Goal: Information Seeking & Learning: Find specific page/section

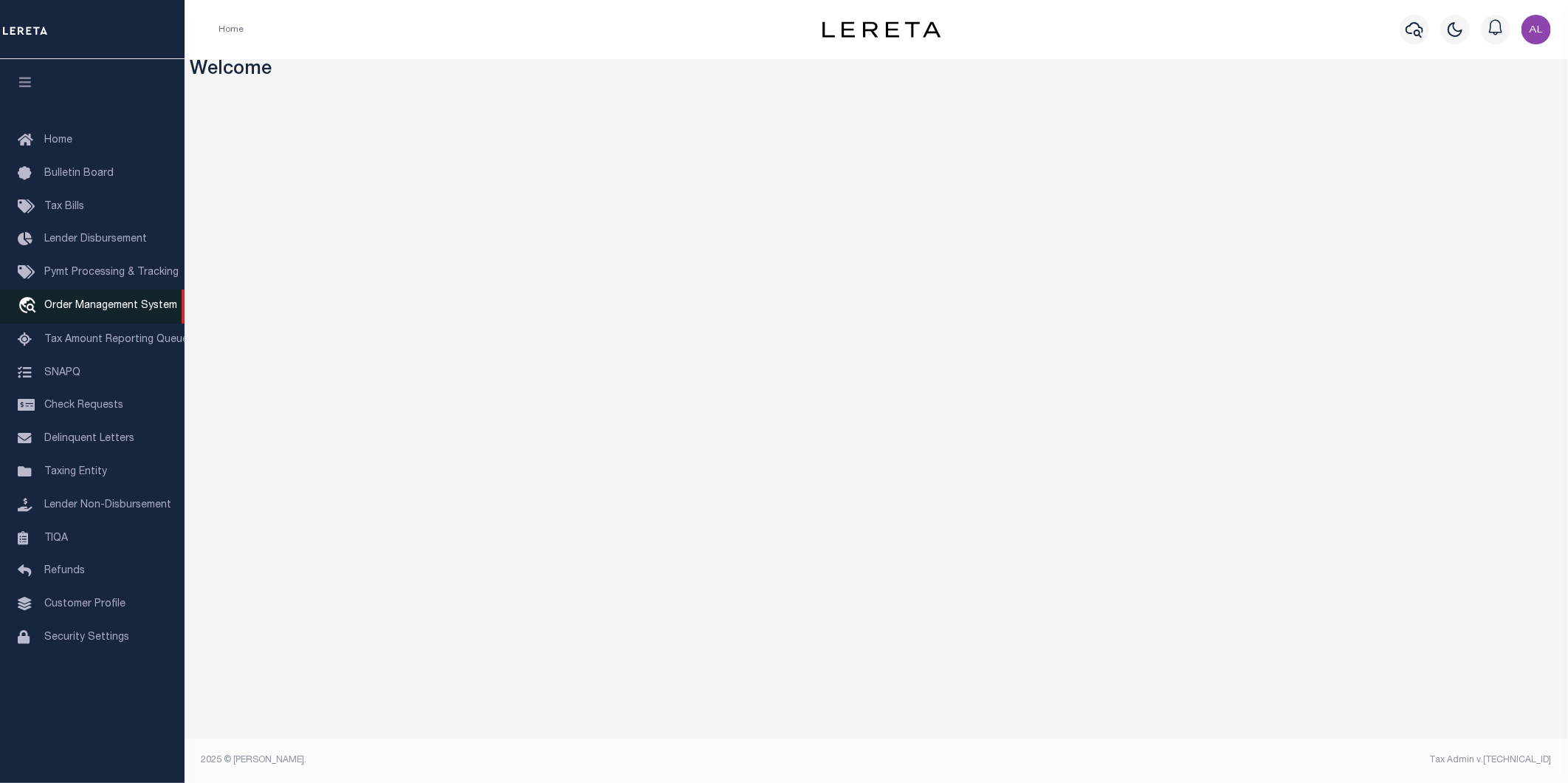
click at [100, 311] on span "Order Management System" at bounding box center [111, 306] width 133 height 11
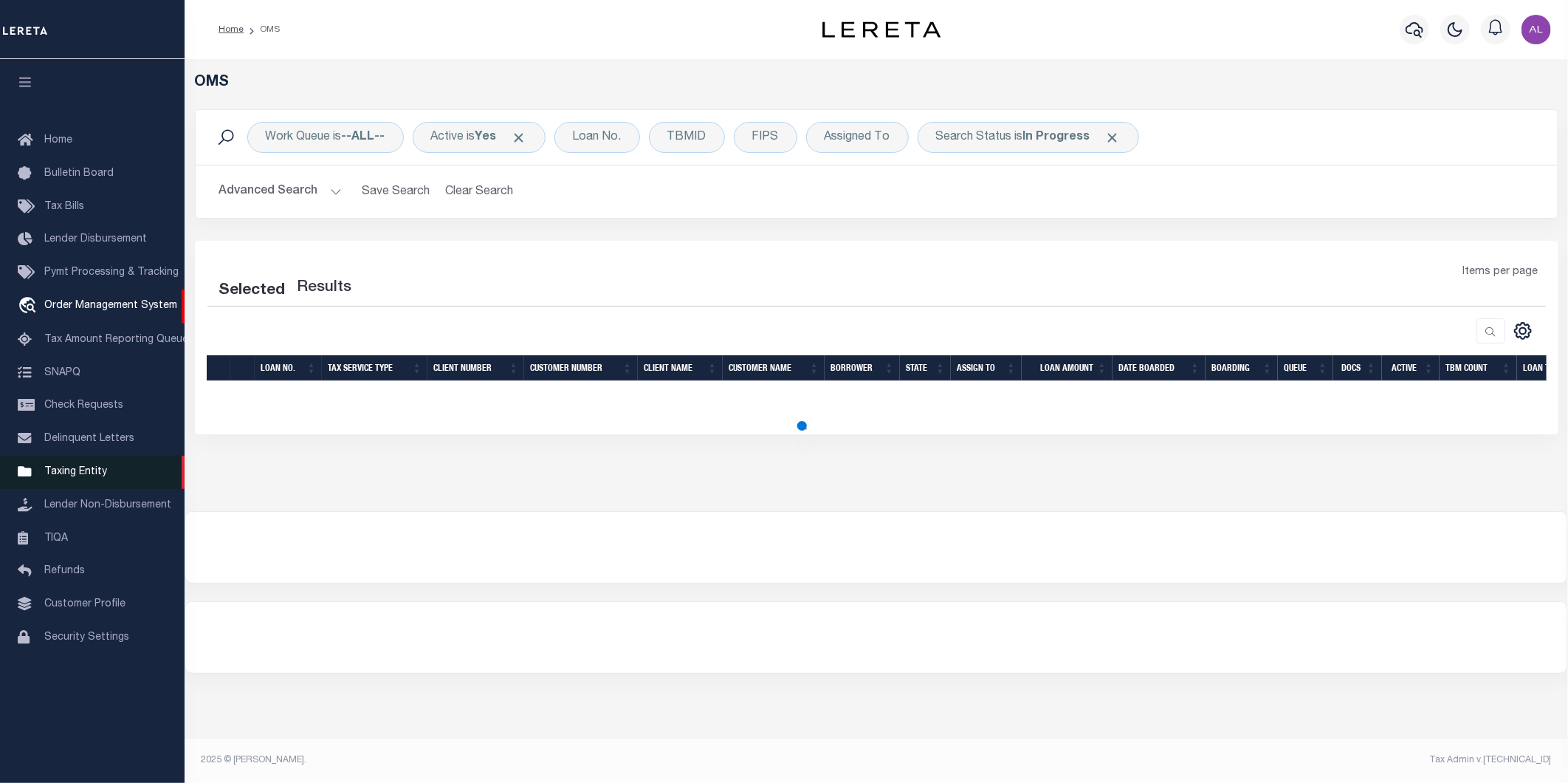
click at [104, 481] on link "Taxing Entity" at bounding box center [92, 473] width 185 height 33
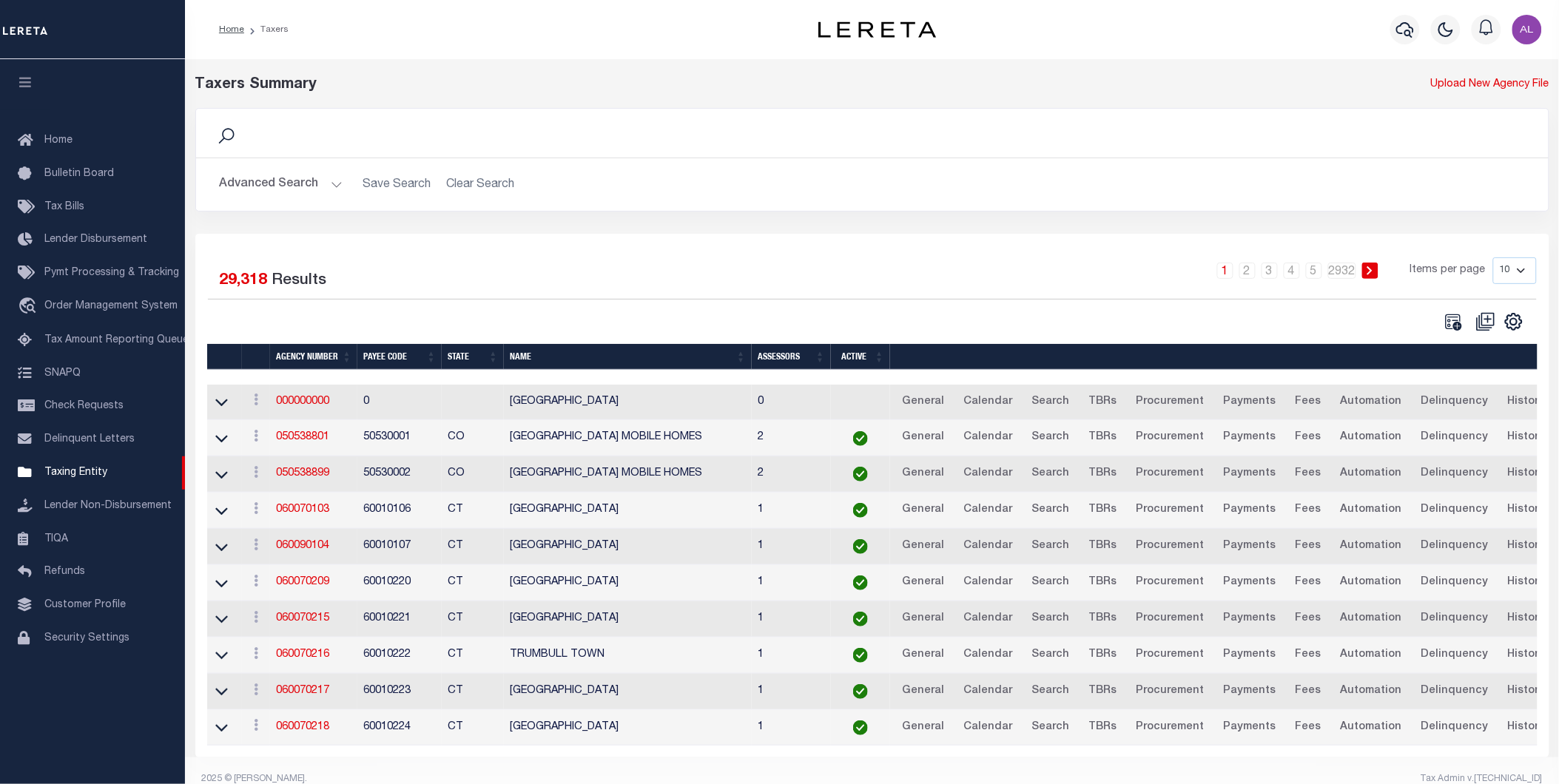
click at [330, 182] on button "Advanced Search" at bounding box center [281, 184] width 123 height 29
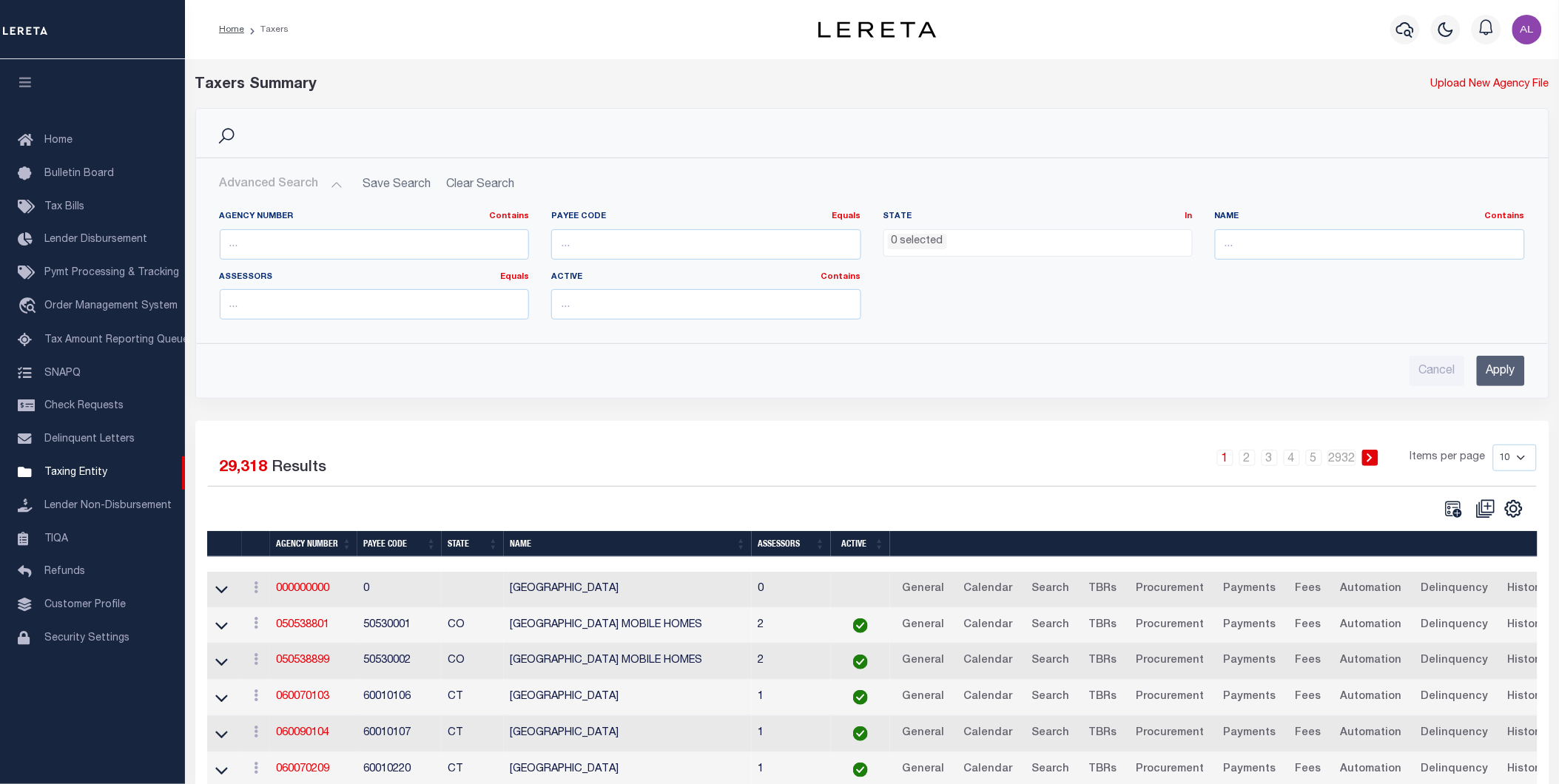
click at [1023, 249] on ul "0 selected" at bounding box center [1038, 240] width 309 height 20
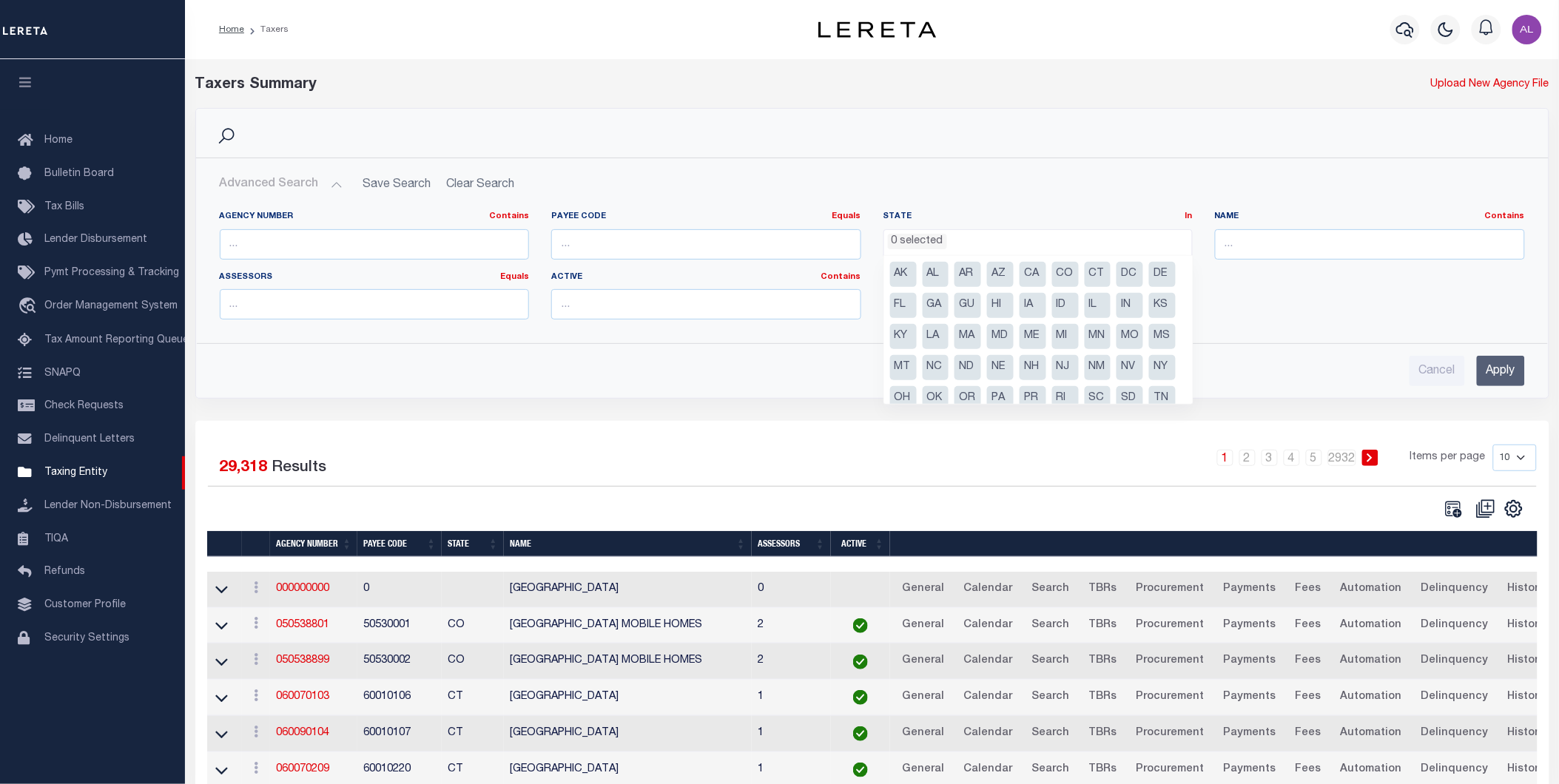
click at [1029, 278] on li "CA" at bounding box center [1033, 274] width 27 height 25
select select "CA"
click at [1507, 360] on input "Apply" at bounding box center [1501, 371] width 48 height 30
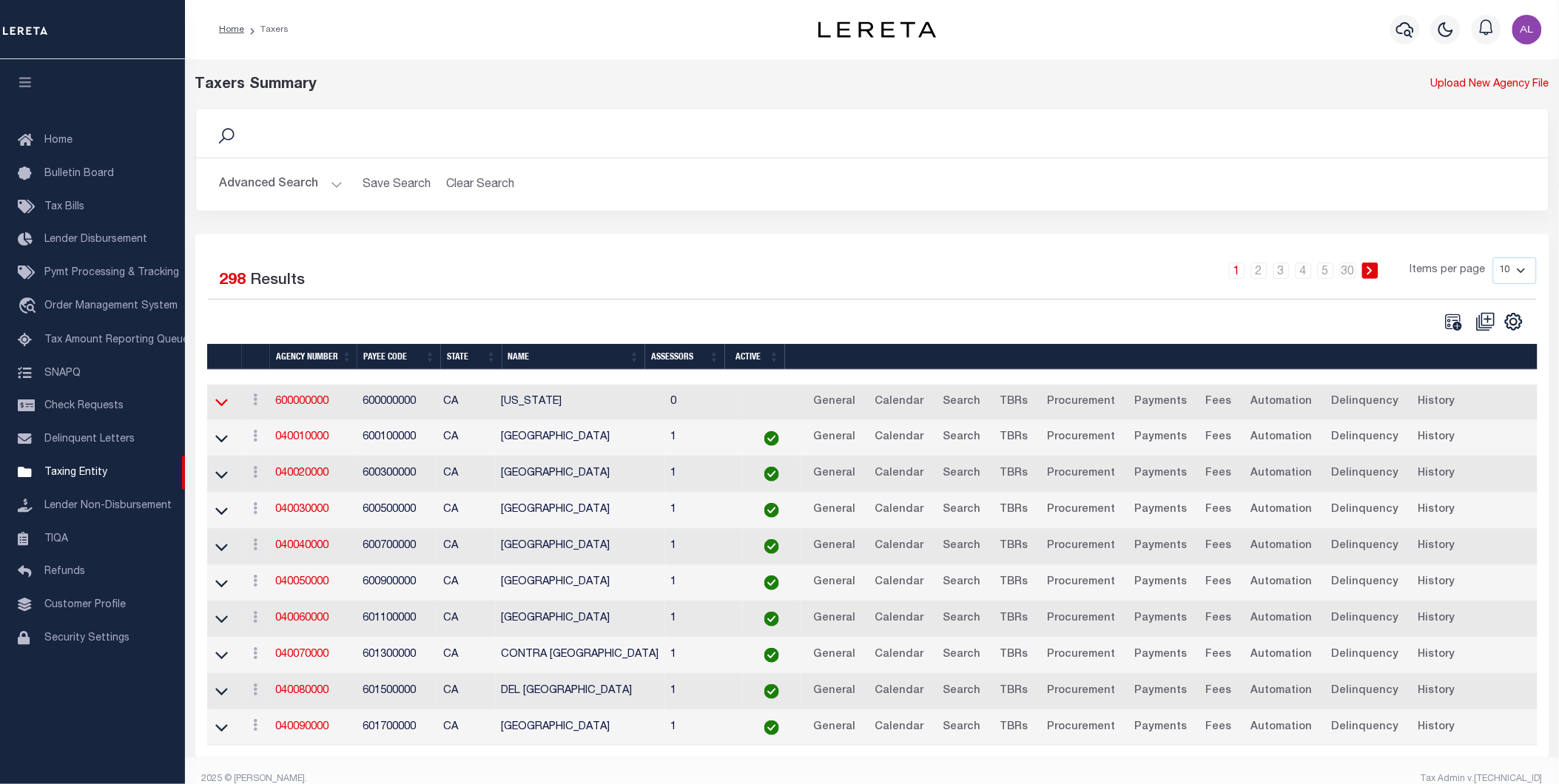
click at [223, 403] on icon at bounding box center [222, 402] width 13 height 15
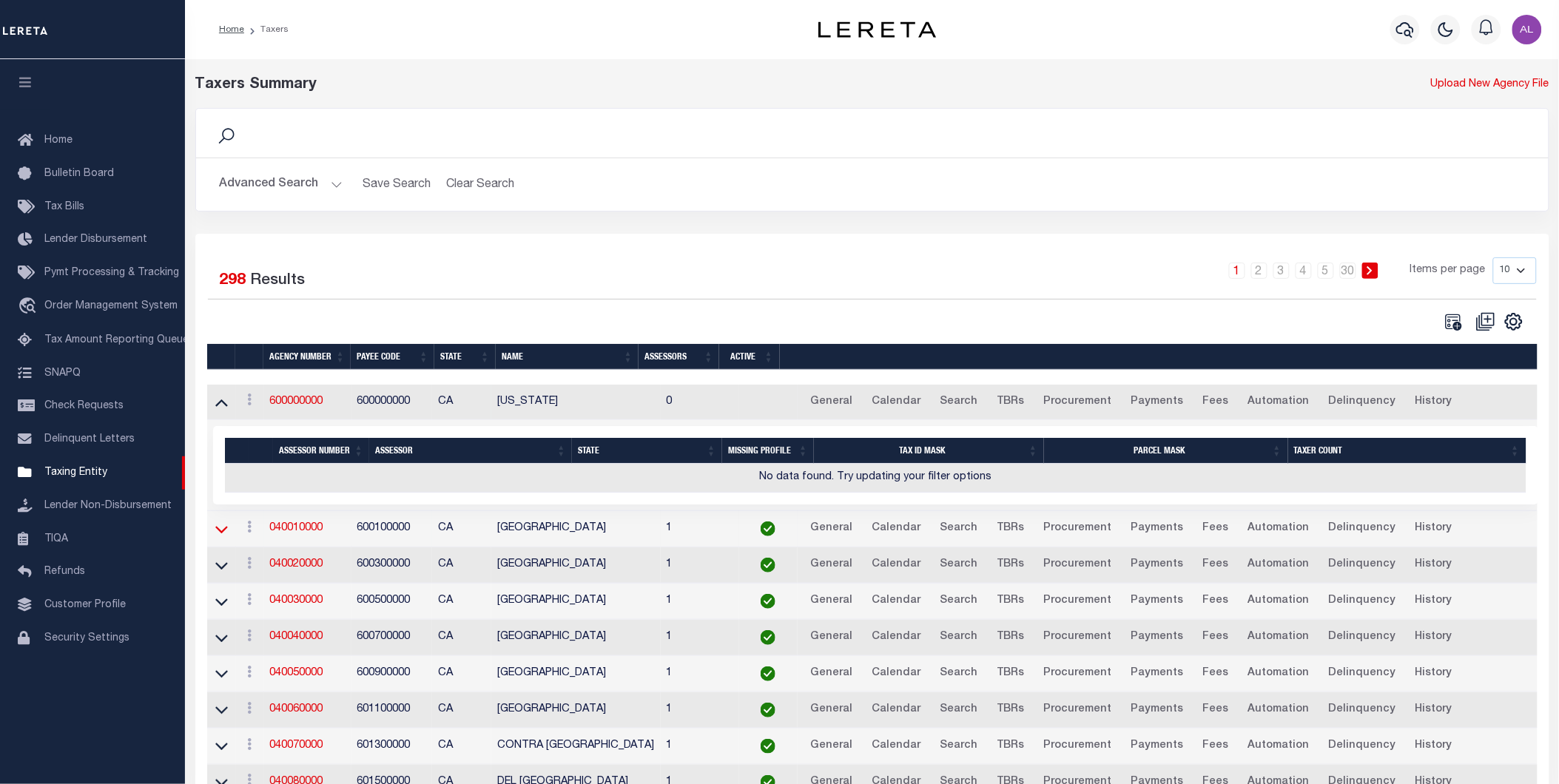
click at [224, 526] on icon at bounding box center [222, 529] width 13 height 15
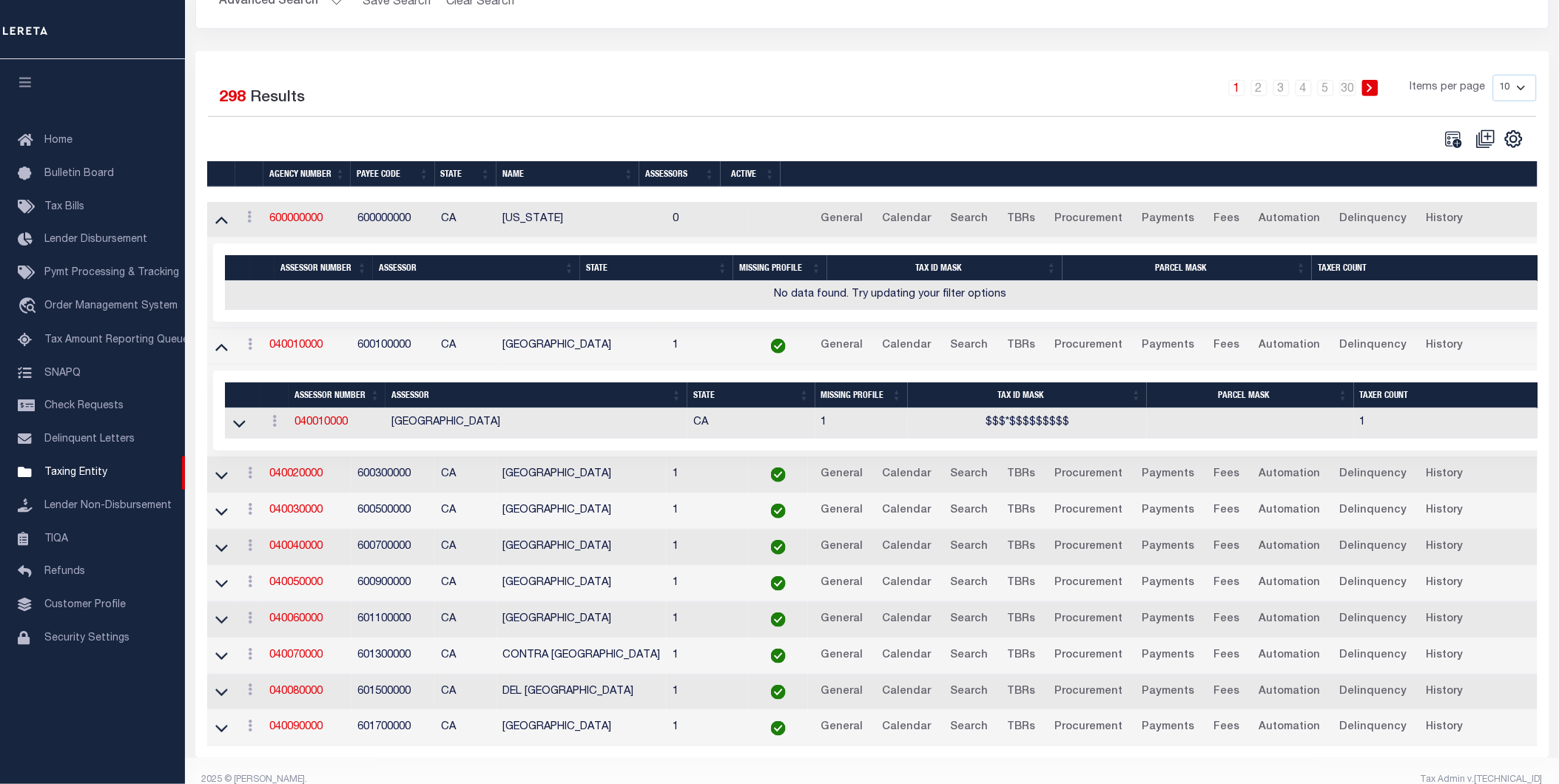
scroll to position [204, 0]
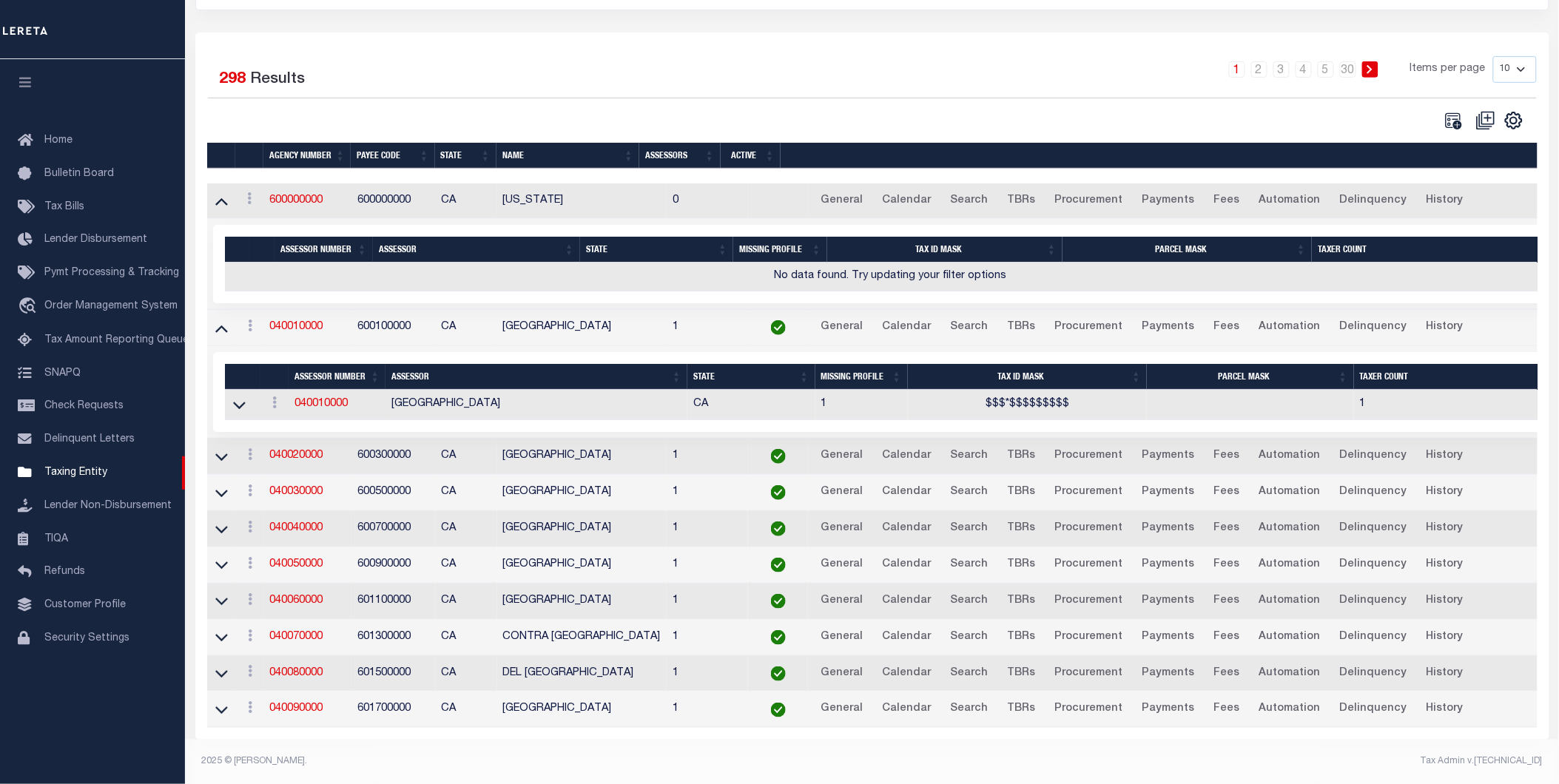
click at [222, 466] on td at bounding box center [222, 456] width 29 height 36
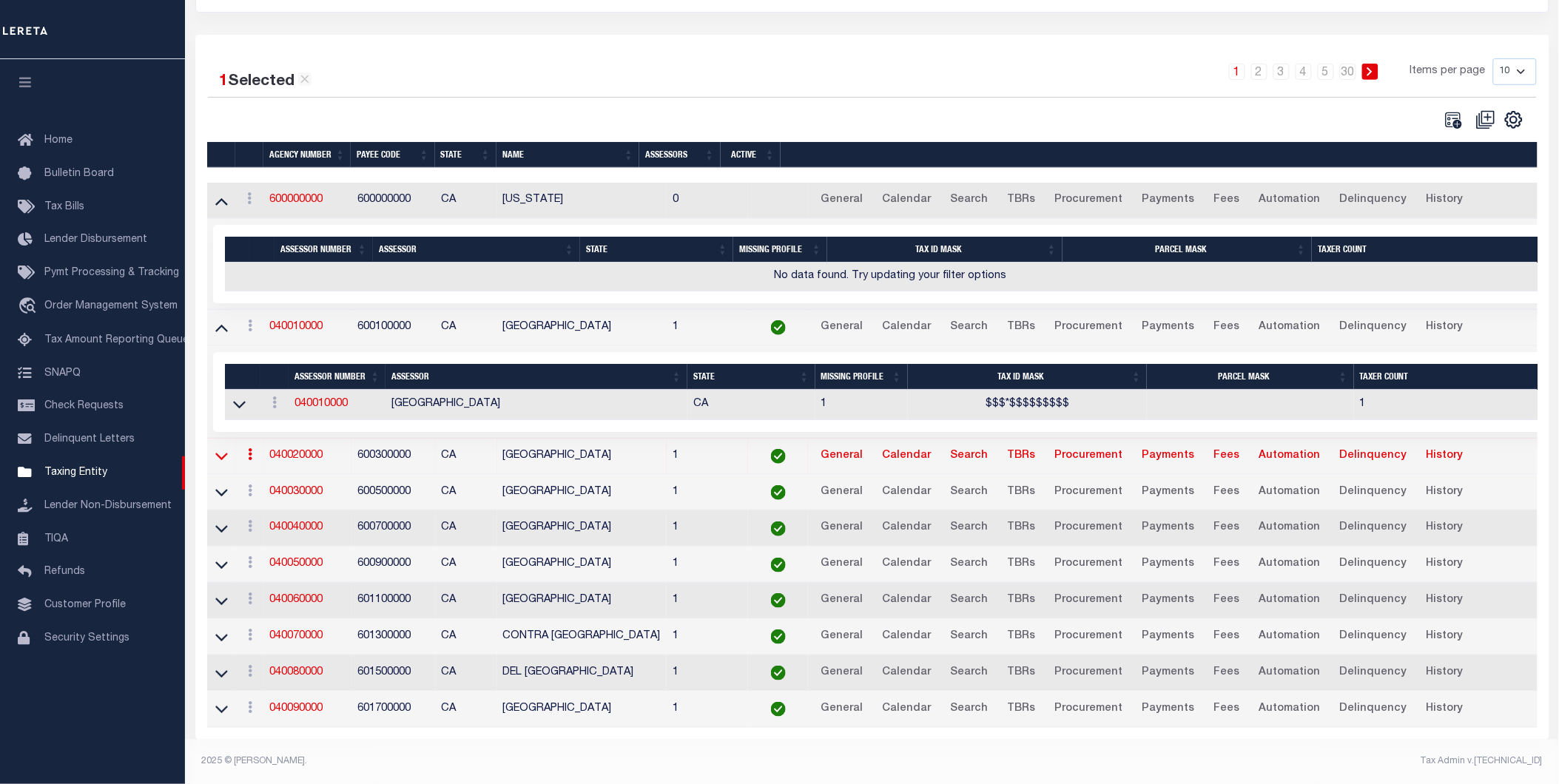
click at [223, 459] on icon at bounding box center [222, 456] width 13 height 15
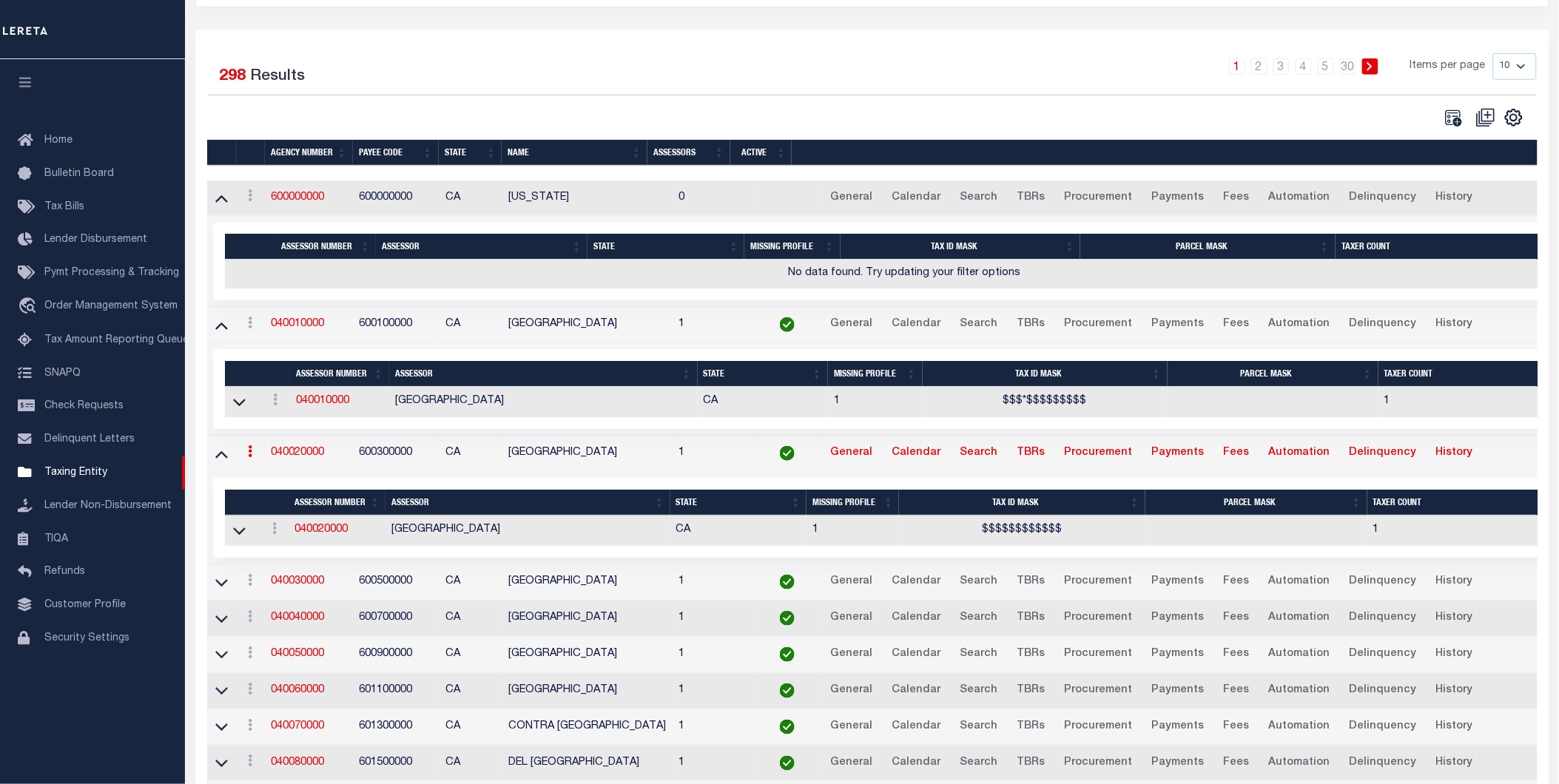
scroll to position [308, 0]
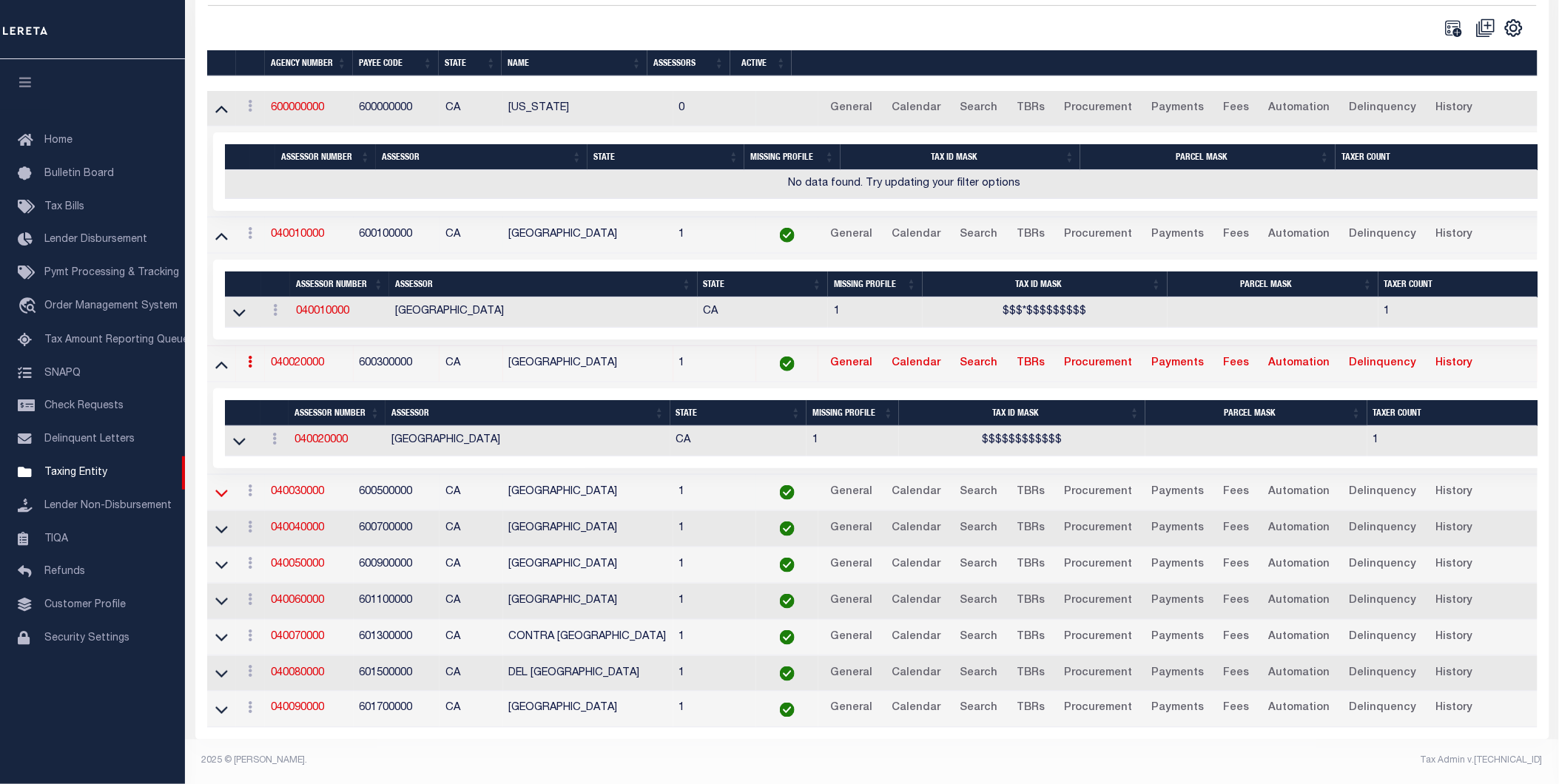
click at [221, 485] on icon at bounding box center [222, 493] width 13 height 15
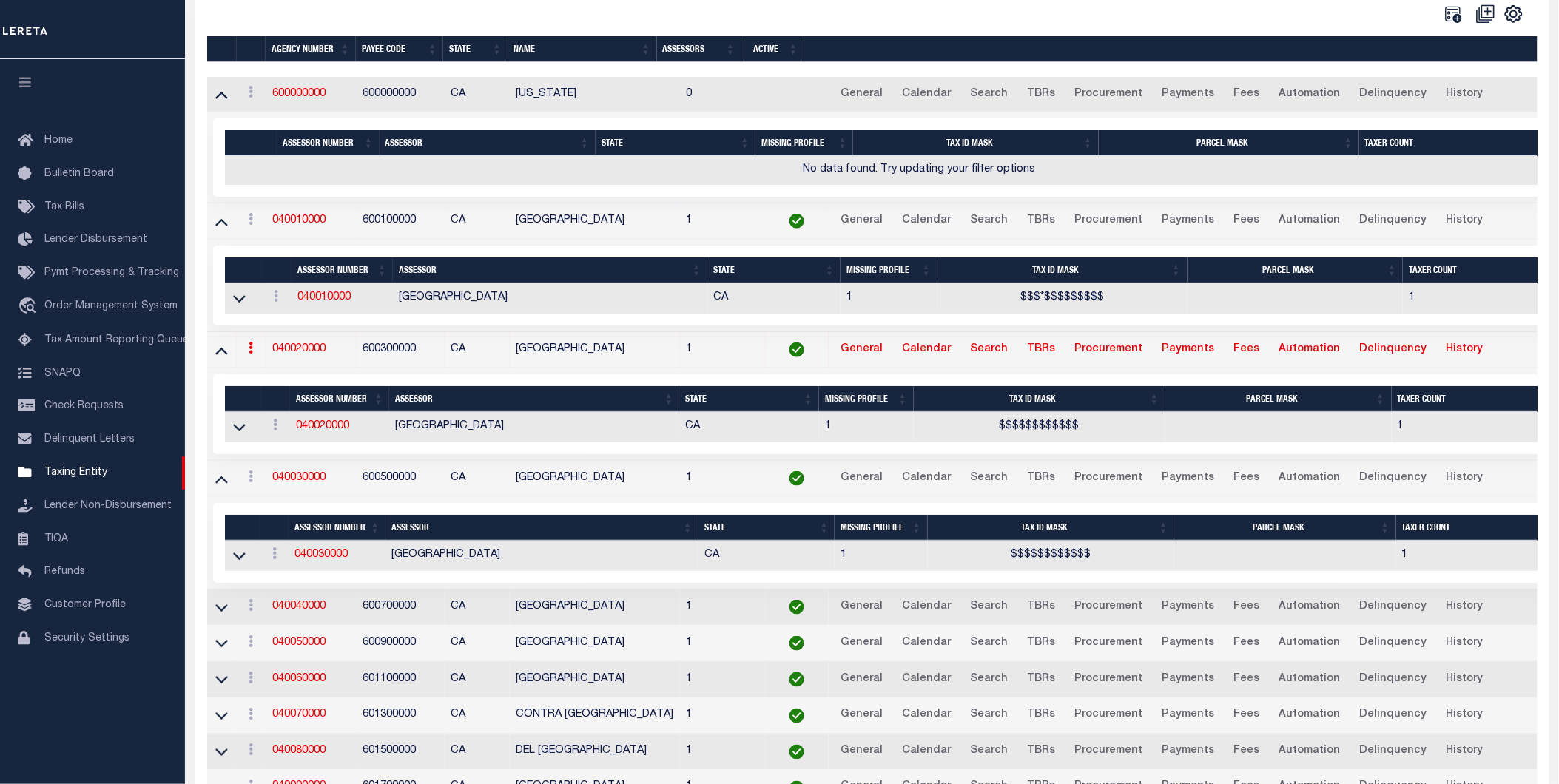
scroll to position [18, 0]
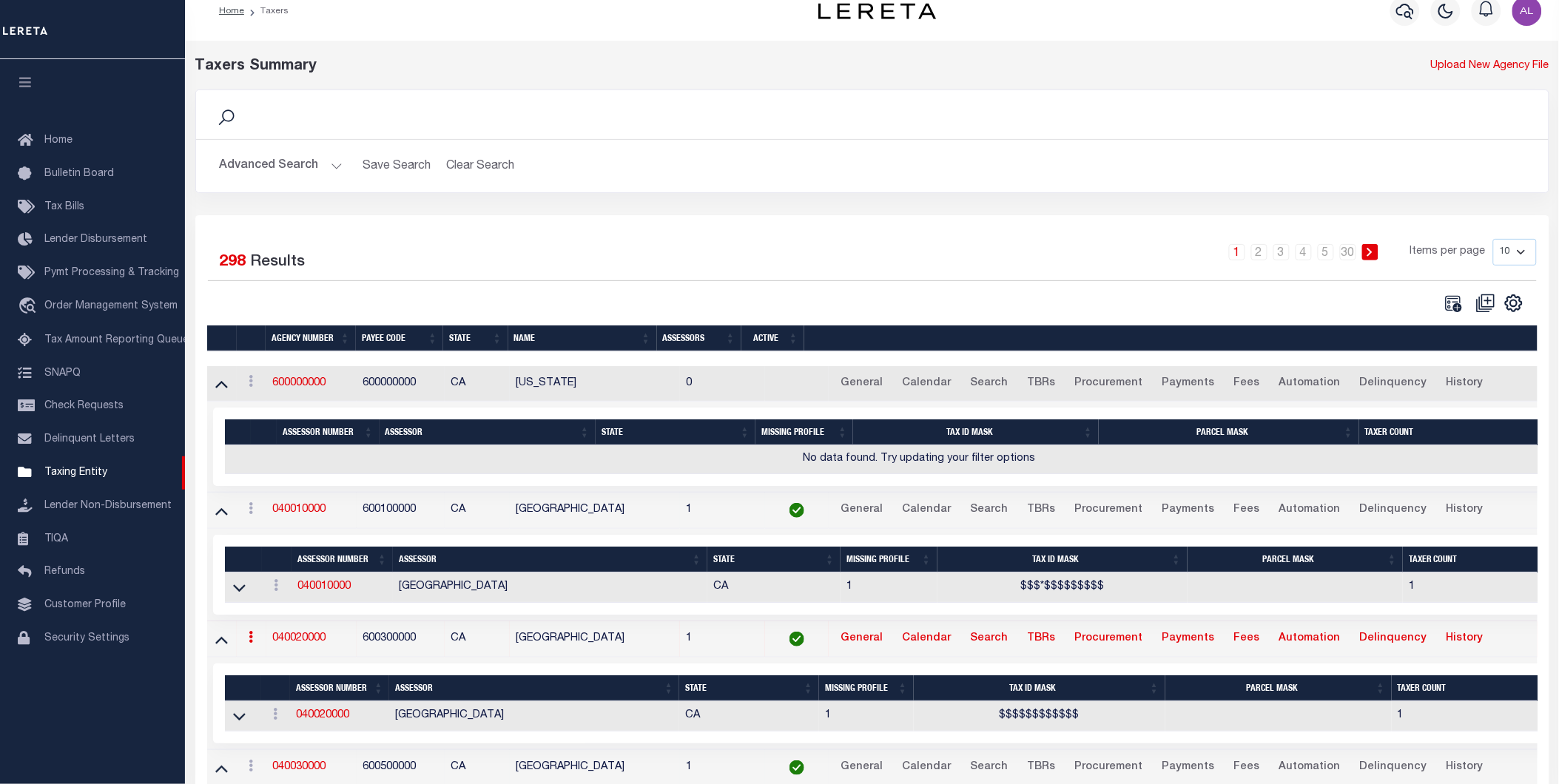
click at [1512, 234] on div "1 Selected 298 Results 1 2 3 4 5 … 30 Items per page 10 25 50 100" at bounding box center [872, 661] width 1354 height 892
click at [1512, 253] on select "10 25 50 100" at bounding box center [1515, 252] width 44 height 27
select select "100"
click at [1493, 239] on select "10 25 50 100" at bounding box center [1515, 252] width 44 height 27
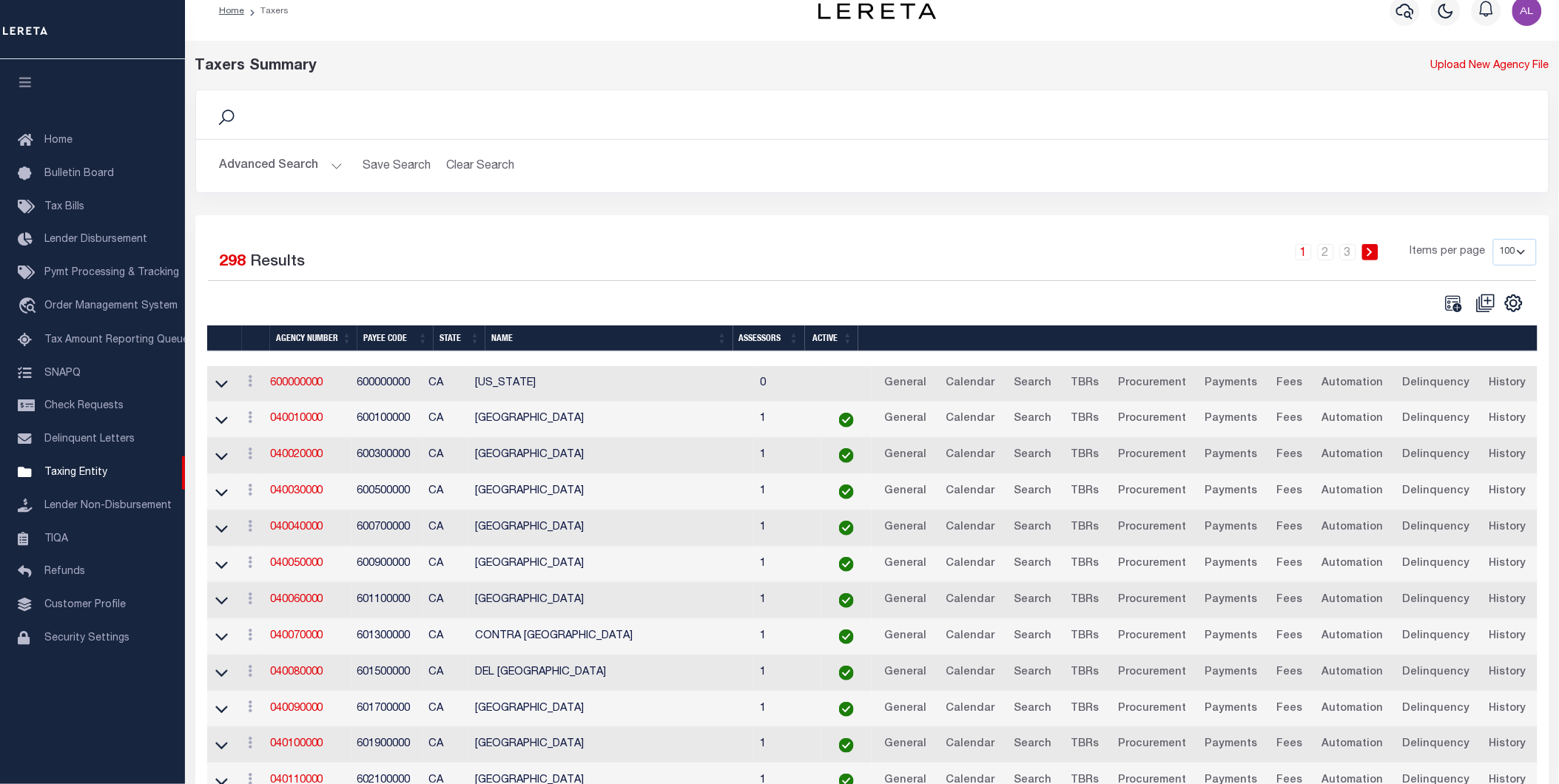
click at [207, 387] on td at bounding box center [222, 384] width 29 height 36
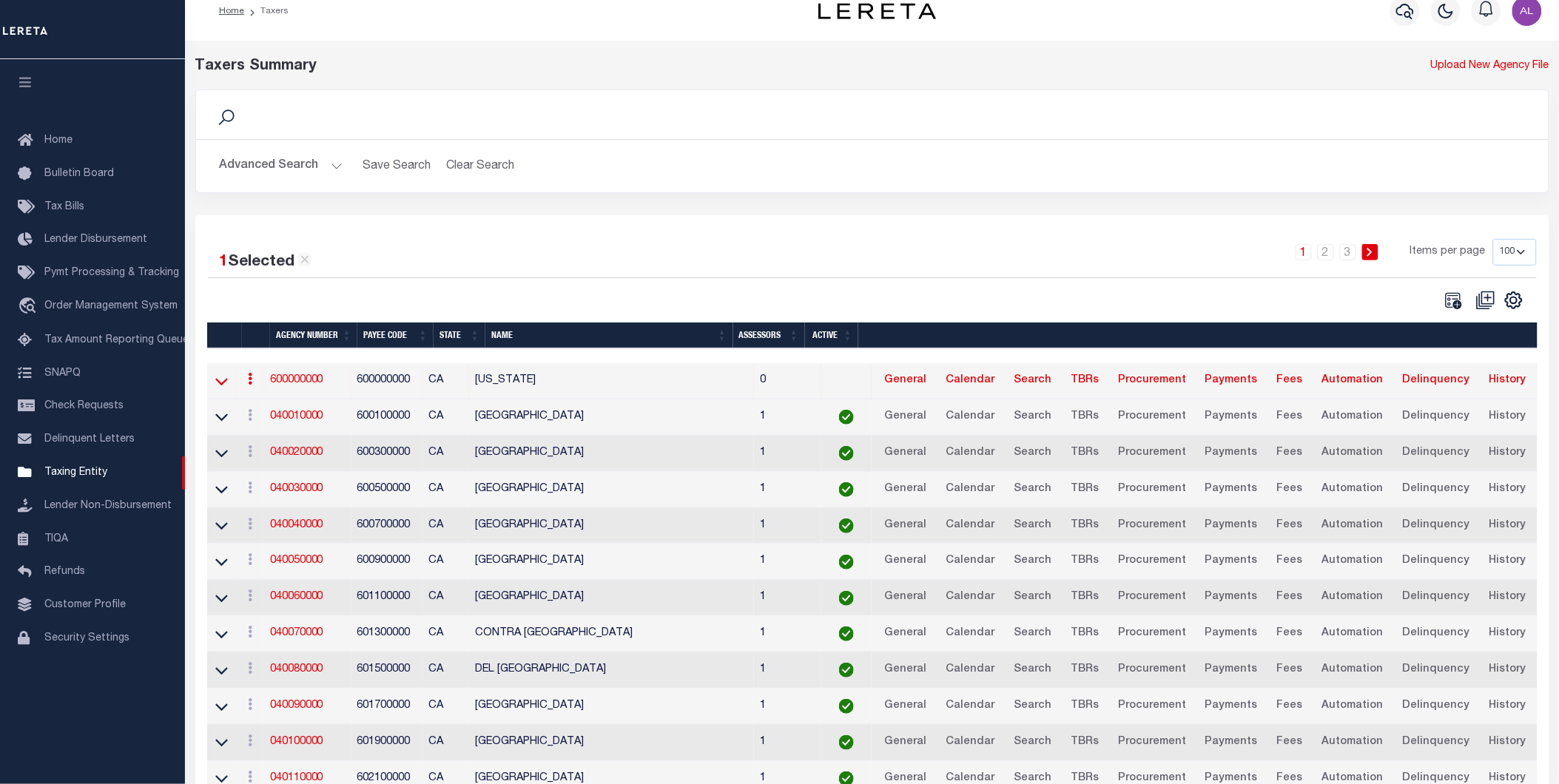
click at [219, 388] on icon at bounding box center [222, 381] width 13 height 15
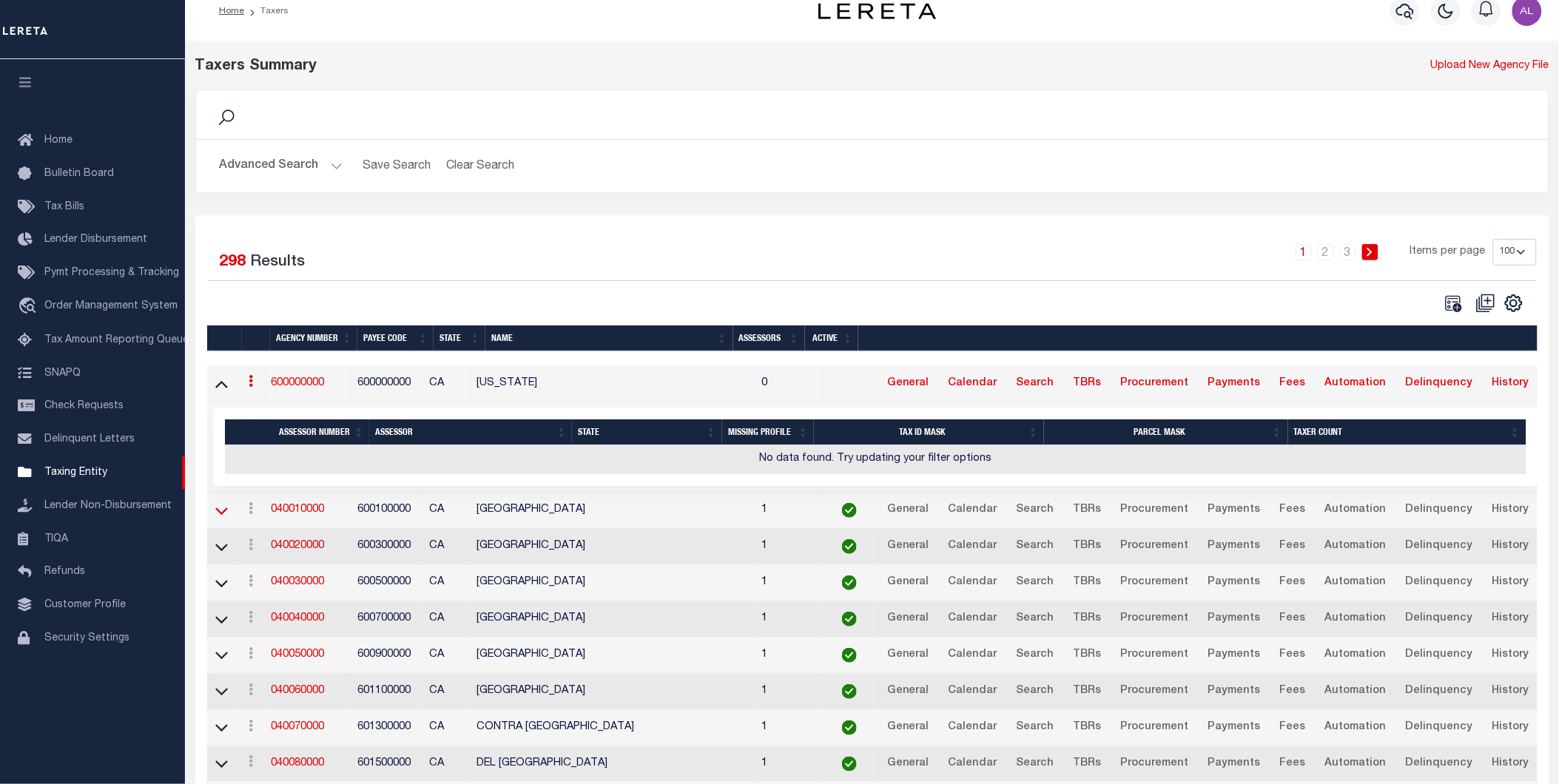
click at [221, 506] on icon at bounding box center [222, 510] width 13 height 15
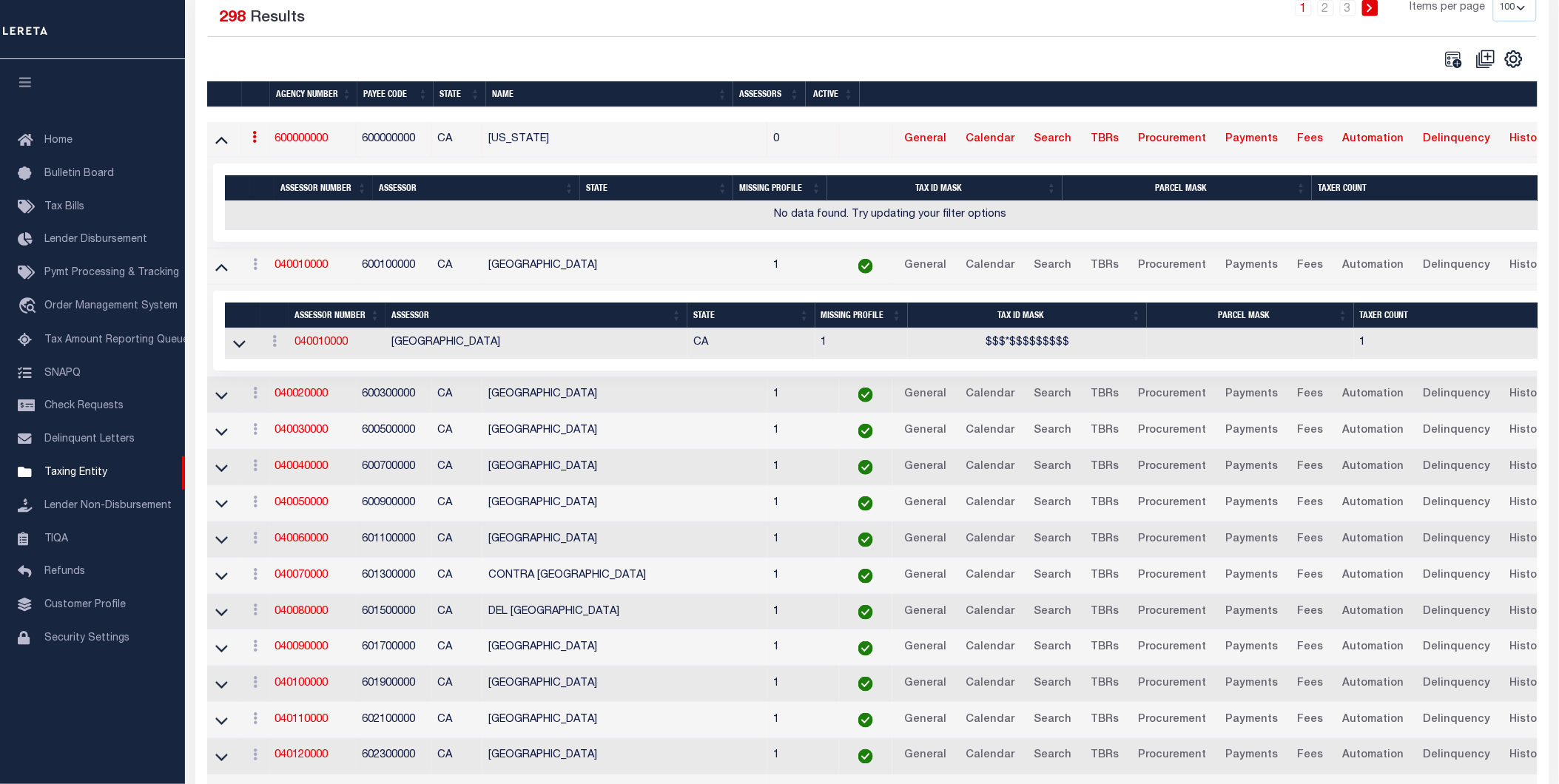
scroll to position [457, 0]
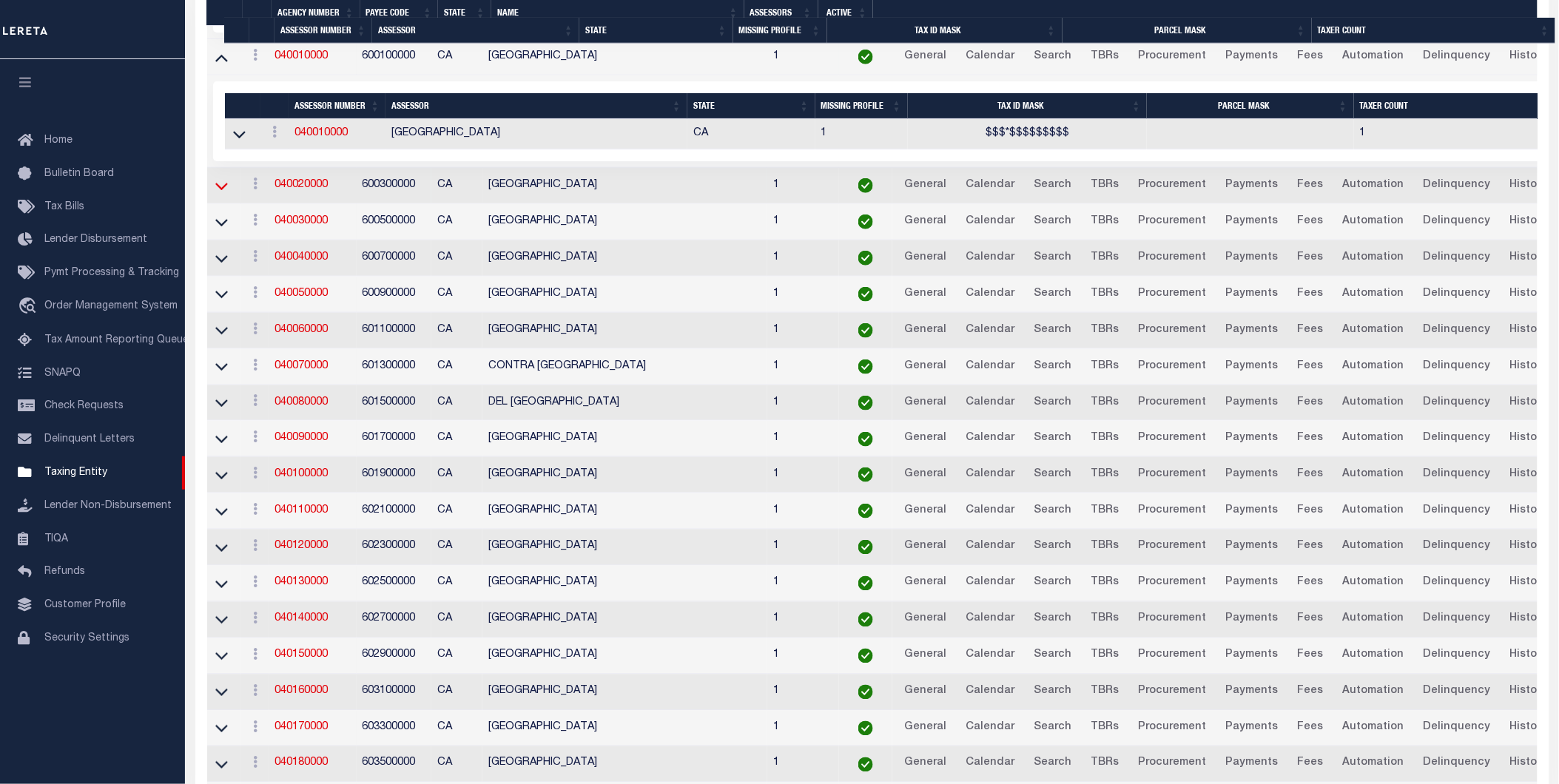
click at [223, 194] on icon at bounding box center [222, 186] width 13 height 15
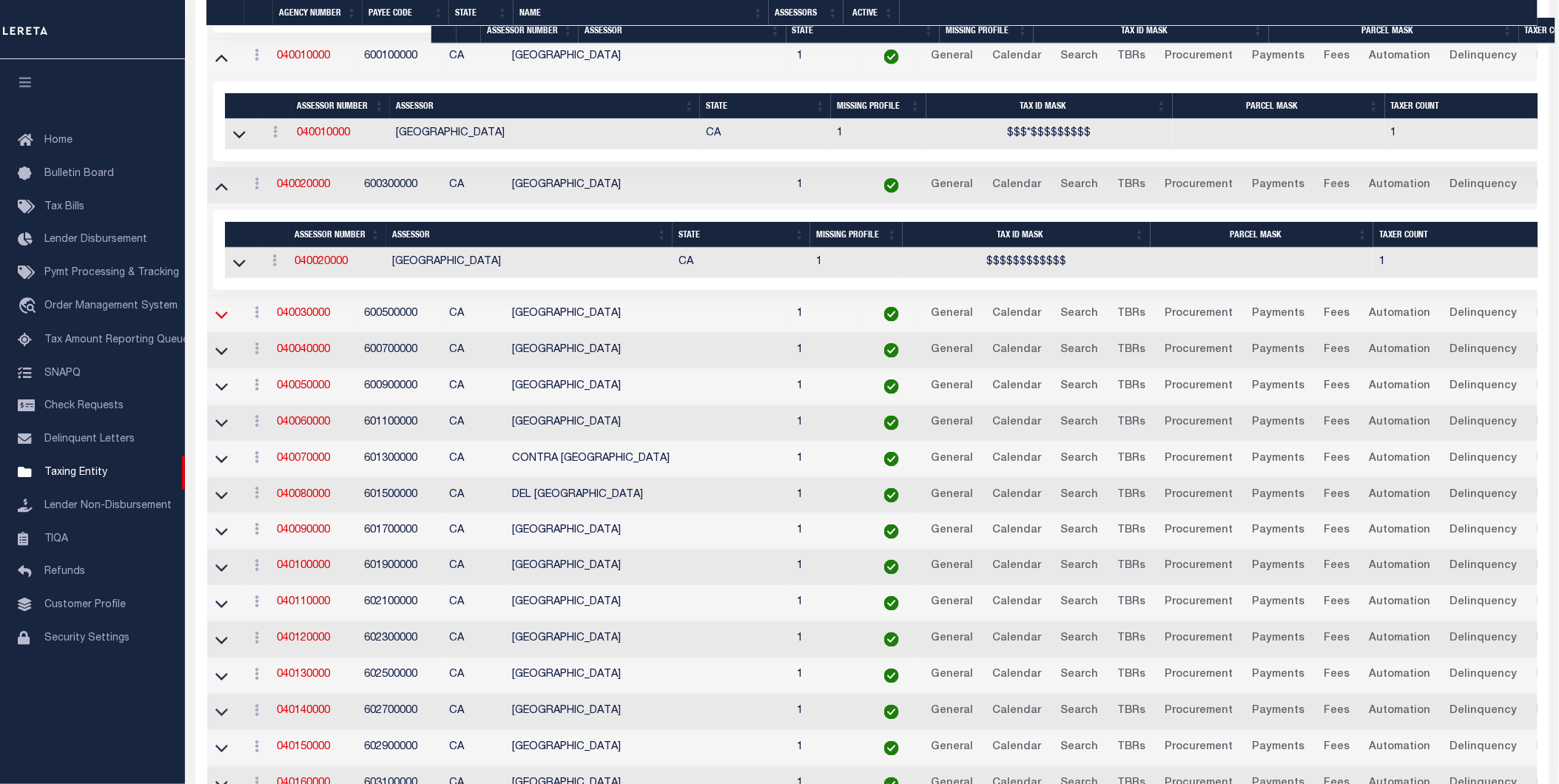
click at [220, 318] on icon at bounding box center [222, 315] width 13 height 15
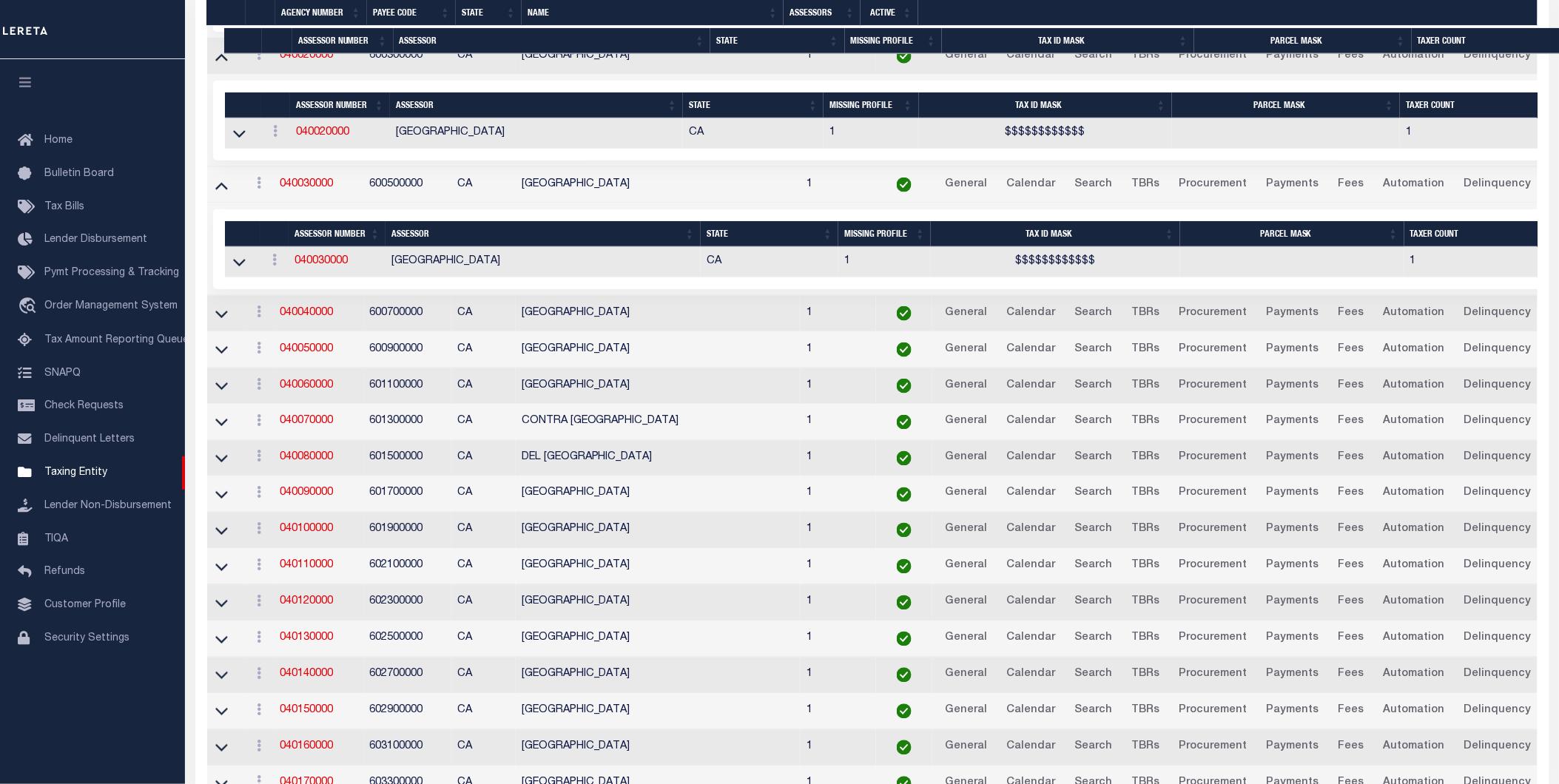
scroll to position [589, 0]
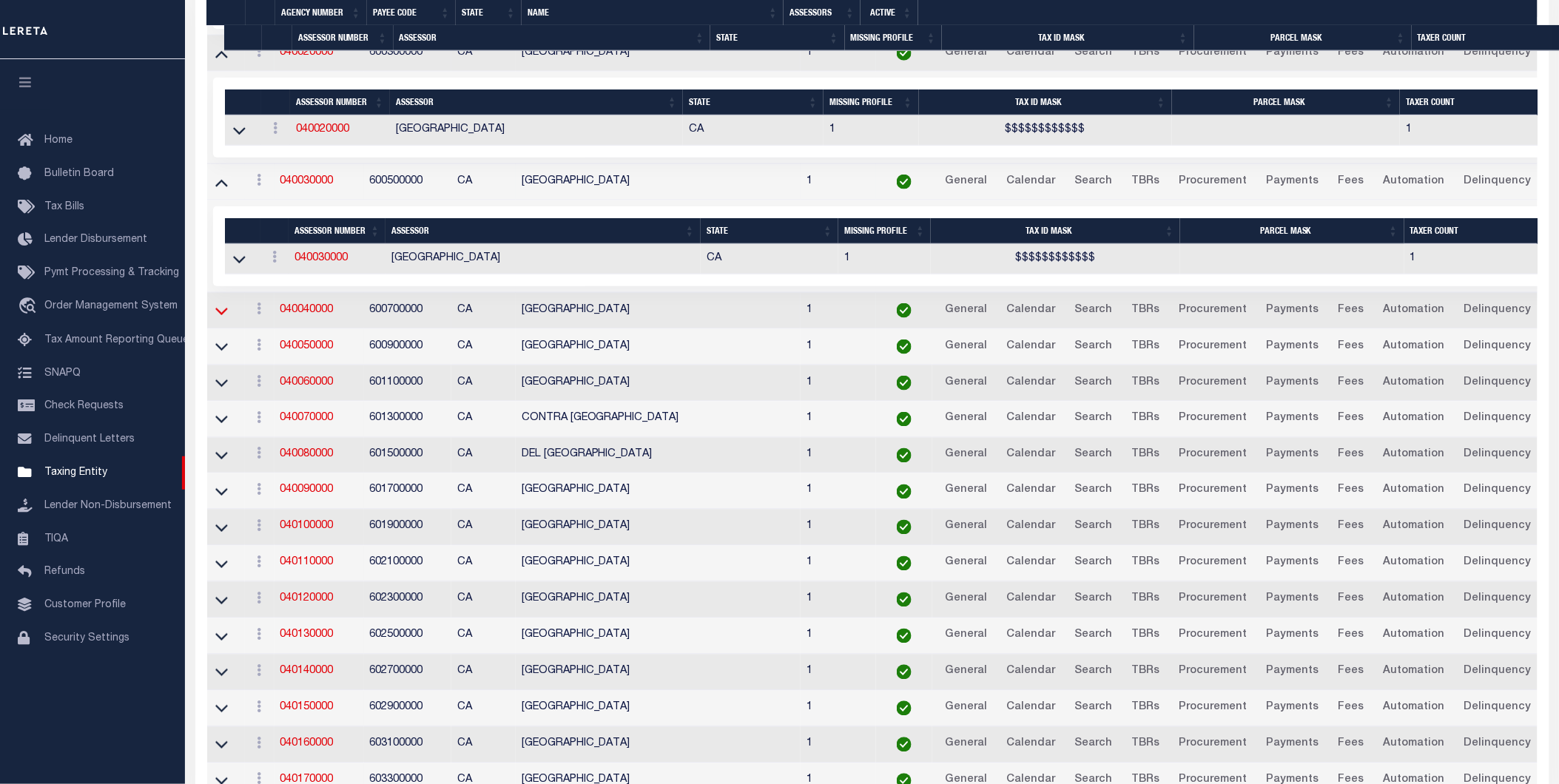
click at [220, 315] on icon at bounding box center [222, 311] width 13 height 15
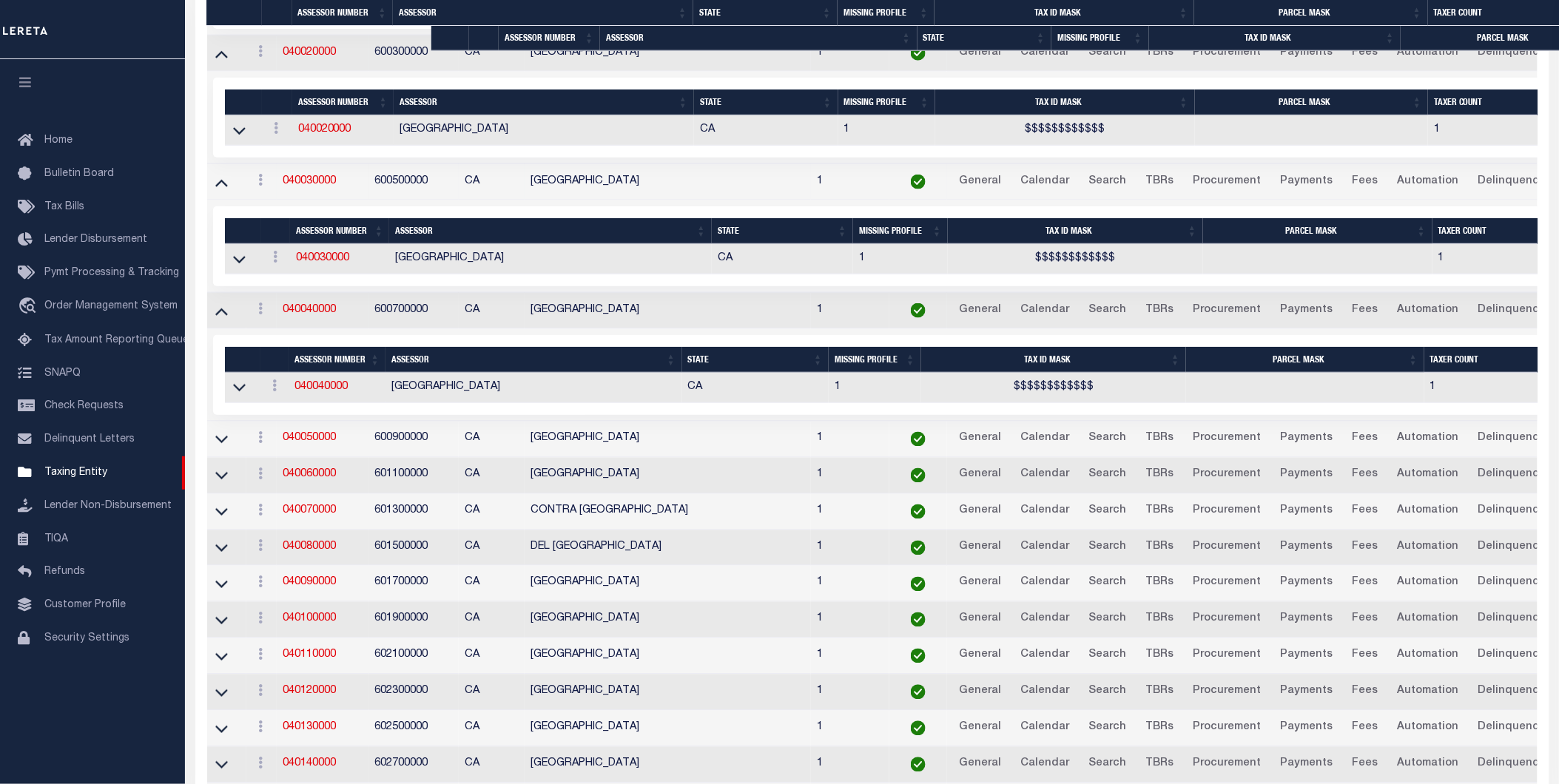
scroll to position [785, 0]
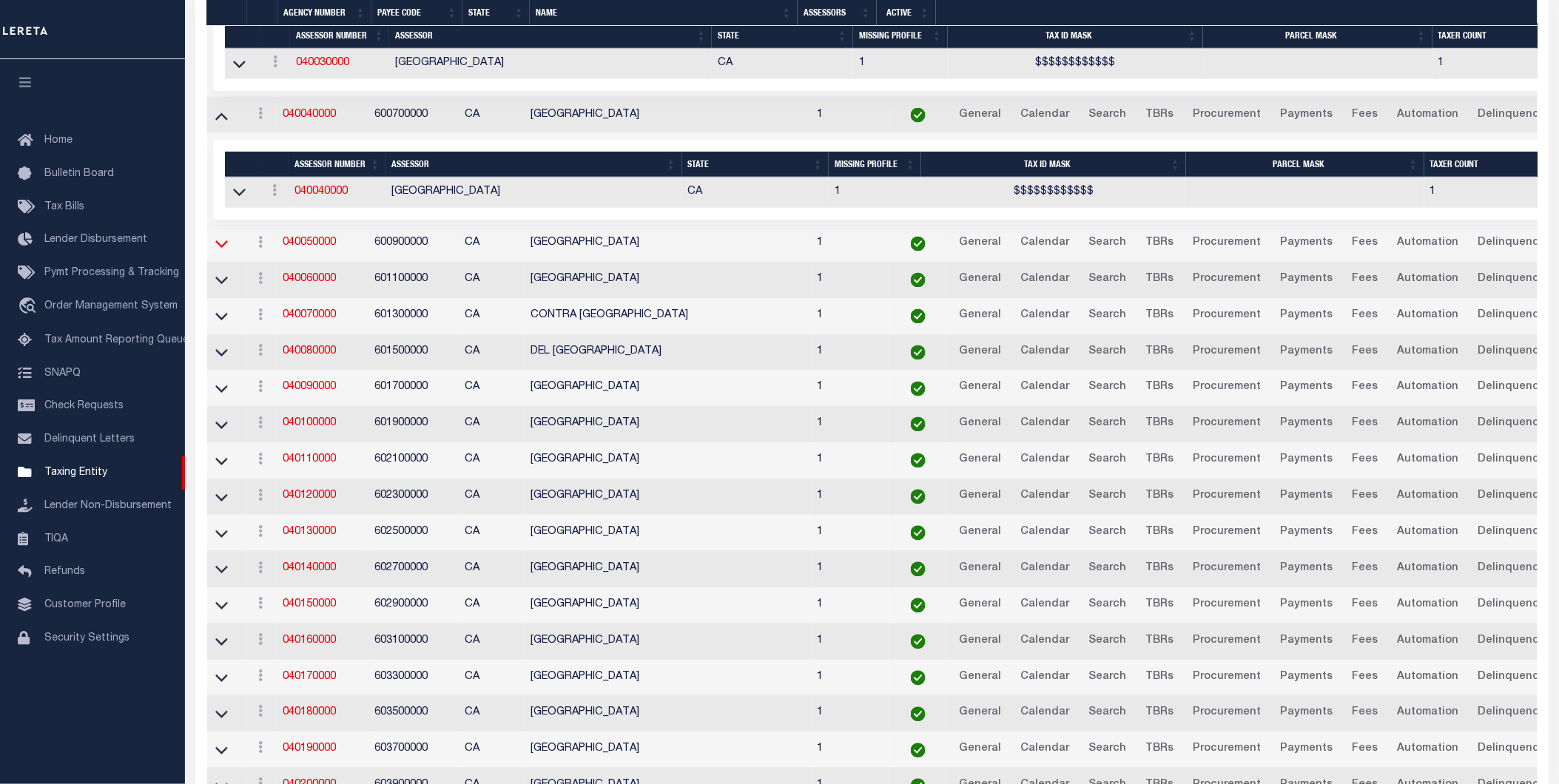
click at [219, 252] on icon at bounding box center [222, 243] width 13 height 15
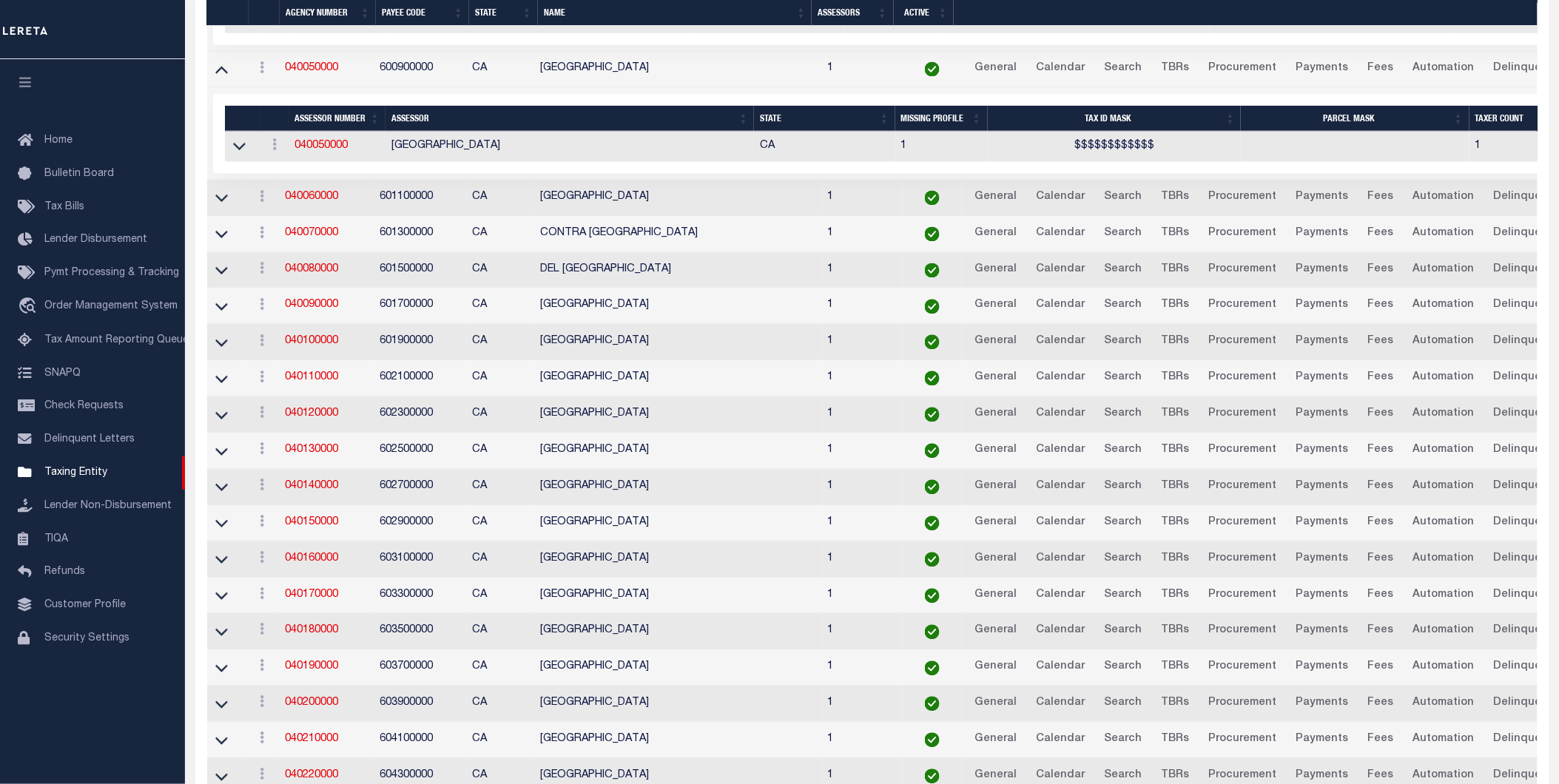
scroll to position [974, 0]
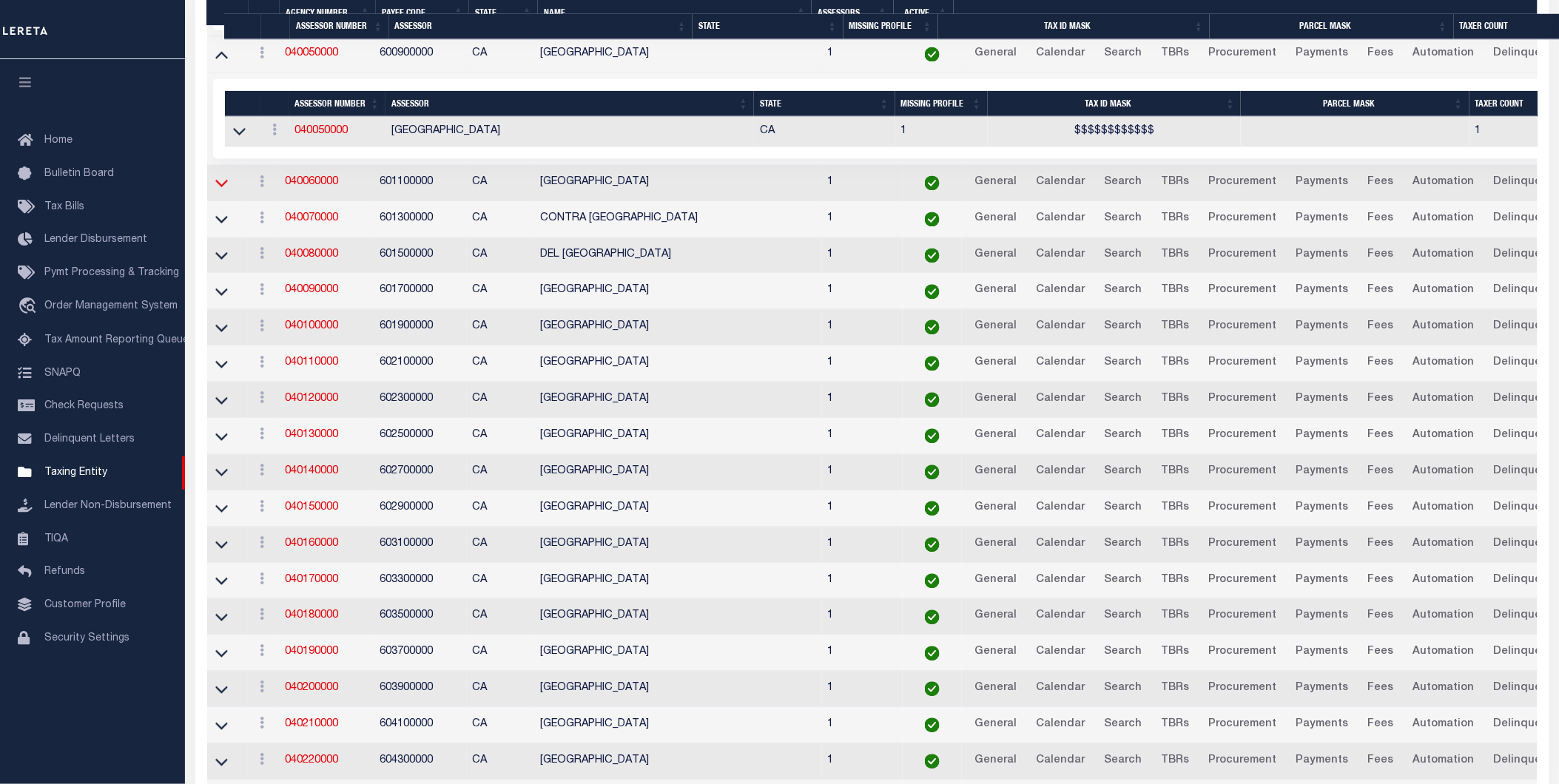
click at [225, 190] on icon at bounding box center [222, 183] width 13 height 15
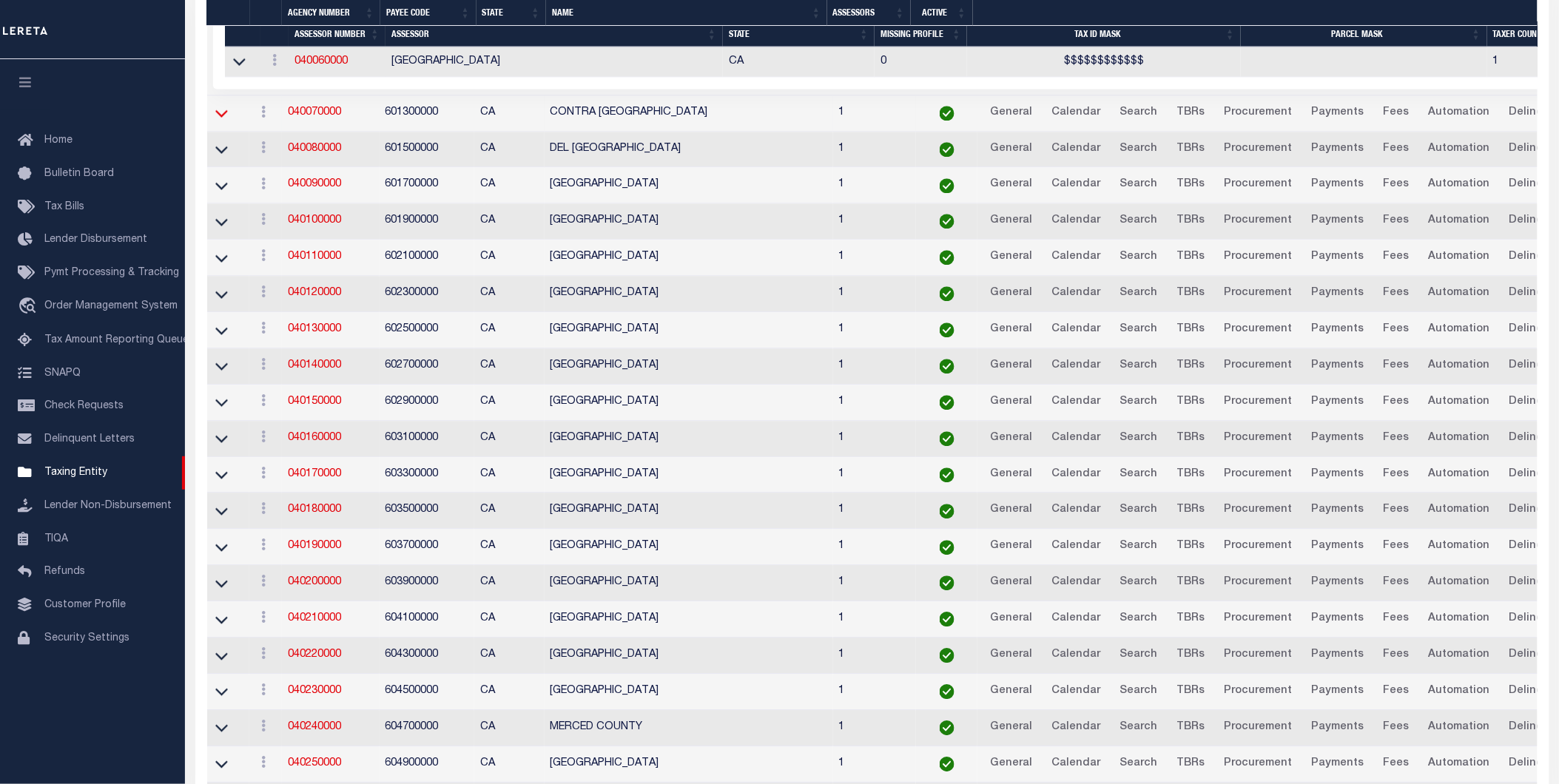
scroll to position [1174, 0]
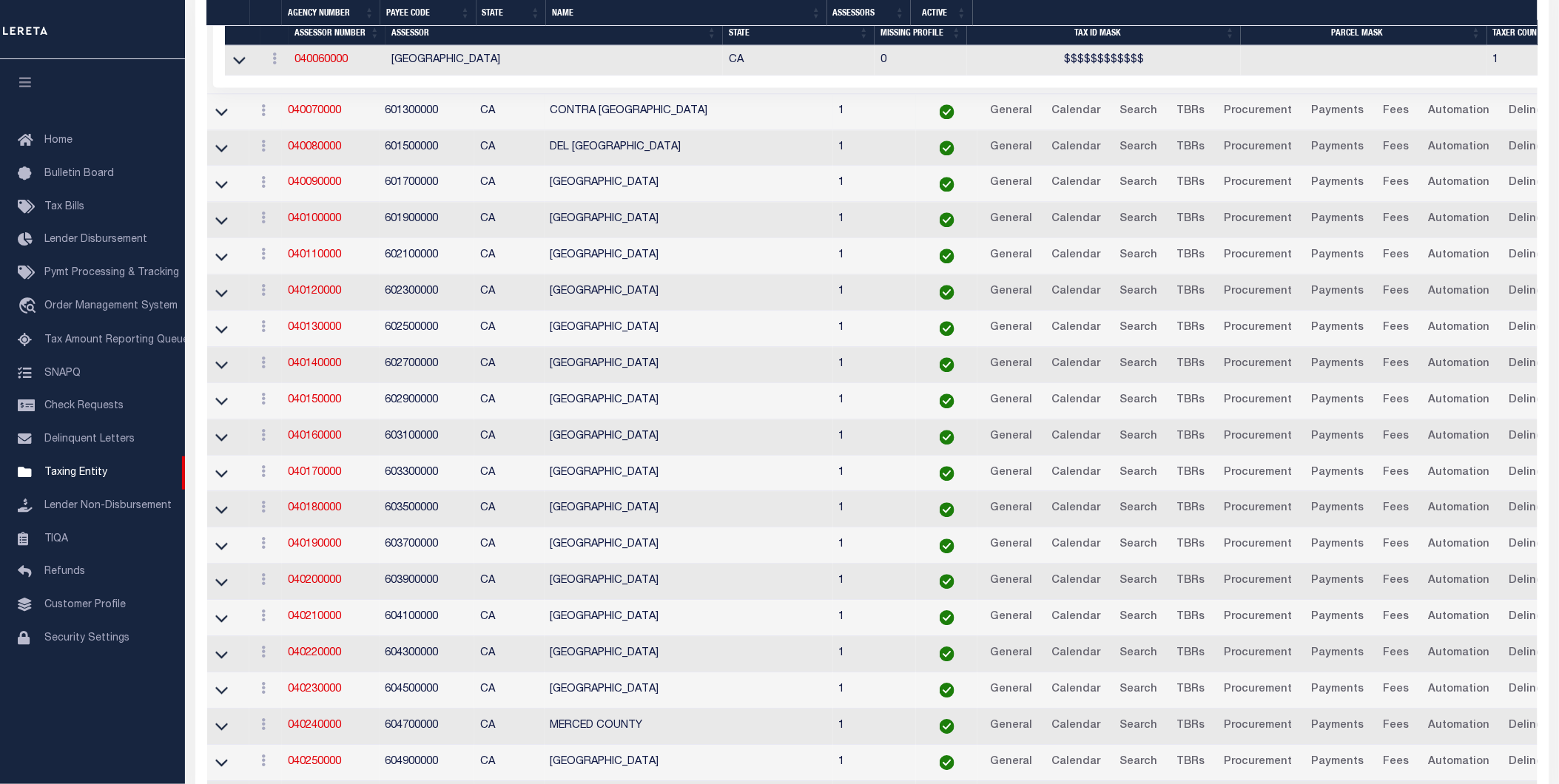
click at [224, 108] on link at bounding box center [222, 111] width 17 height 11
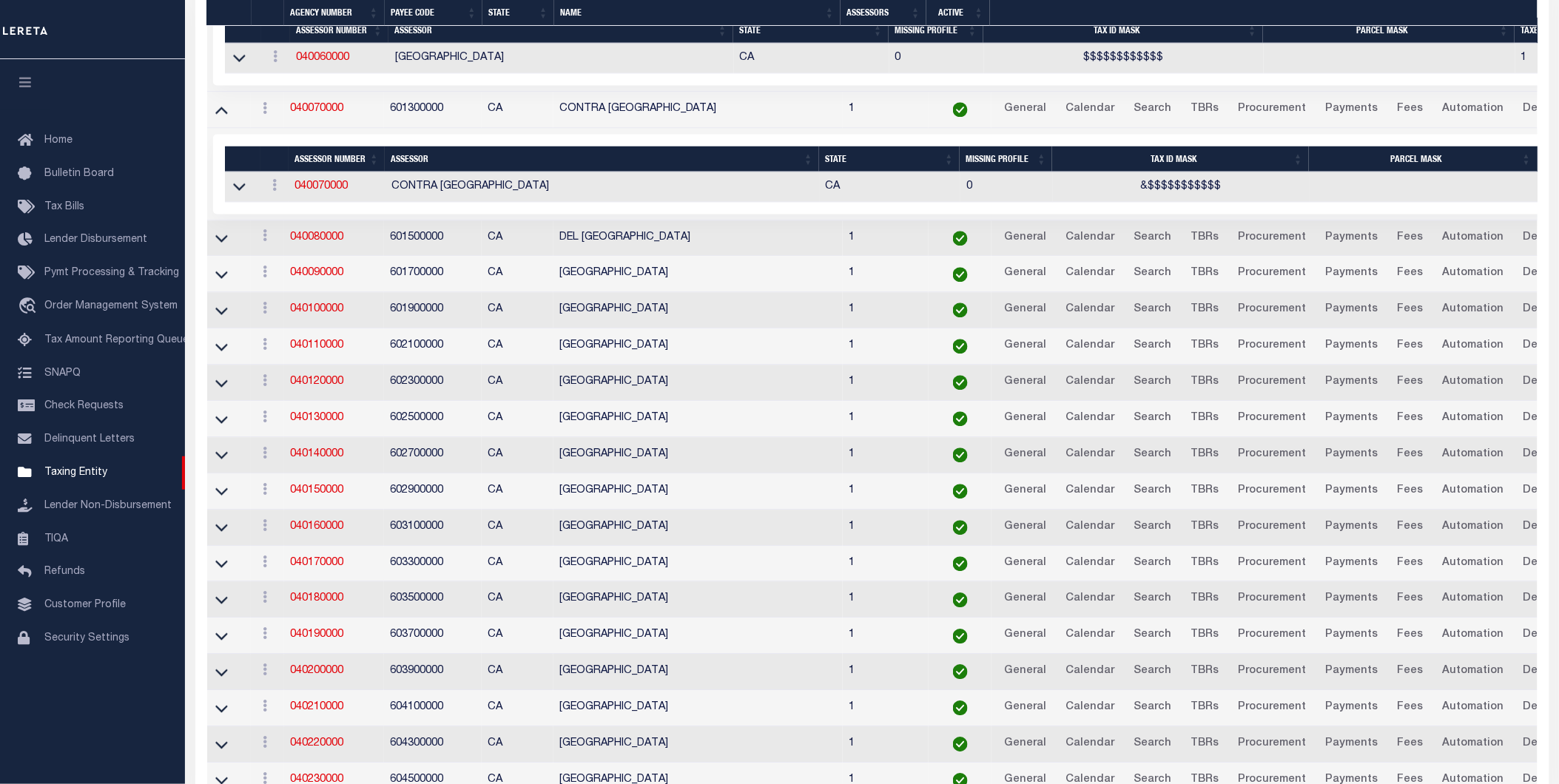
scroll to position [1178, 0]
click at [215, 244] on icon at bounding box center [222, 237] width 13 height 15
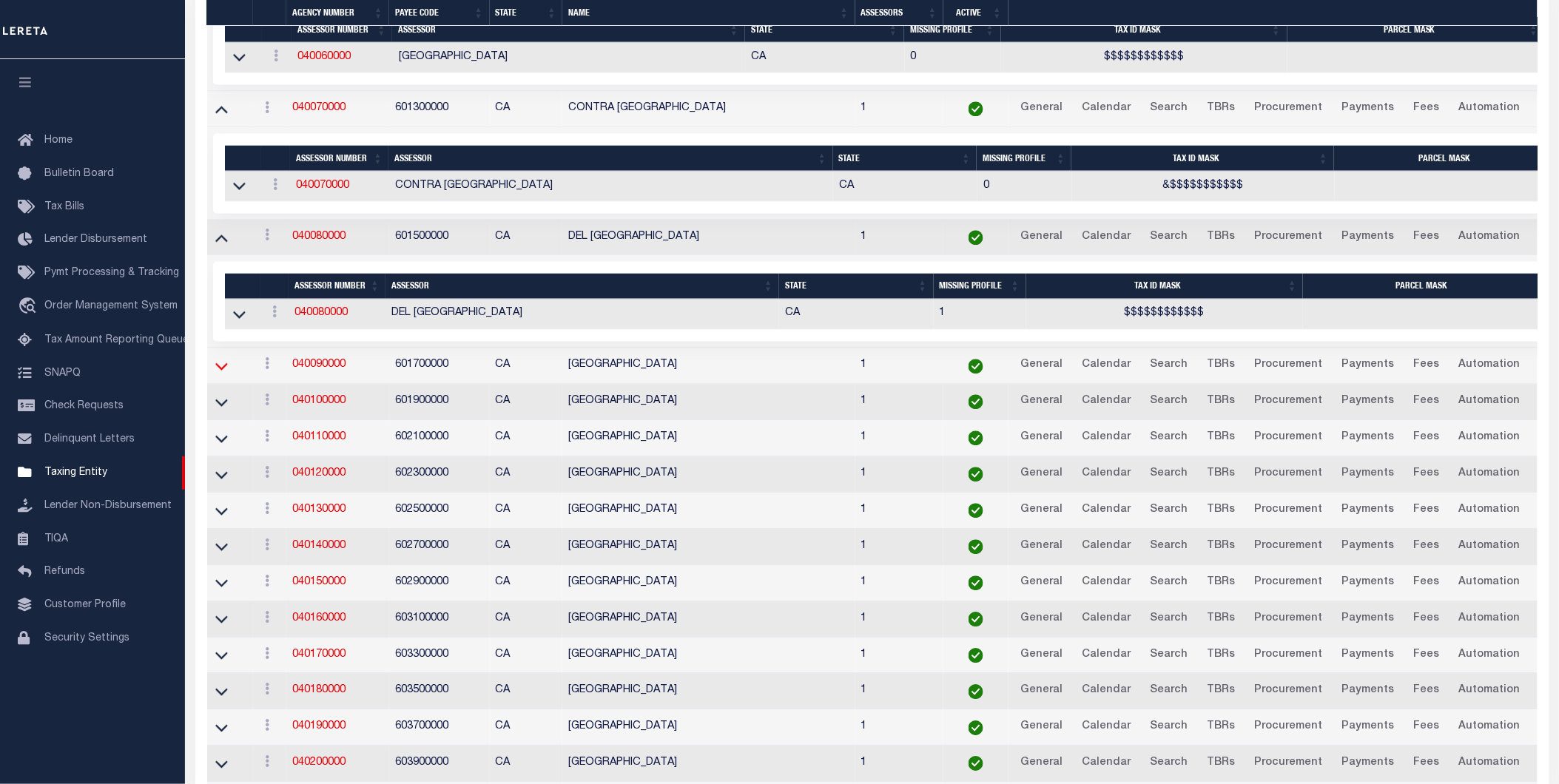
click at [222, 373] on icon at bounding box center [222, 365] width 13 height 15
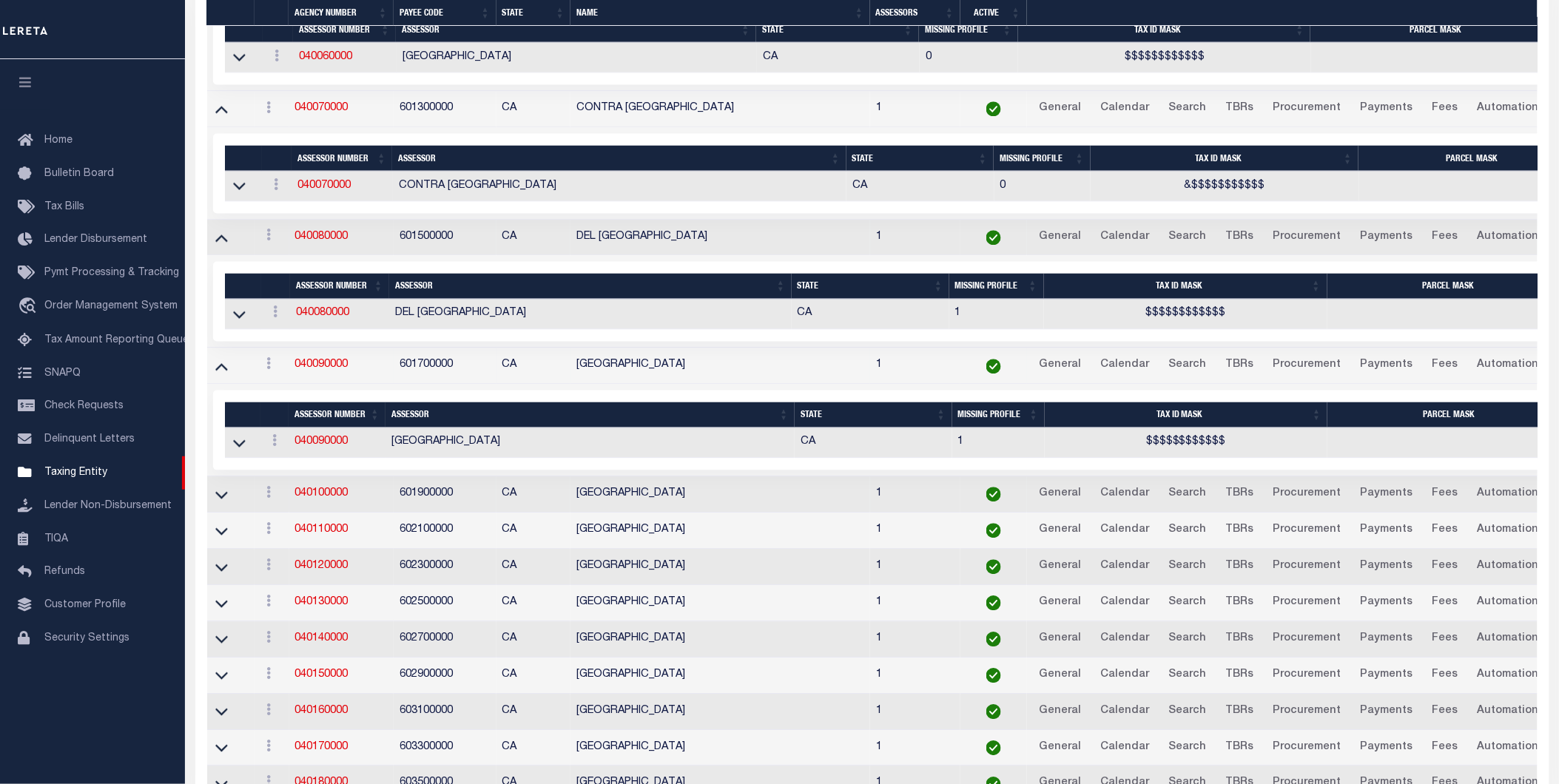
click at [224, 493] on td at bounding box center [231, 494] width 47 height 36
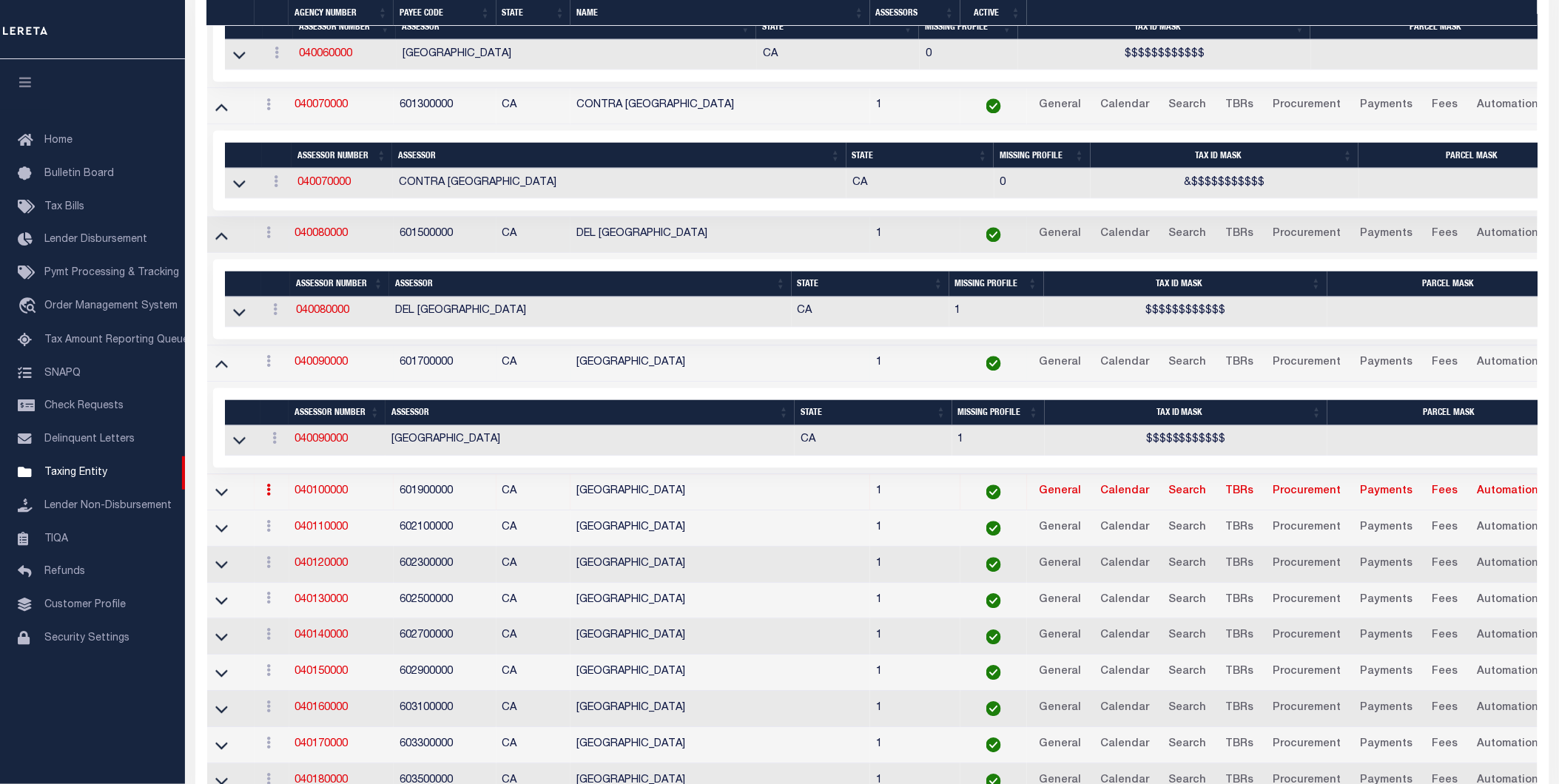
scroll to position [1174, 0]
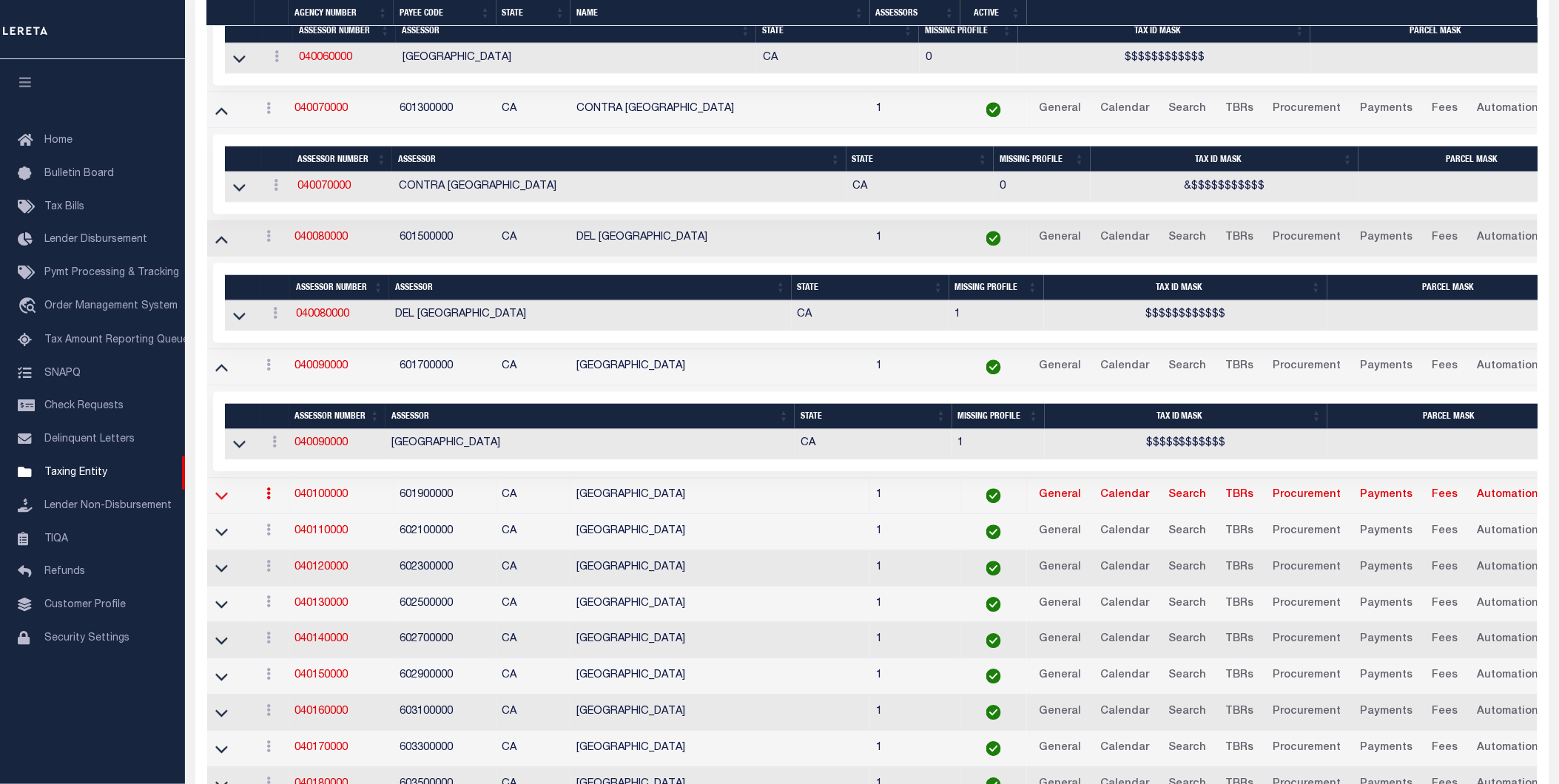
click at [222, 503] on icon at bounding box center [222, 495] width 13 height 15
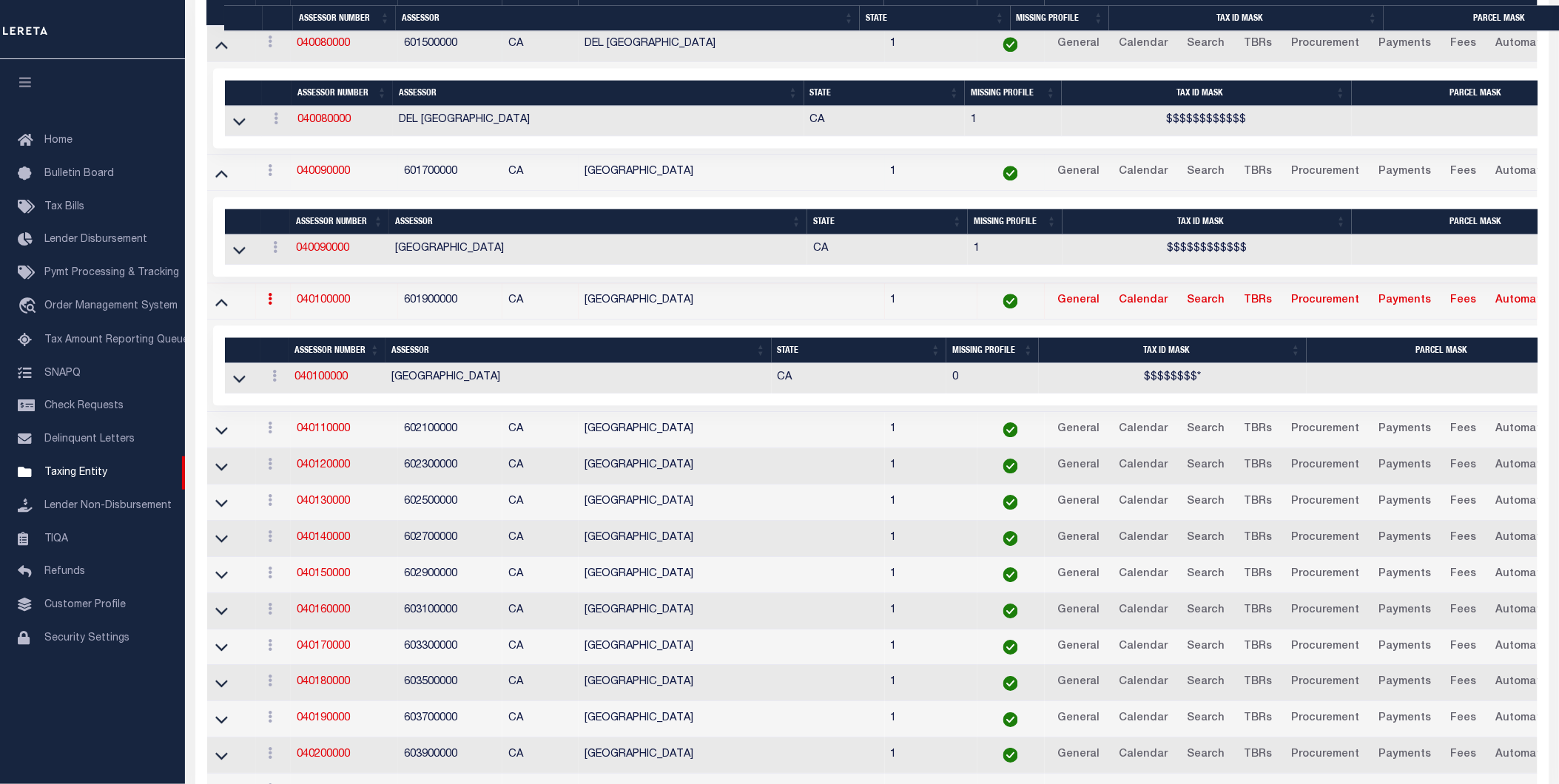
scroll to position [1373, 0]
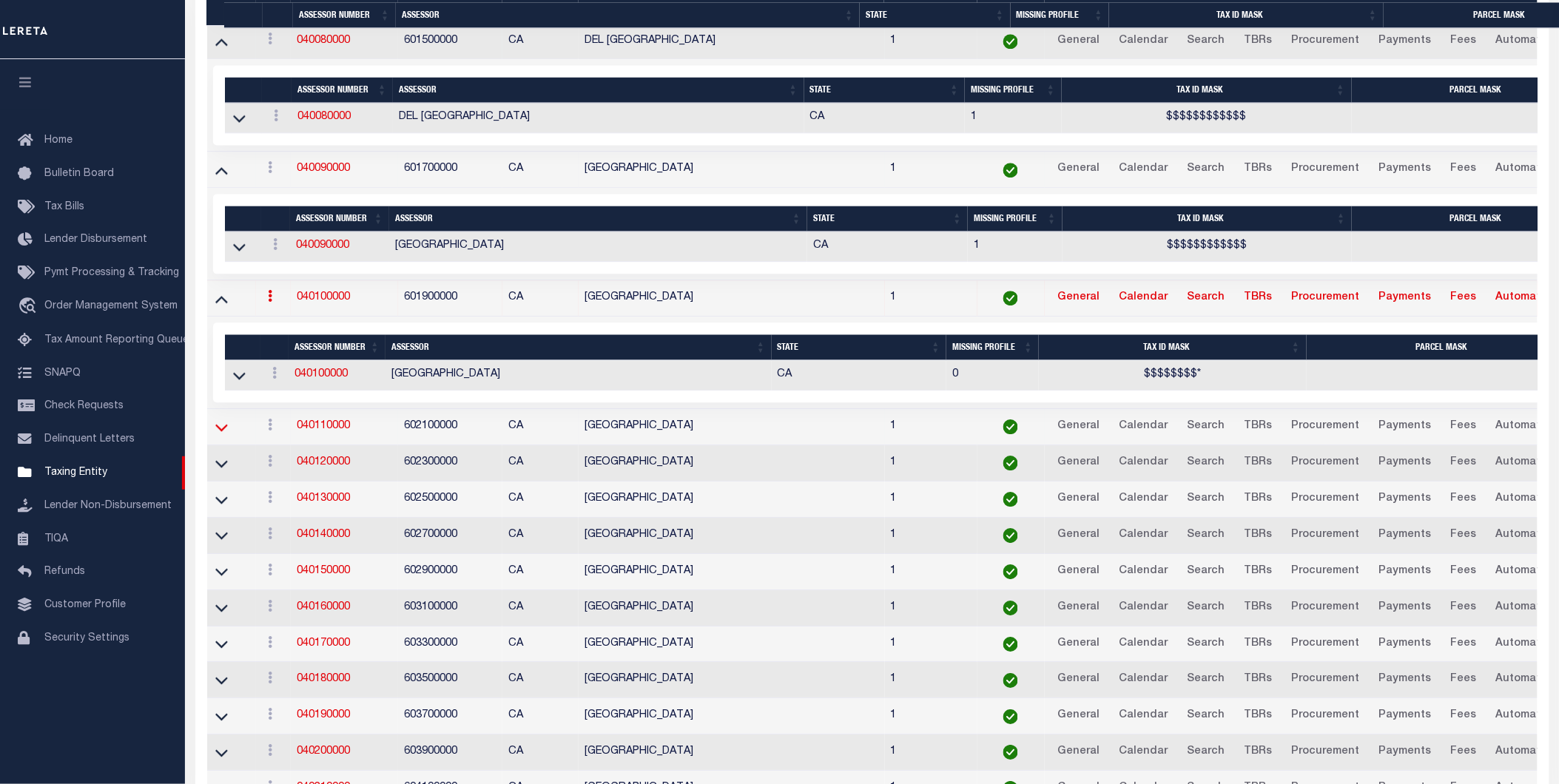
click at [220, 431] on icon at bounding box center [222, 428] width 13 height 8
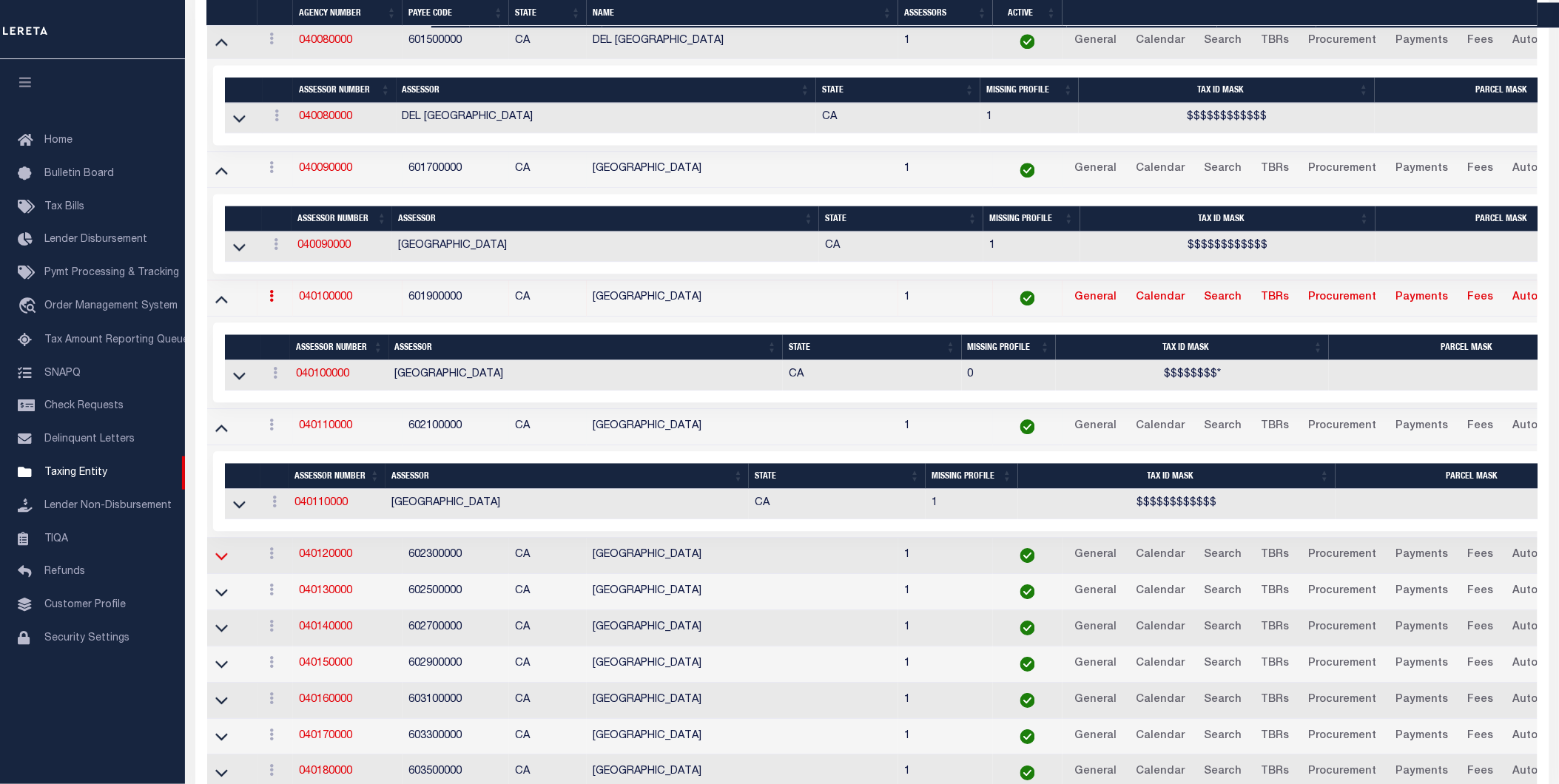
click at [218, 560] on icon at bounding box center [222, 556] width 13 height 8
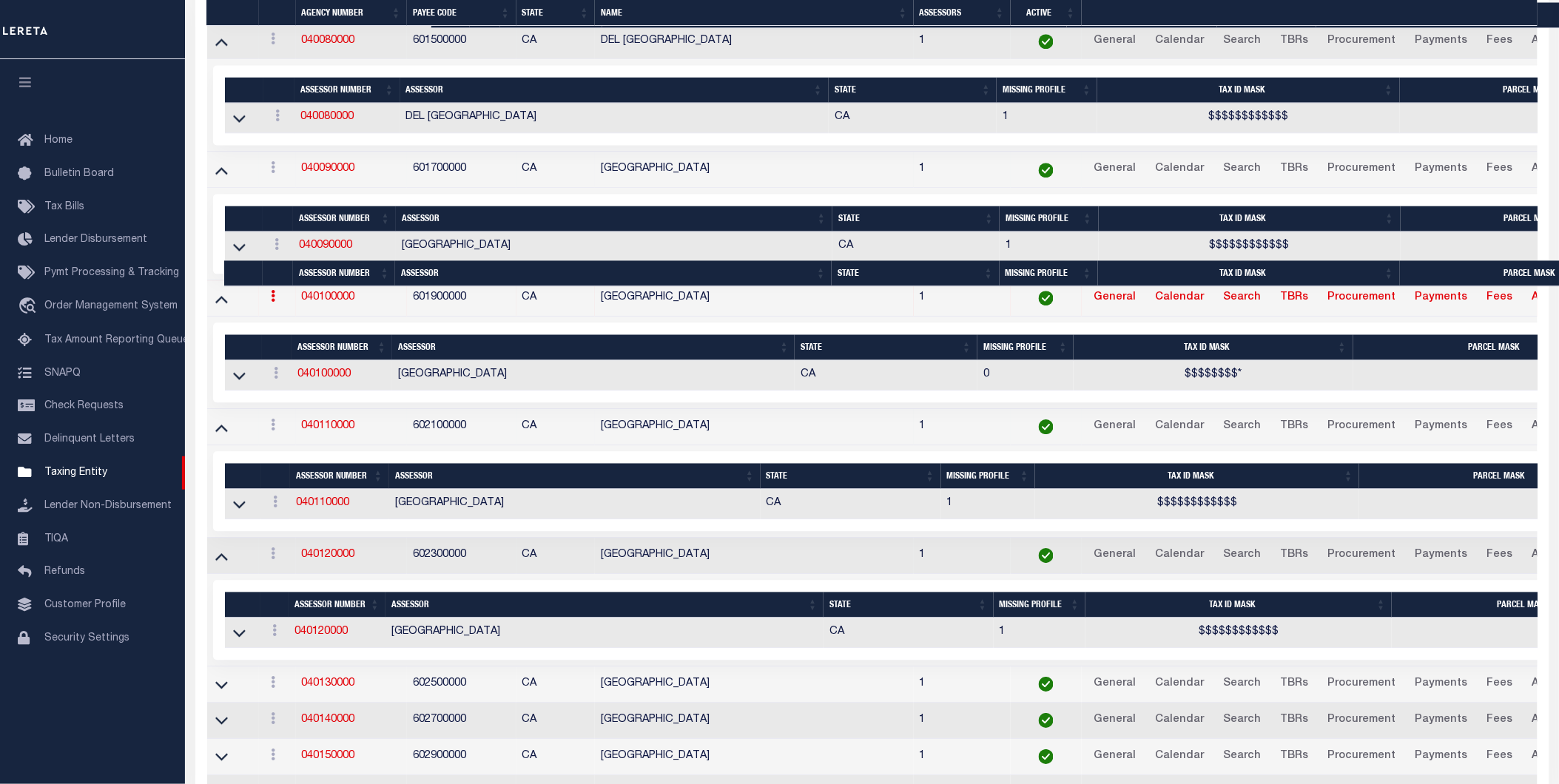
scroll to position [1626, 0]
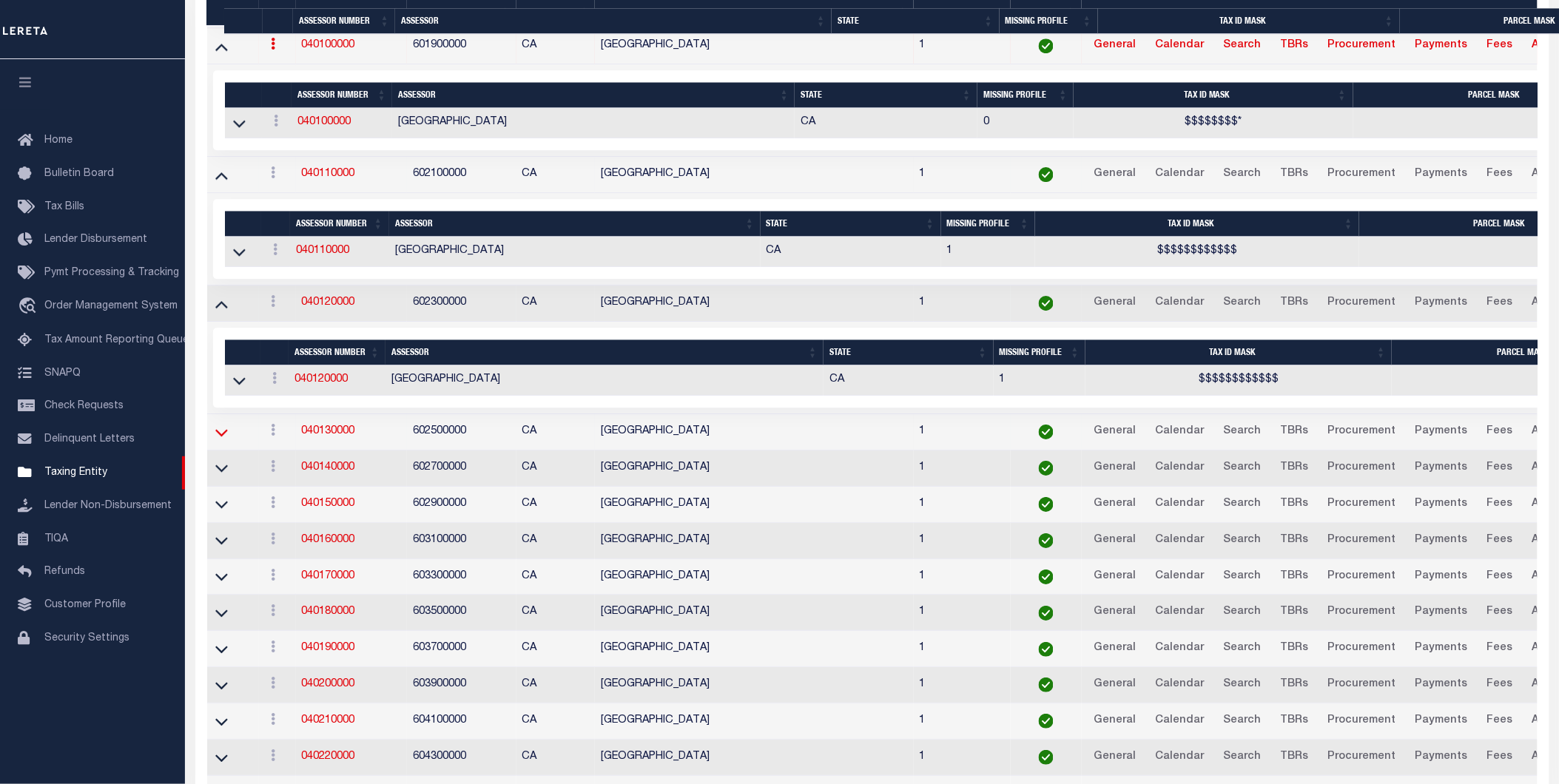
click at [223, 436] on icon at bounding box center [222, 433] width 13 height 8
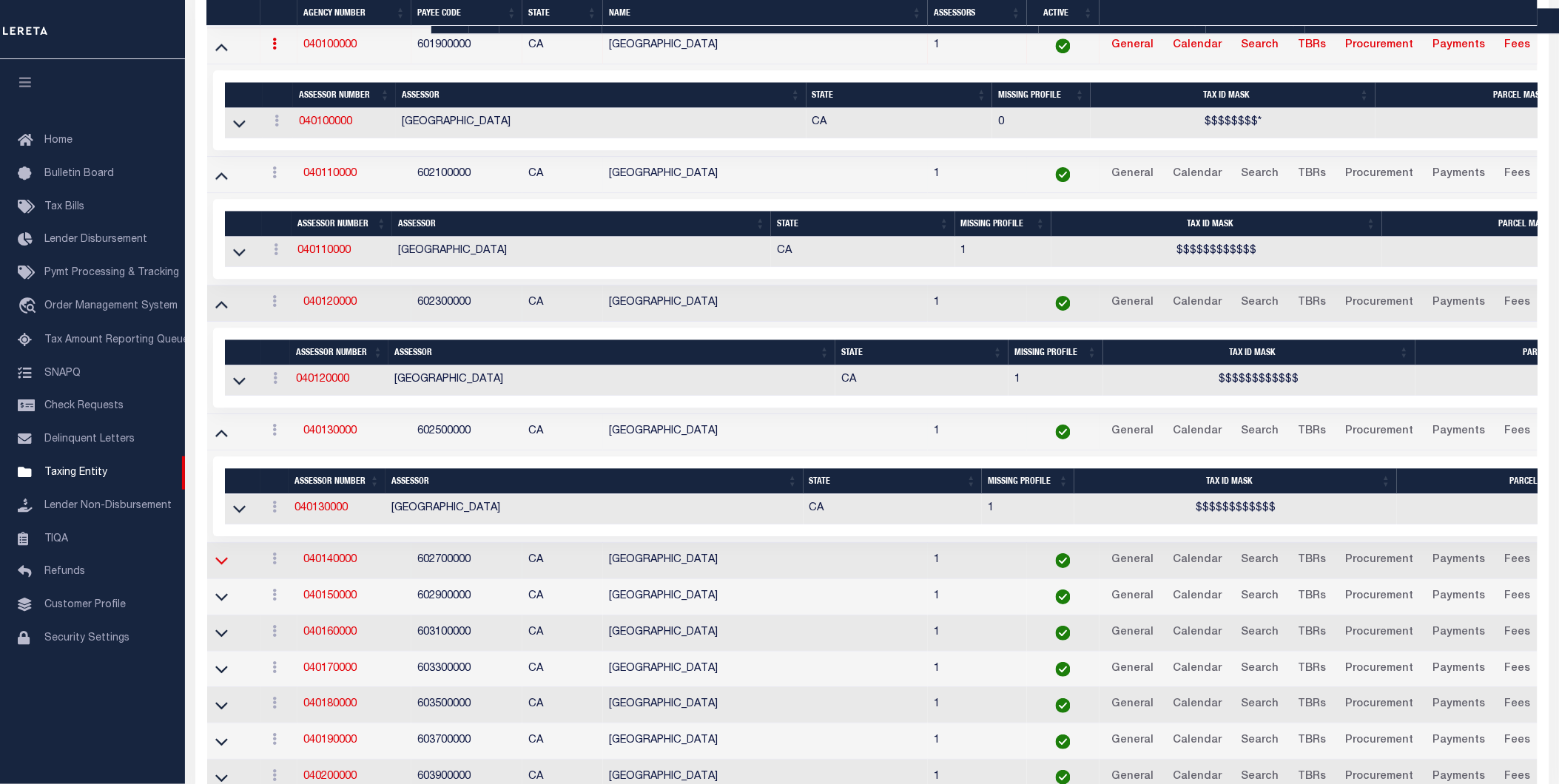
click at [222, 568] on icon at bounding box center [222, 560] width 13 height 15
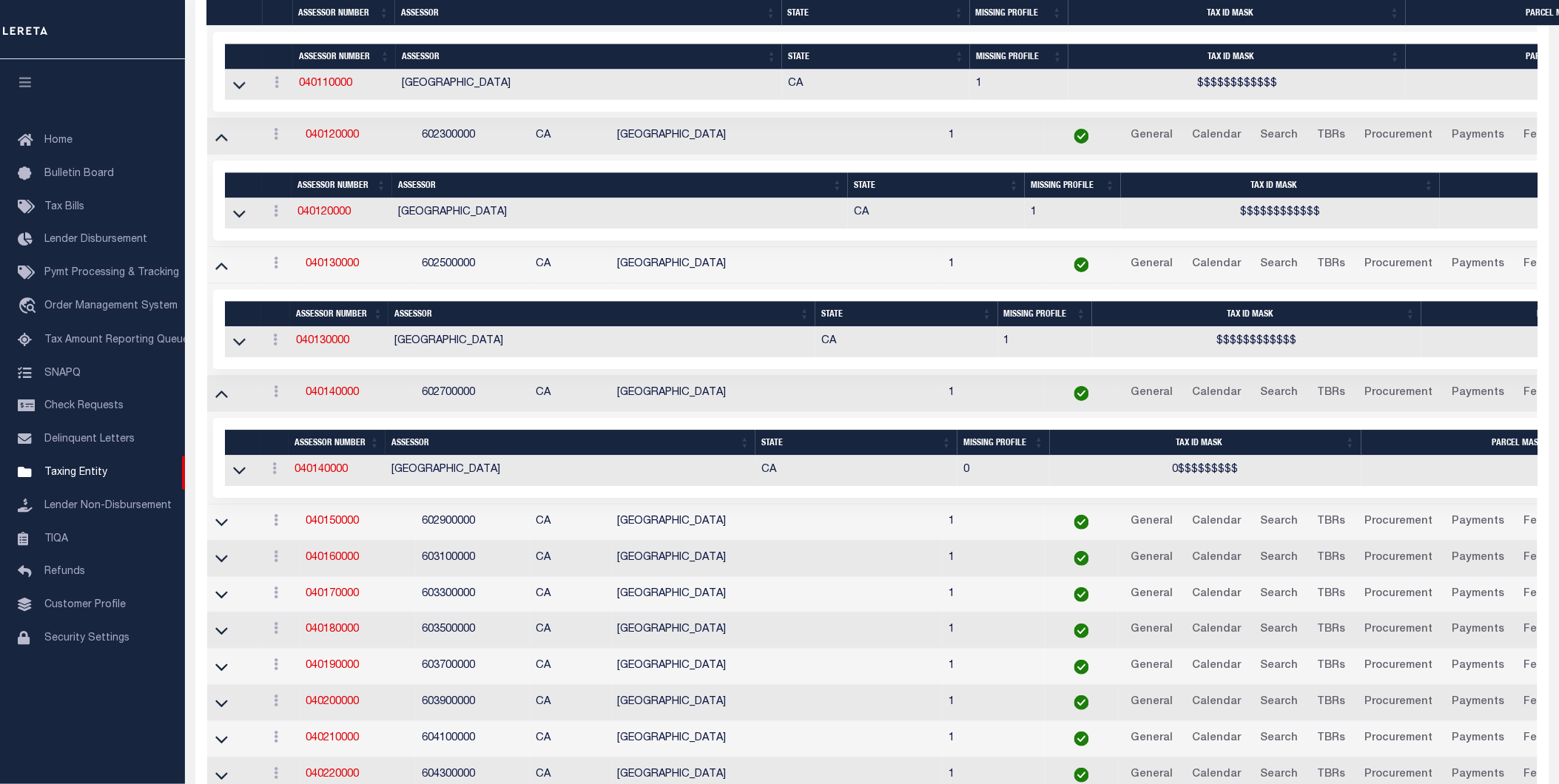
scroll to position [1896, 0]
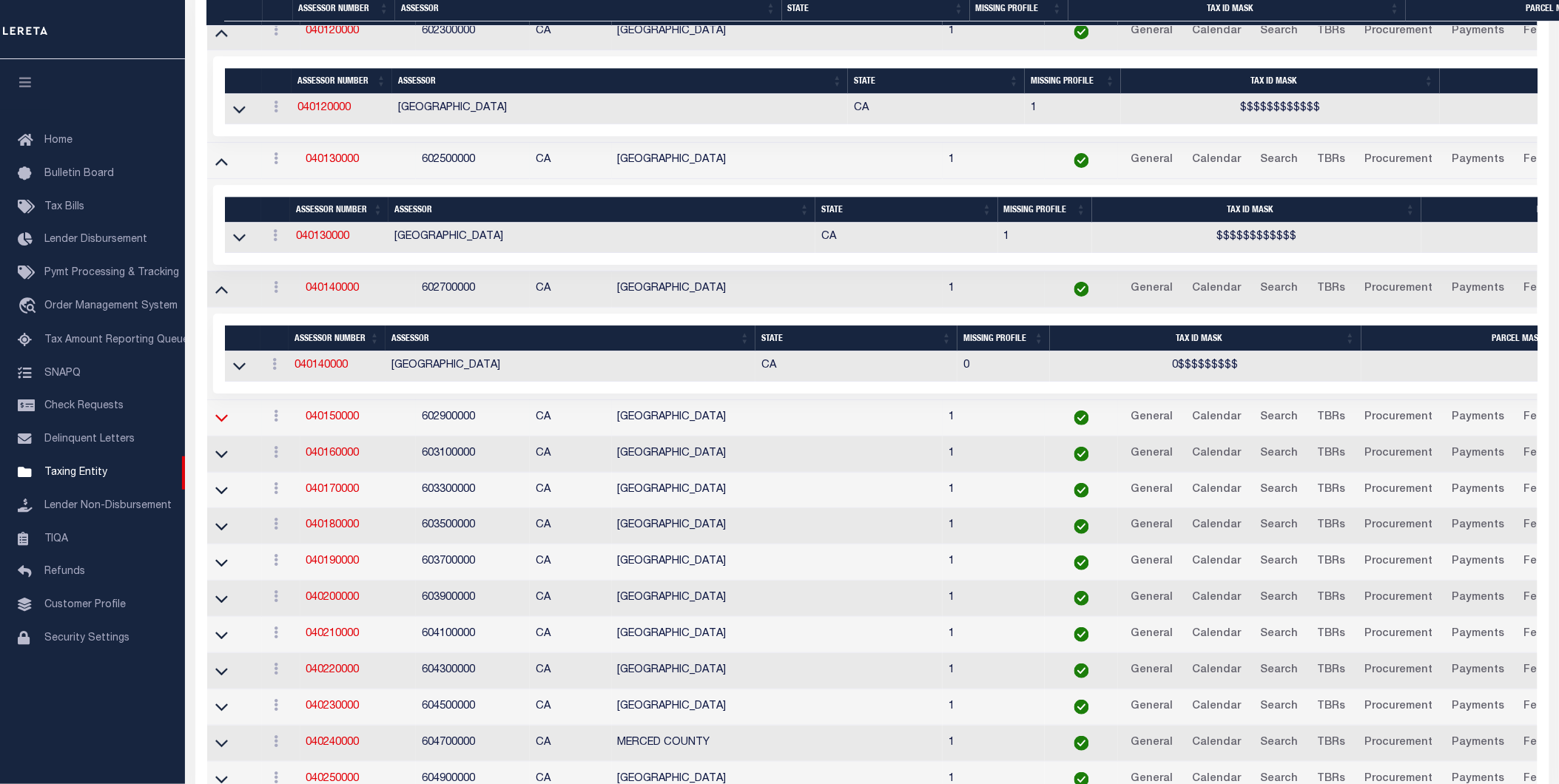
click at [220, 425] on icon at bounding box center [222, 417] width 13 height 15
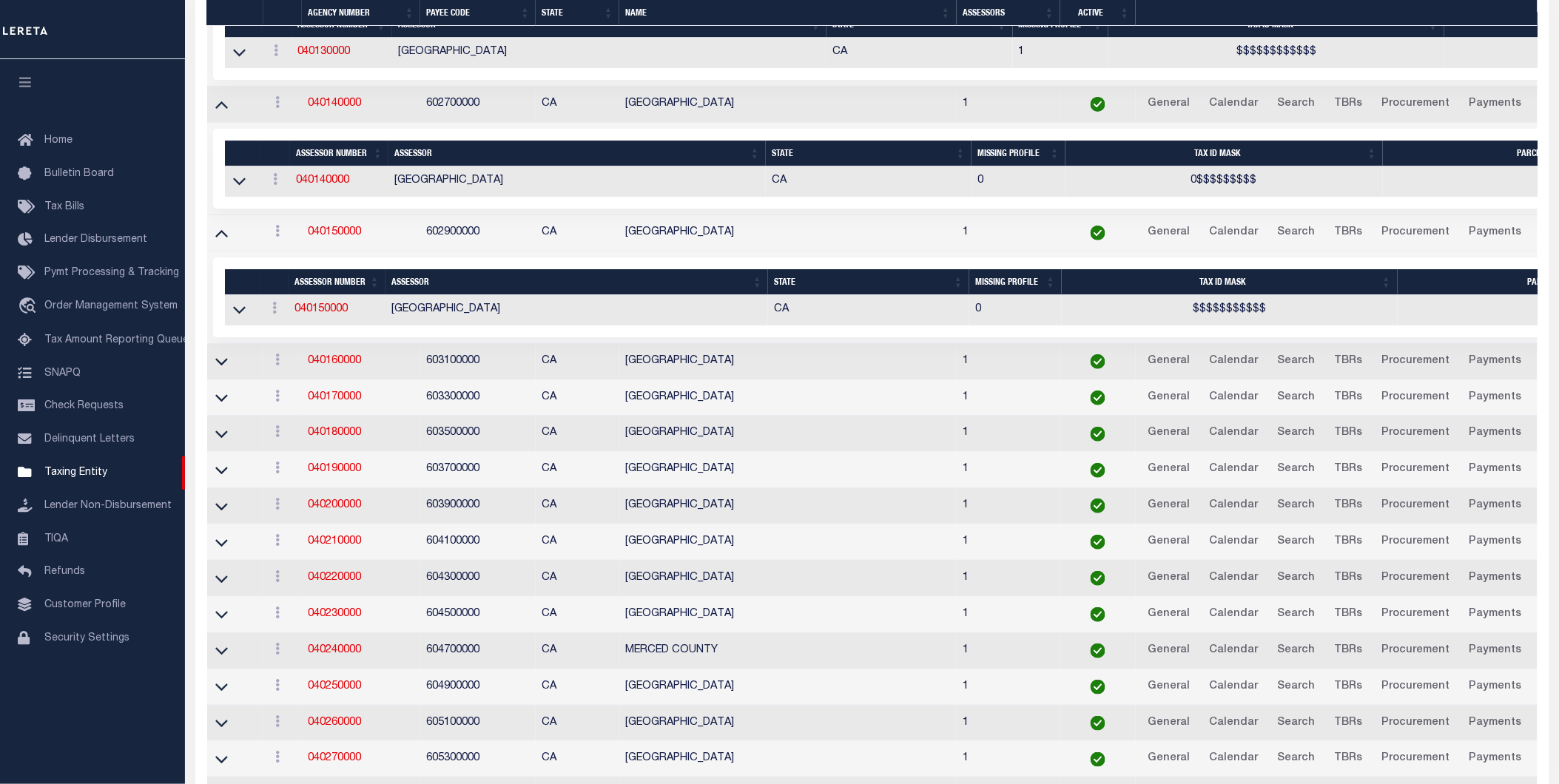
scroll to position [2086, 0]
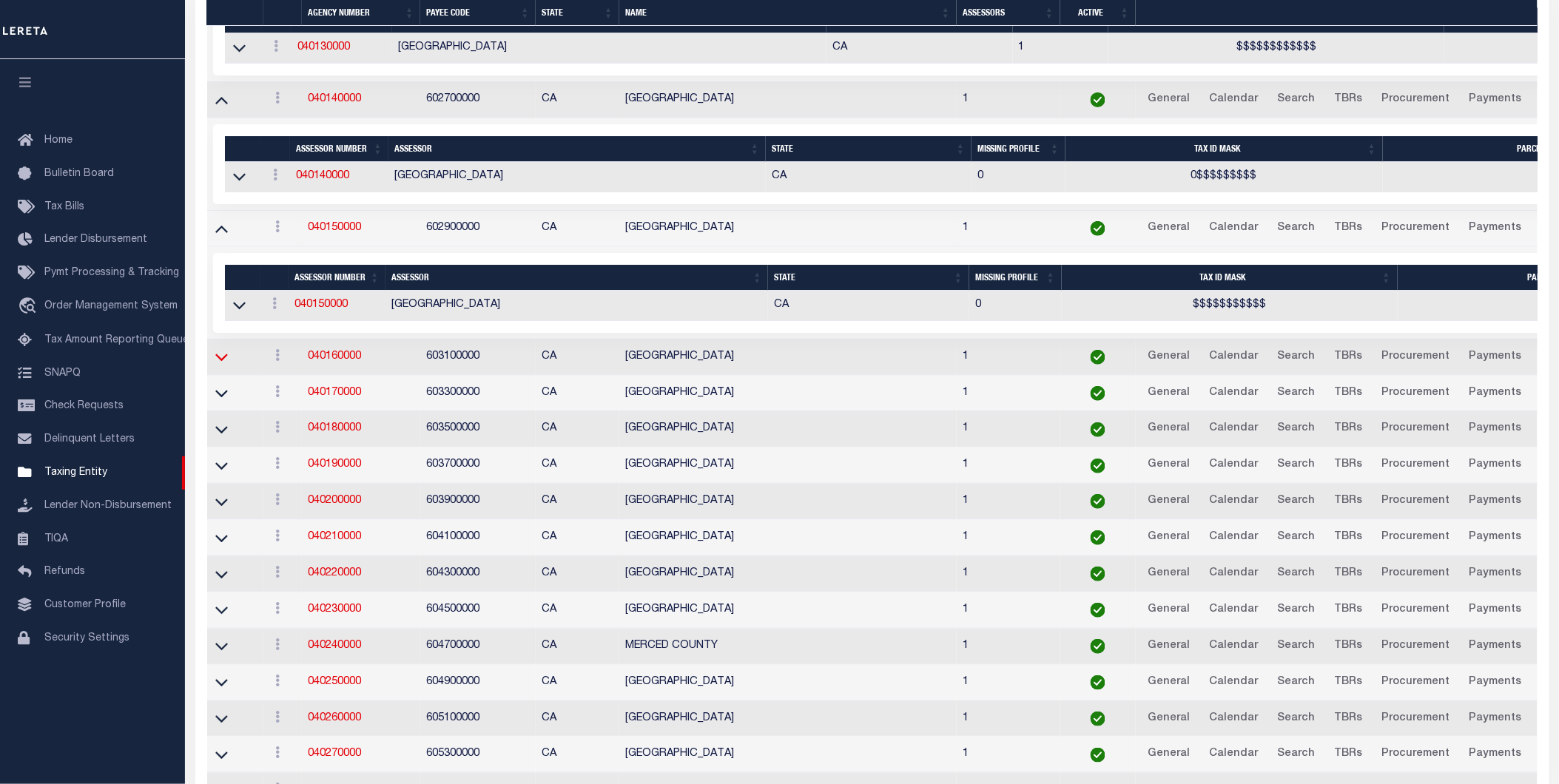
click at [218, 365] on icon at bounding box center [222, 356] width 13 height 15
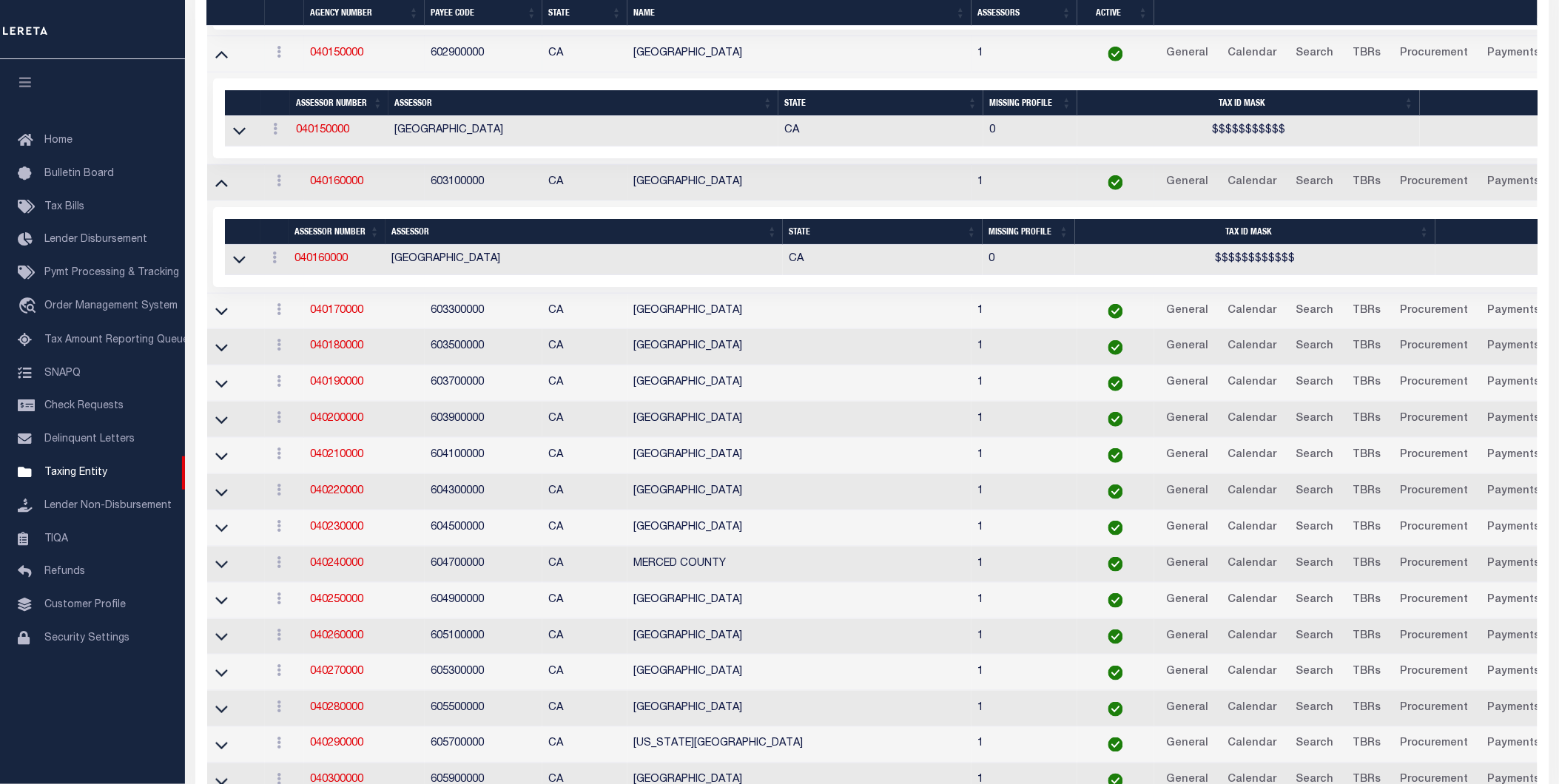
scroll to position [2302, 0]
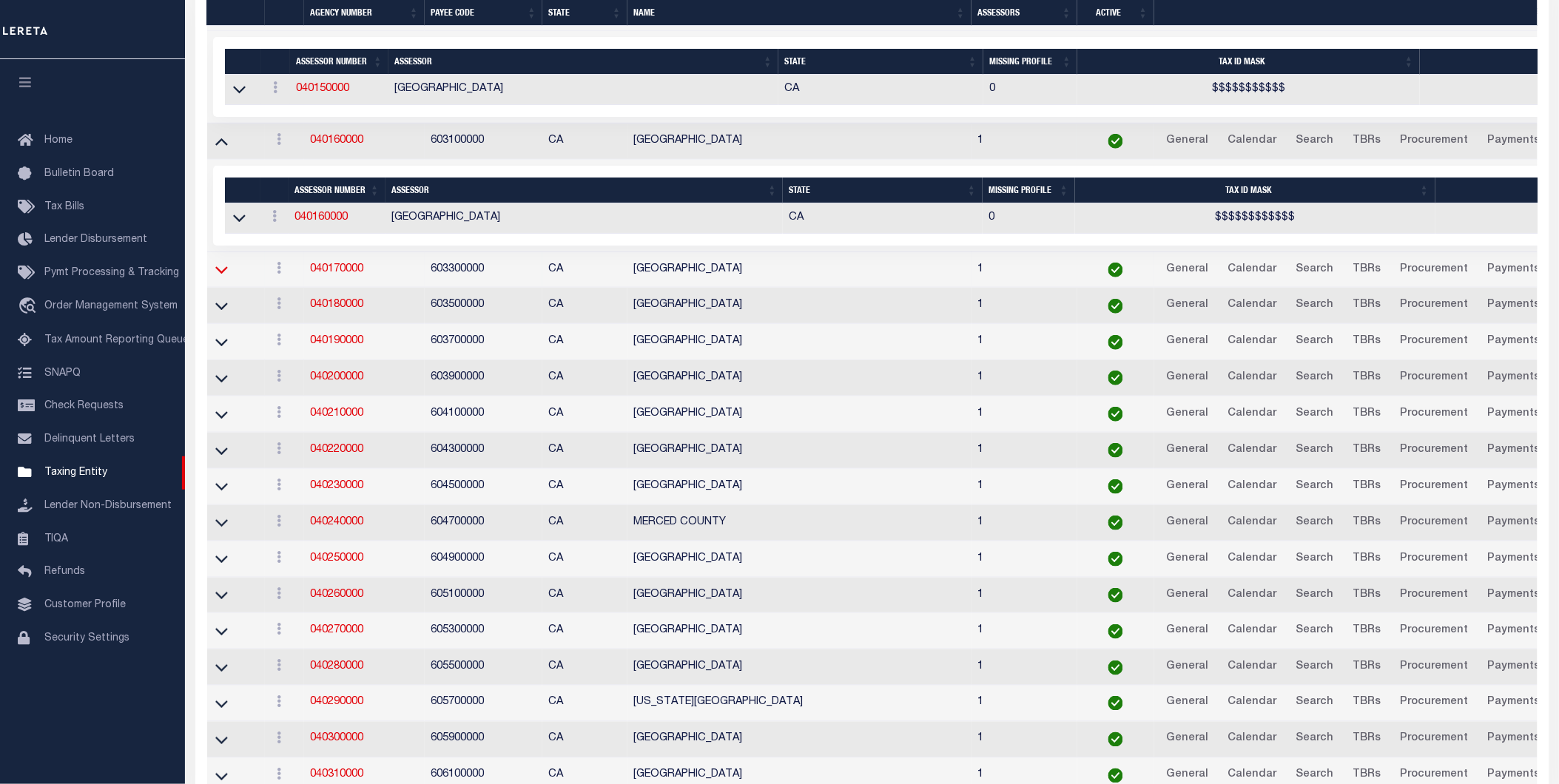
click at [224, 278] on icon at bounding box center [222, 269] width 13 height 15
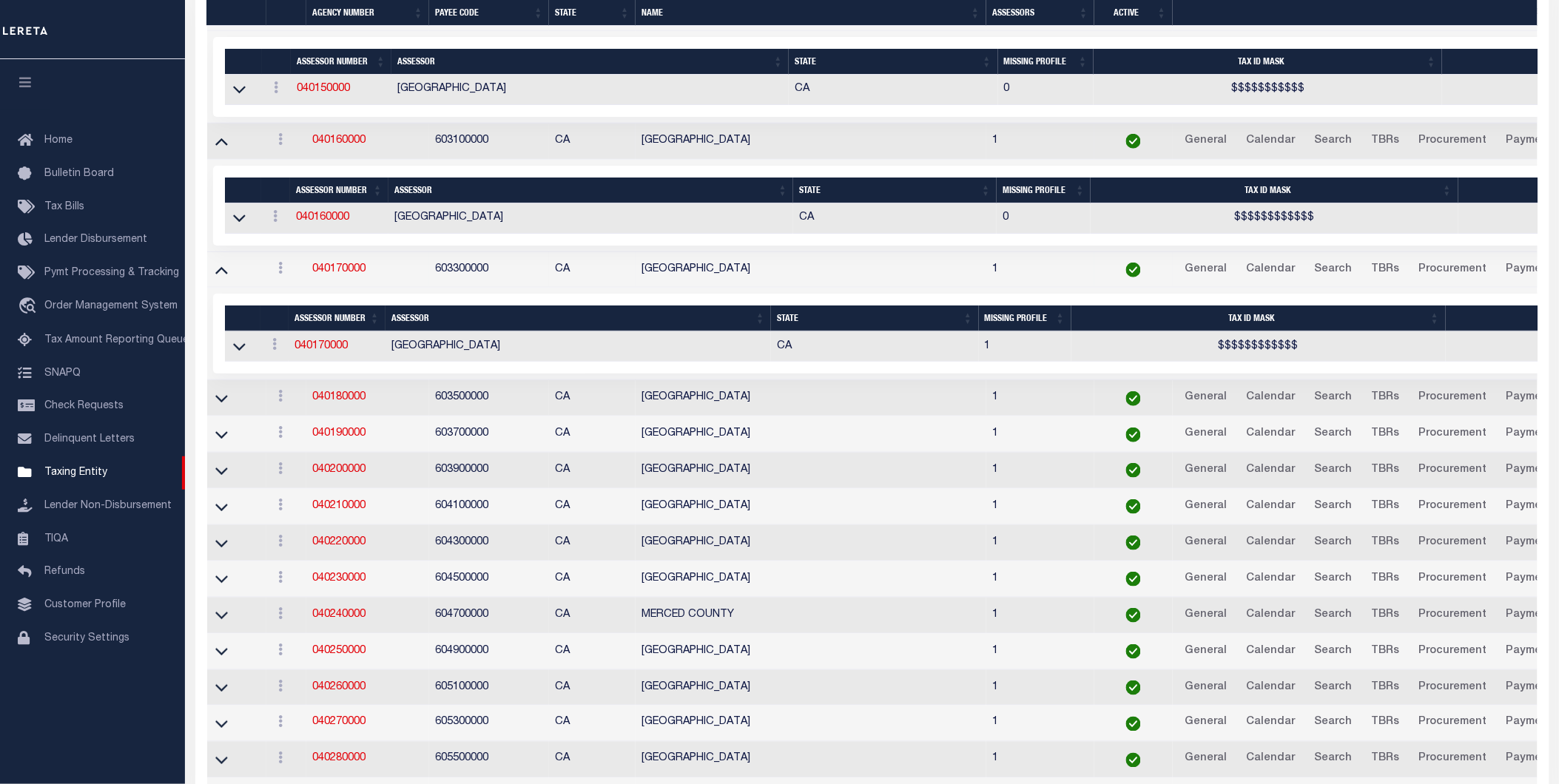
scroll to position [2478, 0]
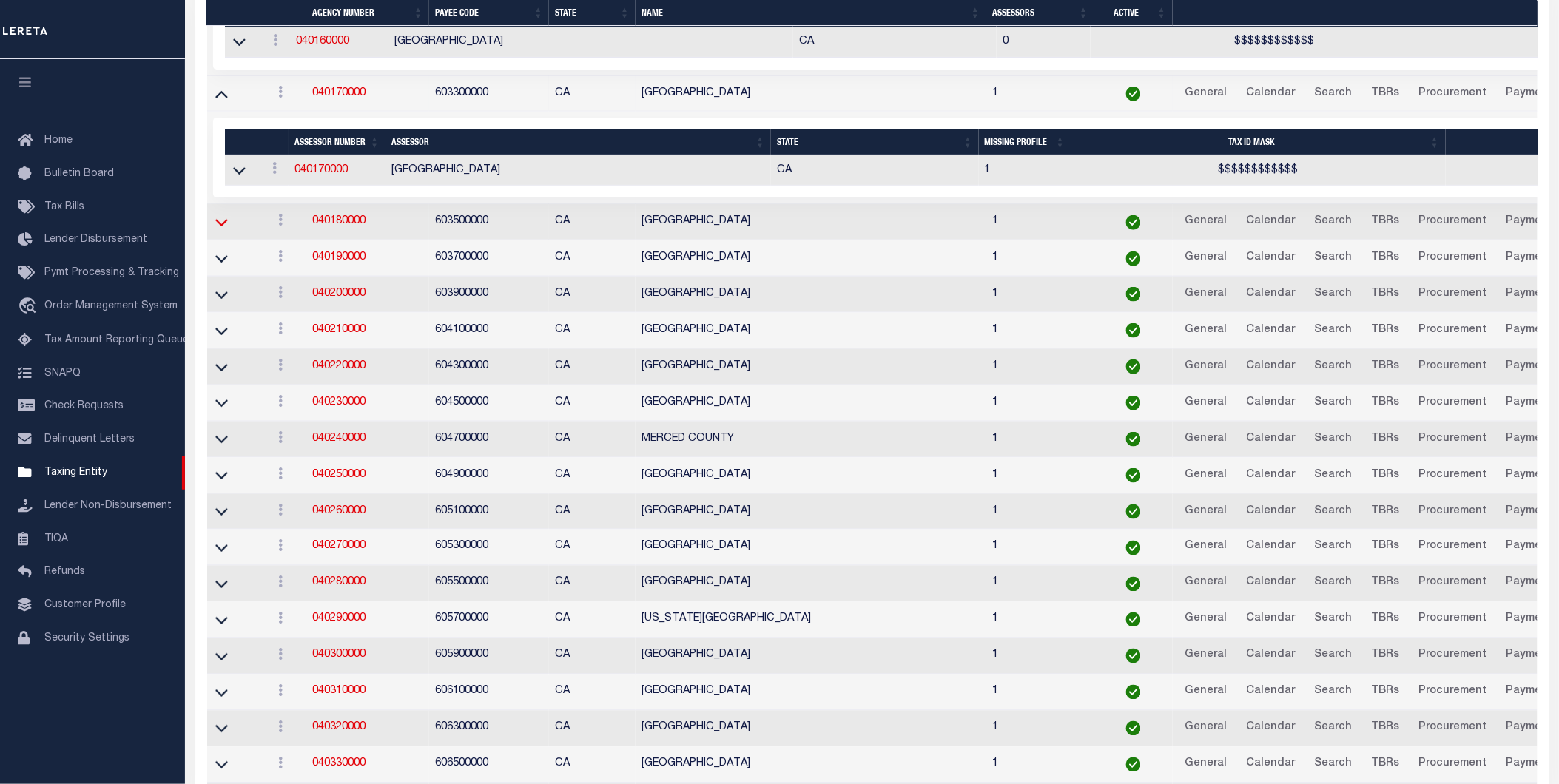
click at [225, 230] on icon at bounding box center [222, 222] width 13 height 15
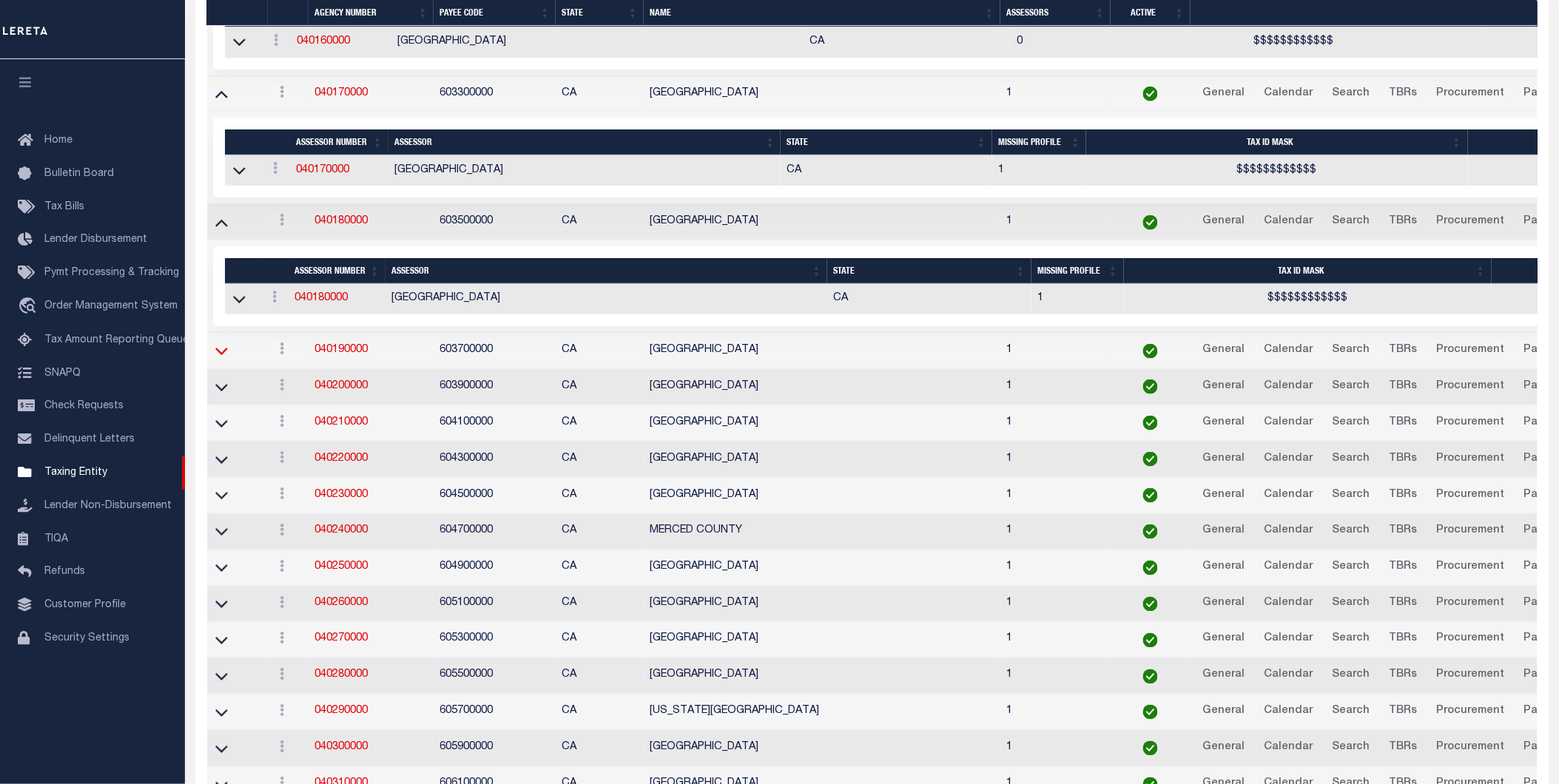
click at [222, 359] on icon at bounding box center [222, 350] width 13 height 15
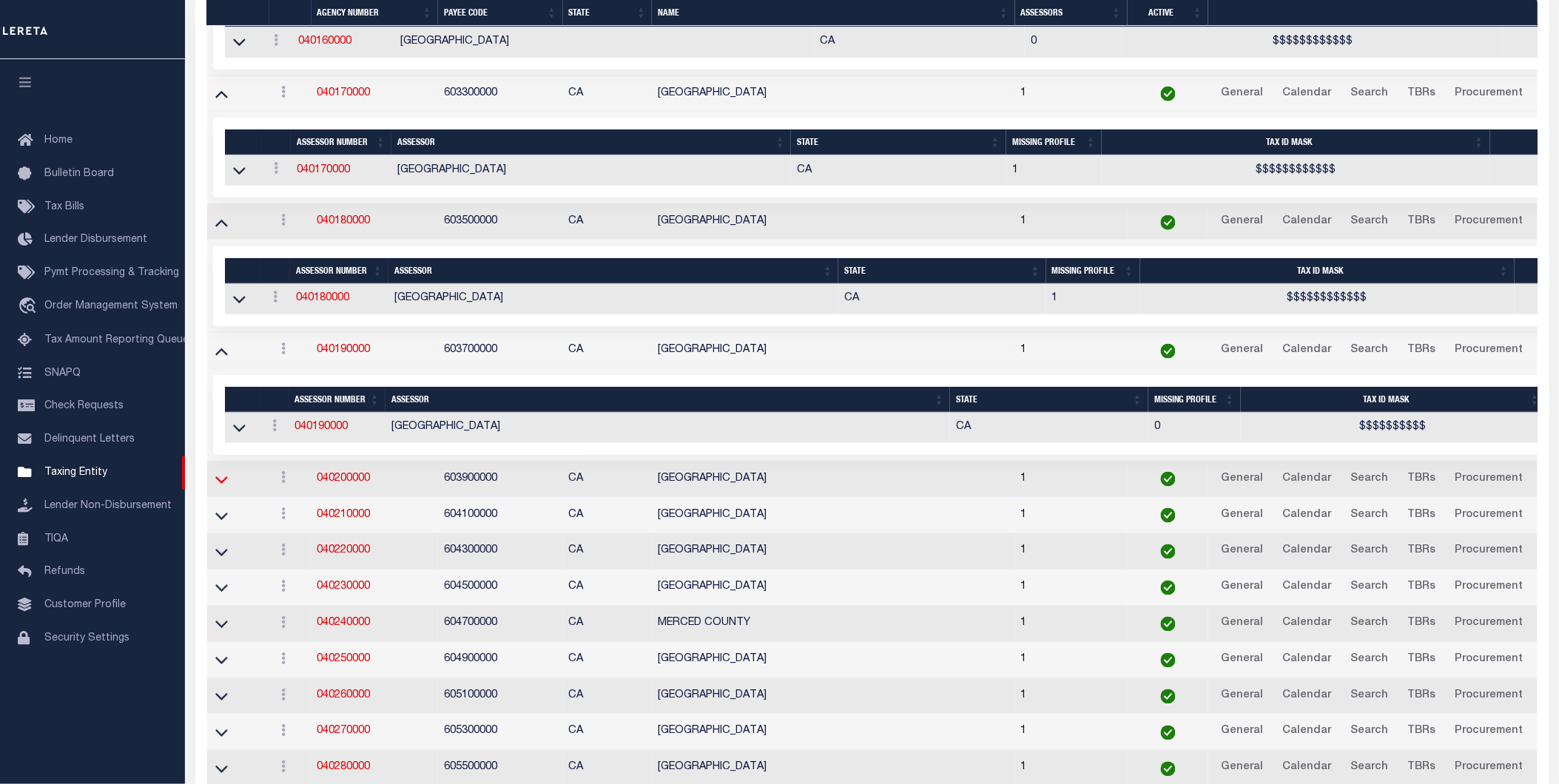
click at [218, 488] on icon at bounding box center [222, 479] width 13 height 15
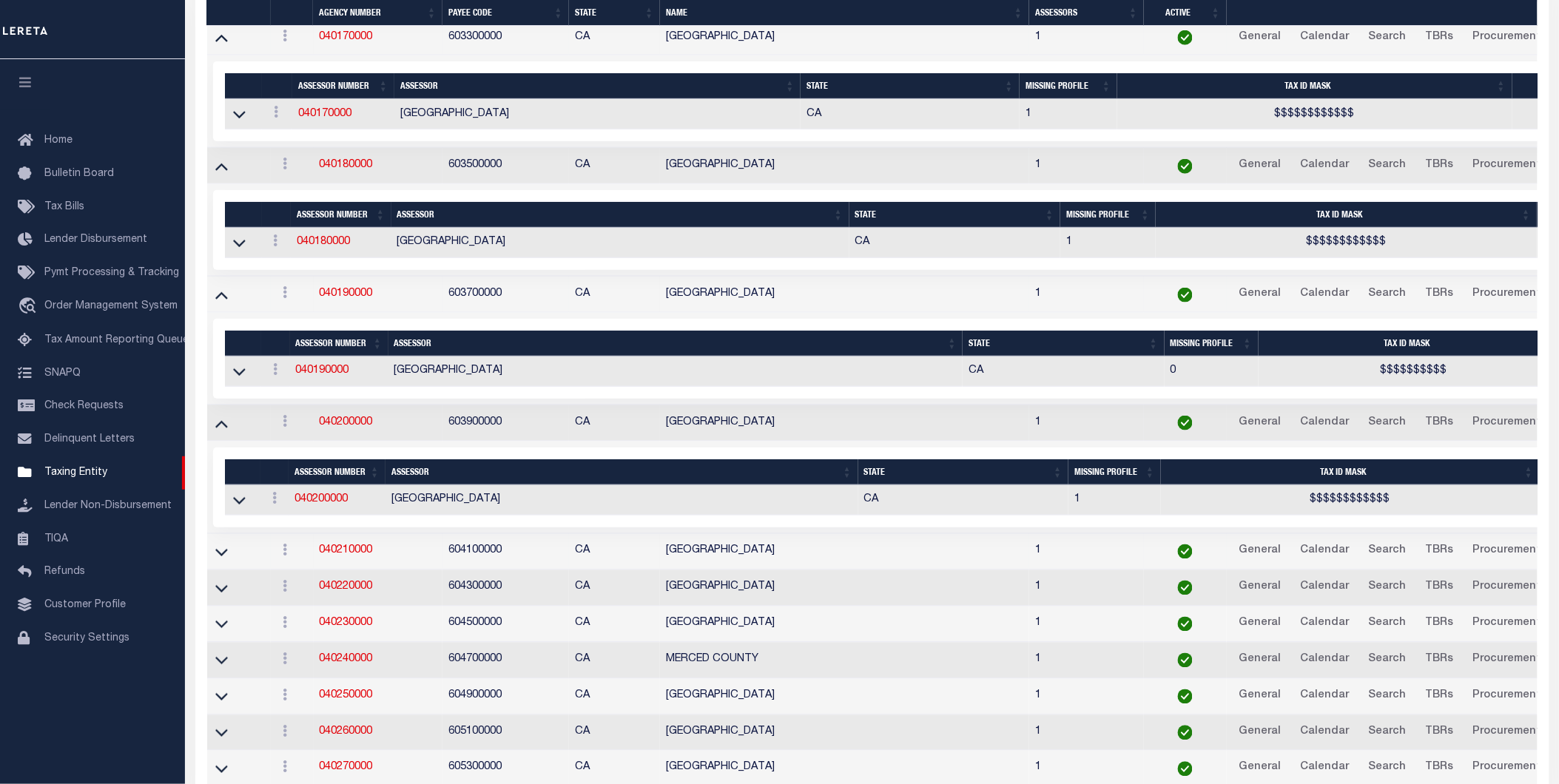
scroll to position [2584, 0]
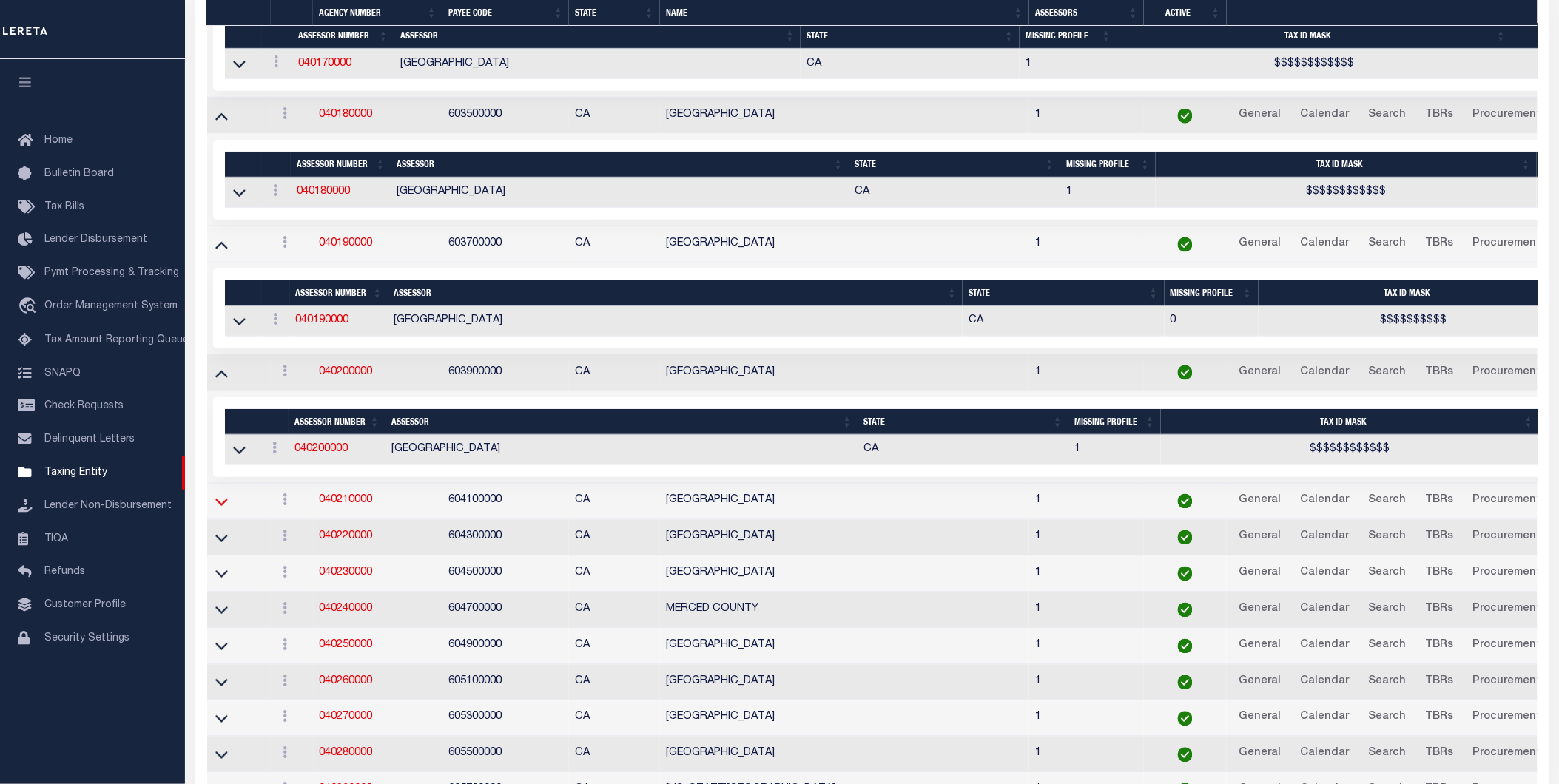
click at [219, 510] on icon at bounding box center [222, 501] width 13 height 15
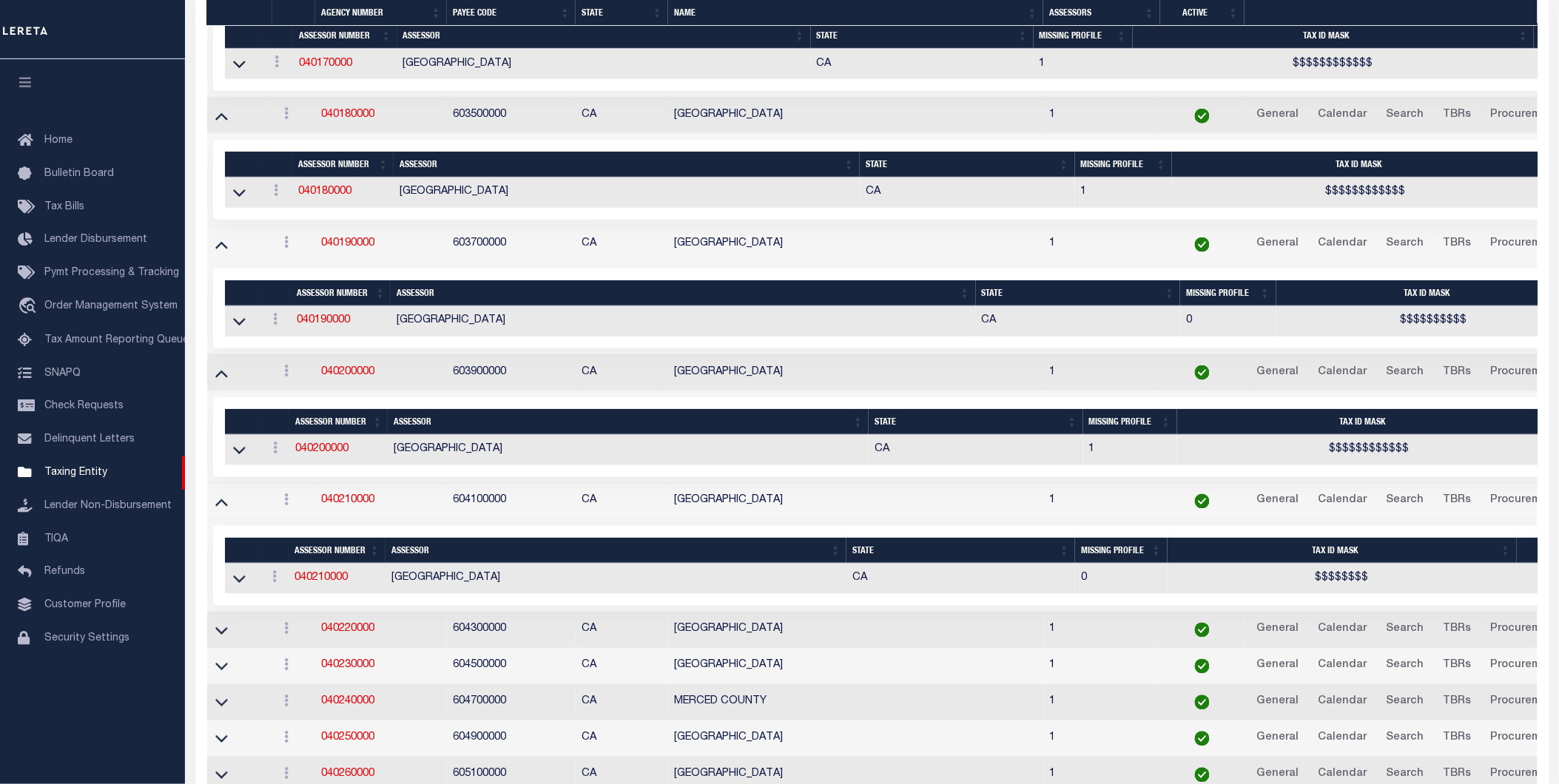
scroll to position [2689, 0]
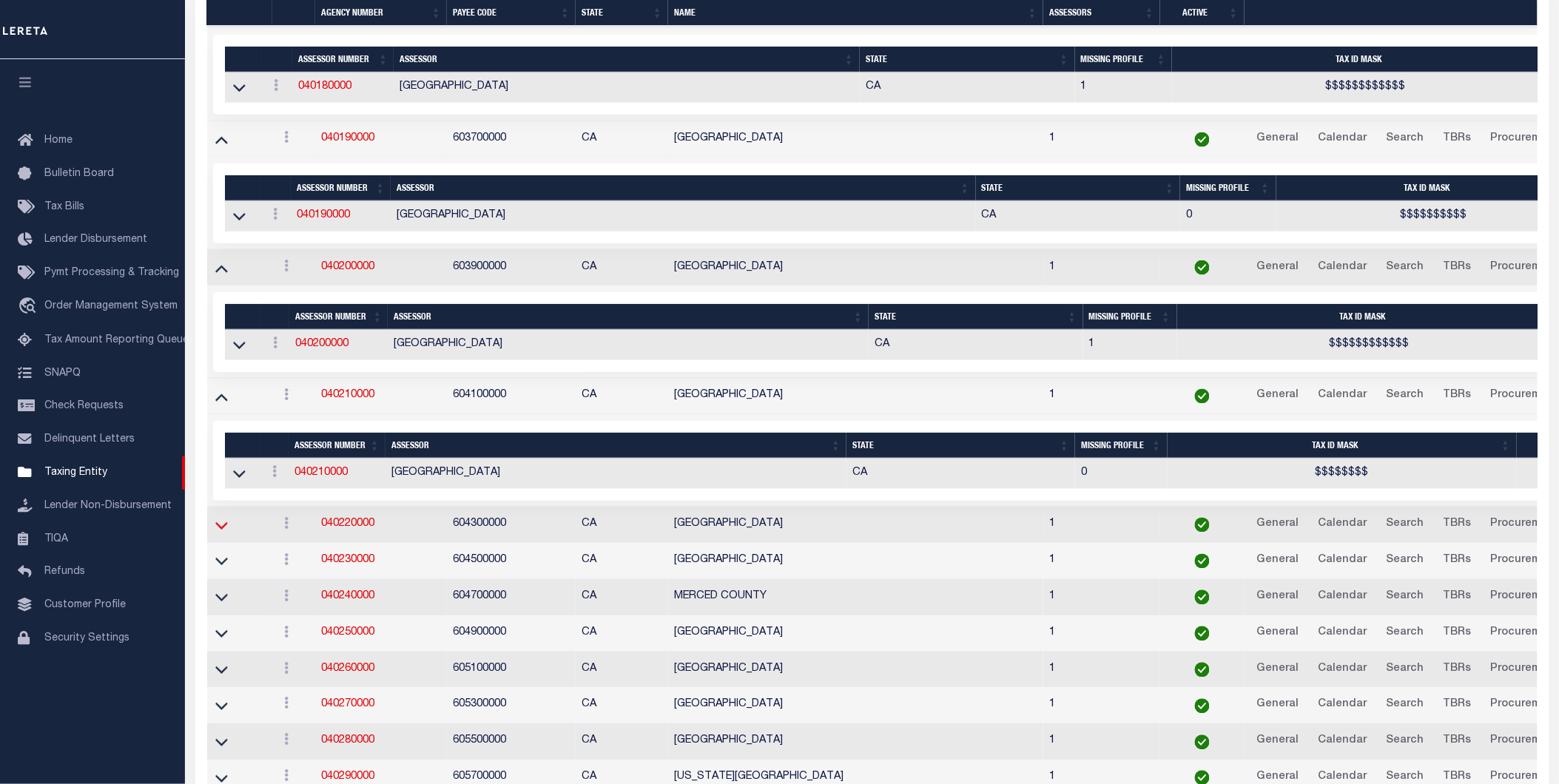
click at [224, 533] on icon at bounding box center [222, 525] width 13 height 15
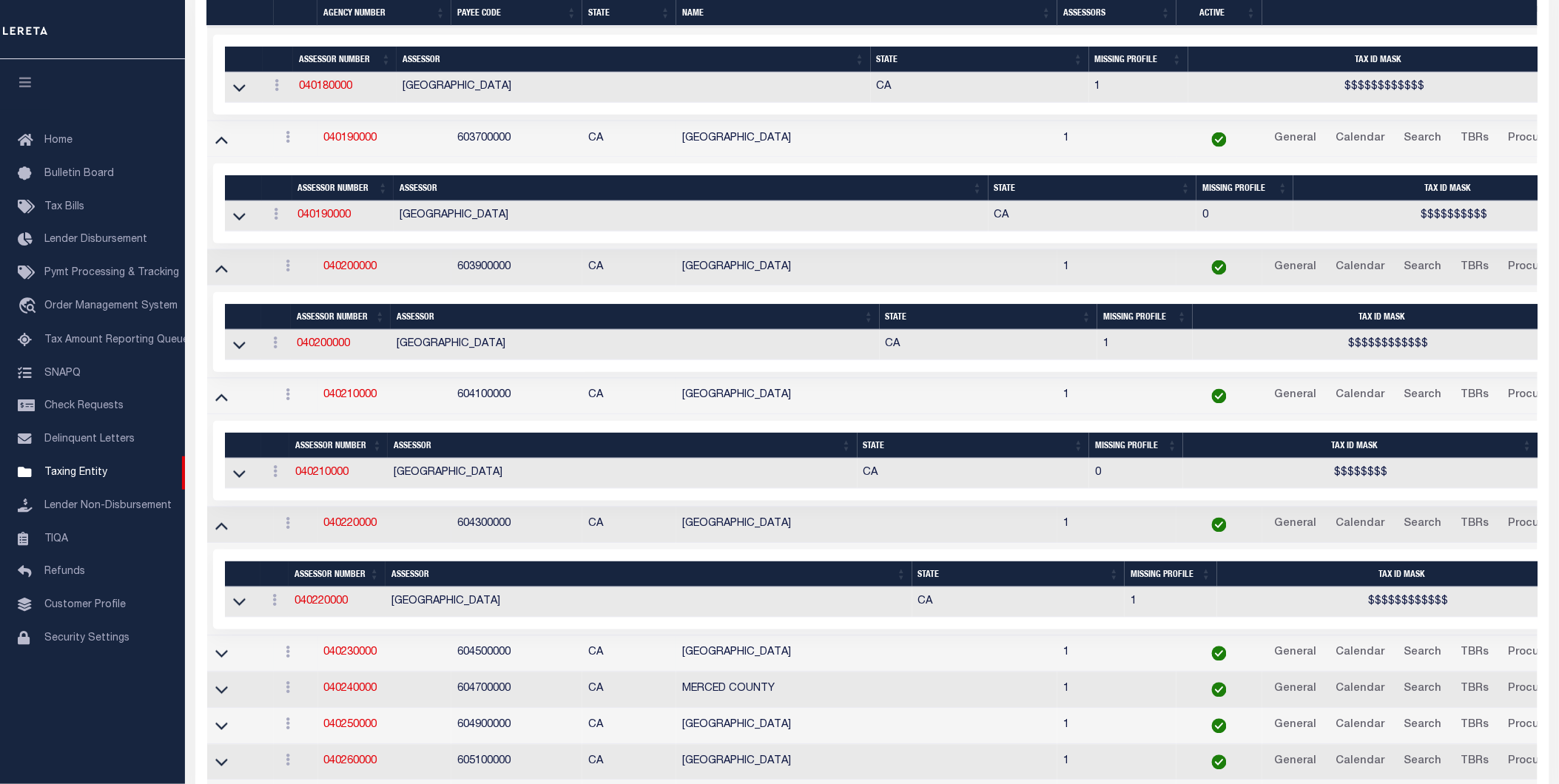
click at [223, 660] on td at bounding box center [240, 654] width 67 height 36
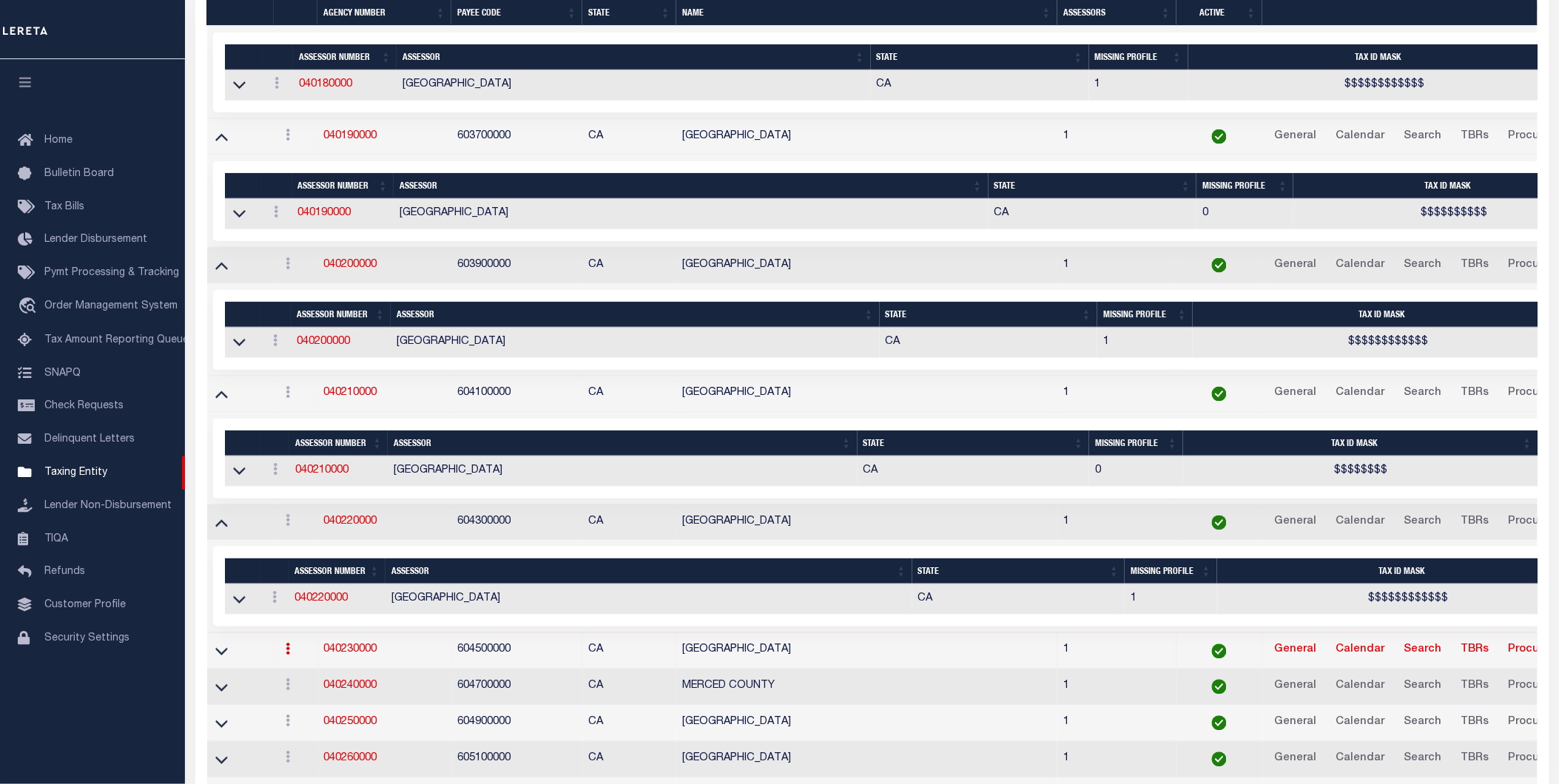
scroll to position [2686, 0]
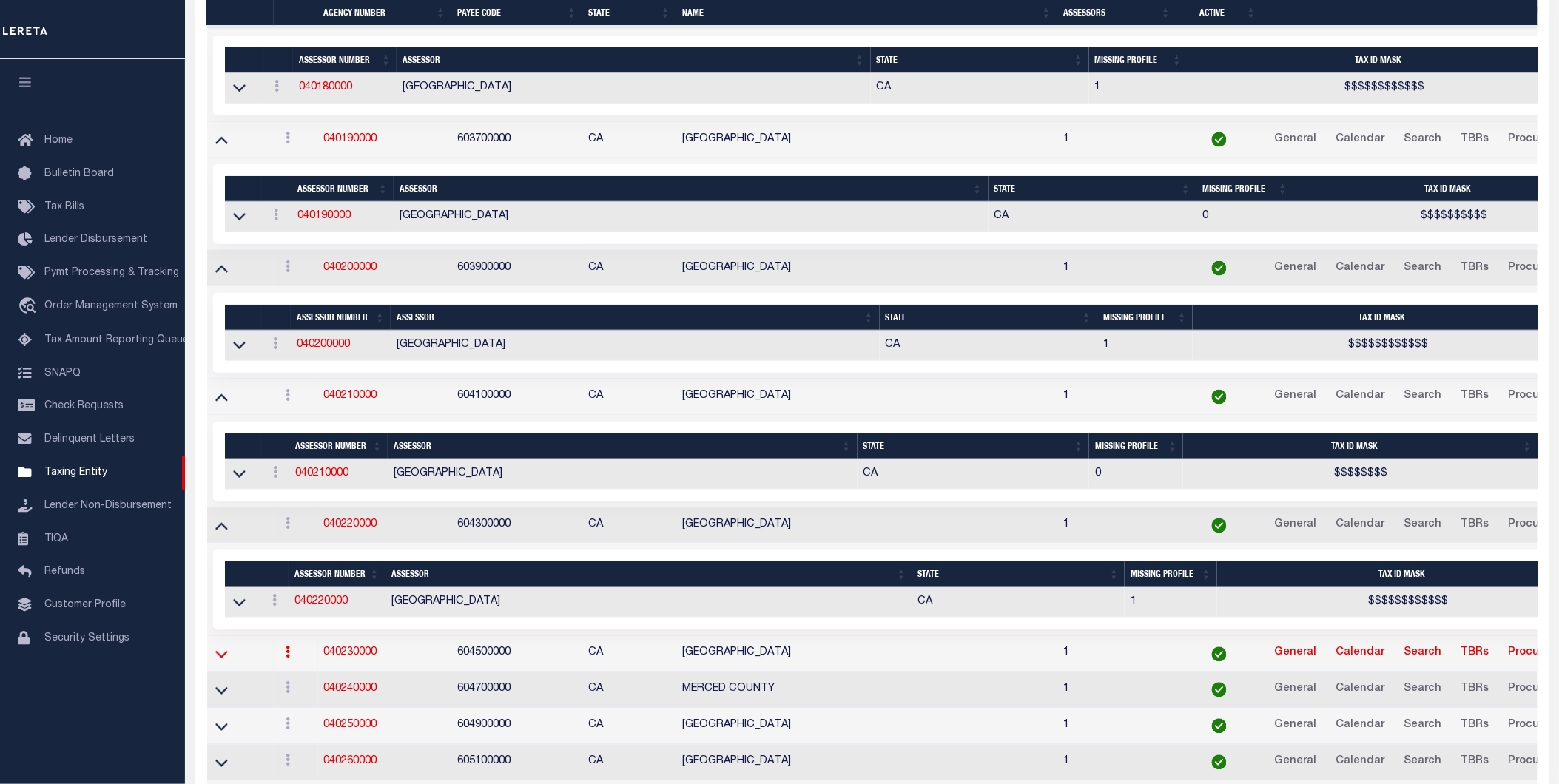
click at [220, 659] on icon at bounding box center [222, 655] width 13 height 8
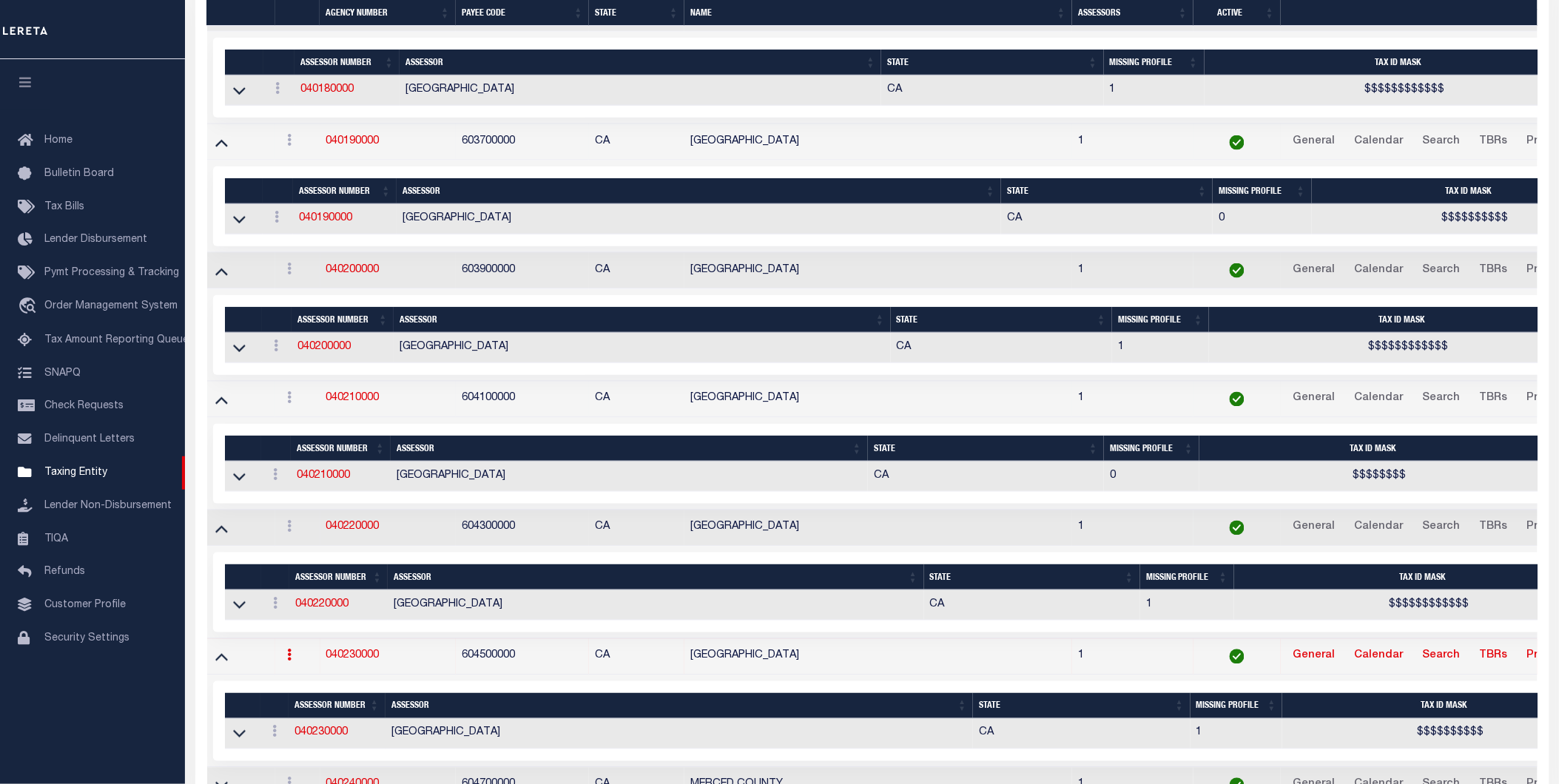
scroll to position [2833, 0]
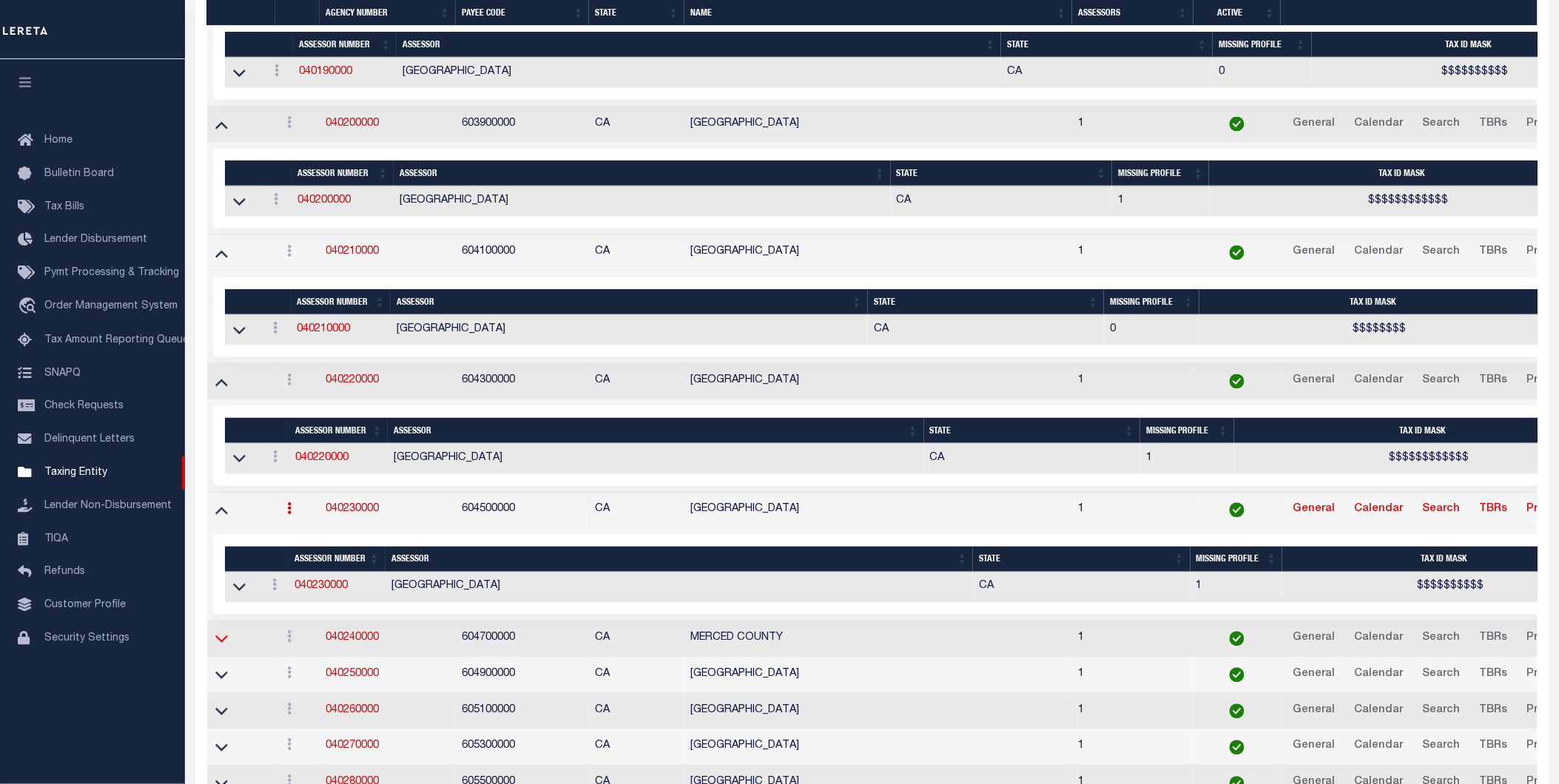
click at [222, 646] on icon at bounding box center [222, 638] width 13 height 15
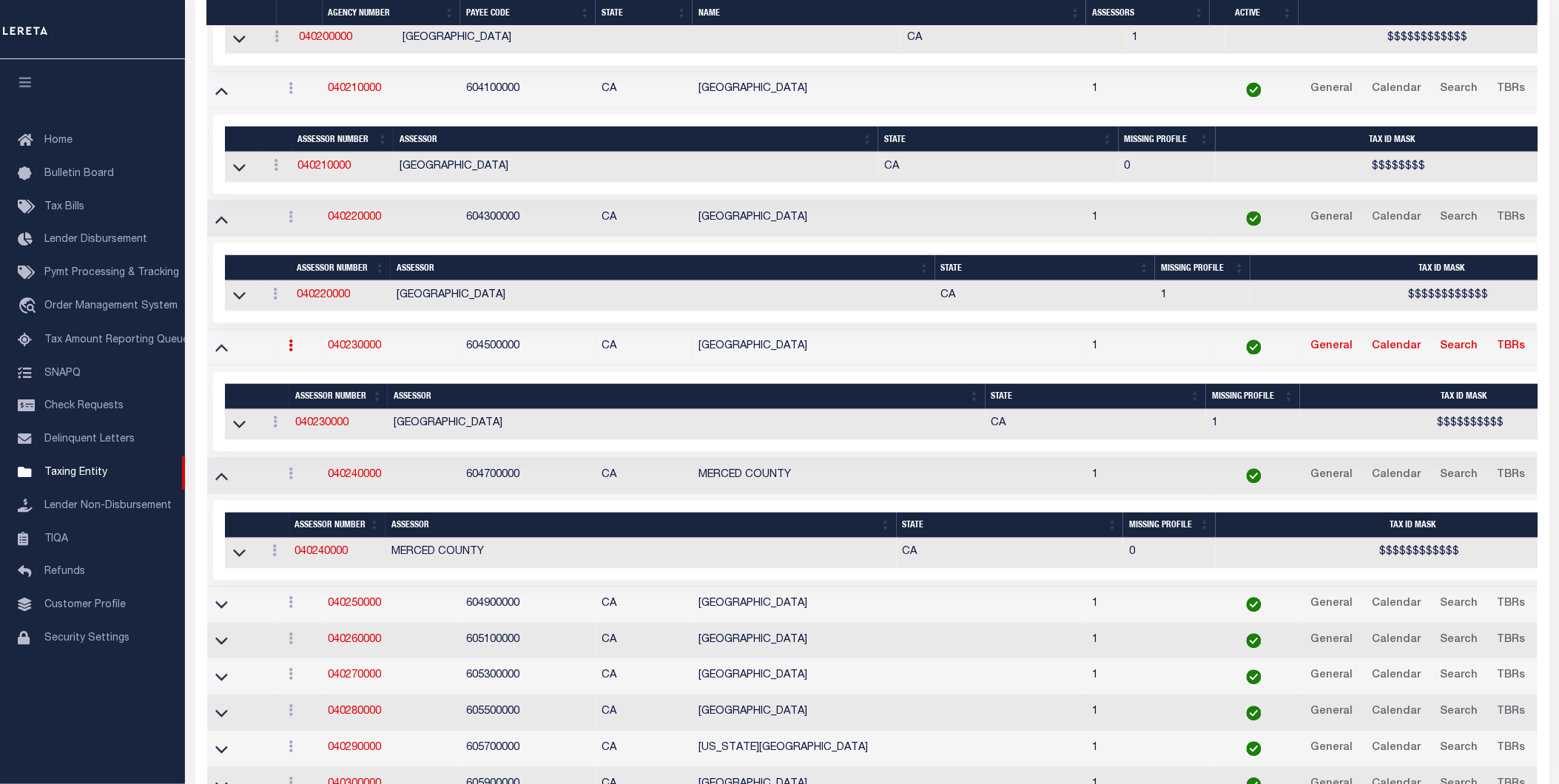
scroll to position [2998, 0]
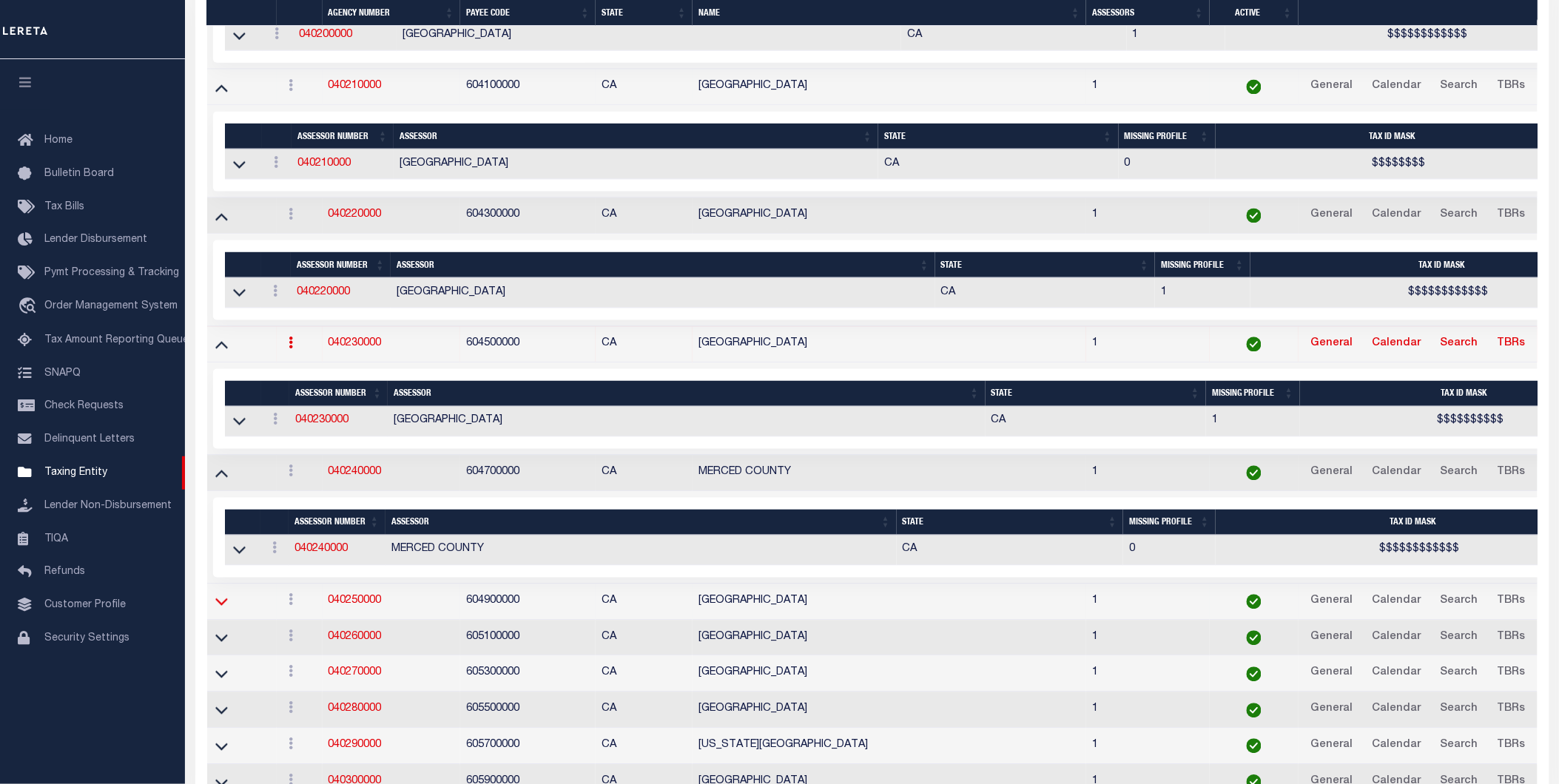
click at [224, 610] on icon at bounding box center [222, 601] width 13 height 15
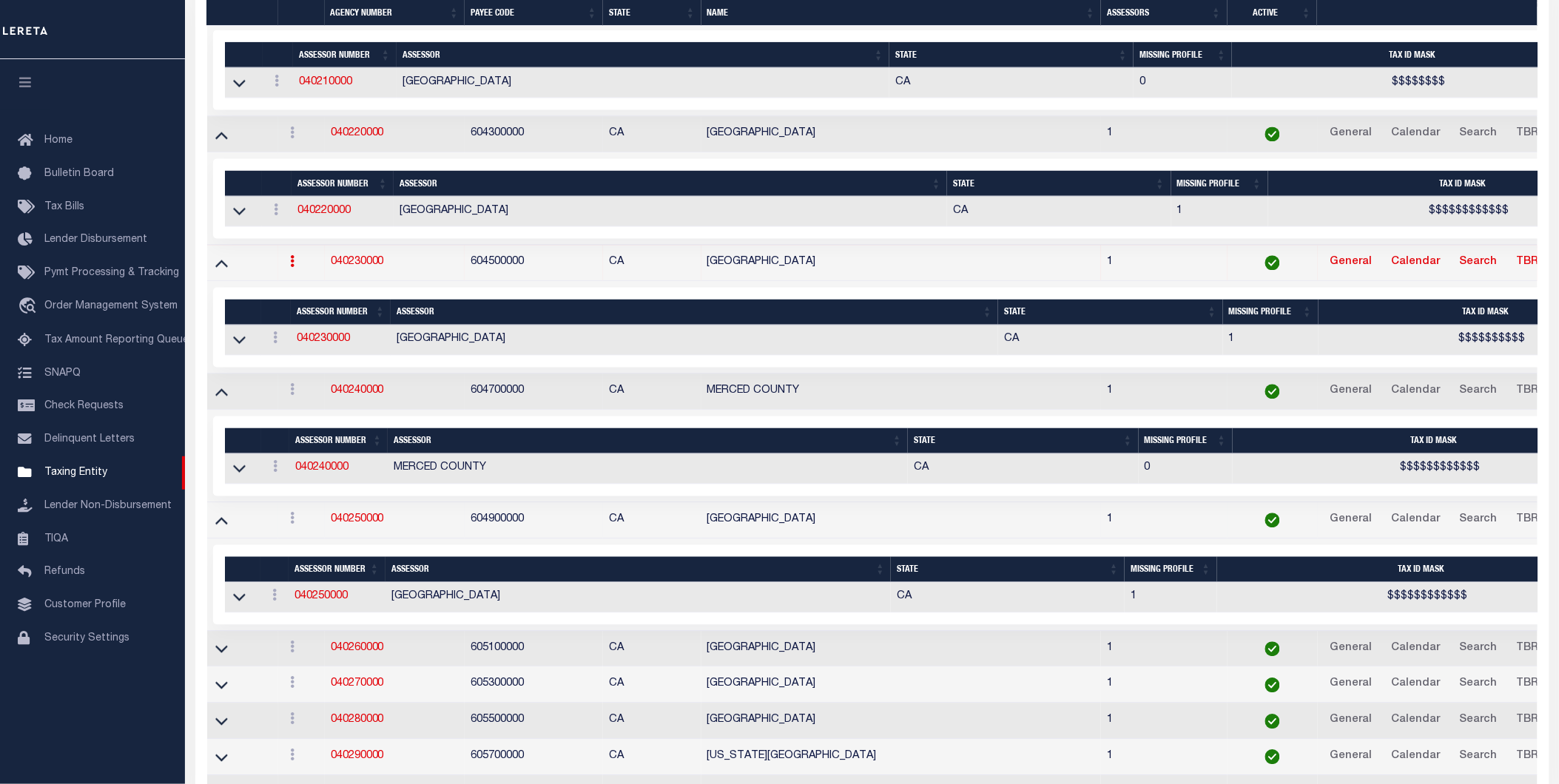
scroll to position [3357, 0]
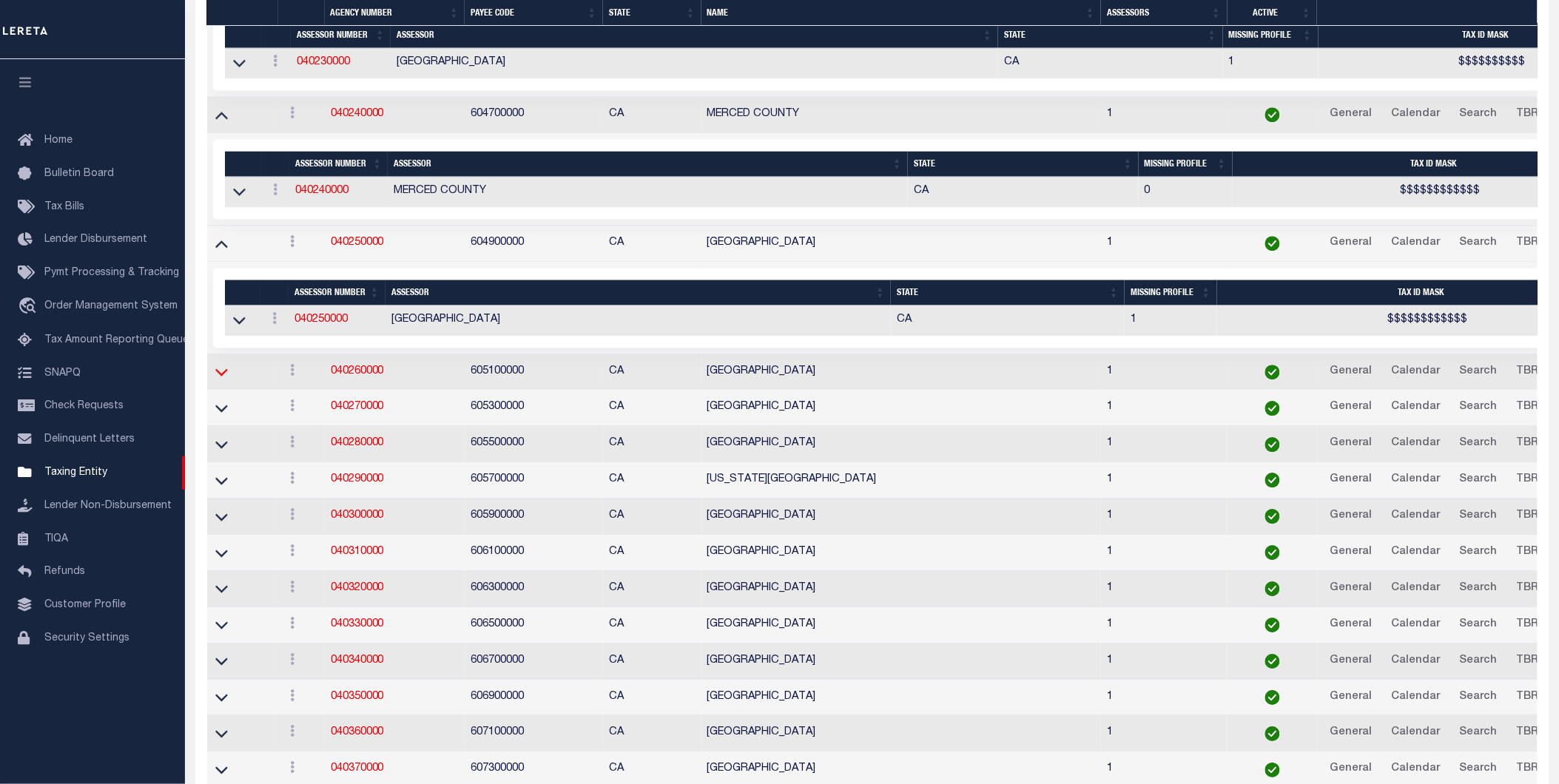
click at [221, 379] on icon at bounding box center [222, 372] width 13 height 15
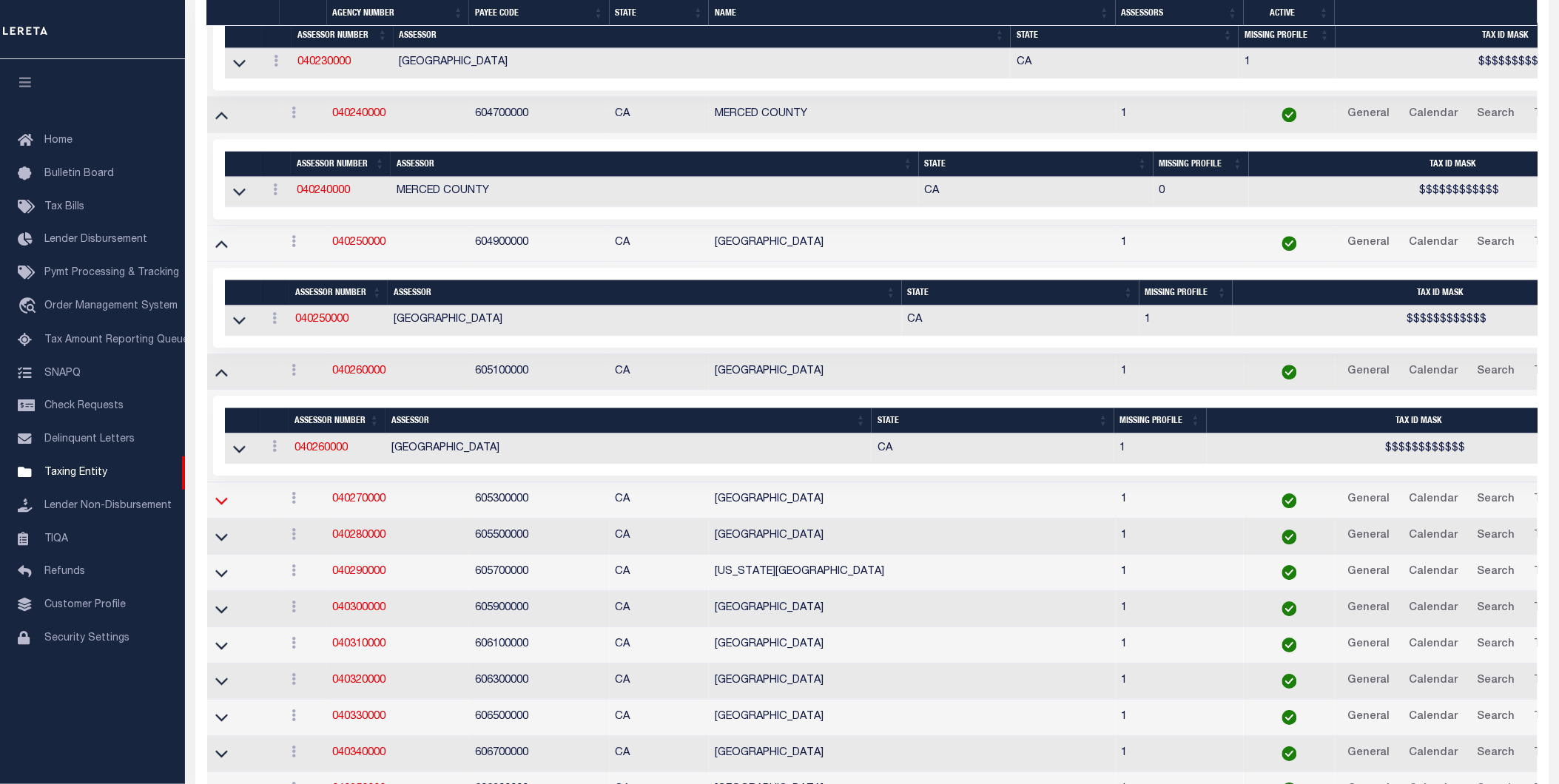
click at [220, 508] on icon at bounding box center [222, 500] width 13 height 15
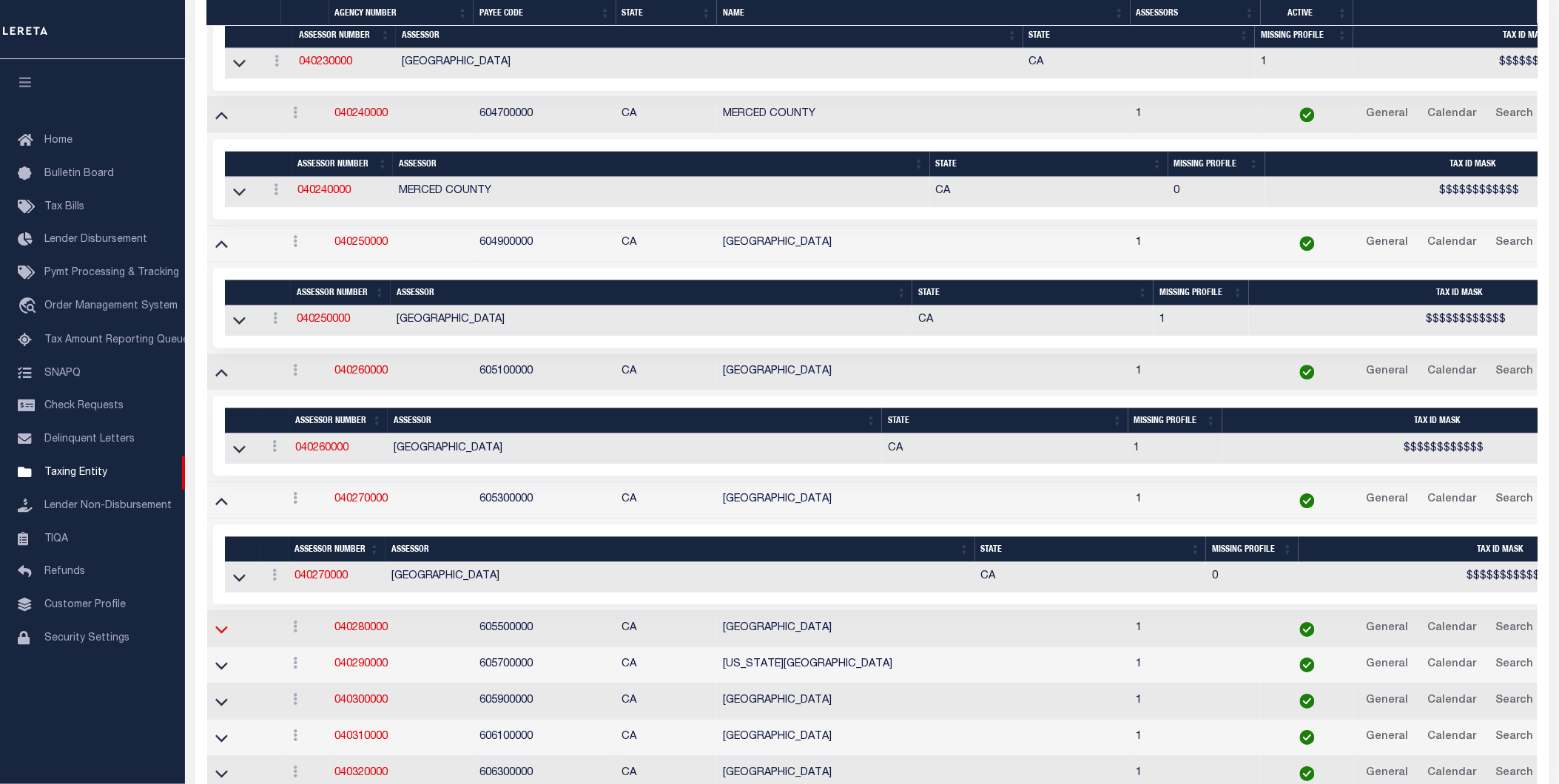
click at [224, 637] on icon at bounding box center [222, 629] width 13 height 15
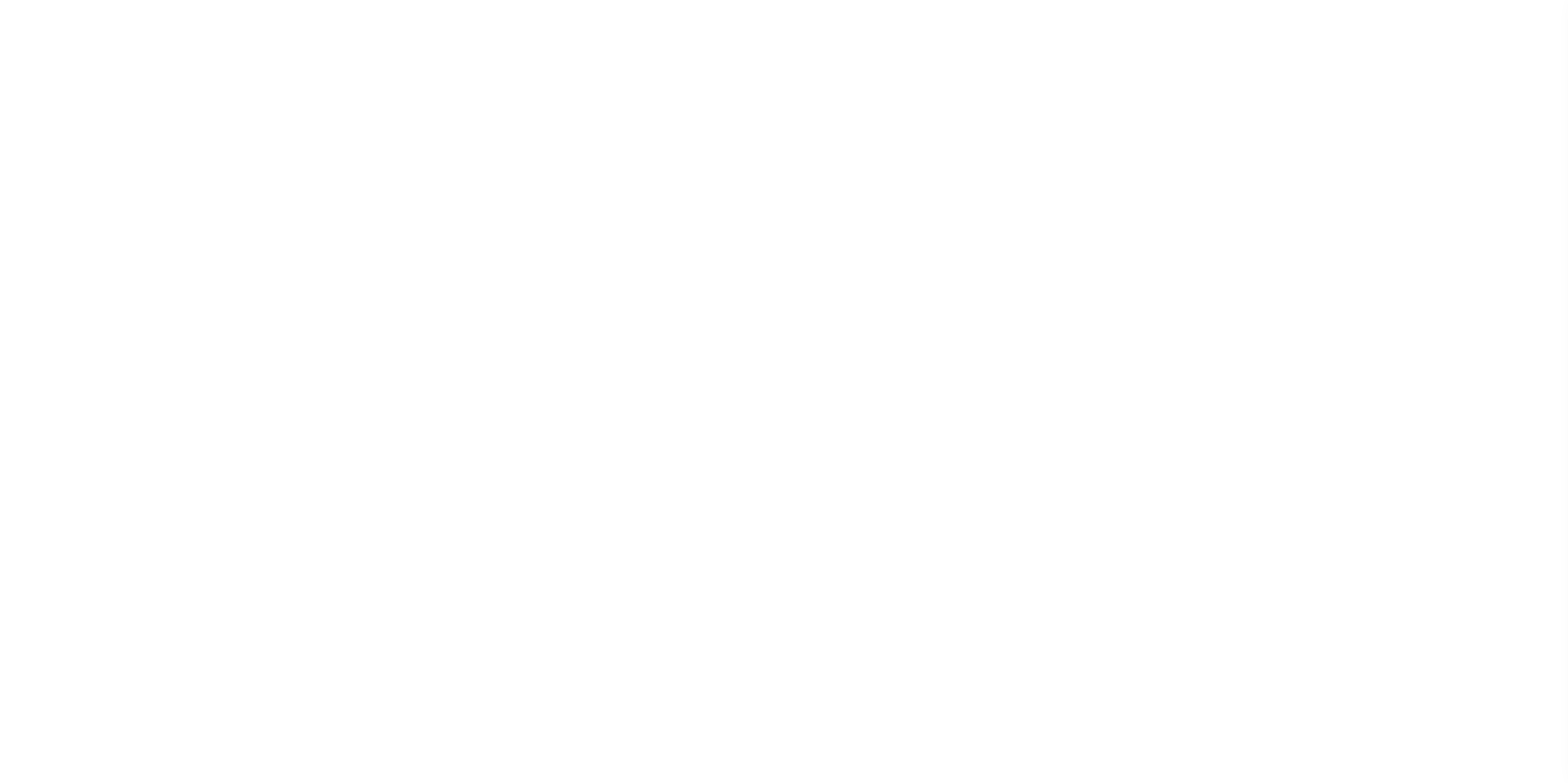
select select "100"
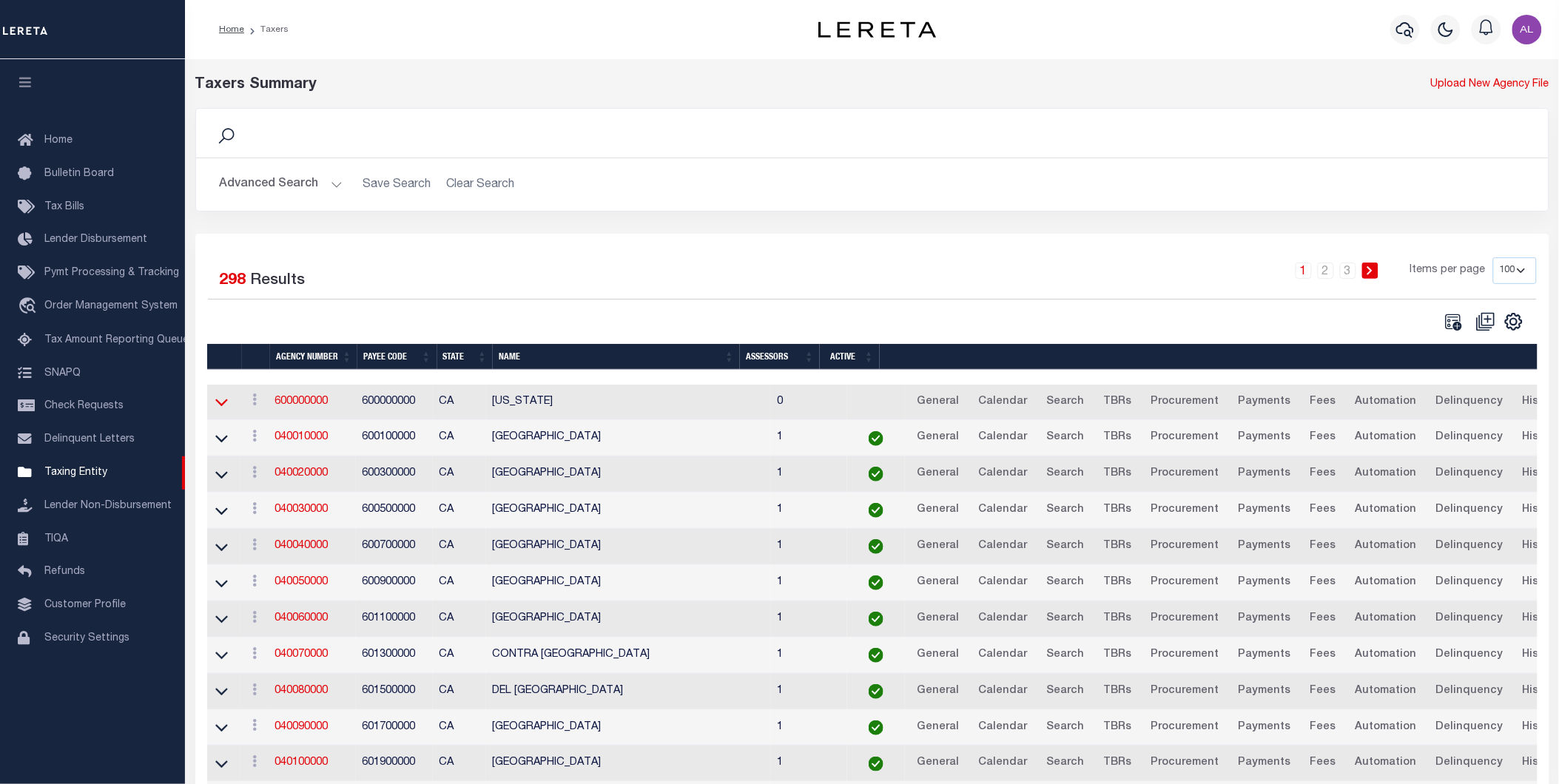
click at [225, 408] on icon at bounding box center [222, 402] width 13 height 15
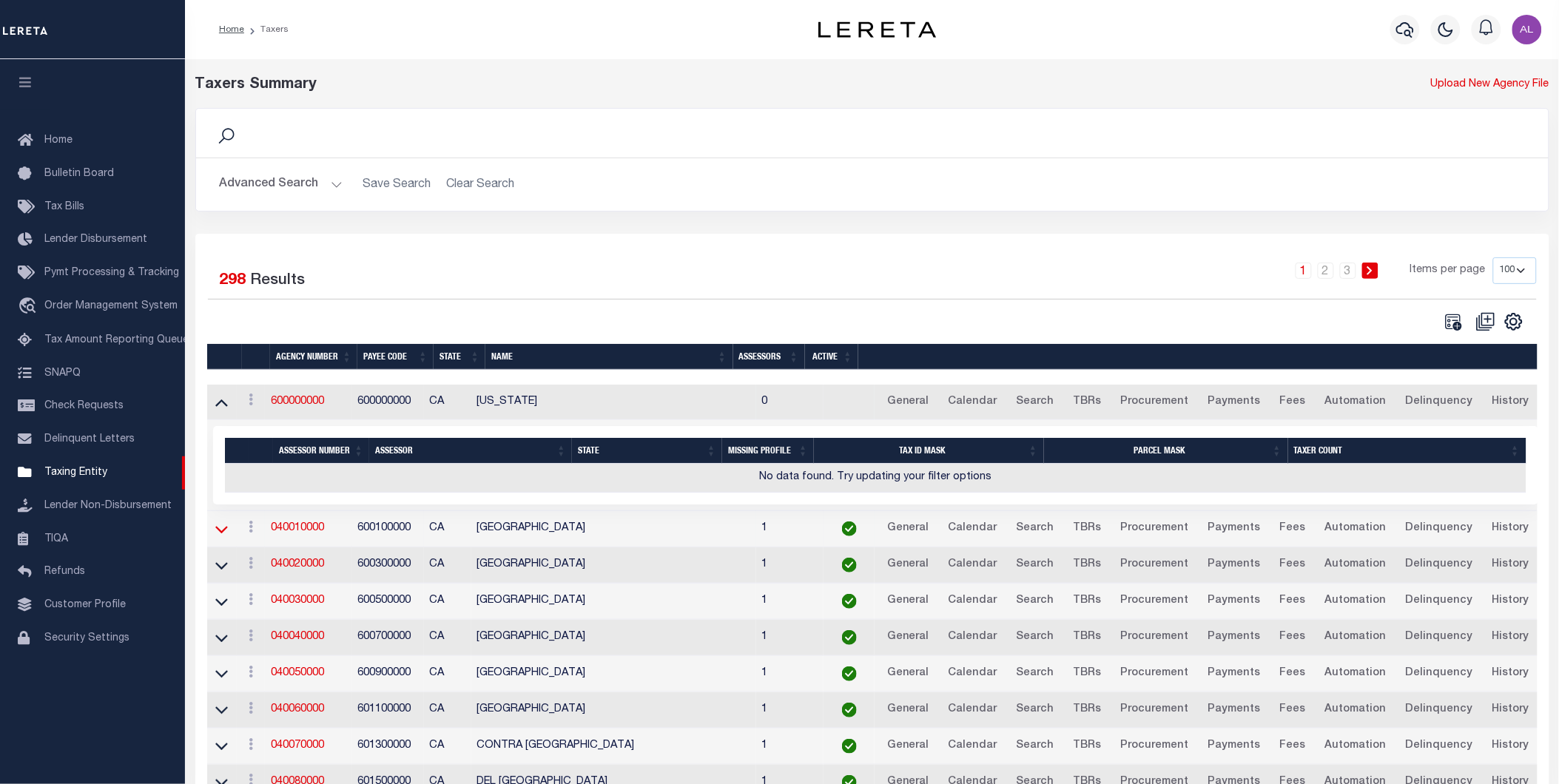
click at [225, 535] on icon at bounding box center [222, 529] width 13 height 15
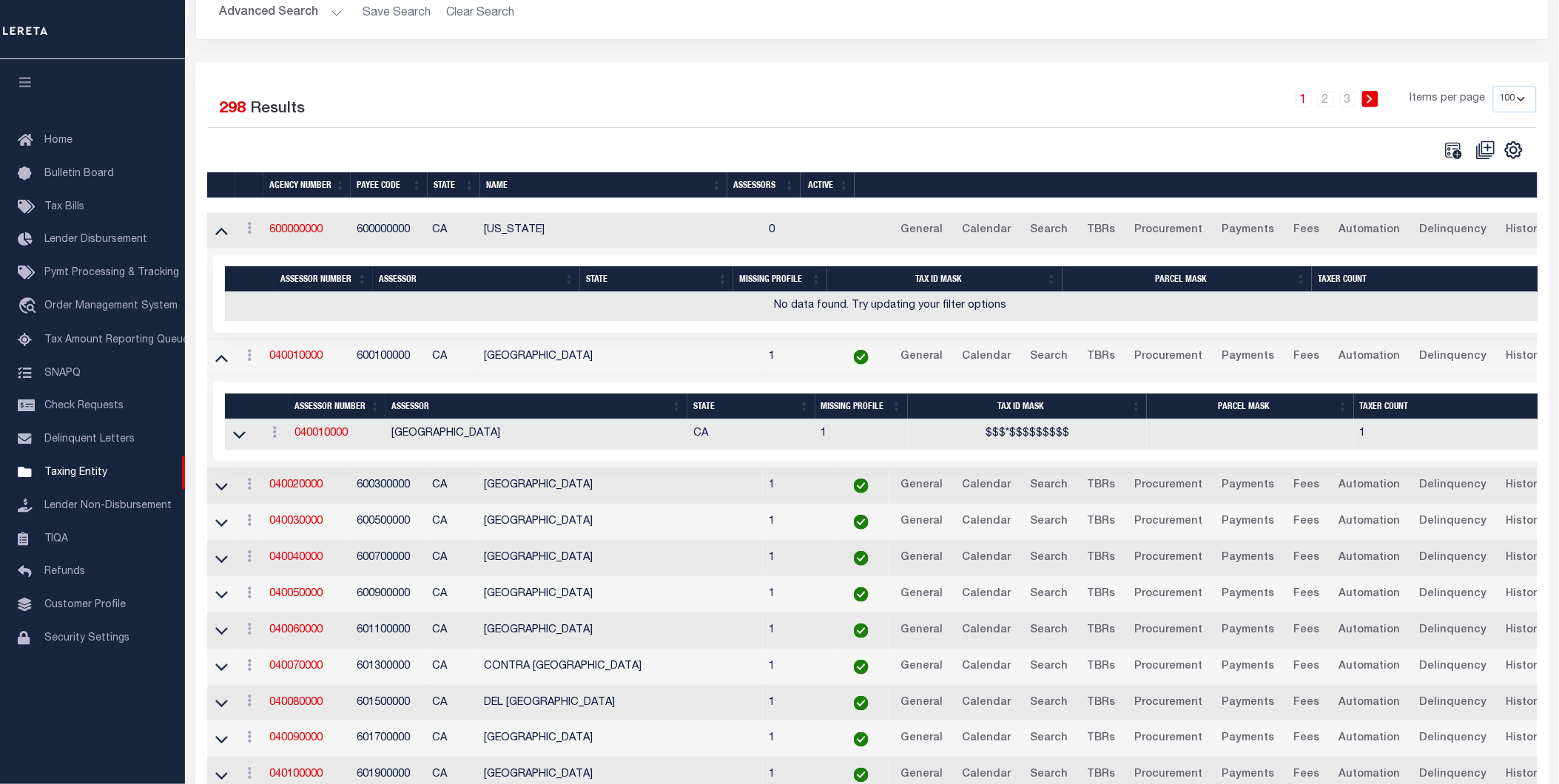
scroll to position [212, 0]
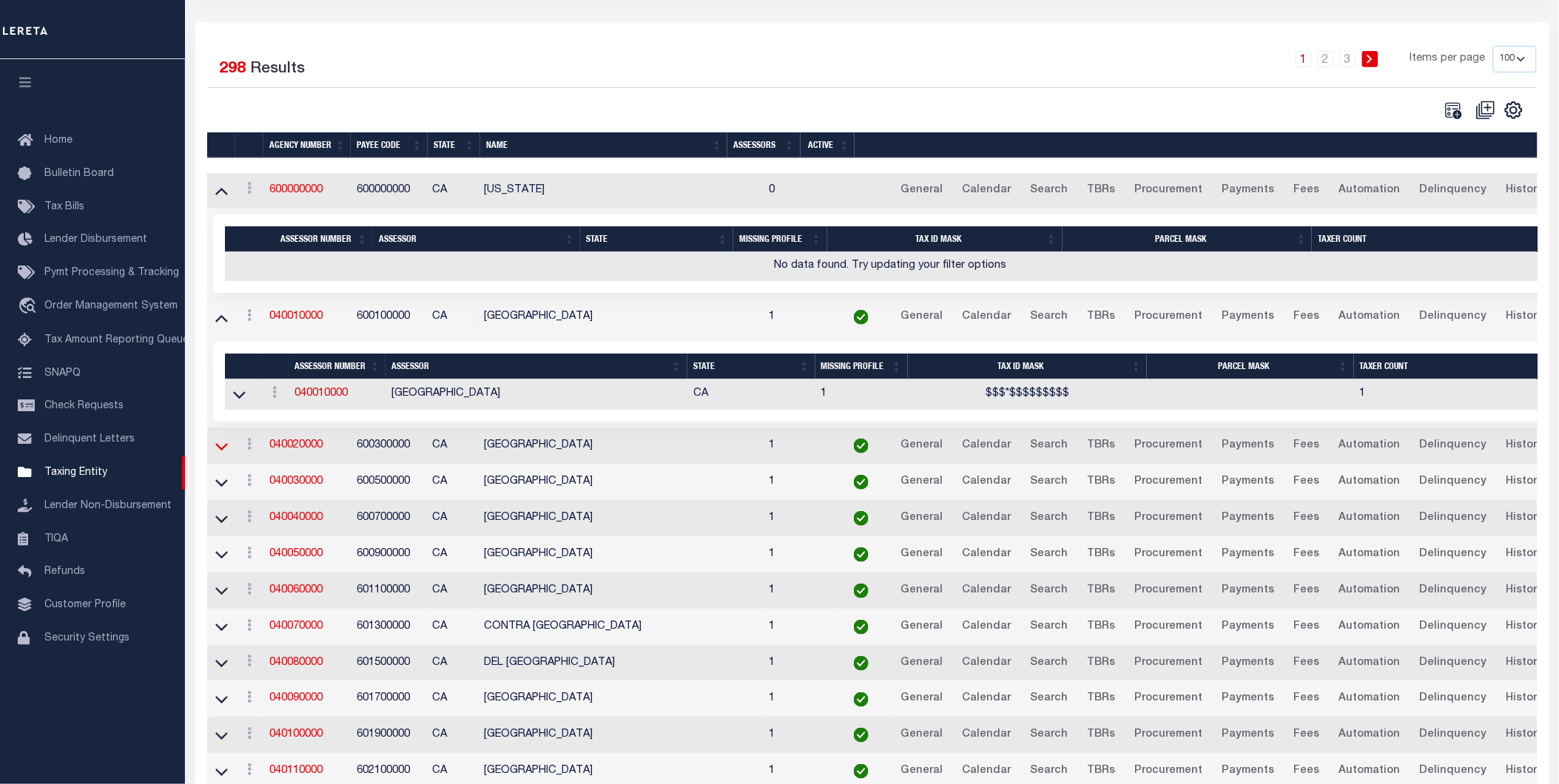
click at [223, 454] on icon at bounding box center [222, 446] width 13 height 15
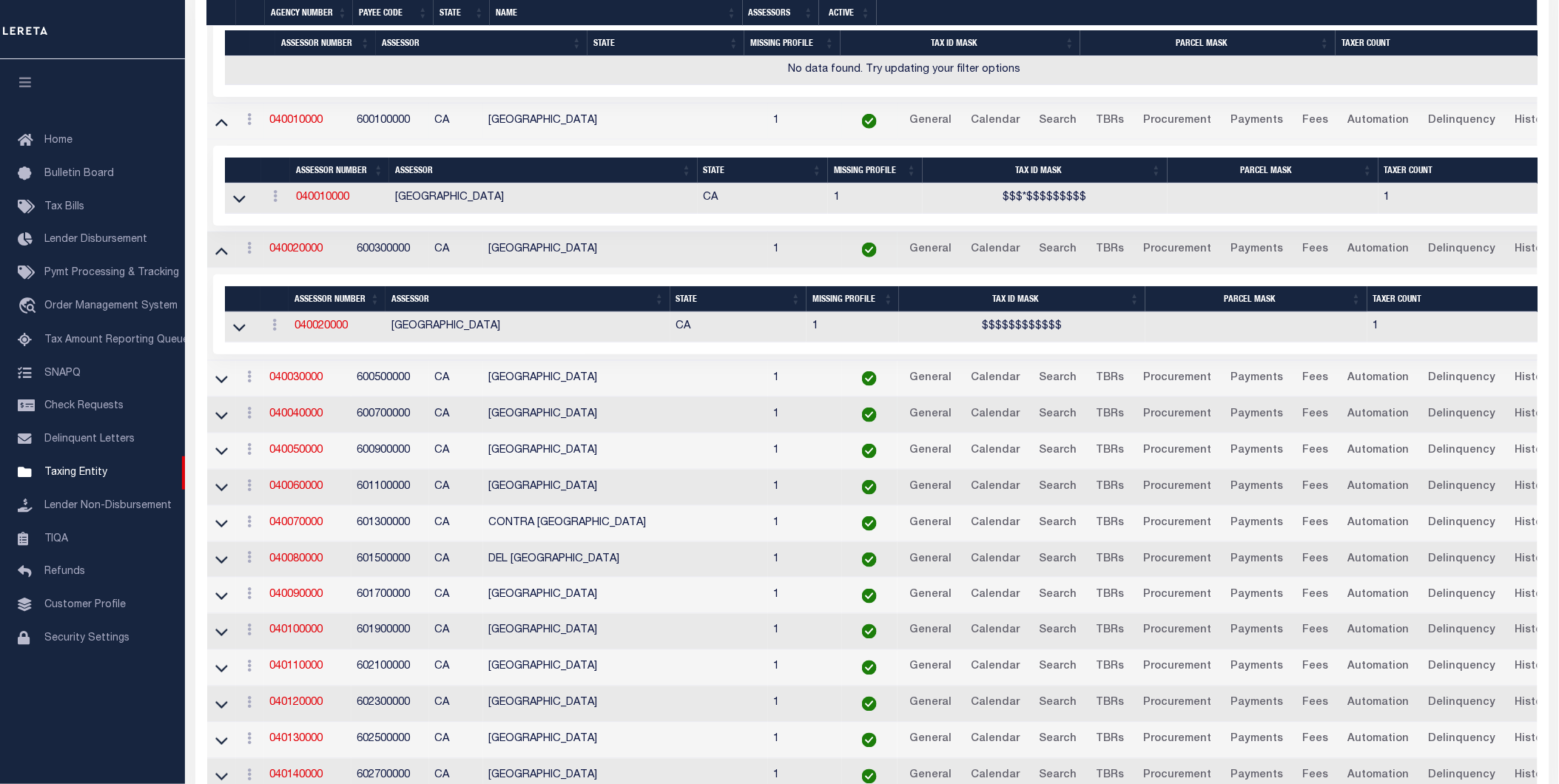
scroll to position [394, 0]
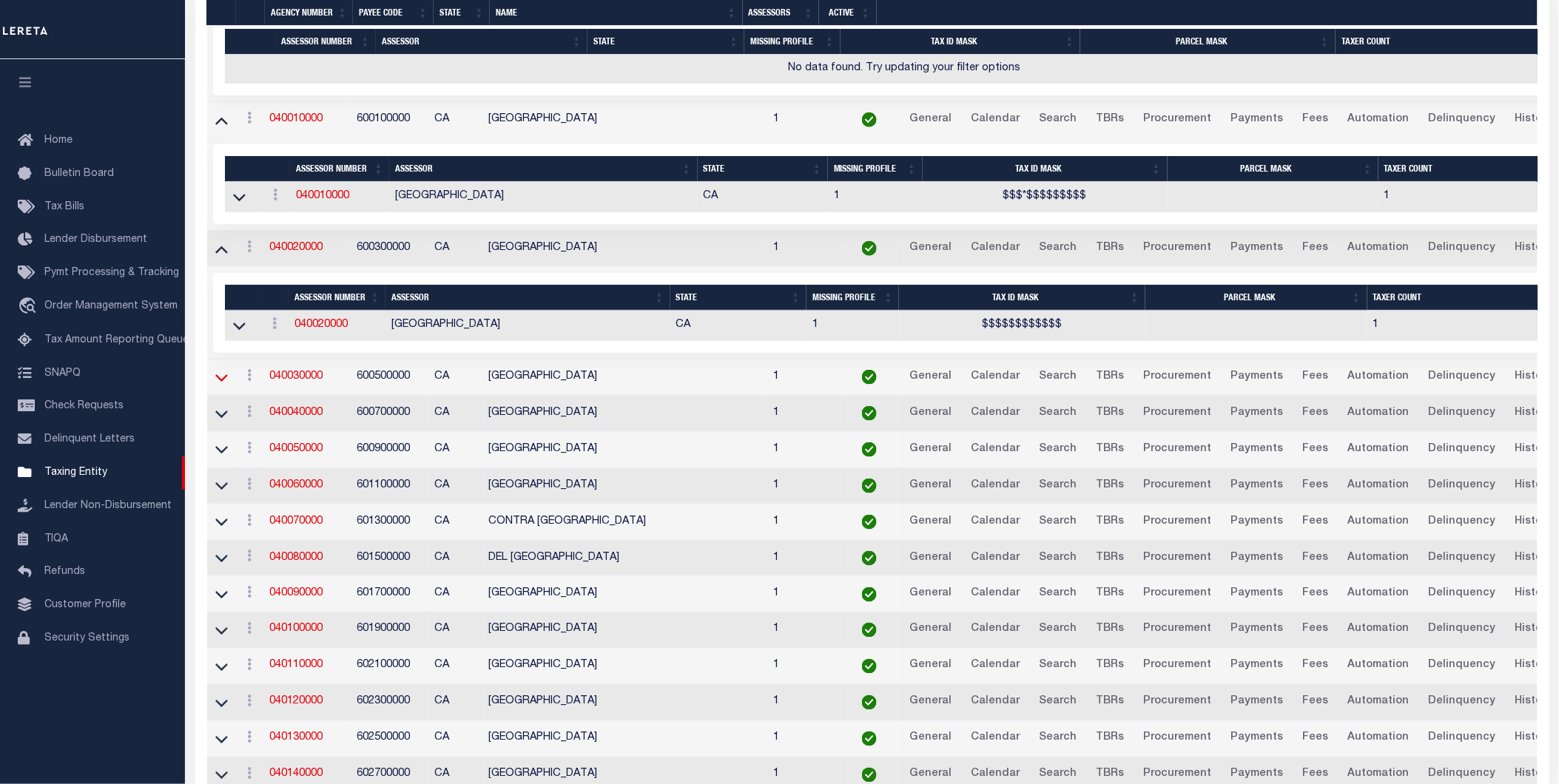
click at [226, 384] on icon at bounding box center [222, 378] width 13 height 15
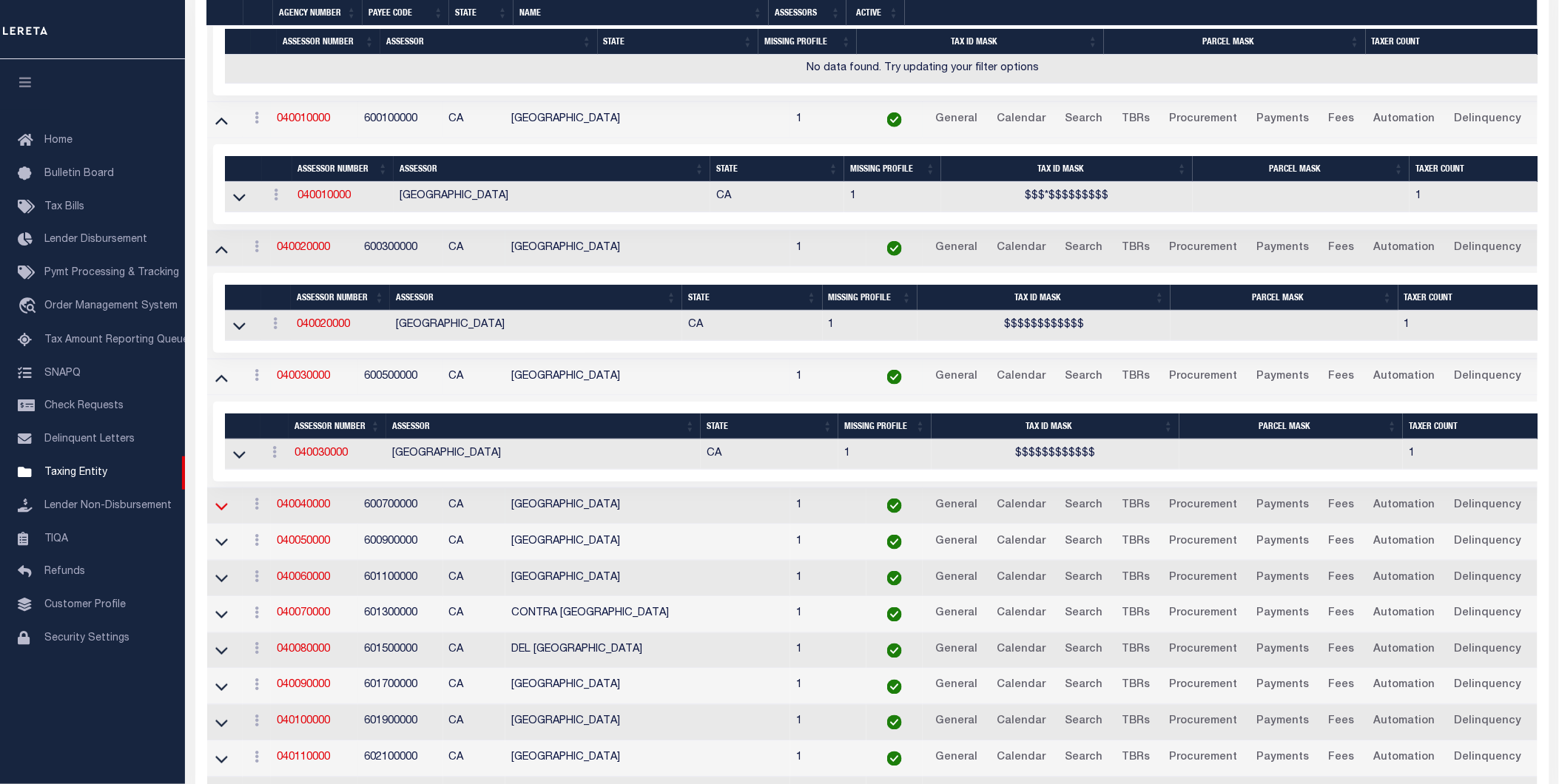
click at [218, 508] on icon at bounding box center [222, 506] width 13 height 15
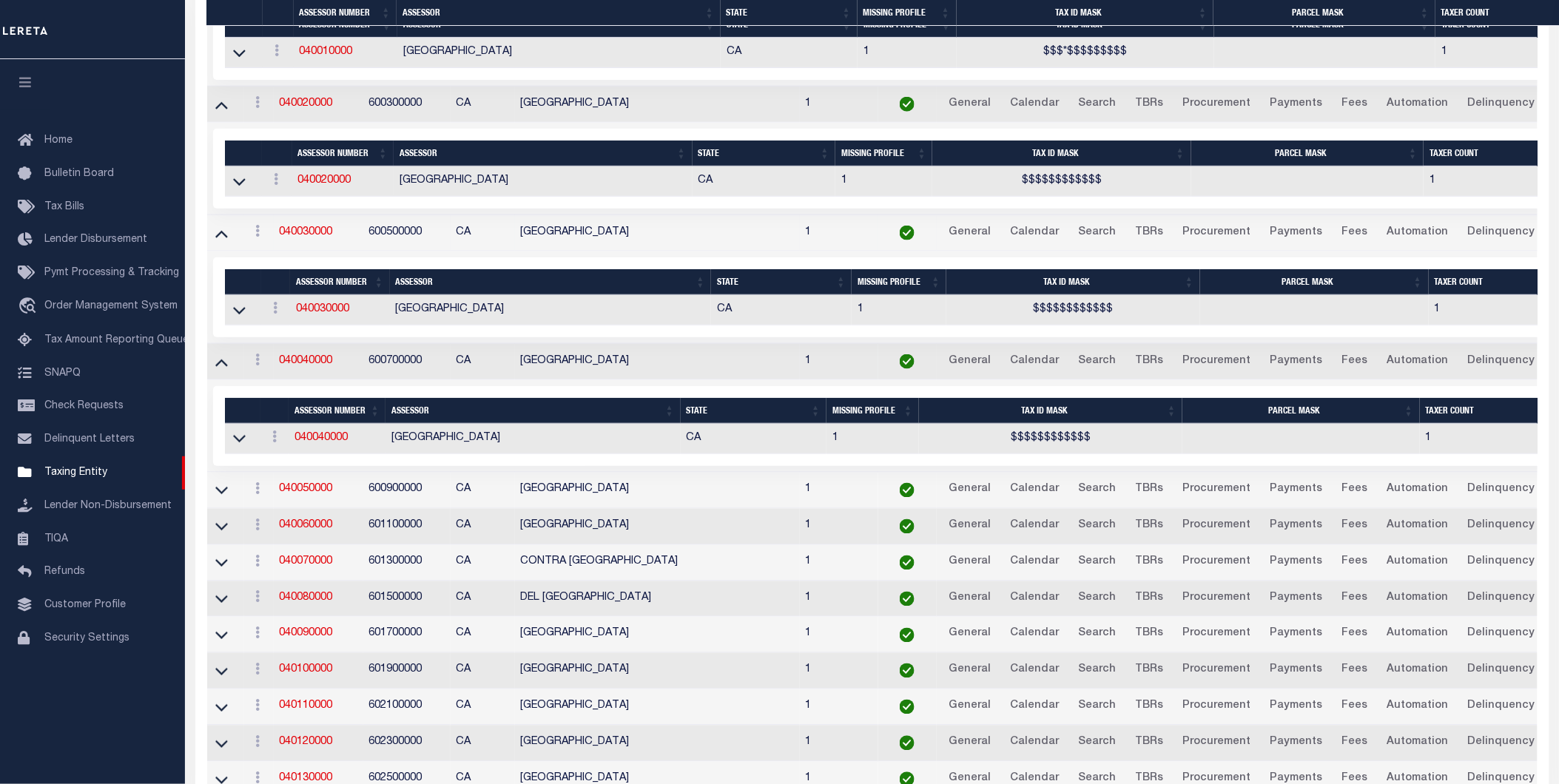
scroll to position [589, 0]
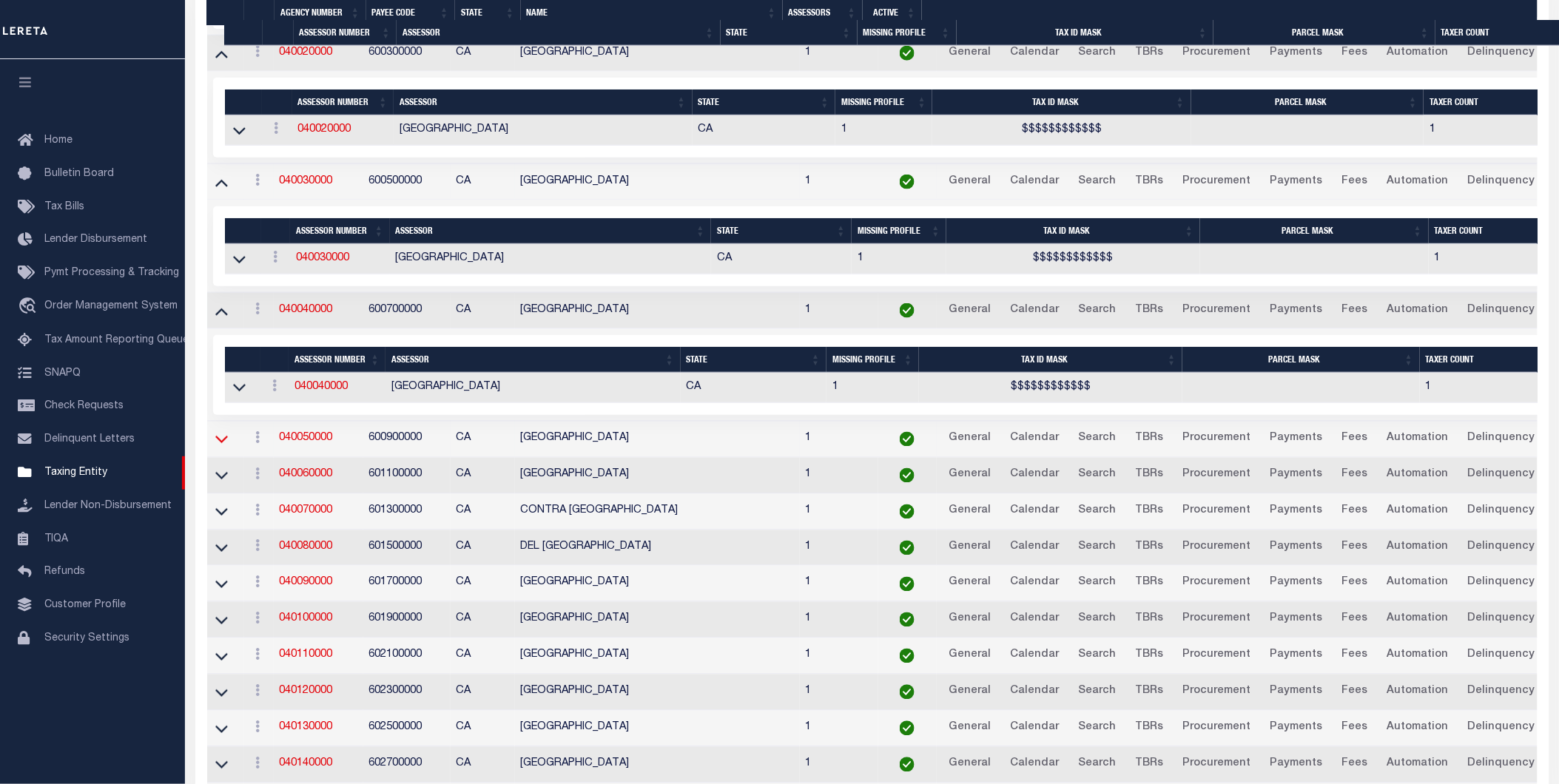
click at [225, 447] on icon at bounding box center [222, 439] width 13 height 15
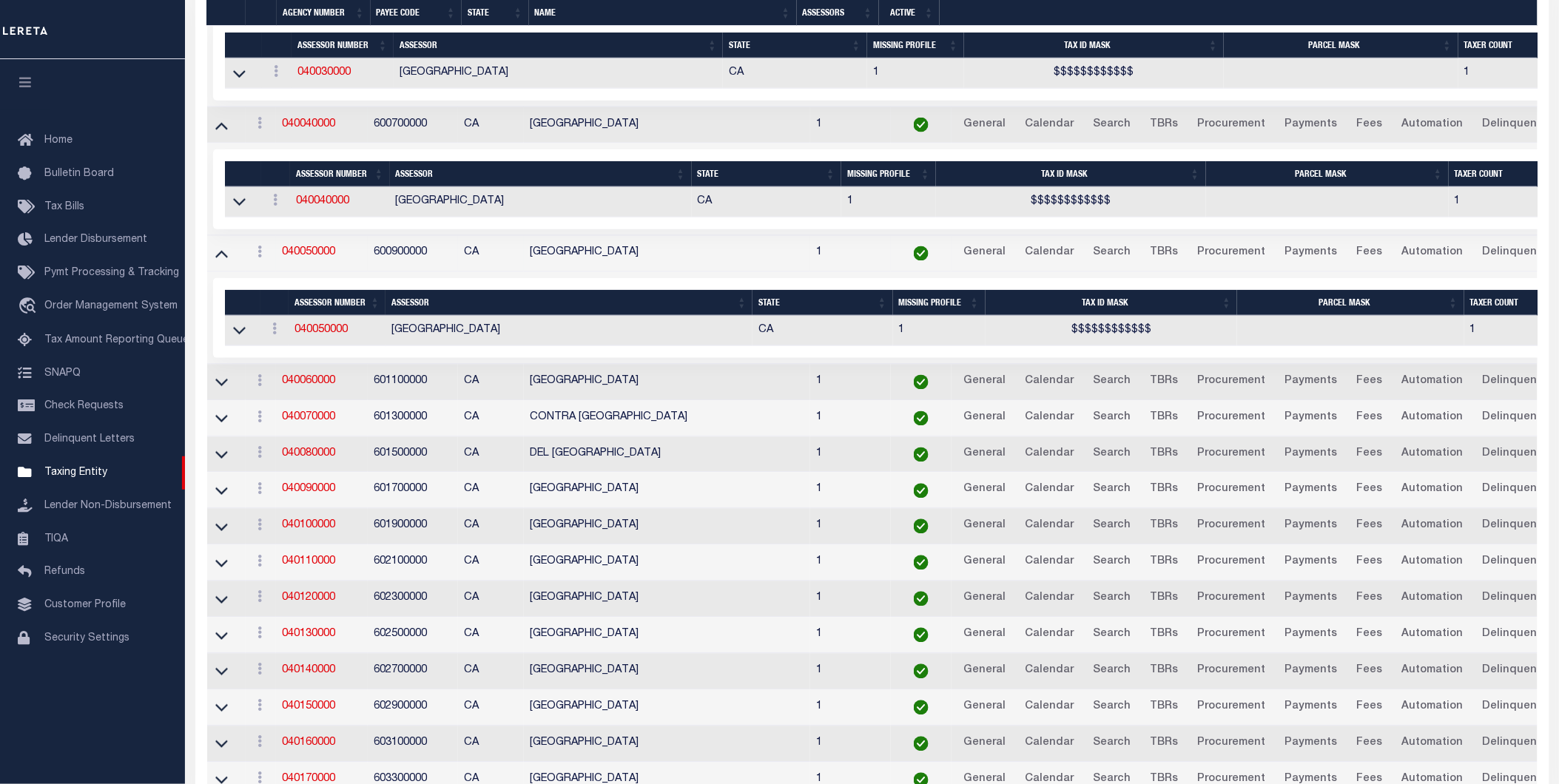
scroll to position [779, 0]
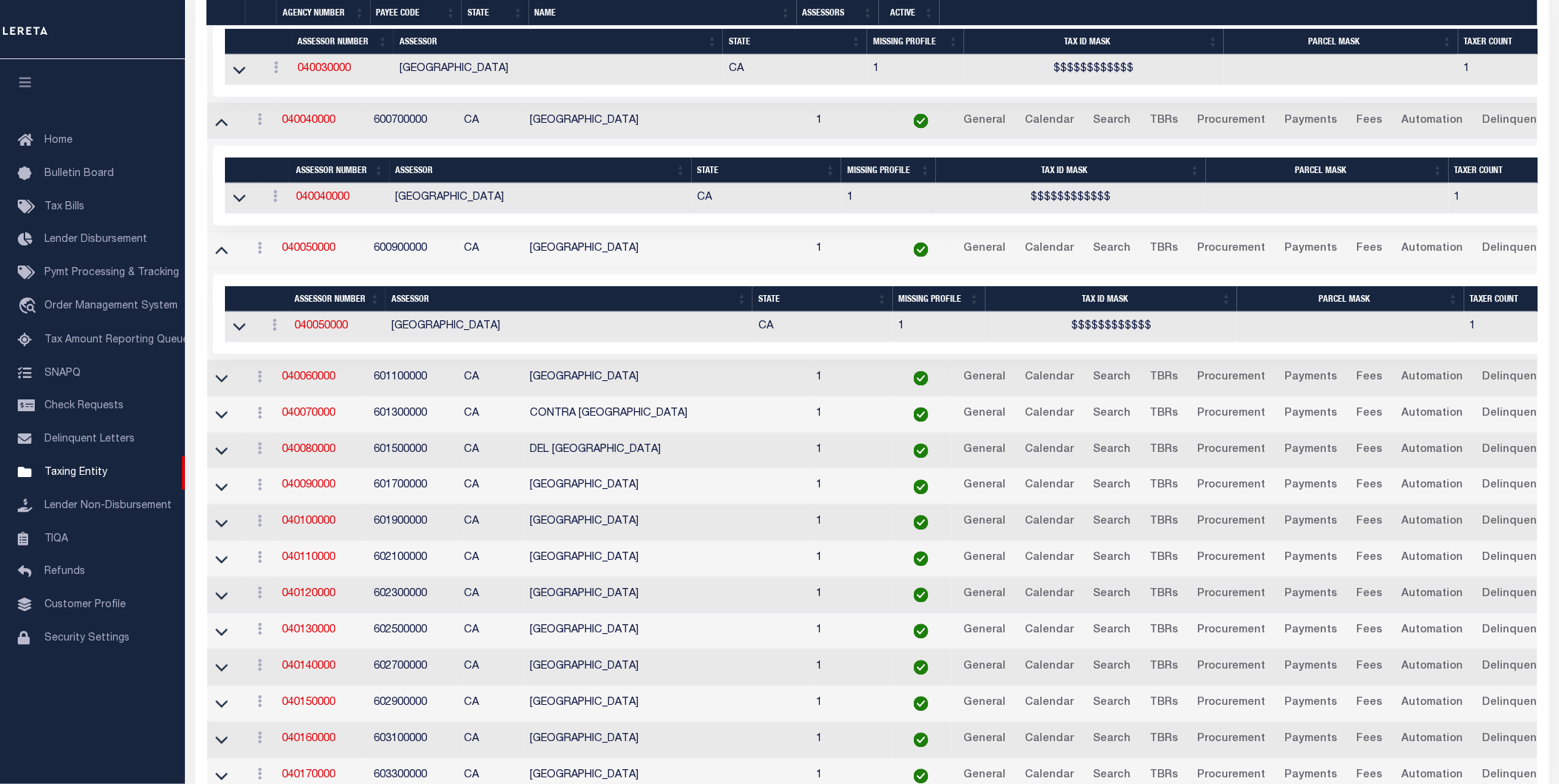
click at [225, 395] on td at bounding box center [226, 379] width 39 height 36
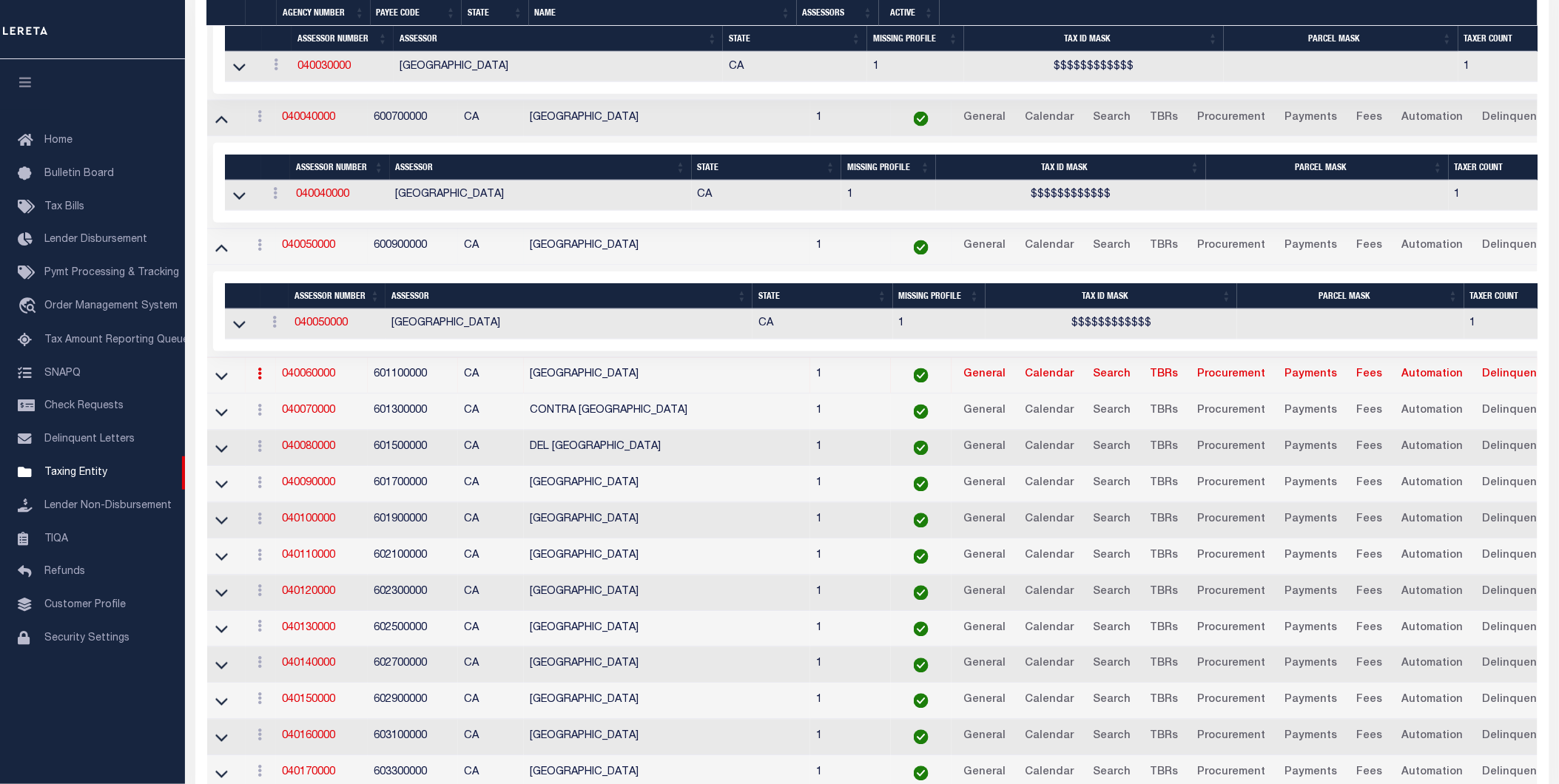
click at [225, 394] on td at bounding box center [226, 376] width 39 height 36
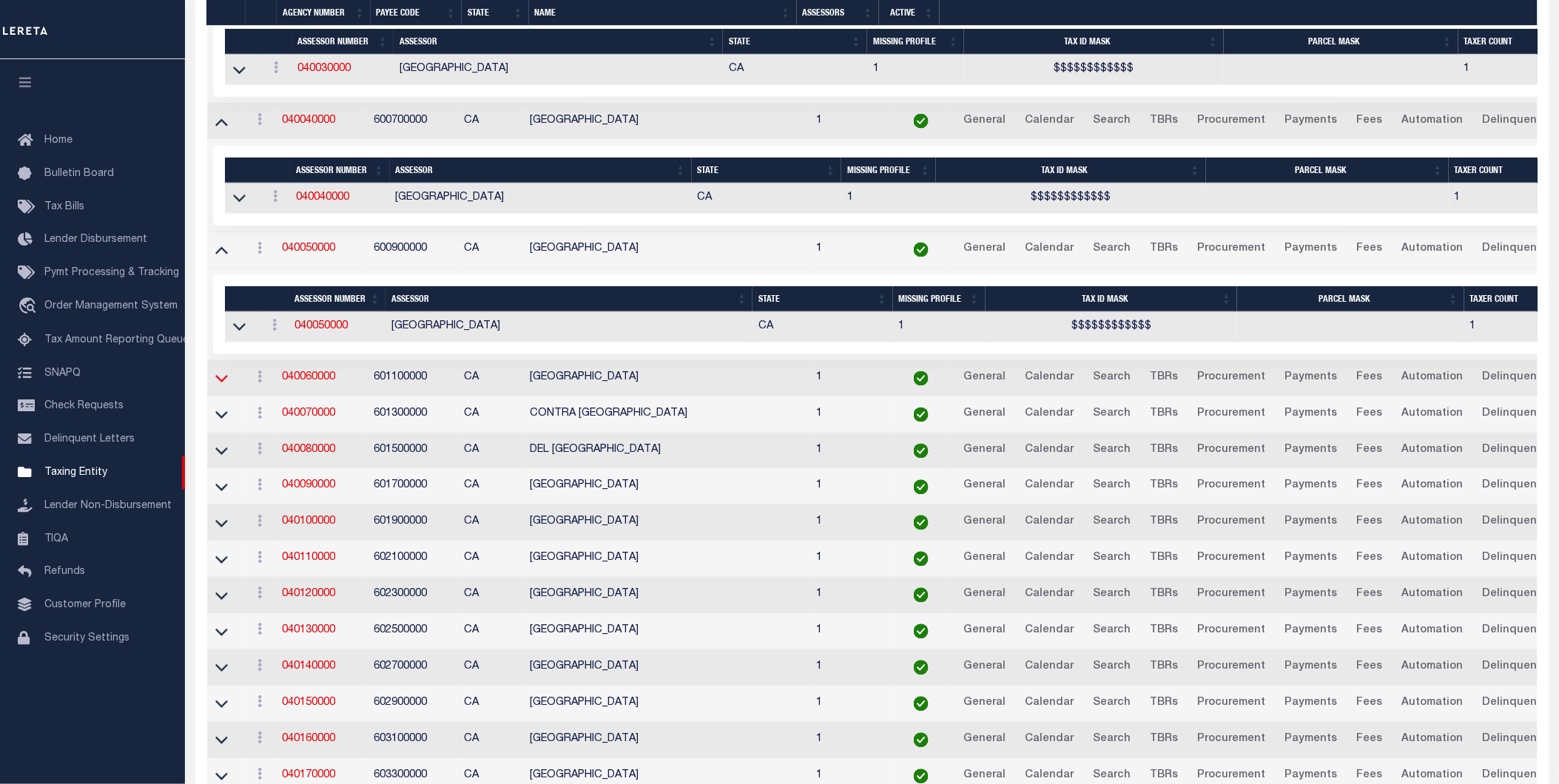
click at [224, 383] on icon at bounding box center [222, 379] width 13 height 8
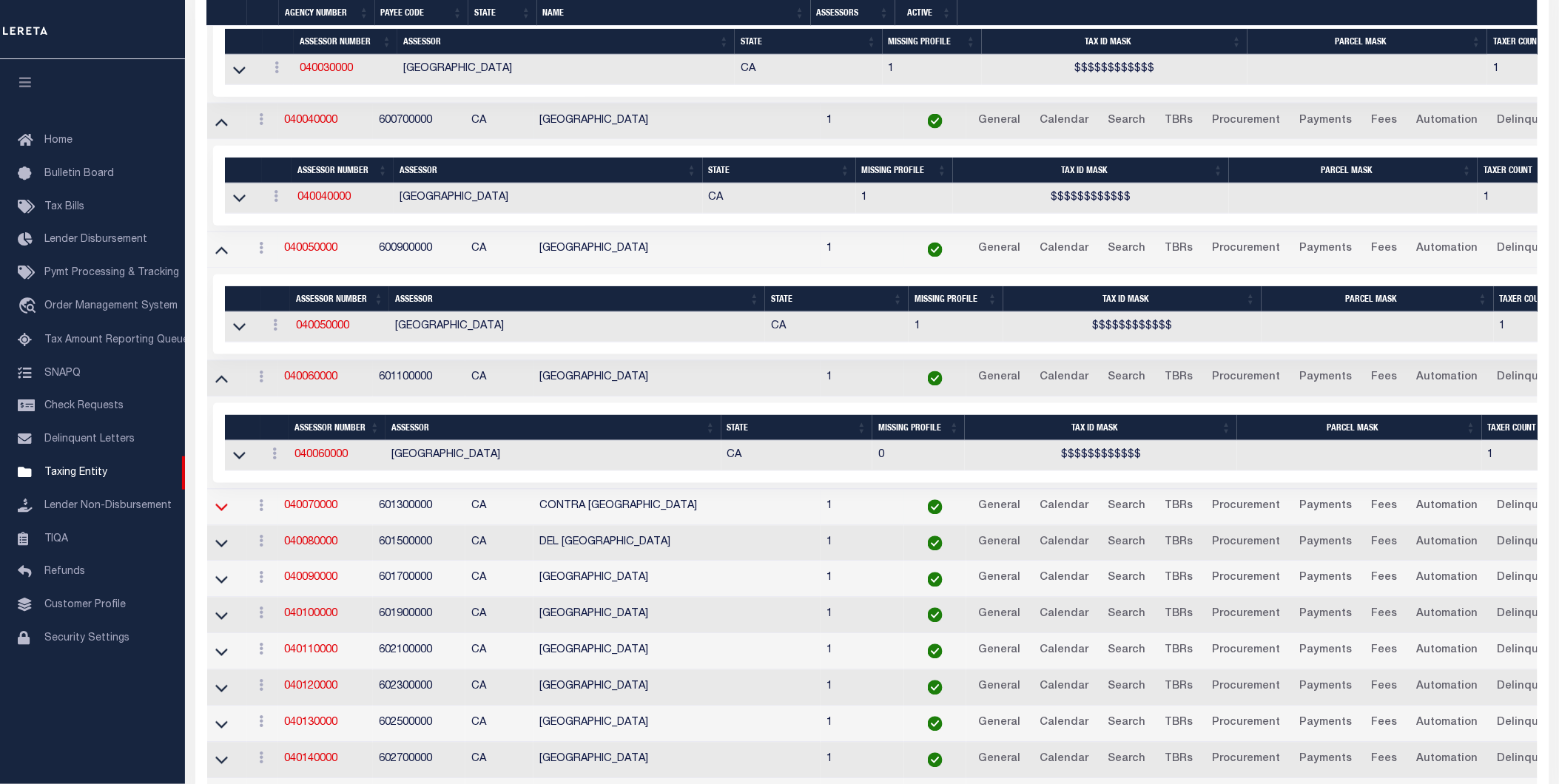
click at [223, 515] on icon at bounding box center [222, 506] width 13 height 15
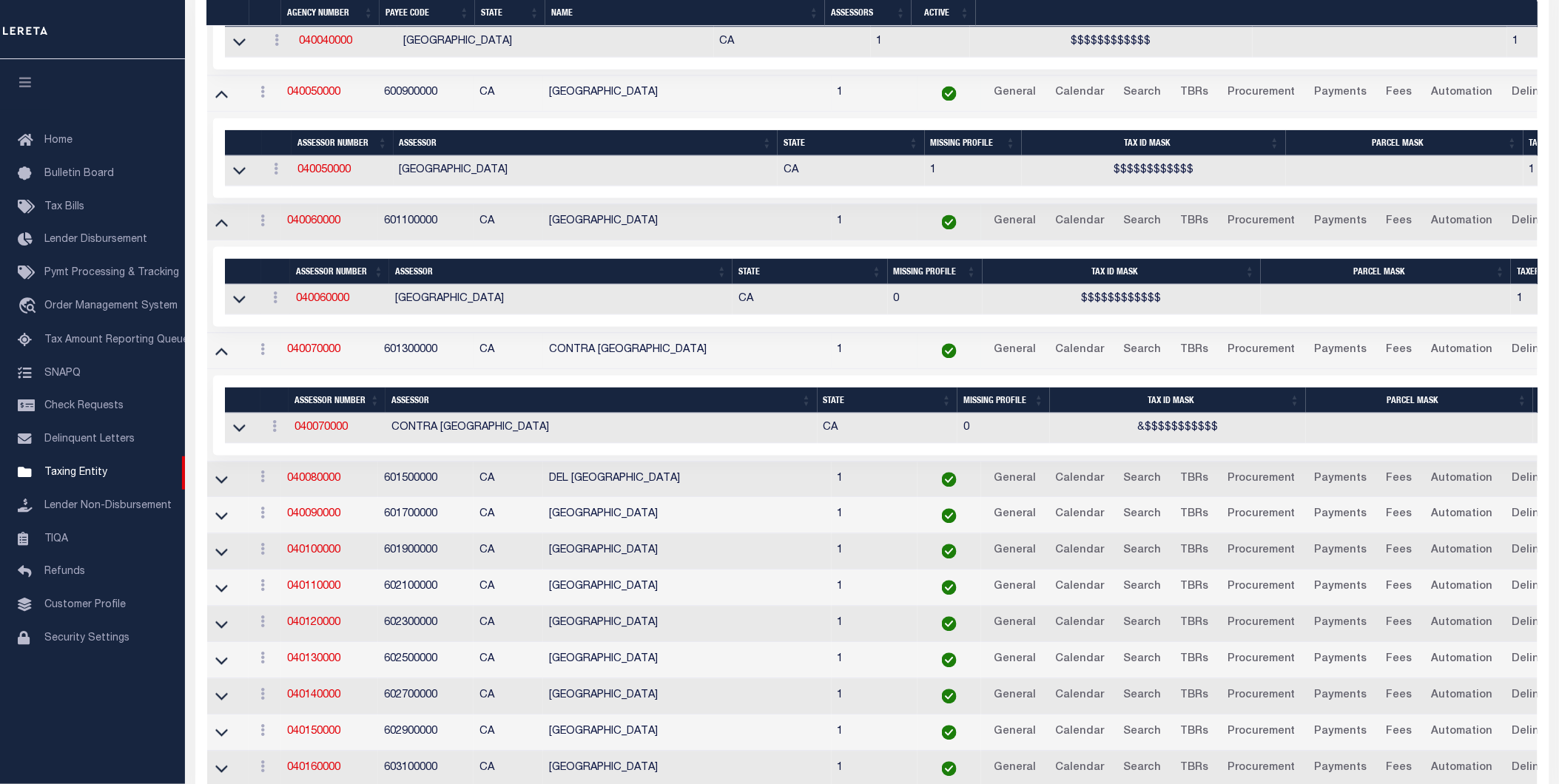
scroll to position [965, 0]
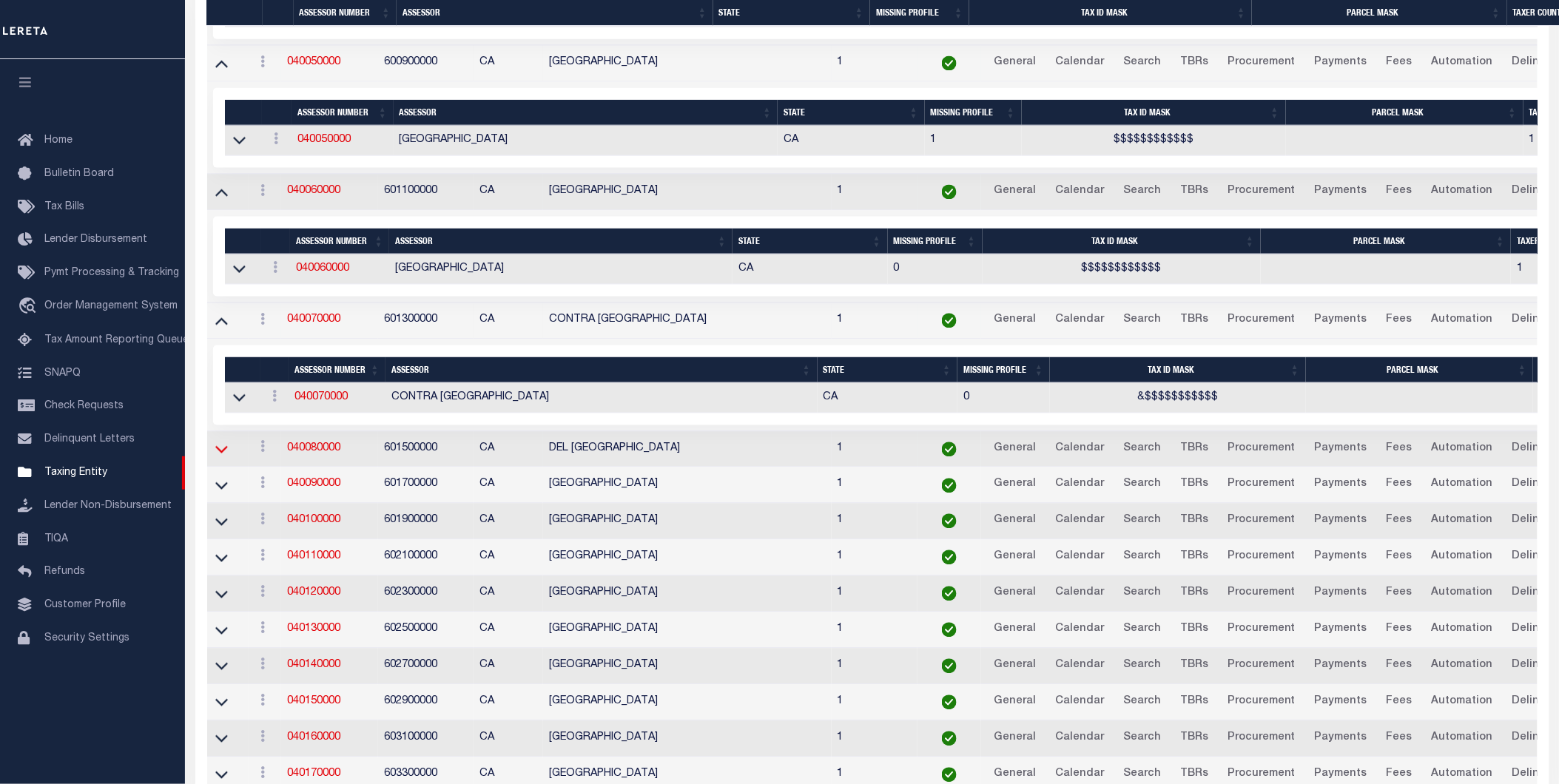
click at [215, 450] on icon at bounding box center [222, 449] width 13 height 15
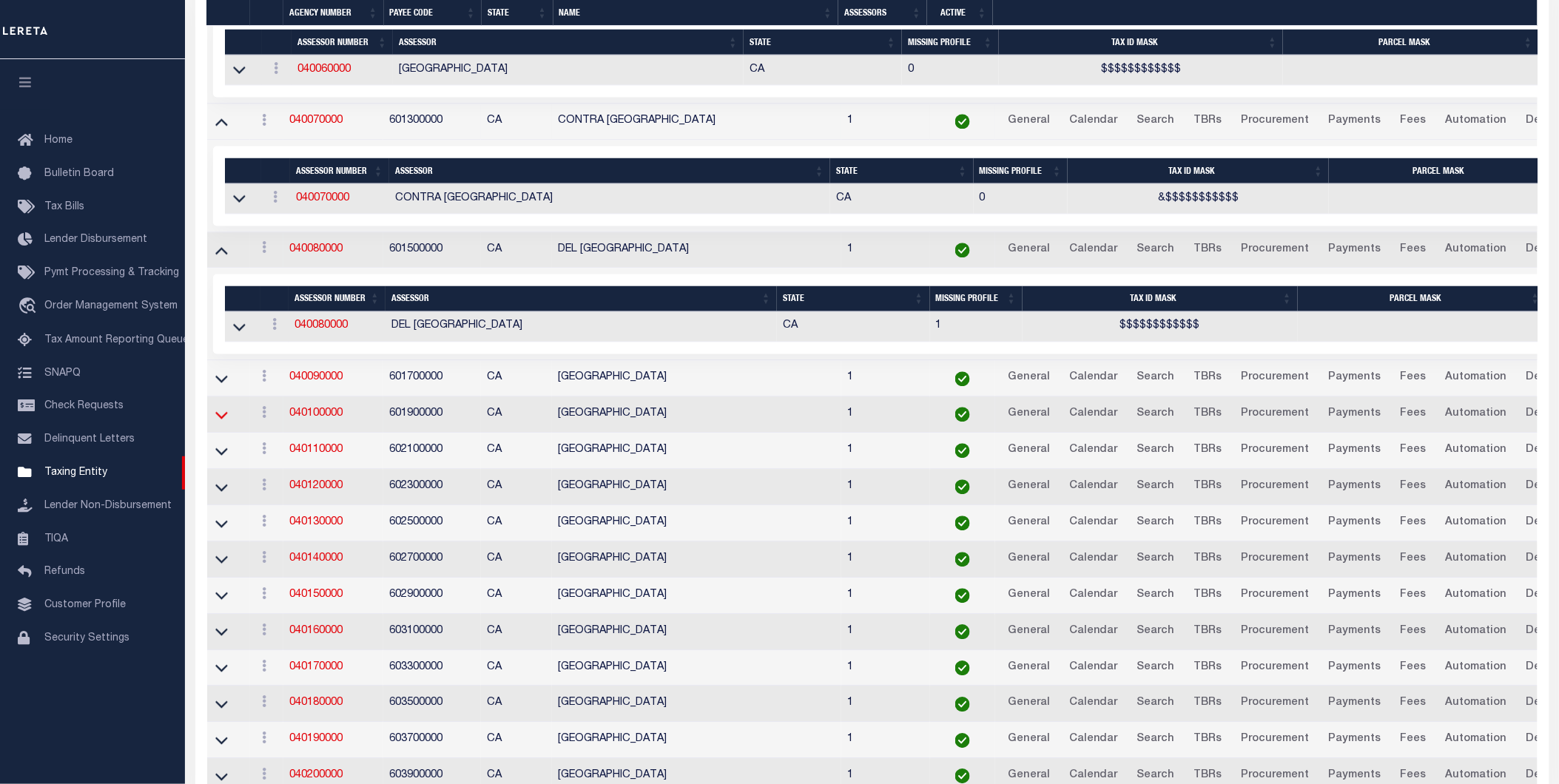
scroll to position [1165, 0]
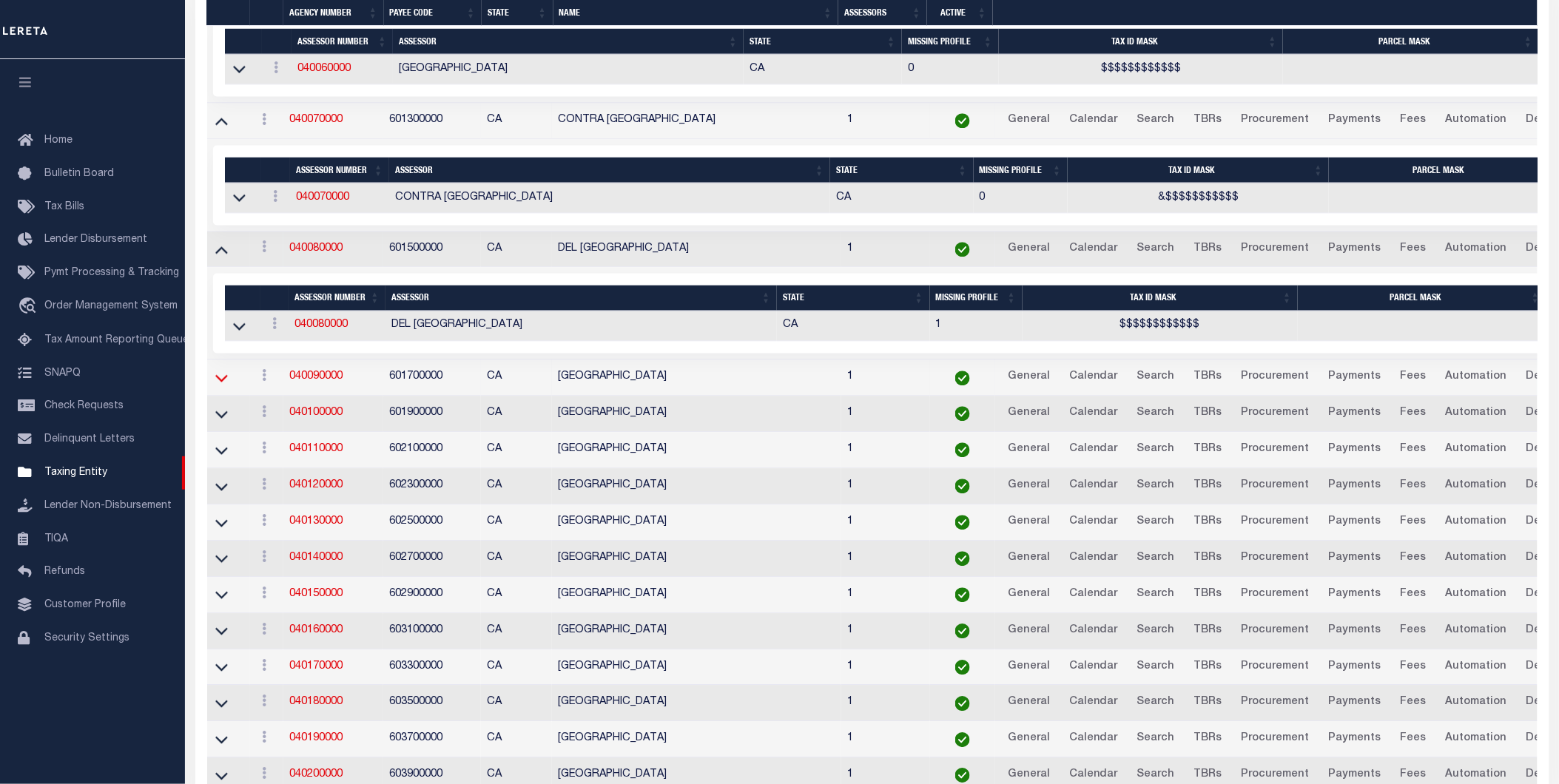
click at [221, 385] on icon at bounding box center [222, 378] width 13 height 15
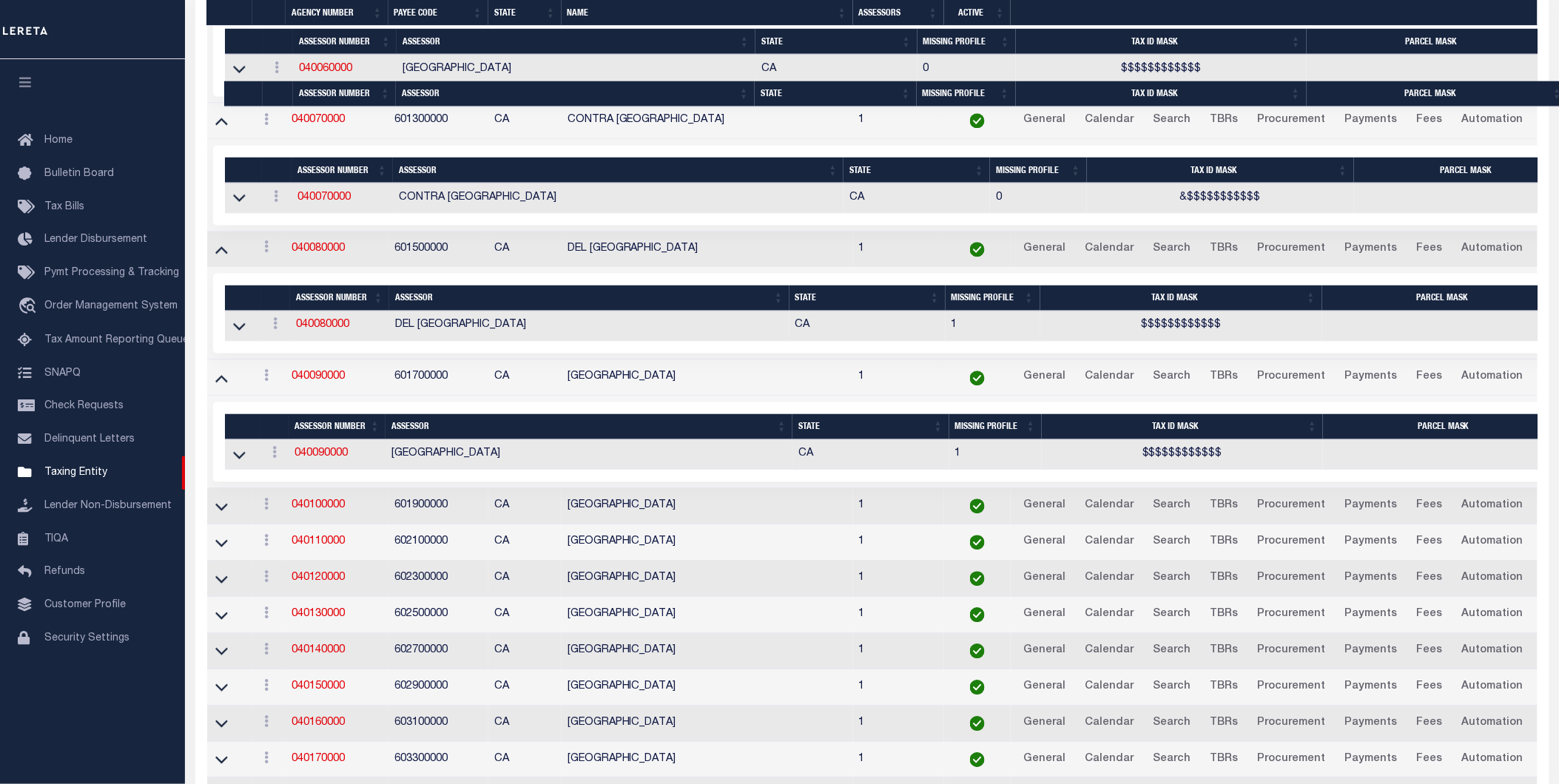
scroll to position [1281, 0]
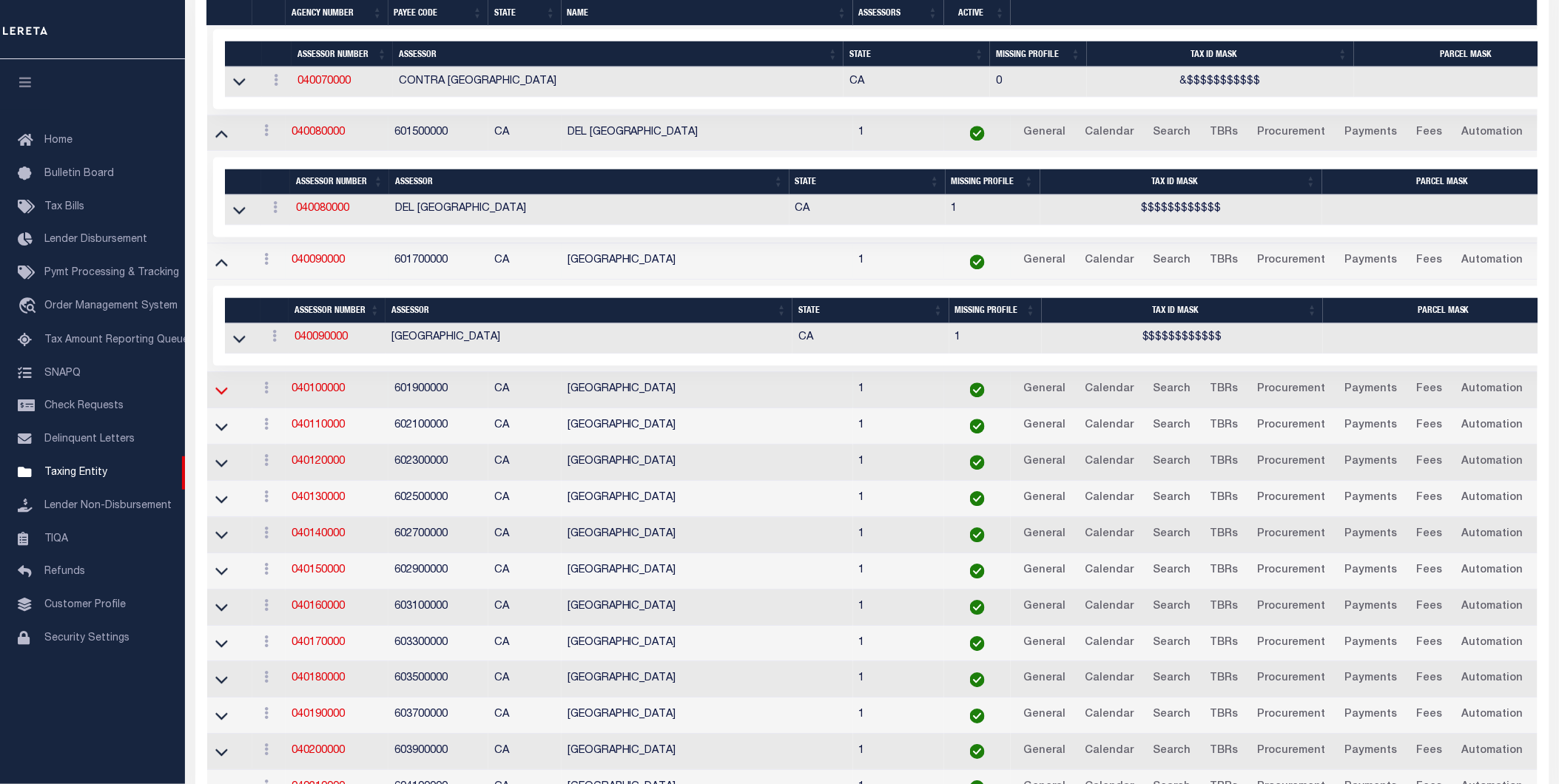
click at [222, 398] on icon at bounding box center [222, 390] width 13 height 15
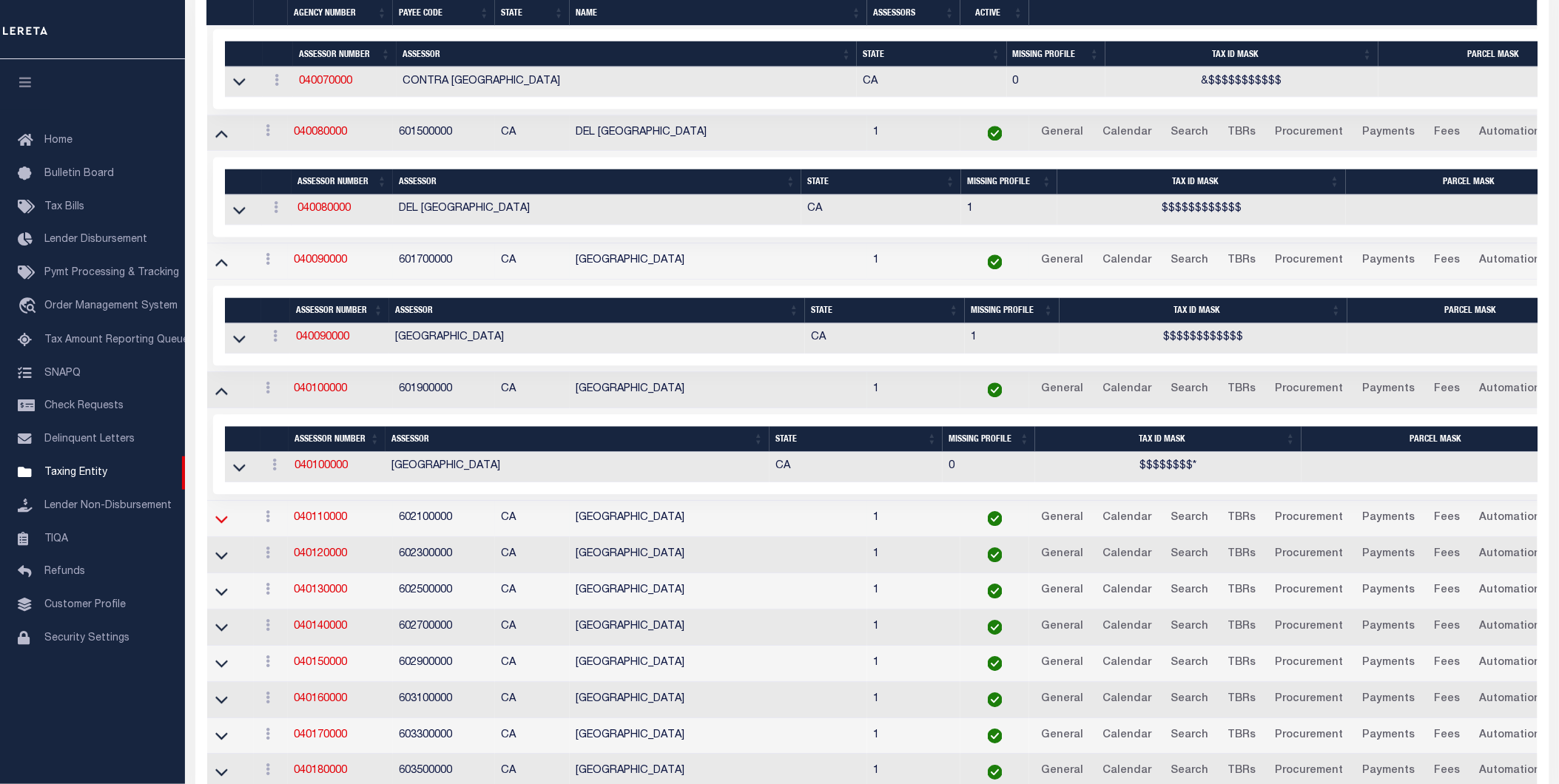
click at [217, 526] on icon at bounding box center [222, 519] width 13 height 15
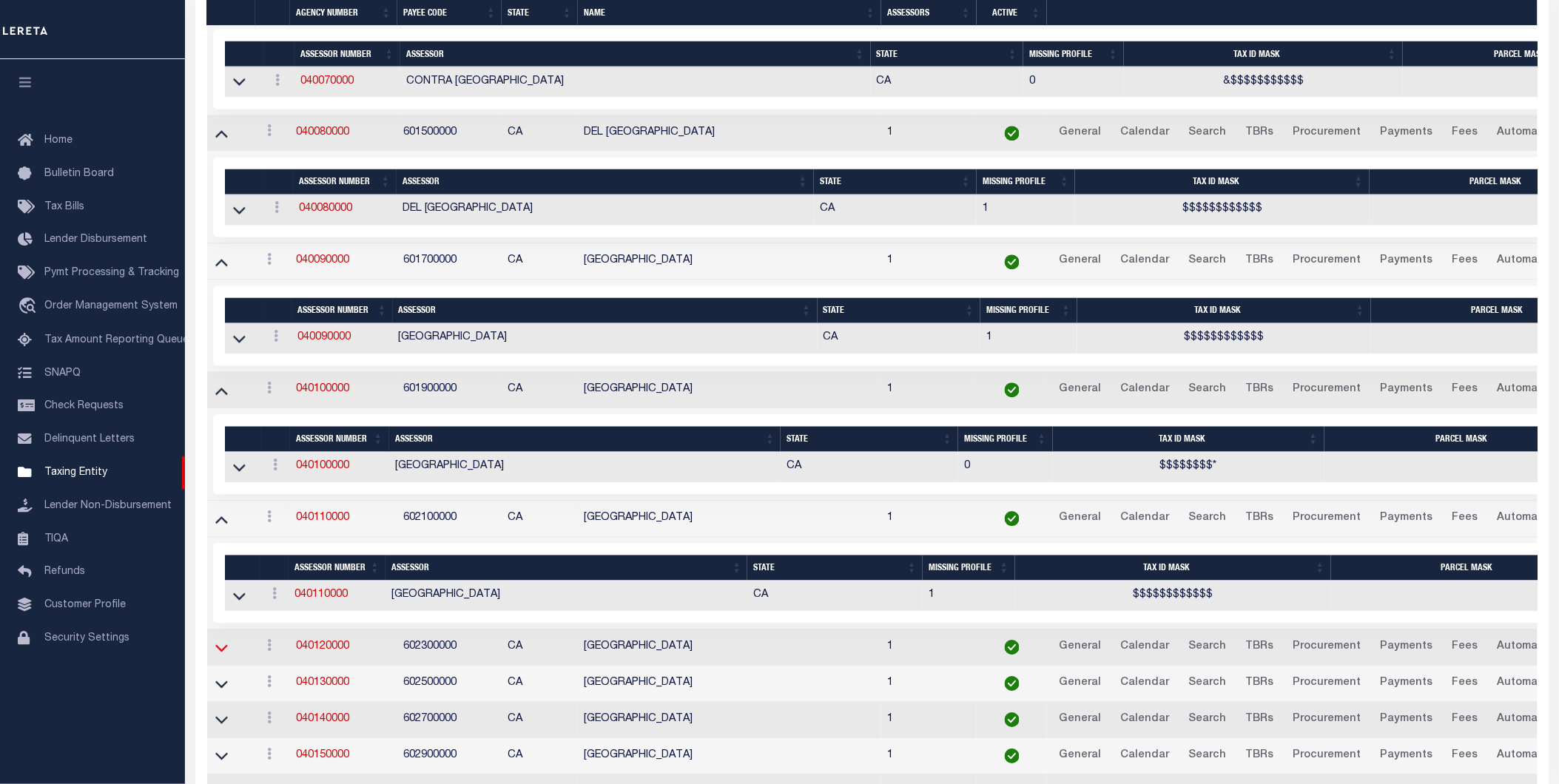
click at [224, 651] on icon at bounding box center [222, 648] width 13 height 15
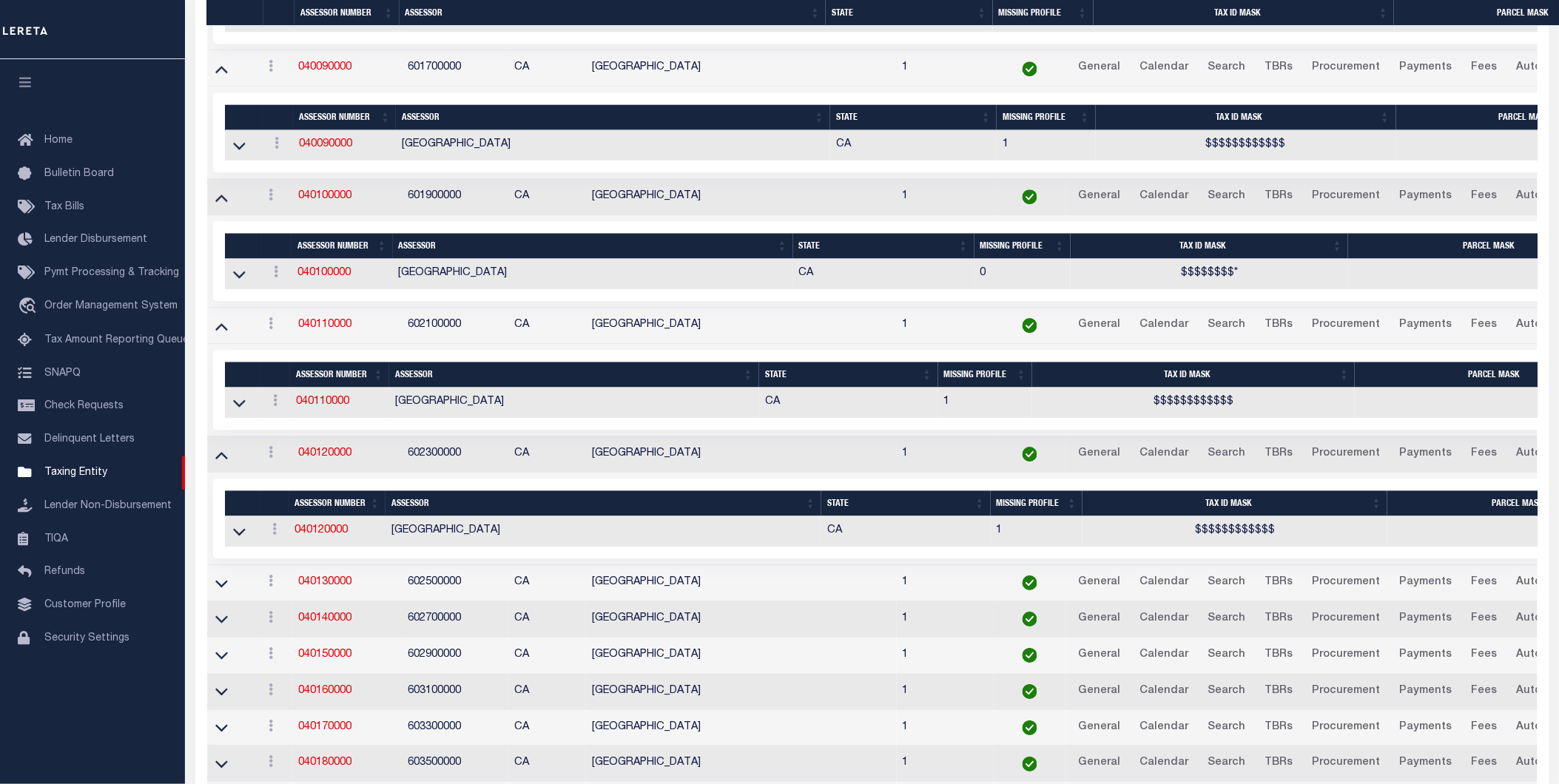
scroll to position [1476, 0]
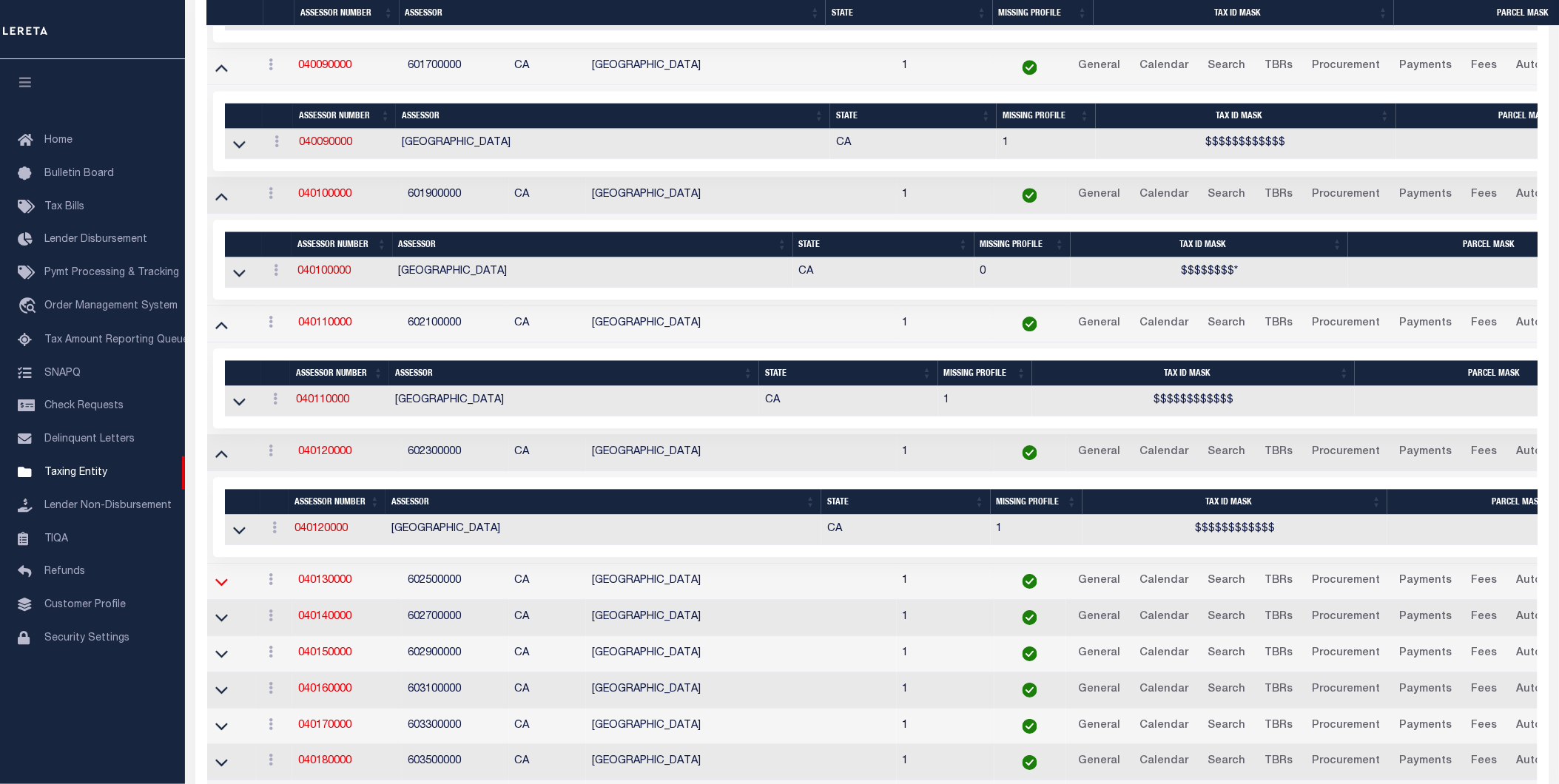
click at [226, 589] on icon at bounding box center [222, 582] width 13 height 15
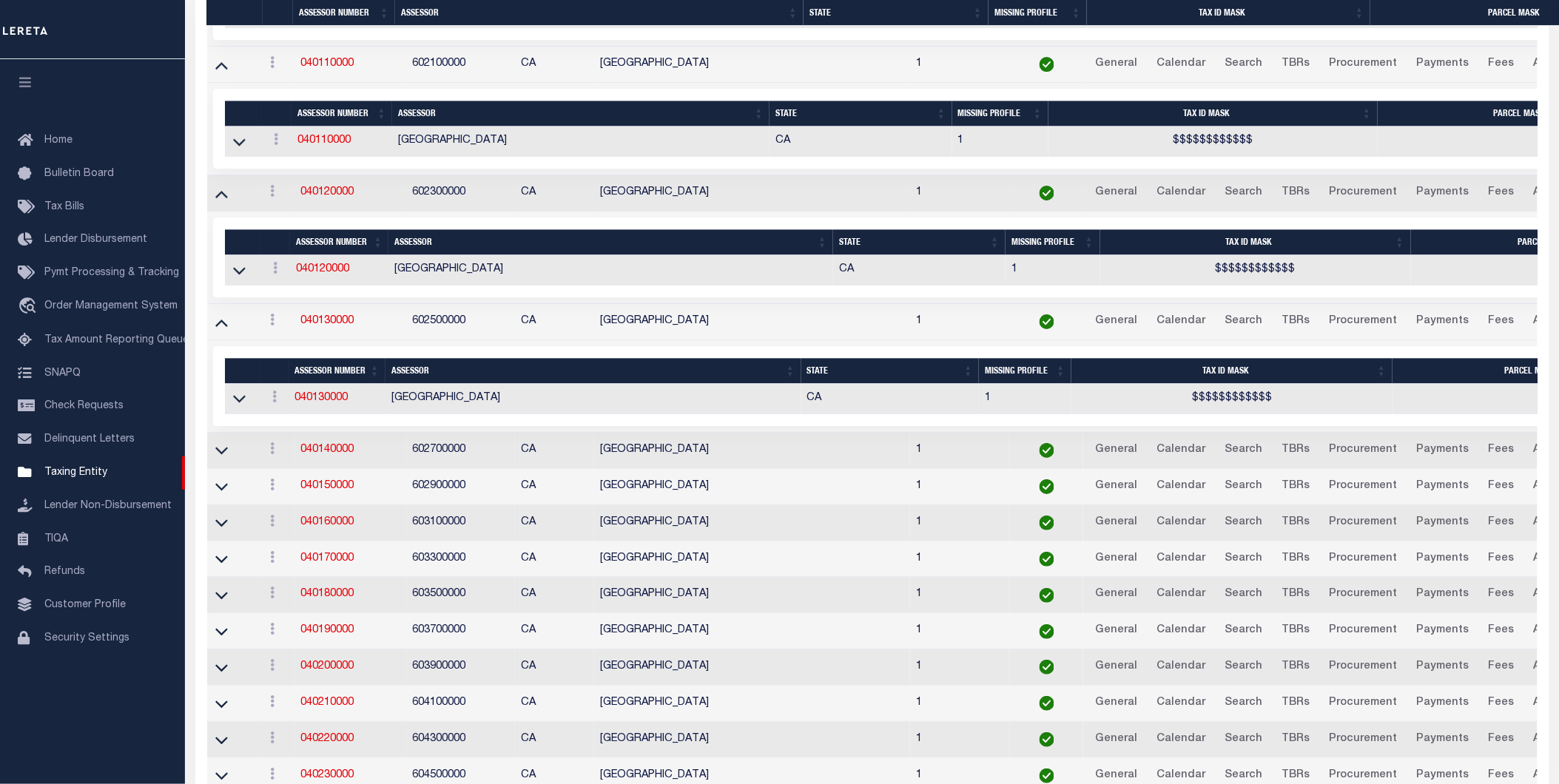
scroll to position [1736, 0]
click at [225, 457] on icon at bounding box center [222, 449] width 13 height 15
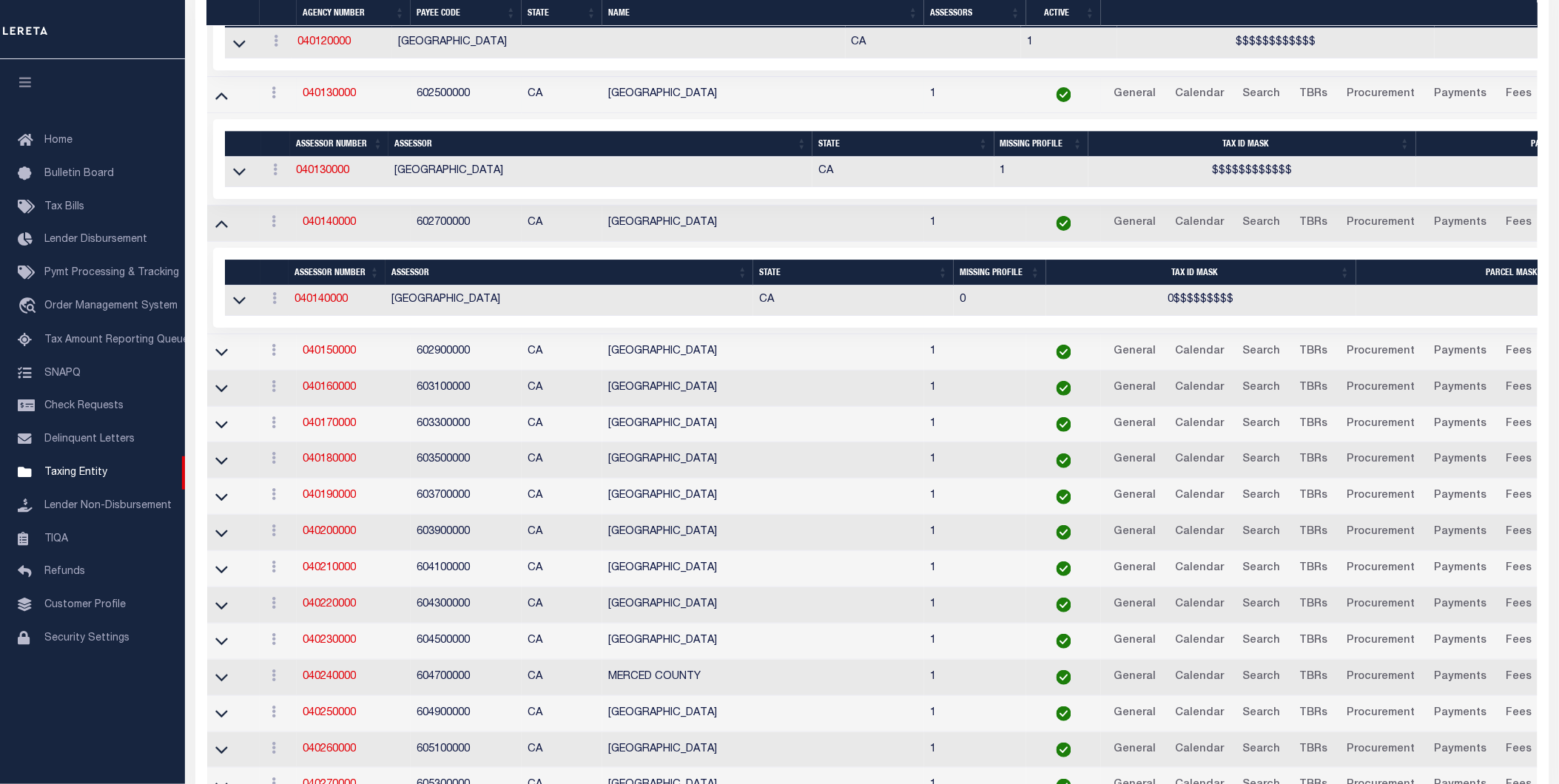
scroll to position [1968, 0]
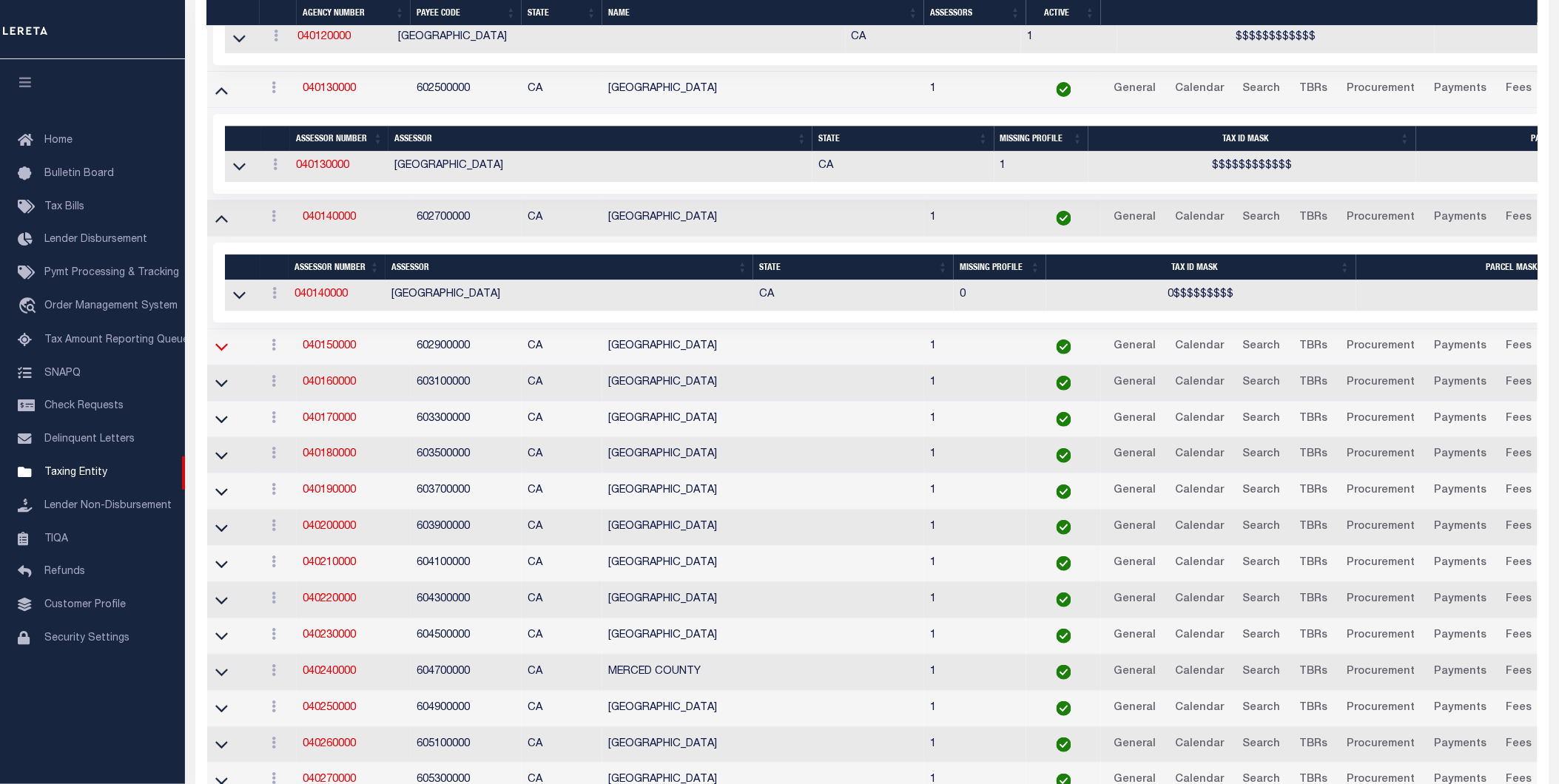
click at [219, 351] on icon at bounding box center [222, 347] width 13 height 8
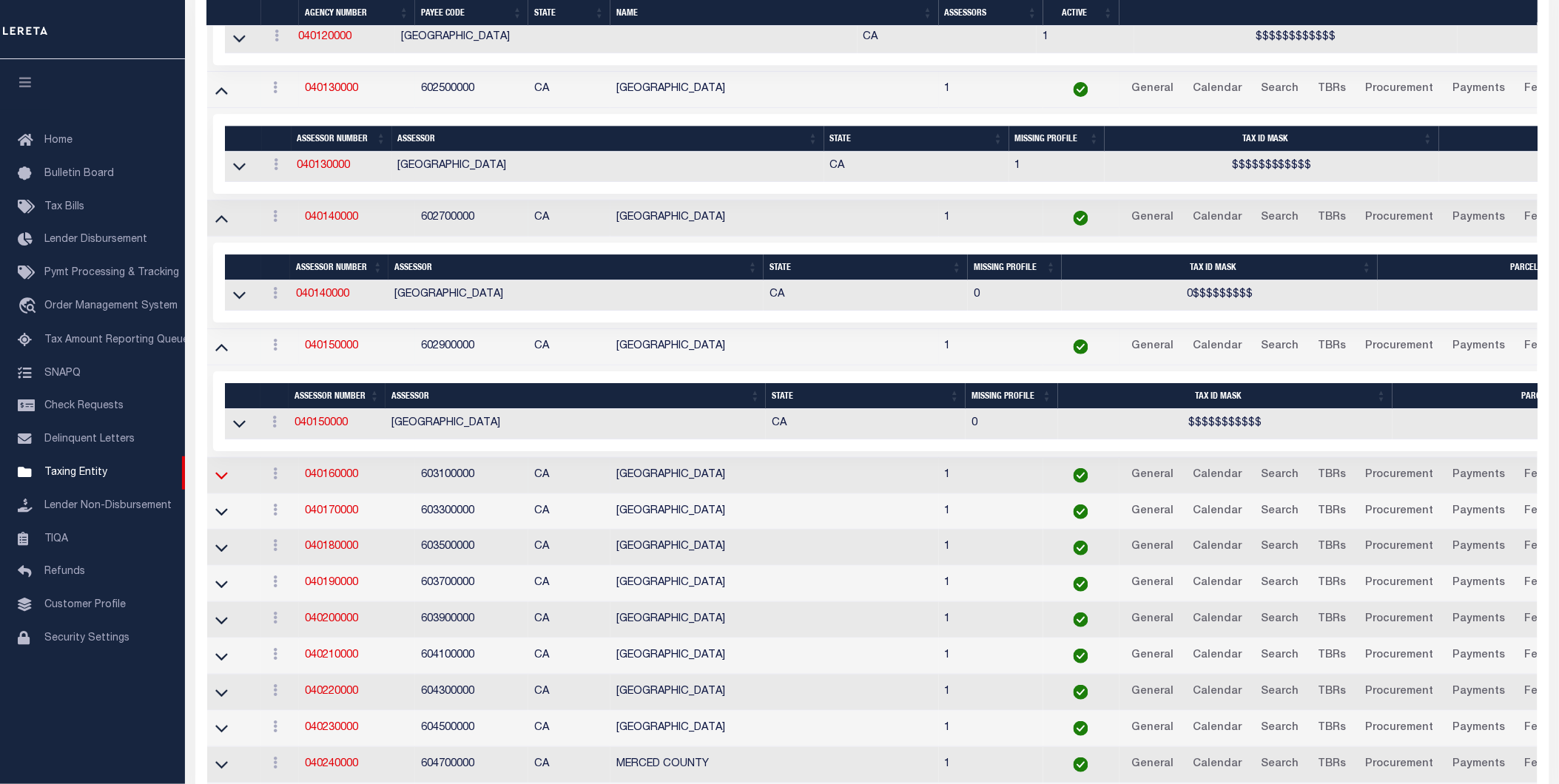
click at [222, 483] on icon at bounding box center [222, 475] width 13 height 15
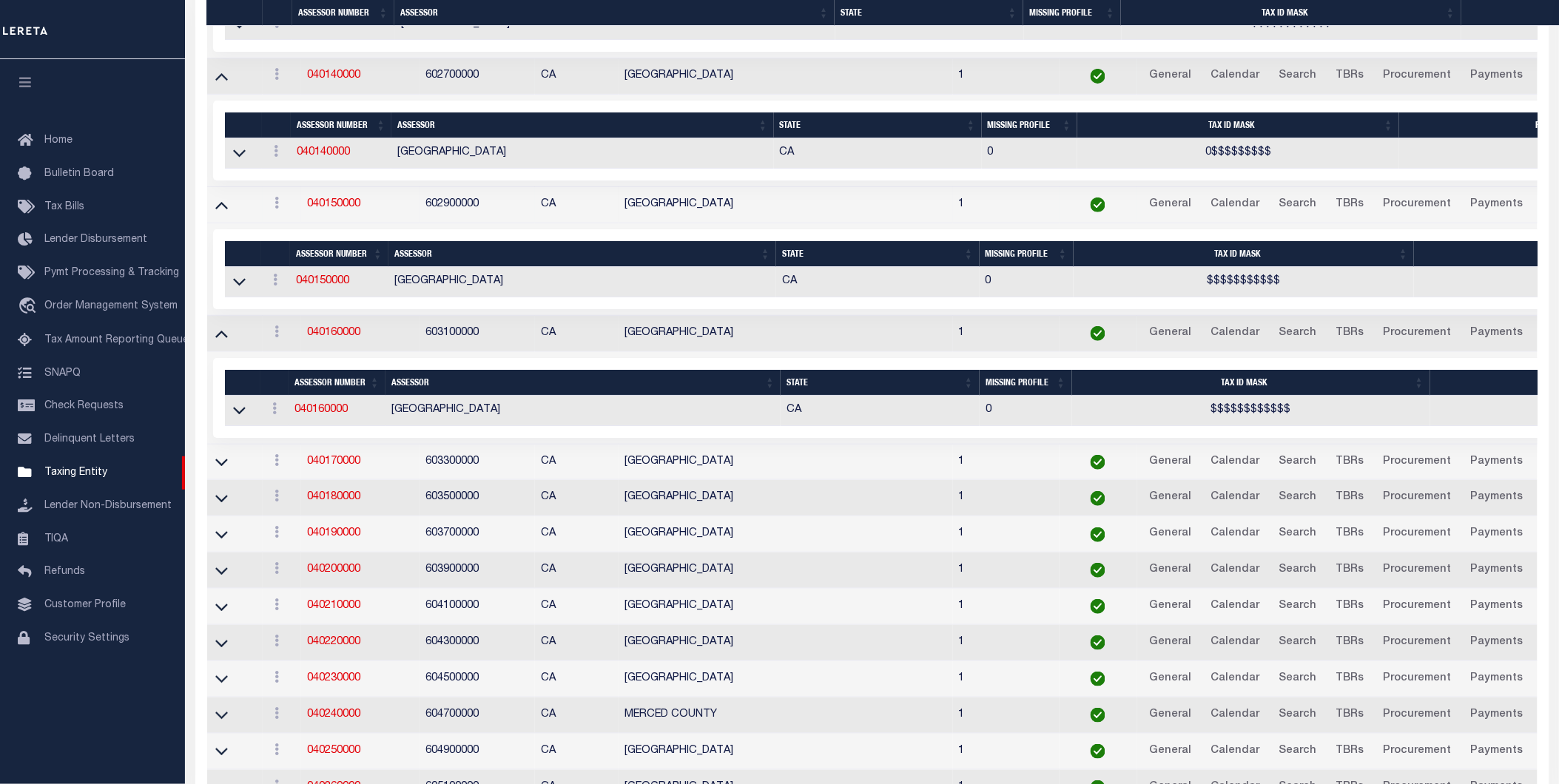
scroll to position [2118, 0]
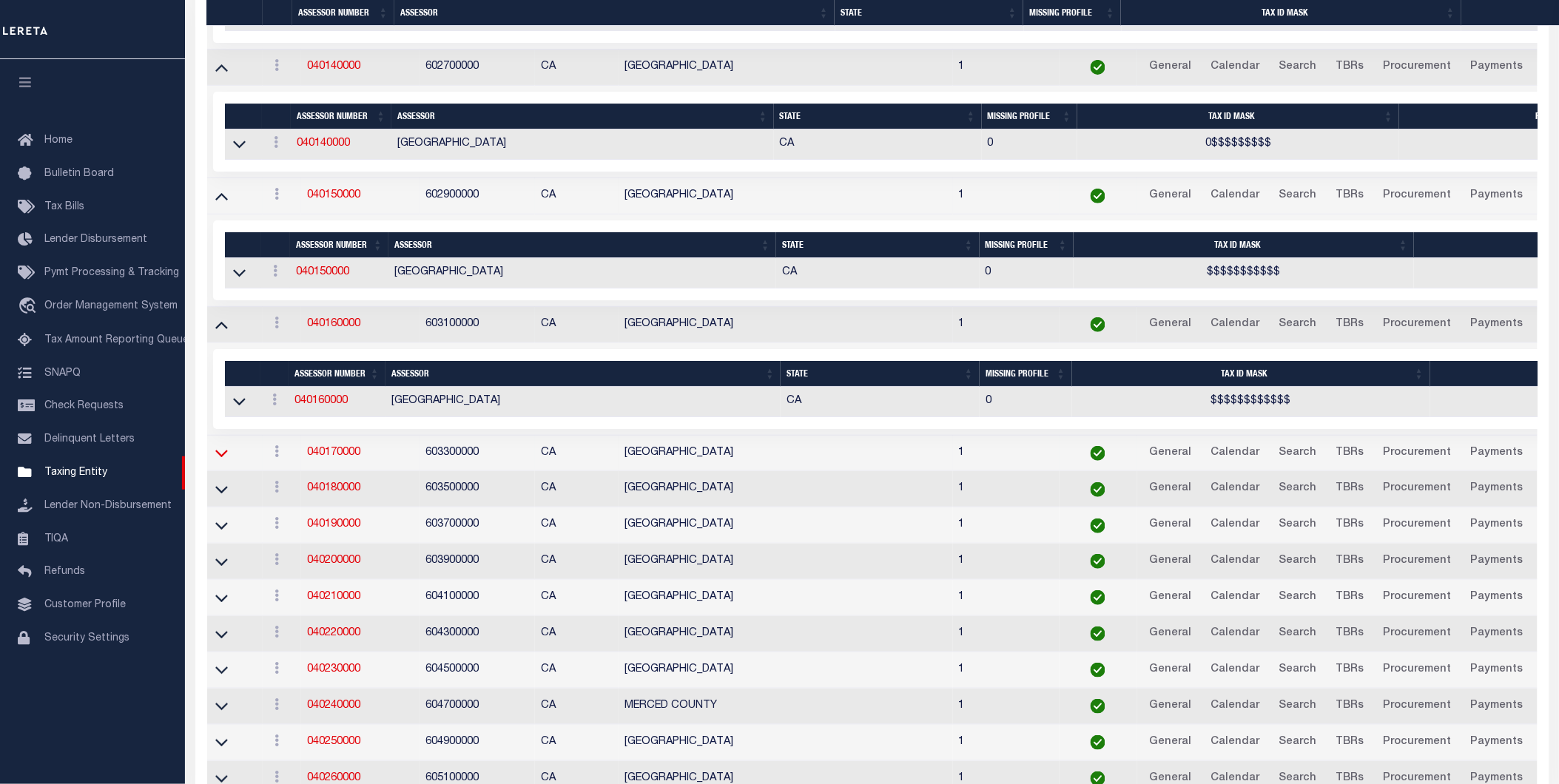
click at [219, 458] on icon at bounding box center [222, 454] width 13 height 8
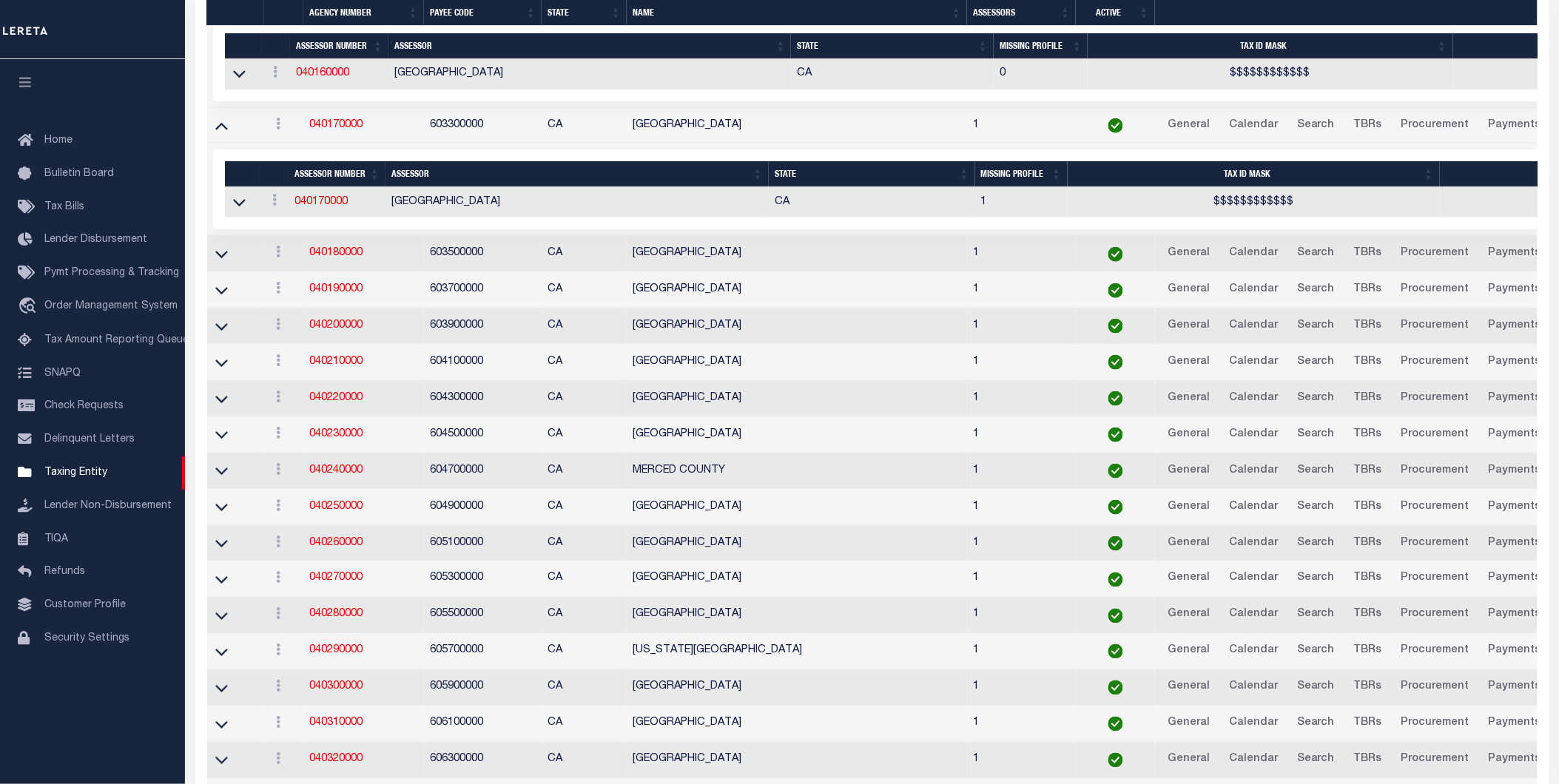
scroll to position [2452, 0]
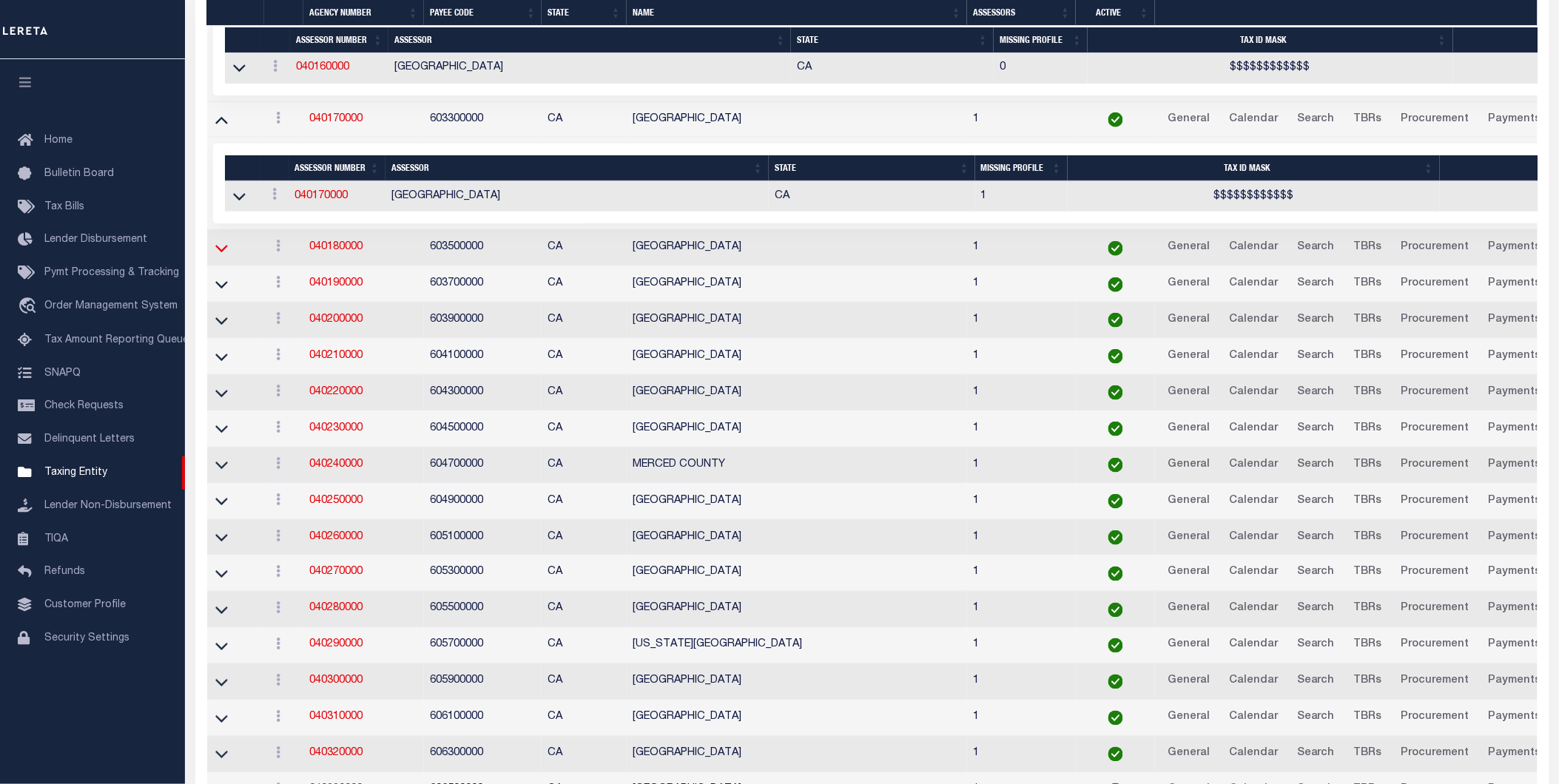
click at [224, 253] on icon at bounding box center [222, 249] width 13 height 8
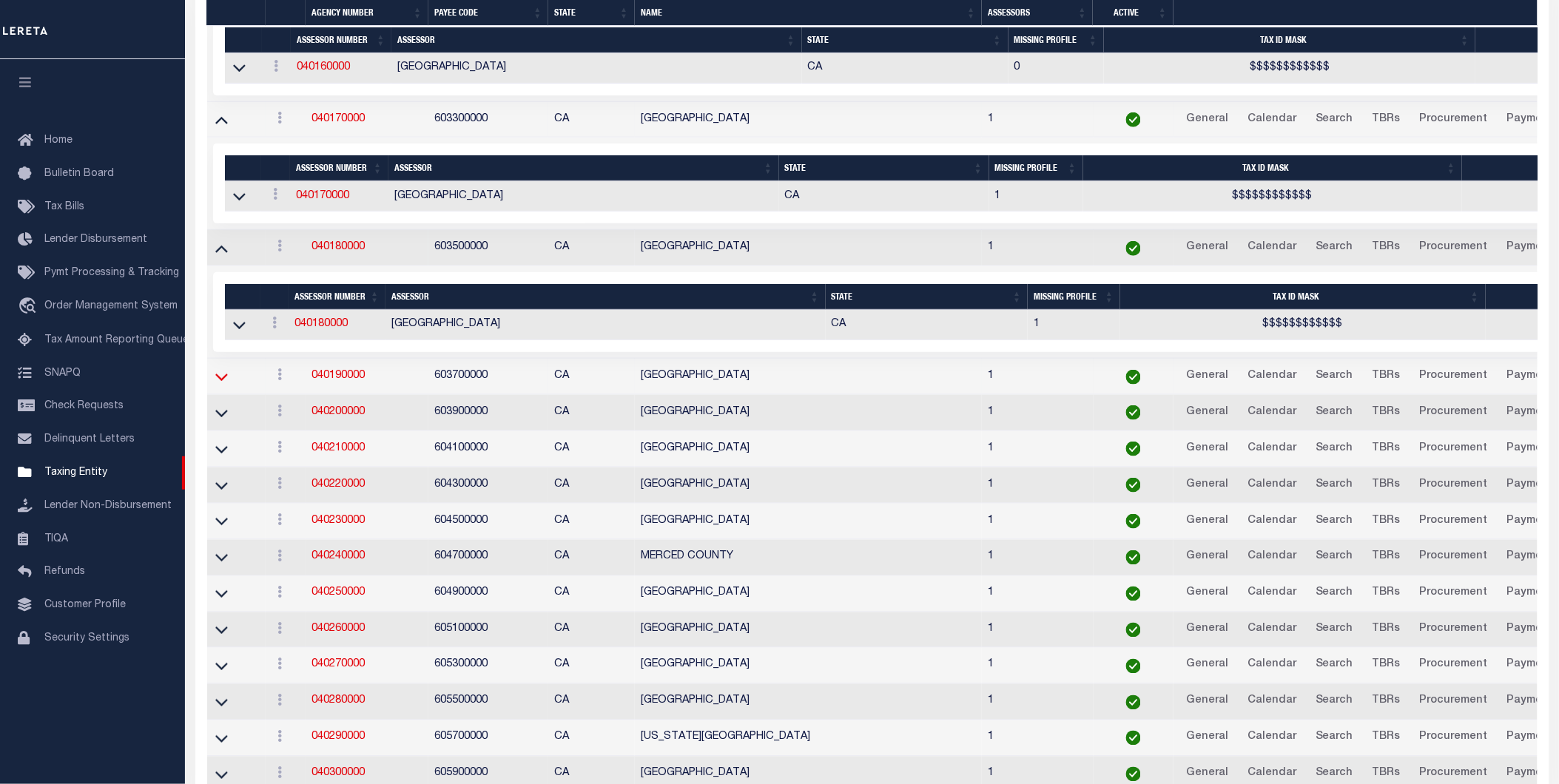
click at [221, 384] on icon at bounding box center [222, 377] width 13 height 15
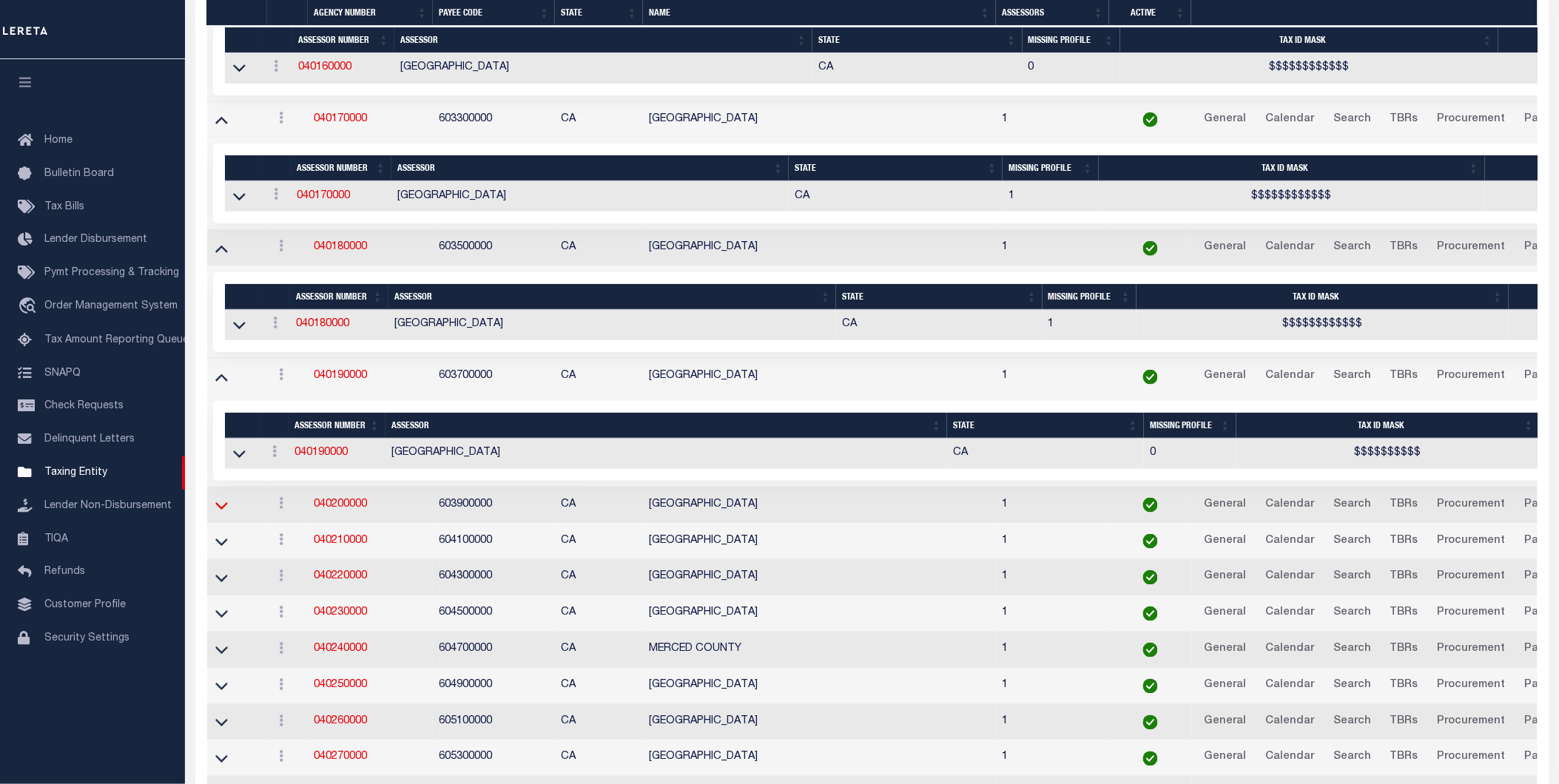
click at [215, 513] on icon at bounding box center [222, 505] width 13 height 15
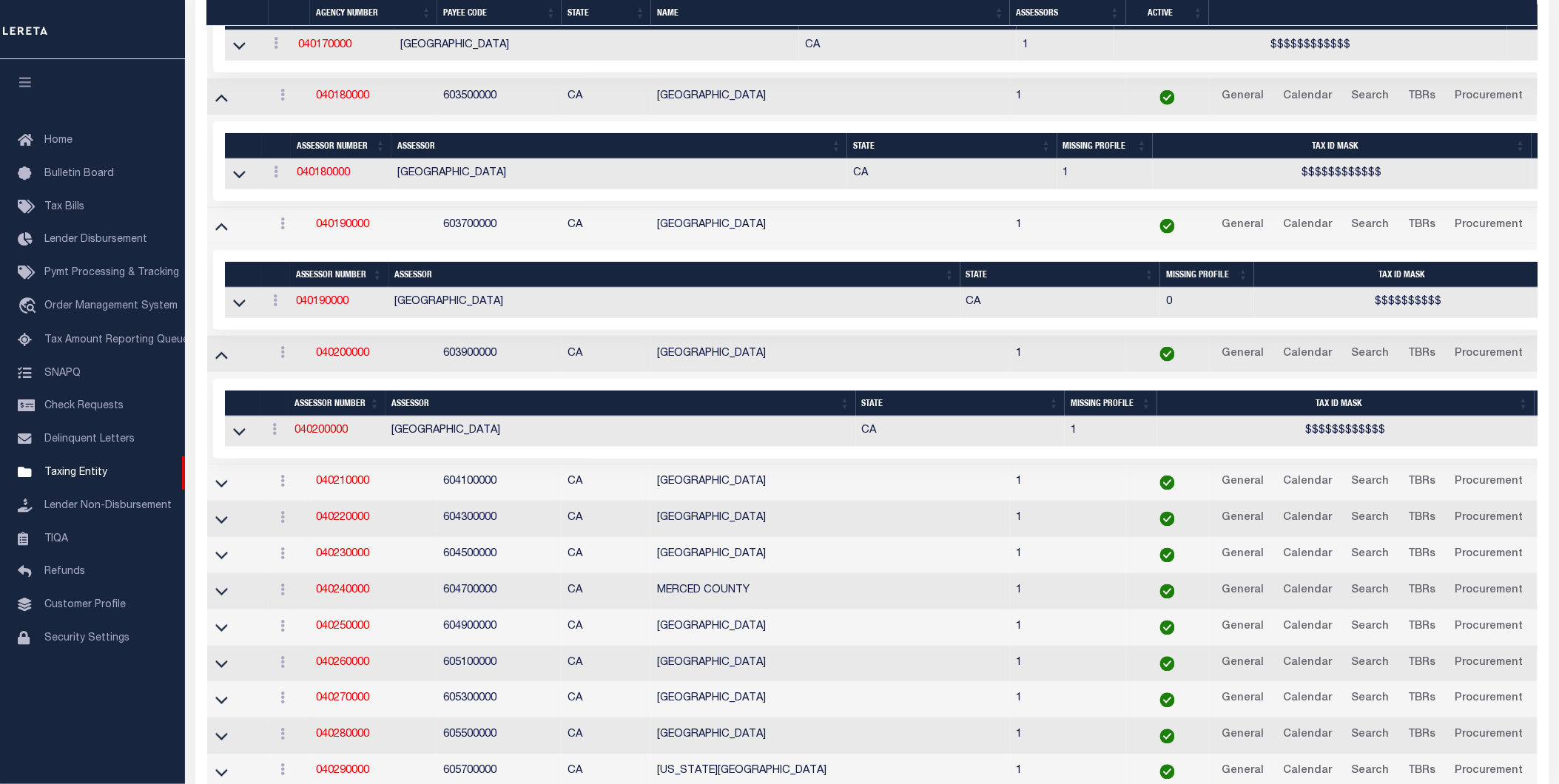
scroll to position [2639, 0]
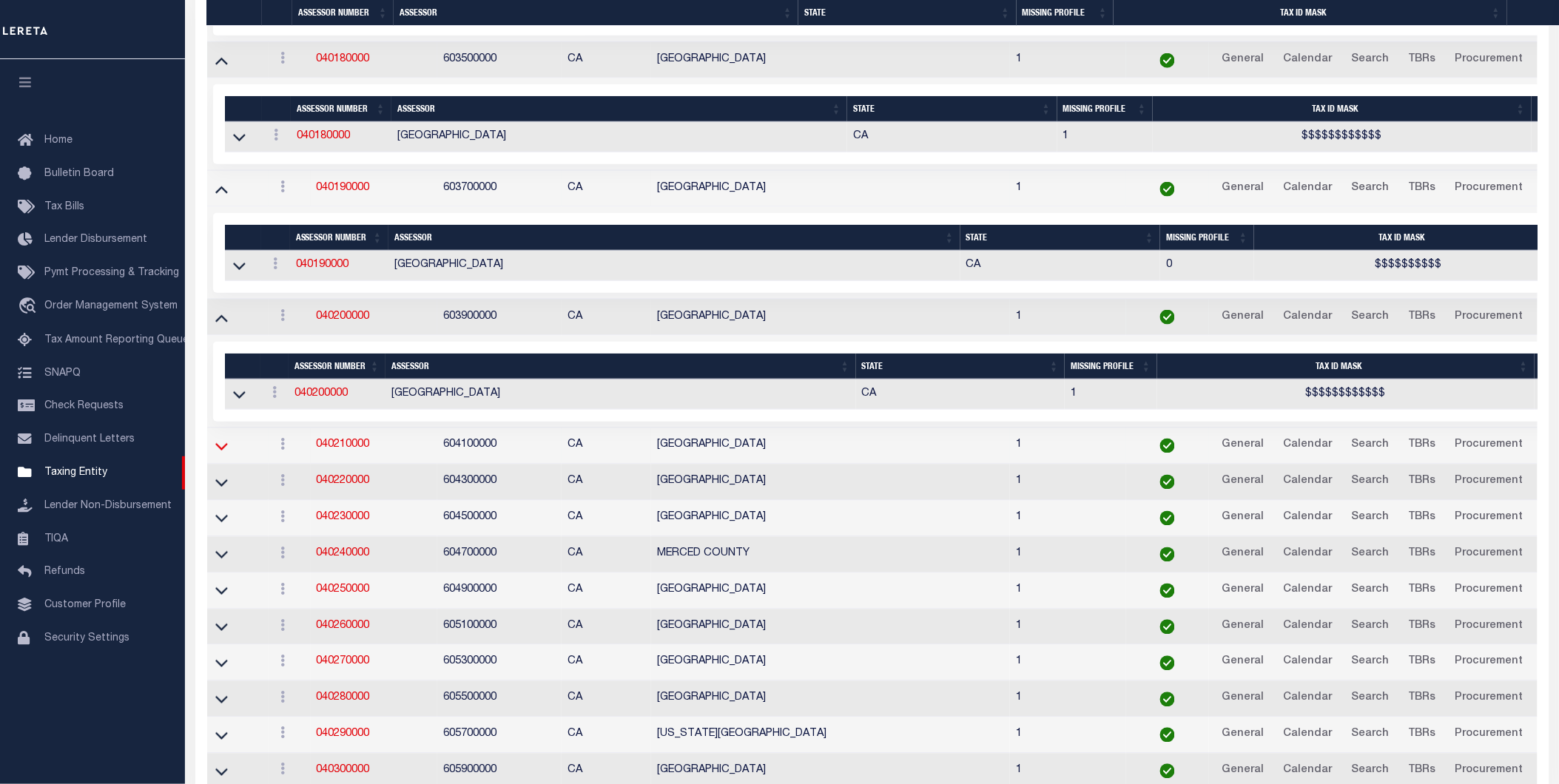
click at [222, 454] on icon at bounding box center [222, 446] width 13 height 15
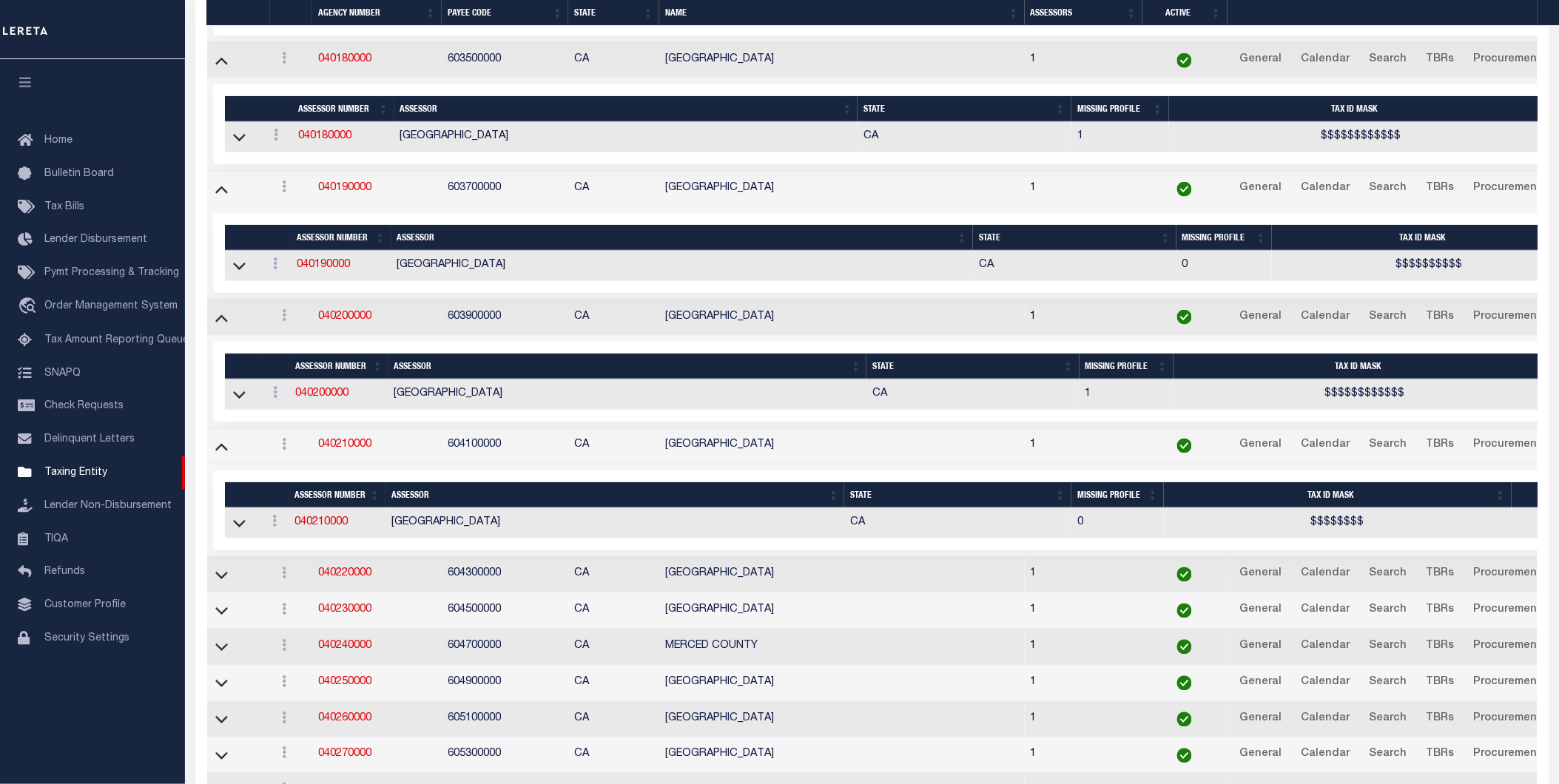
scroll to position [2897, 0]
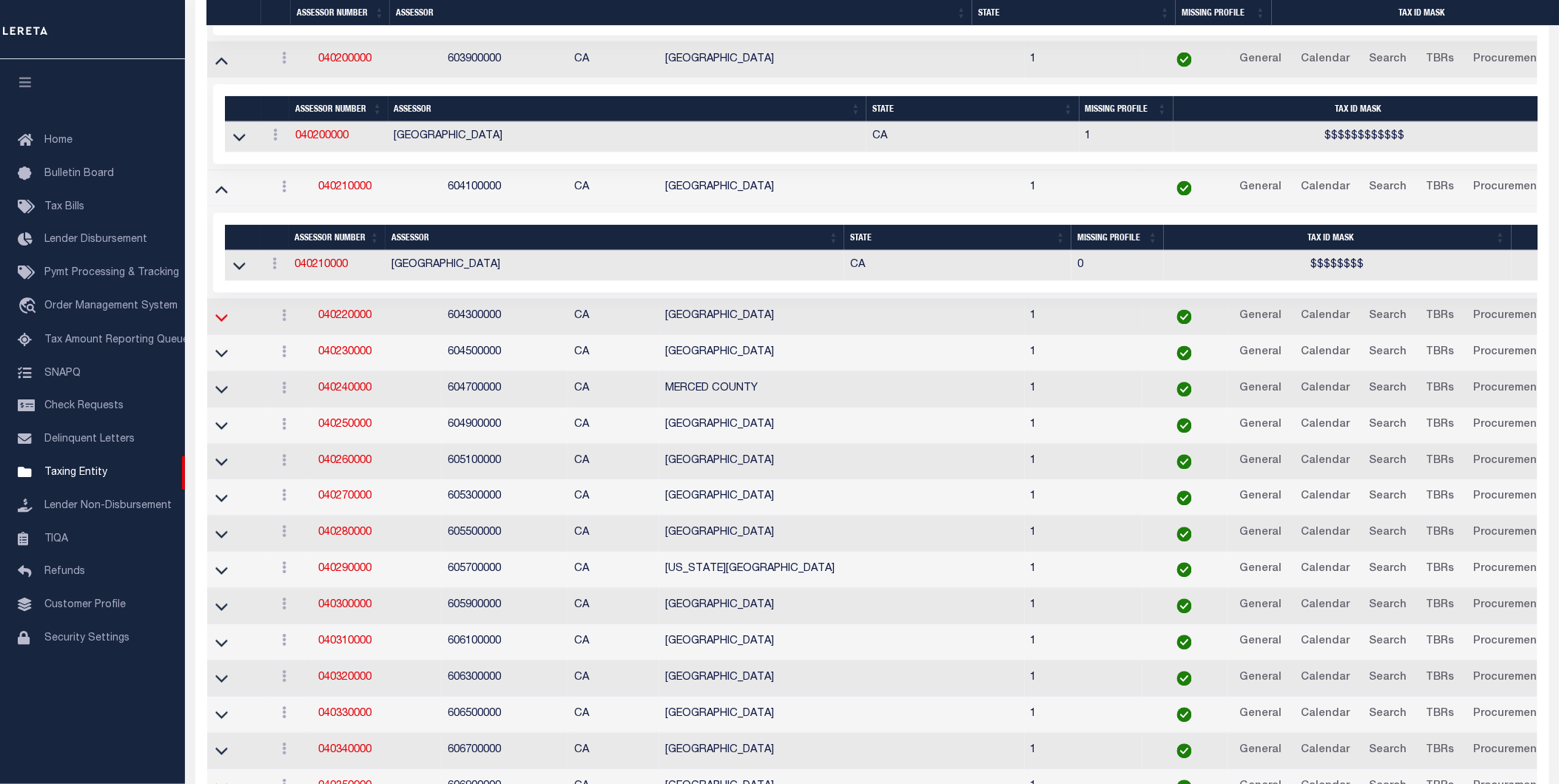
click at [216, 325] on icon at bounding box center [222, 318] width 13 height 15
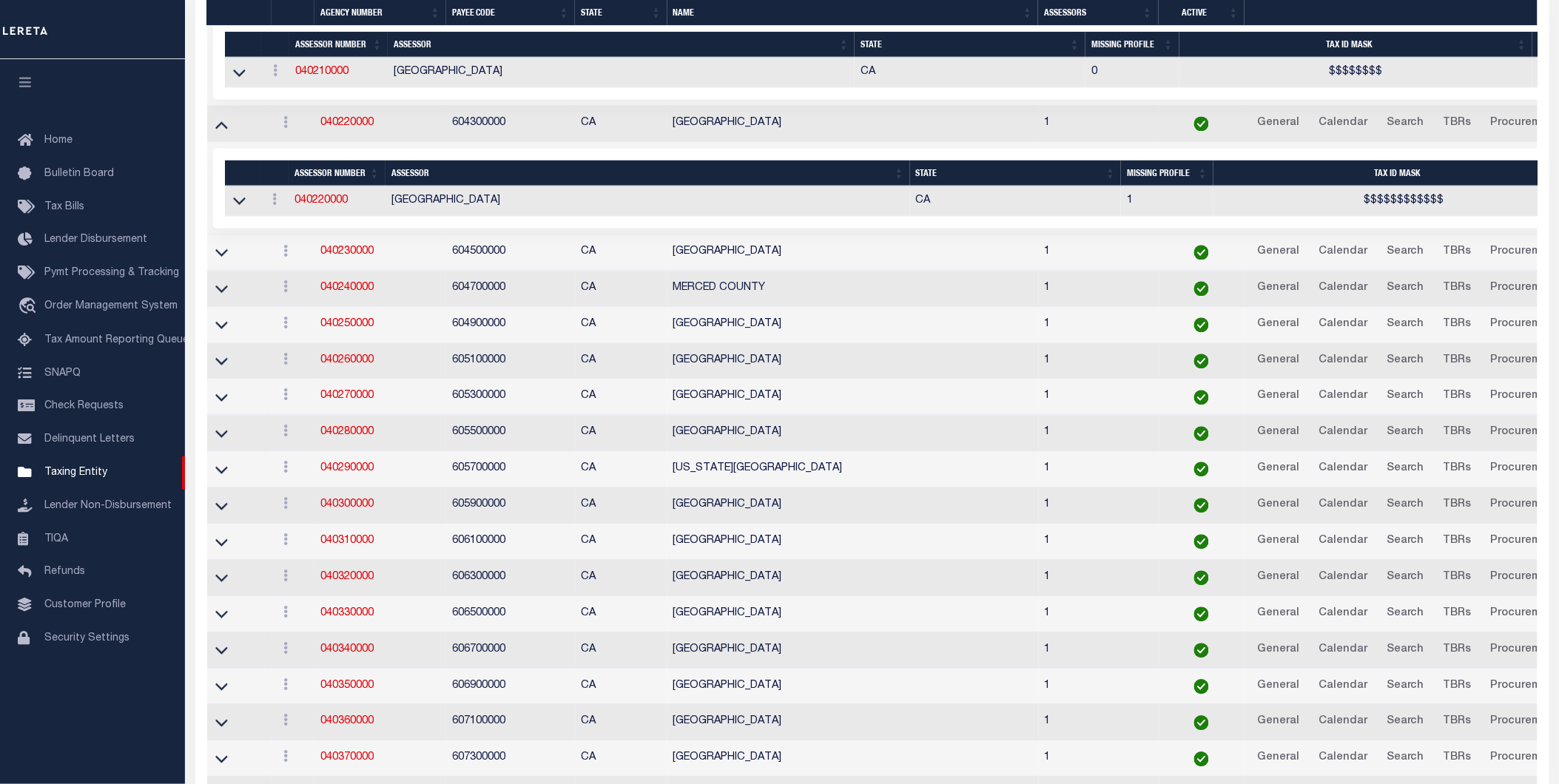
scroll to position [3091, 0]
click at [221, 259] on icon at bounding box center [222, 251] width 13 height 15
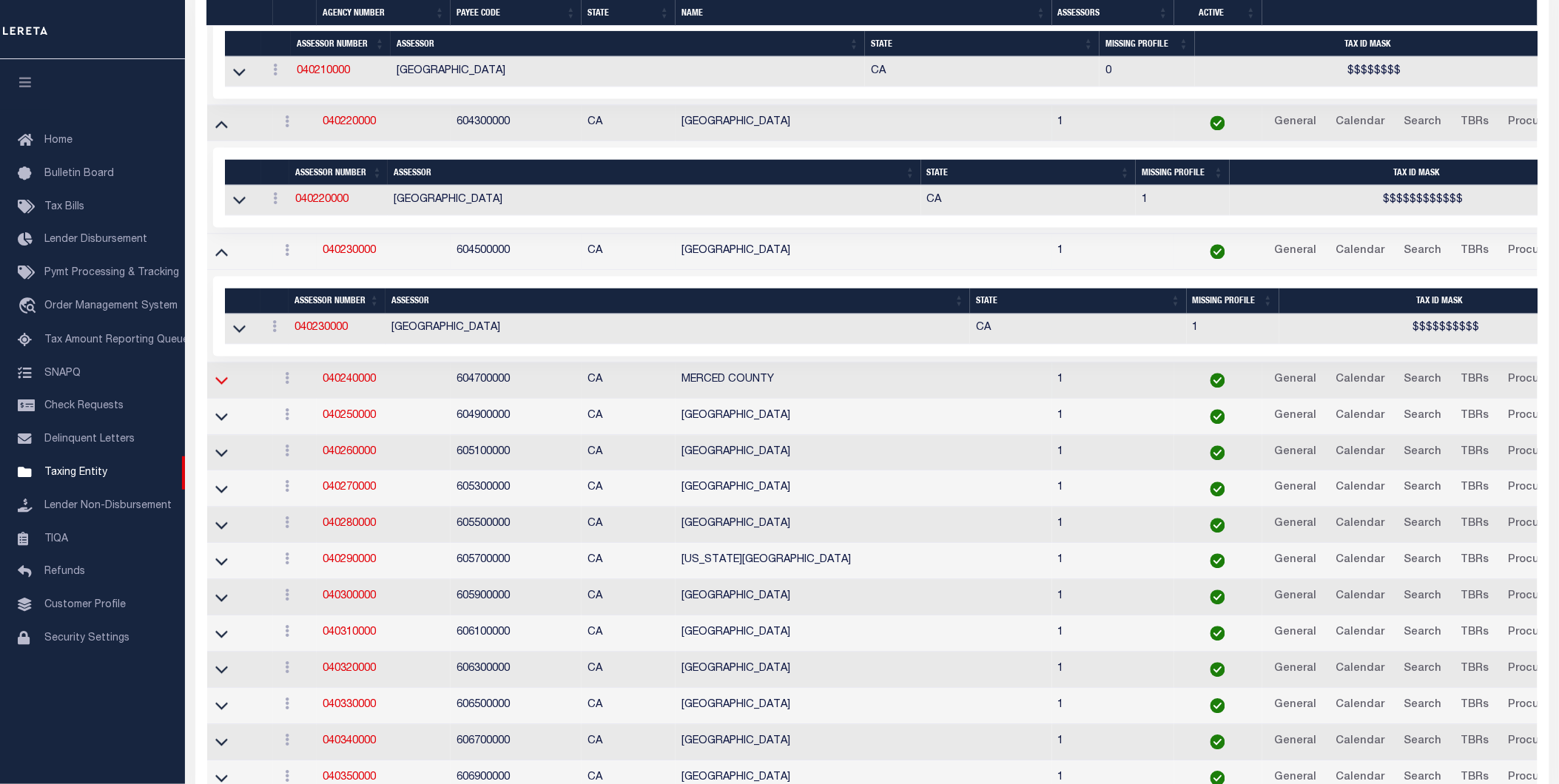
click at [223, 387] on icon at bounding box center [222, 380] width 13 height 15
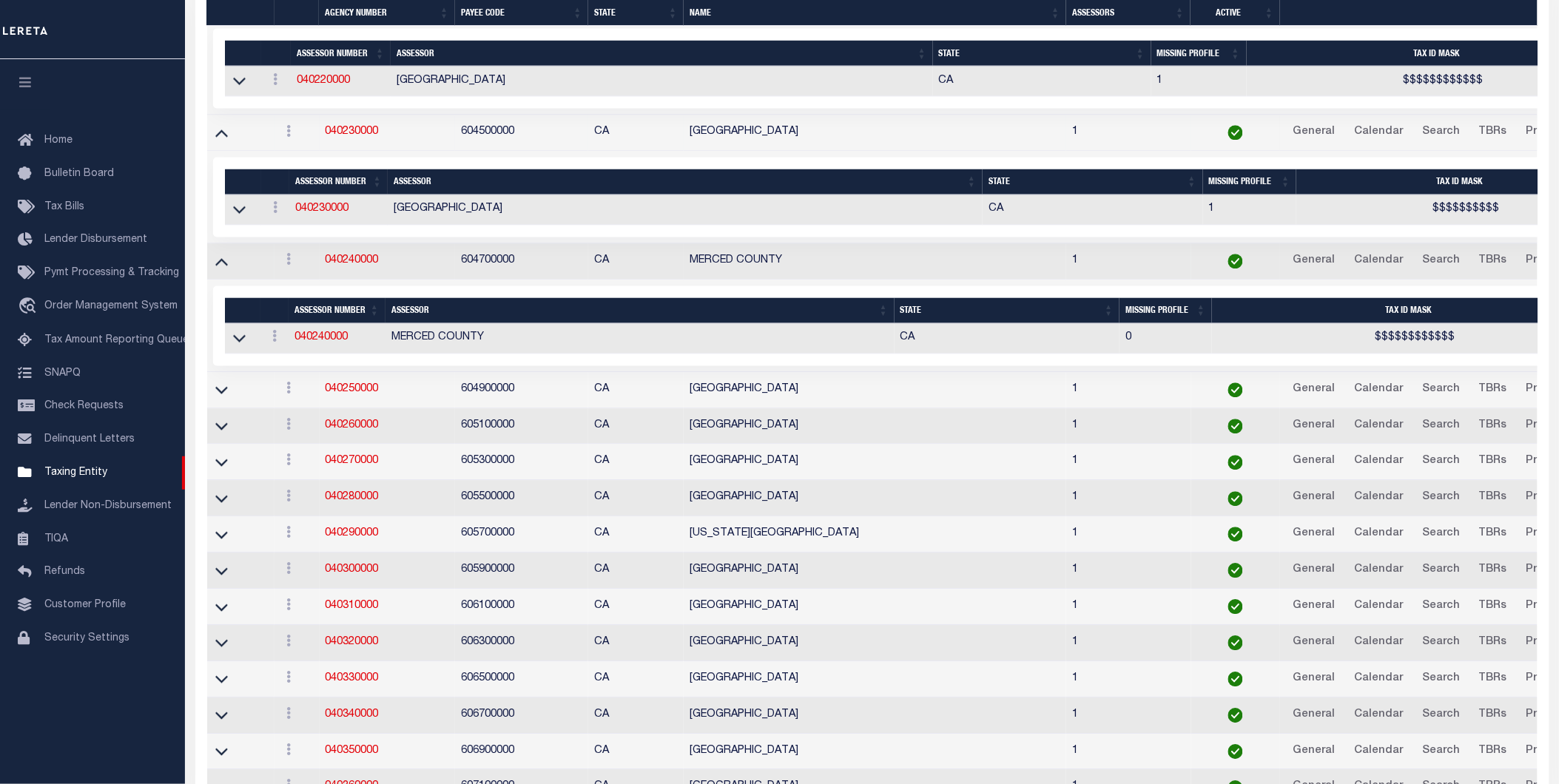
scroll to position [3256, 0]
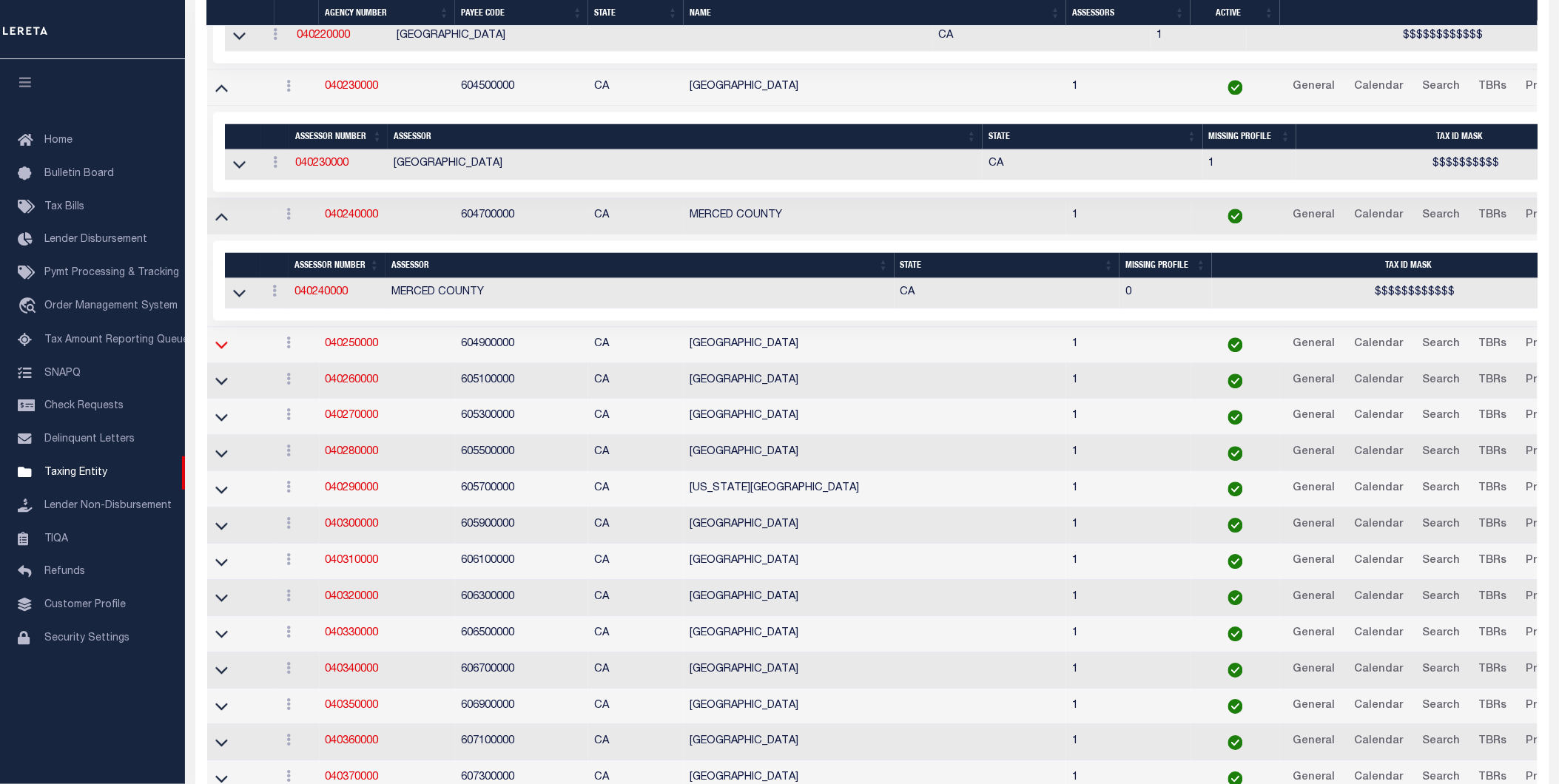
click at [221, 352] on icon at bounding box center [222, 344] width 13 height 15
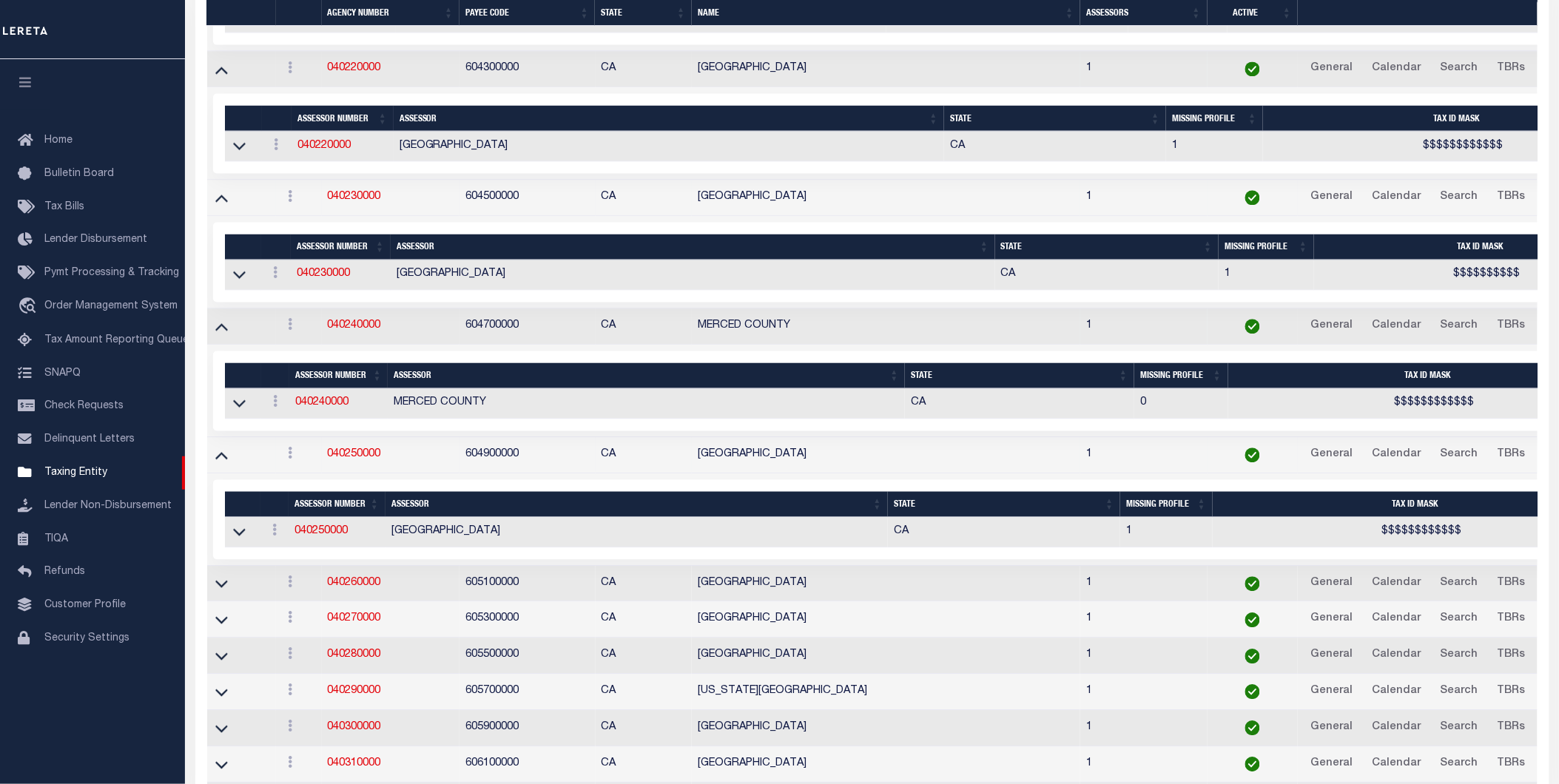
scroll to position [2623, 0]
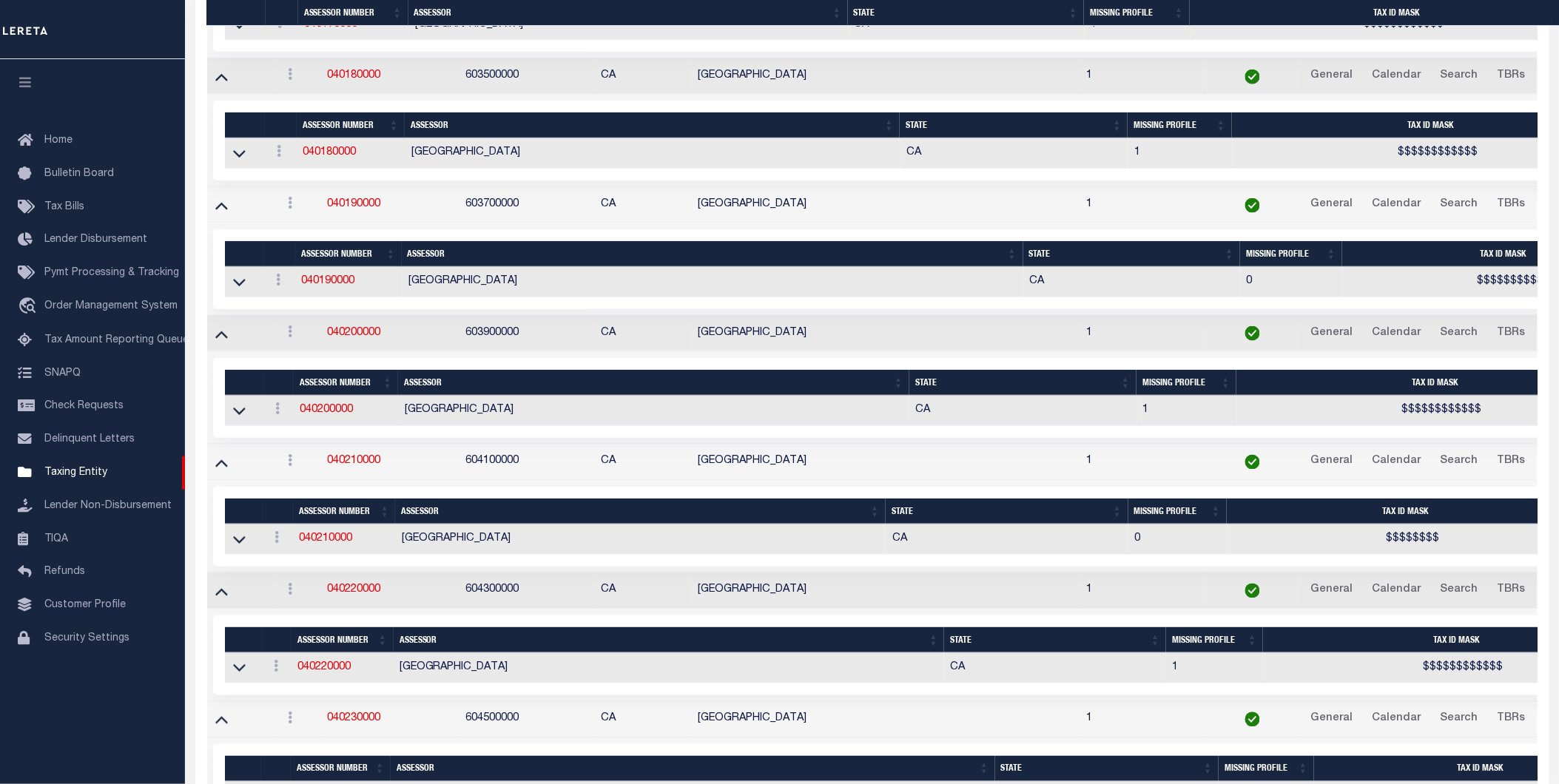
click at [30, 72] on button "button" at bounding box center [25, 84] width 50 height 50
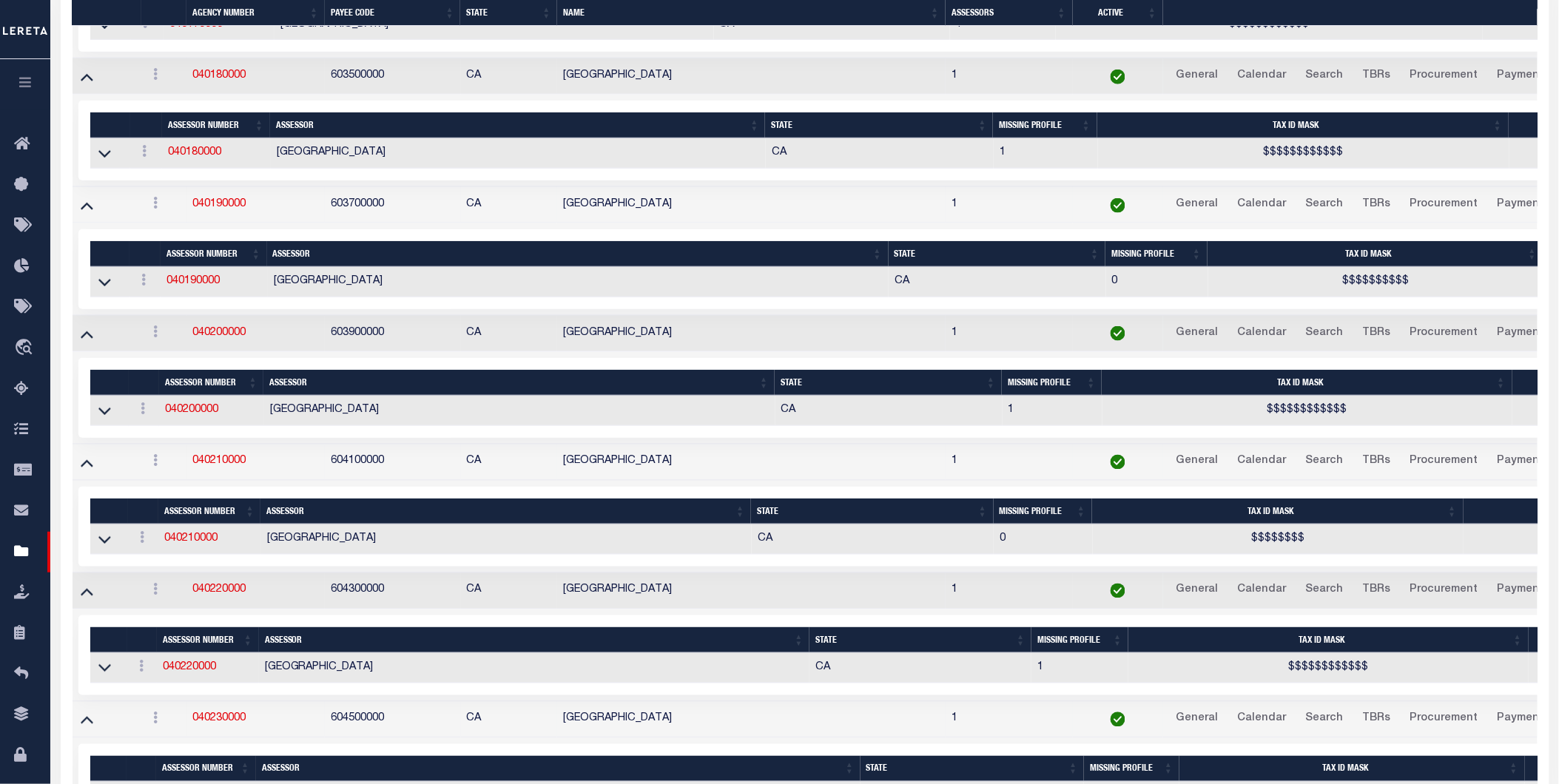
scroll to position [2840, 0]
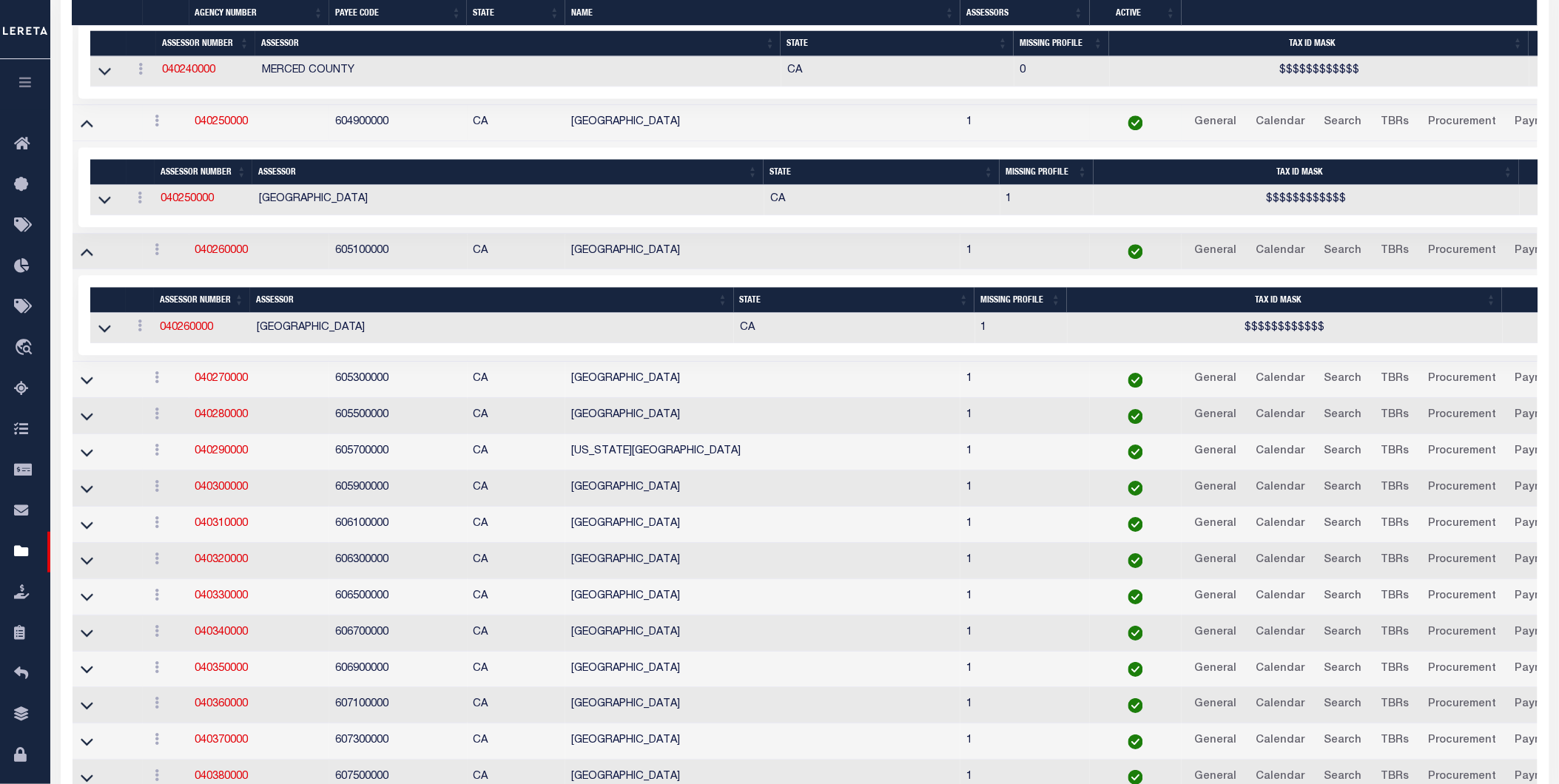
scroll to position [3479, 0]
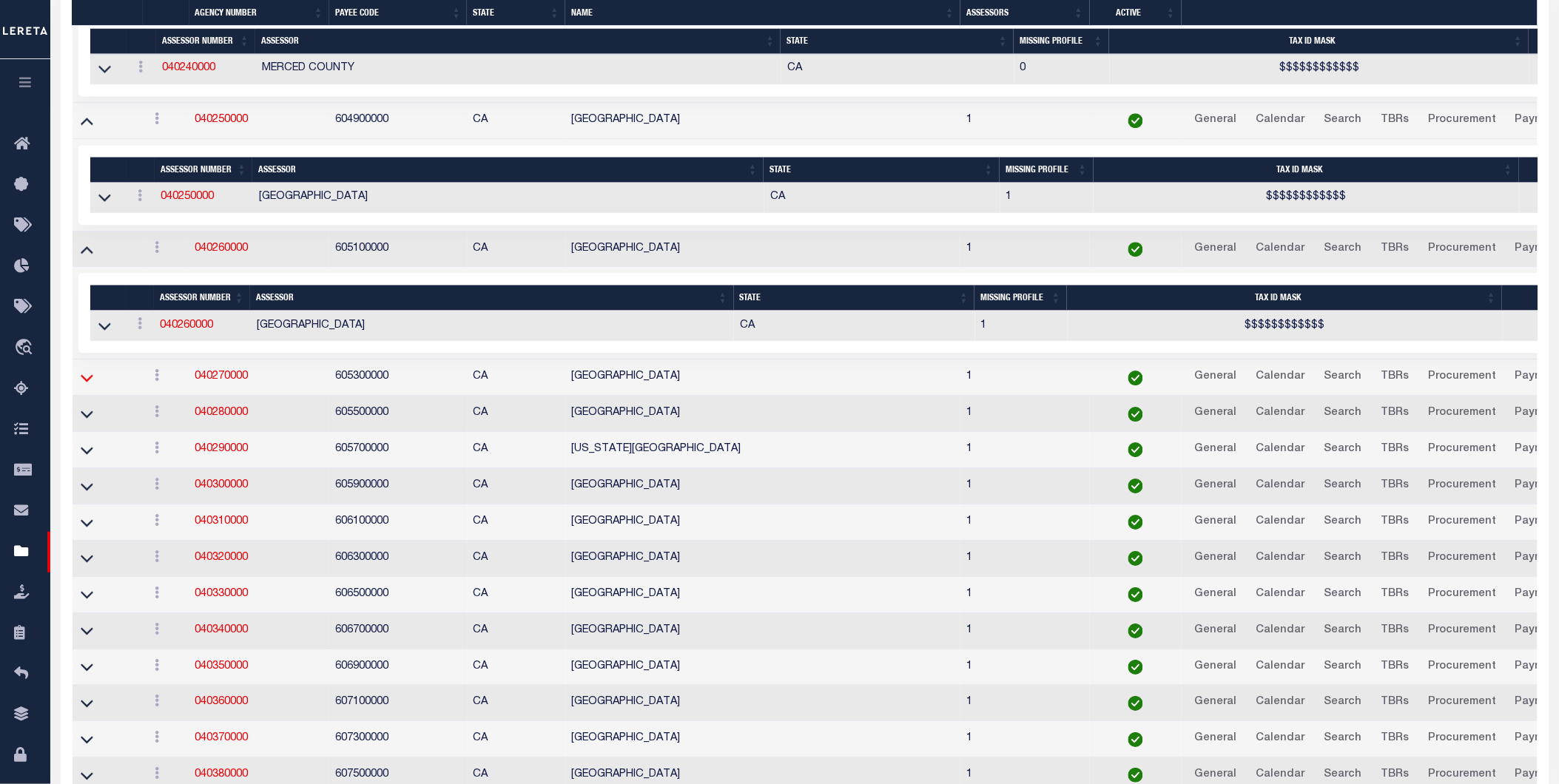
click at [85, 382] on icon at bounding box center [86, 378] width 13 height 8
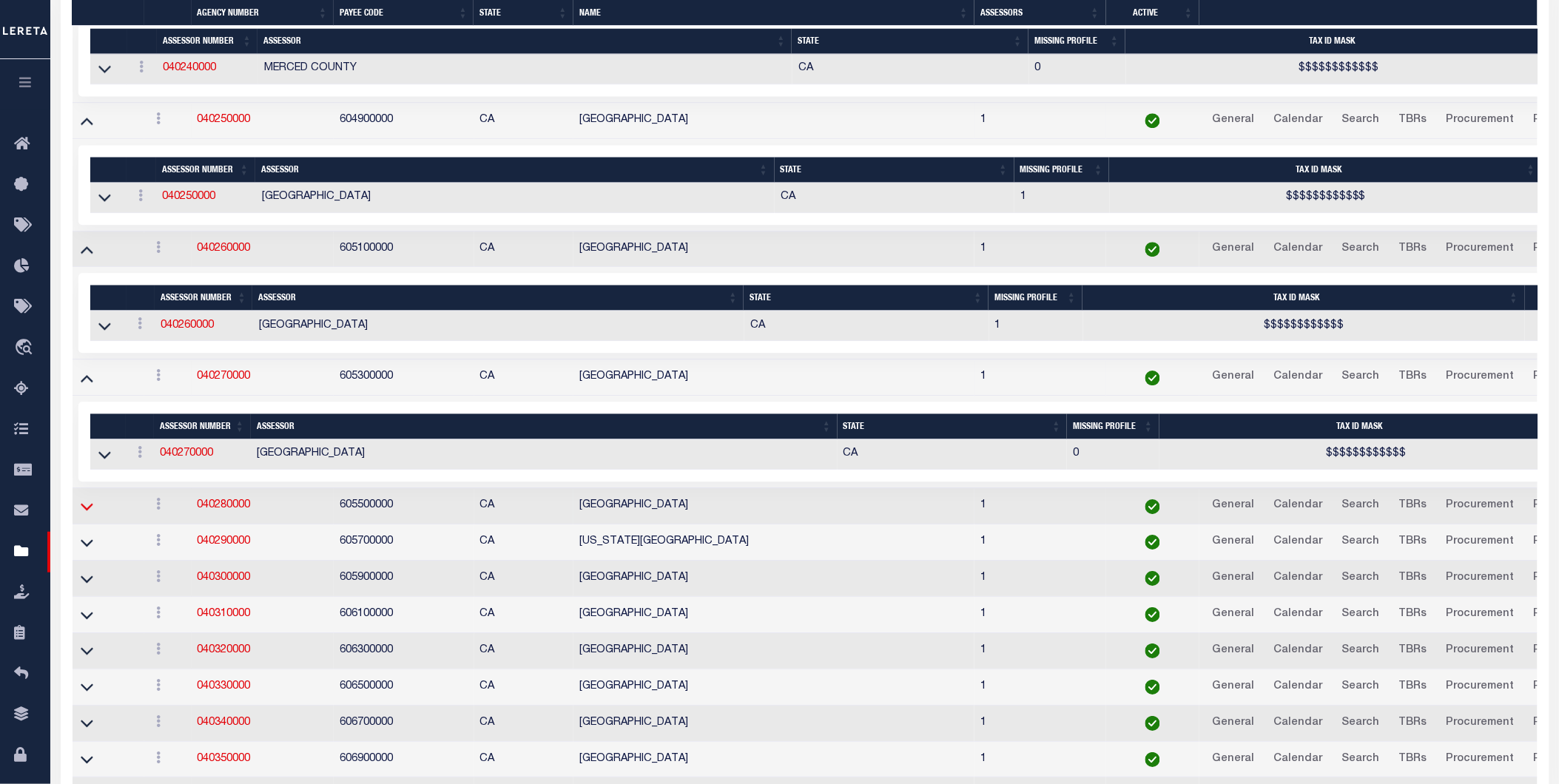
click at [81, 510] on icon at bounding box center [86, 506] width 13 height 8
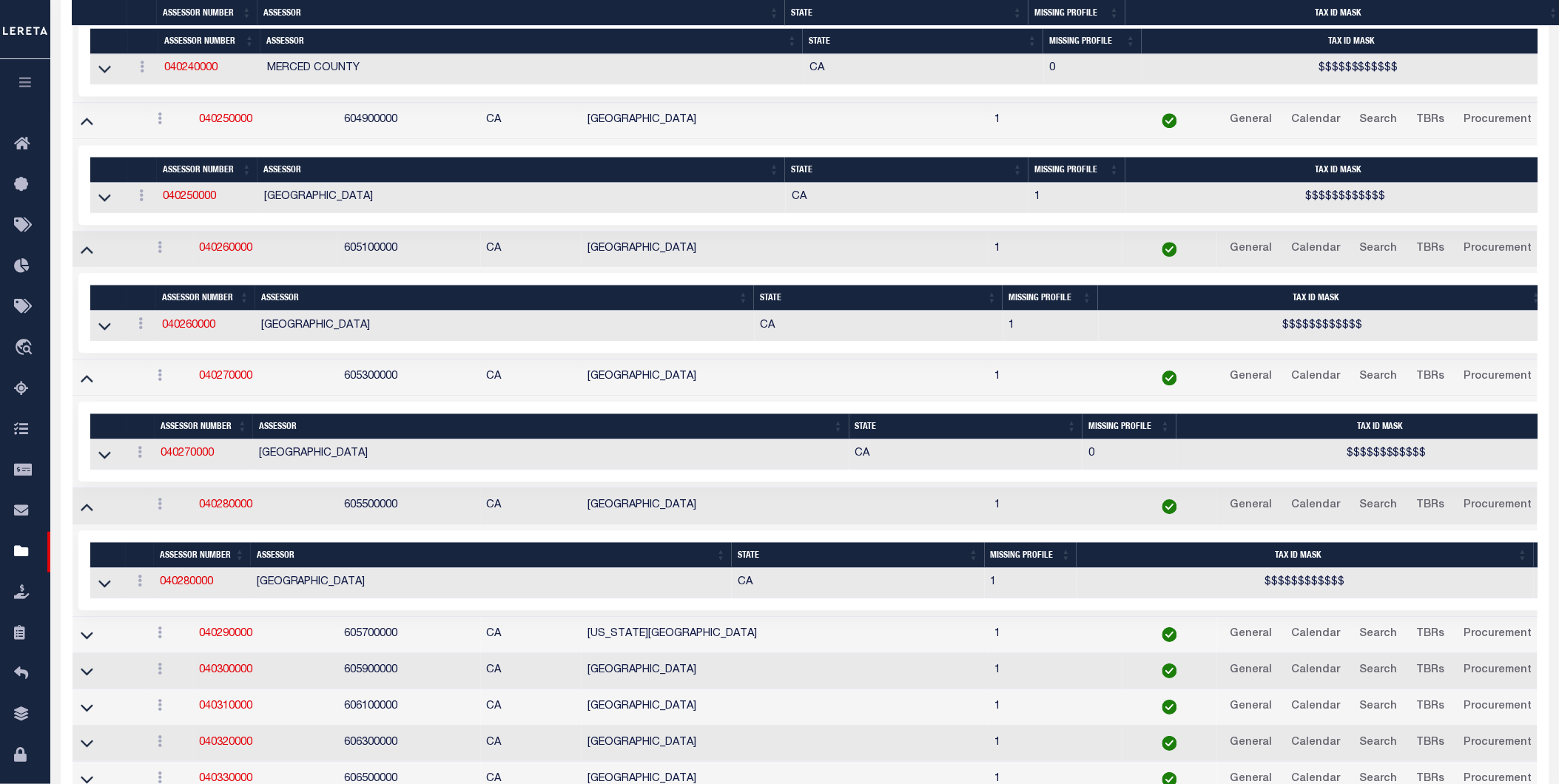
scroll to position [3666, 0]
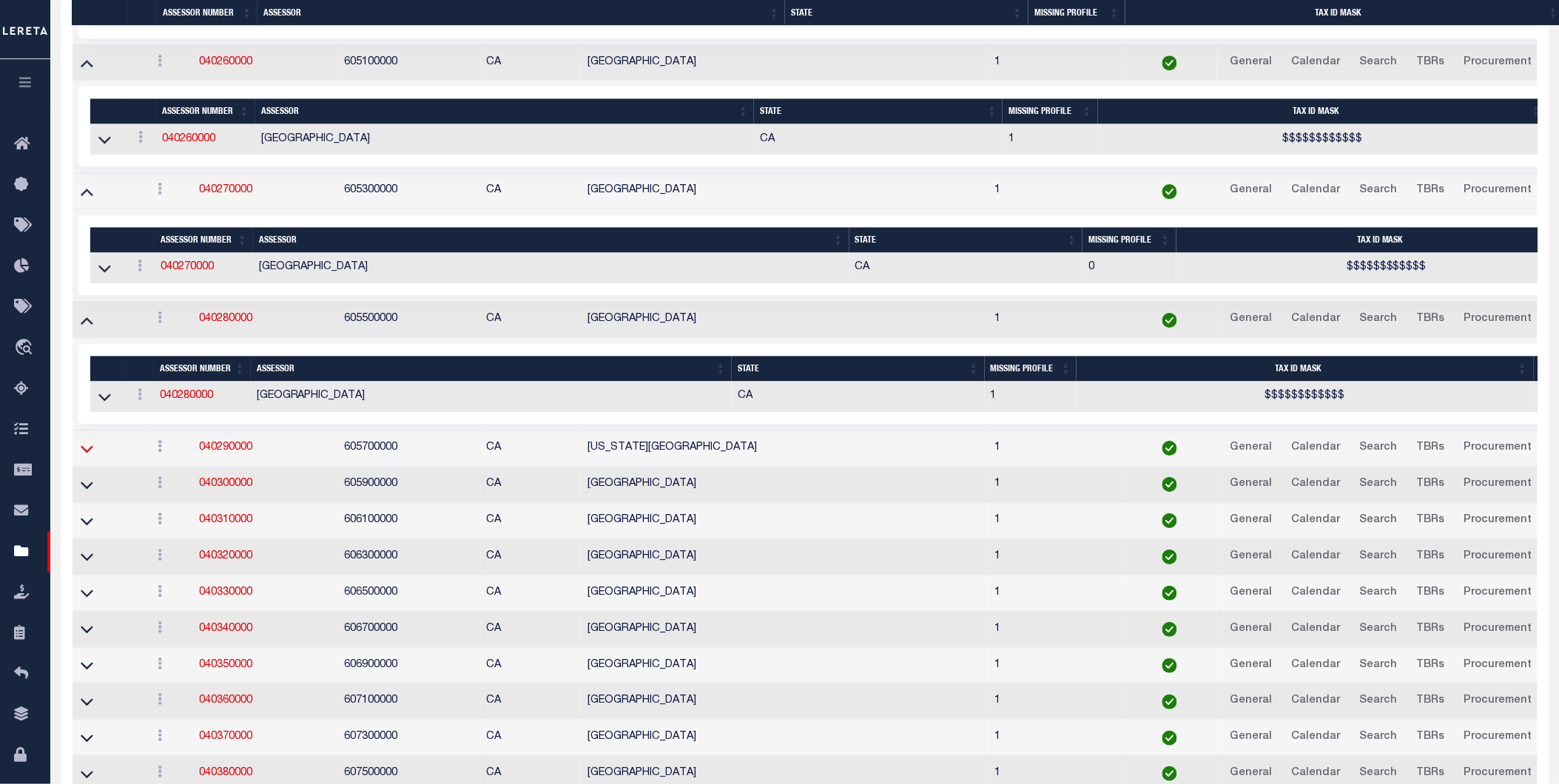
click at [85, 456] on icon at bounding box center [86, 448] width 13 height 15
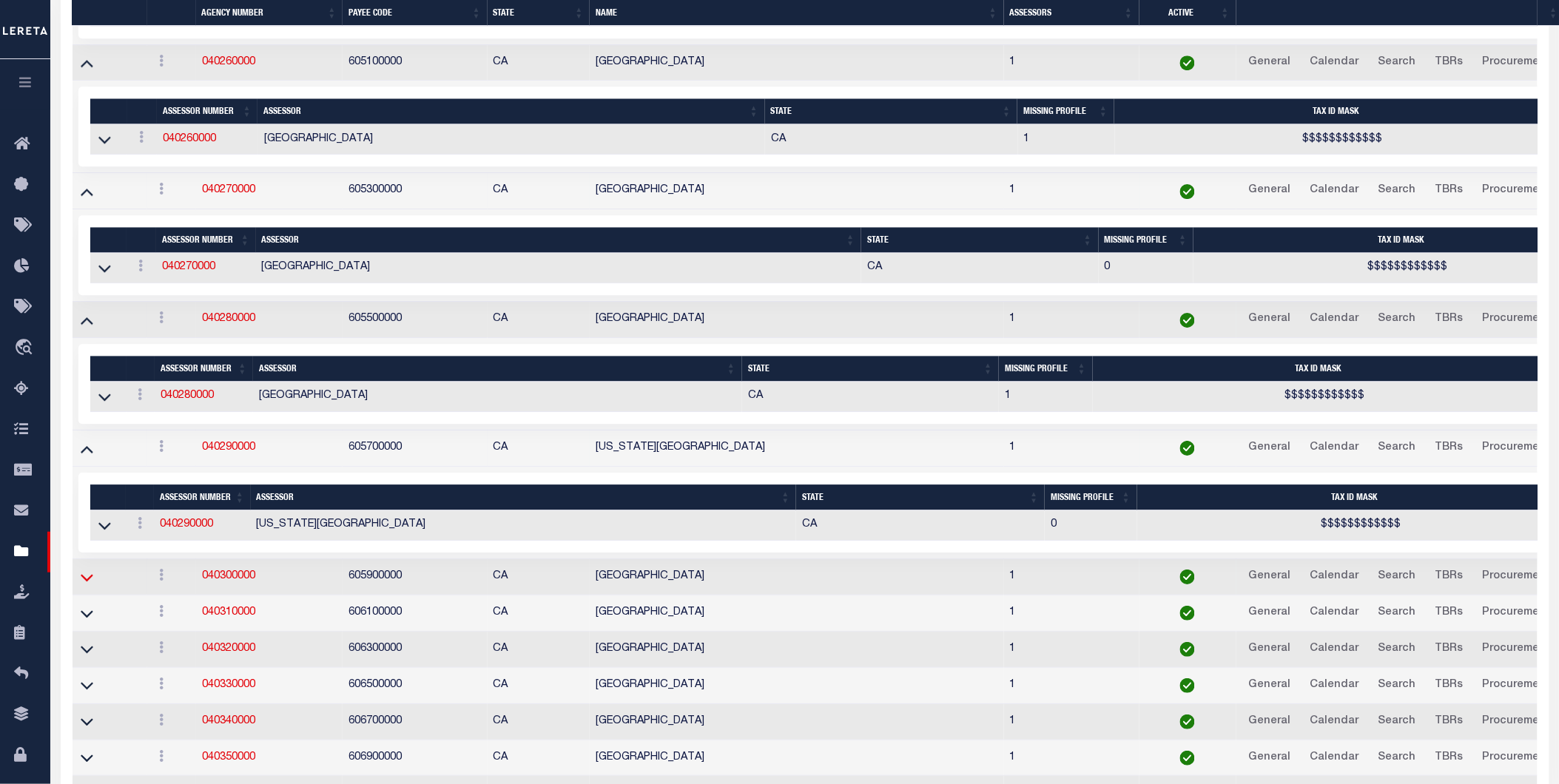
click at [89, 585] on icon at bounding box center [86, 577] width 13 height 15
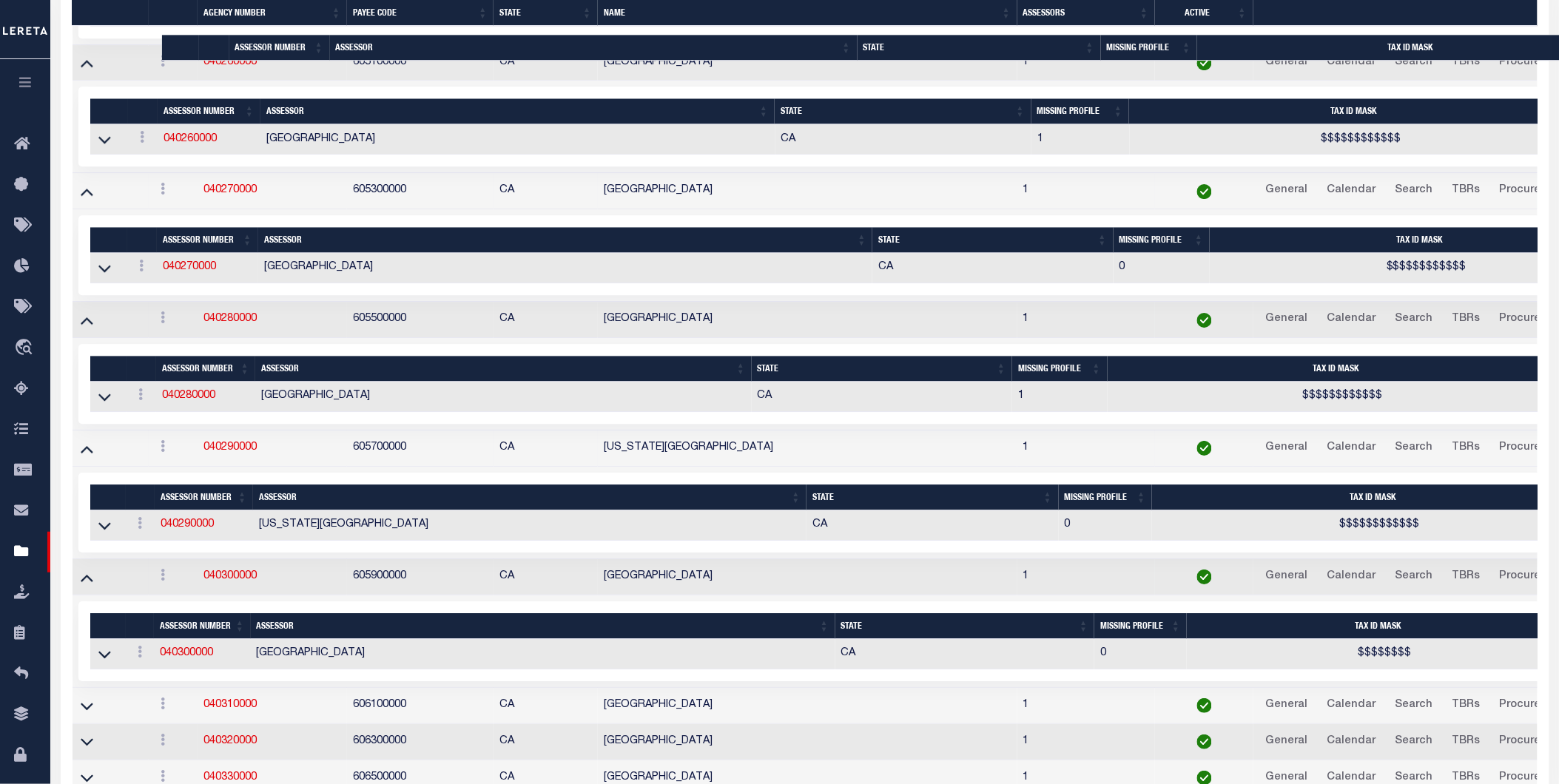
scroll to position [3820, 0]
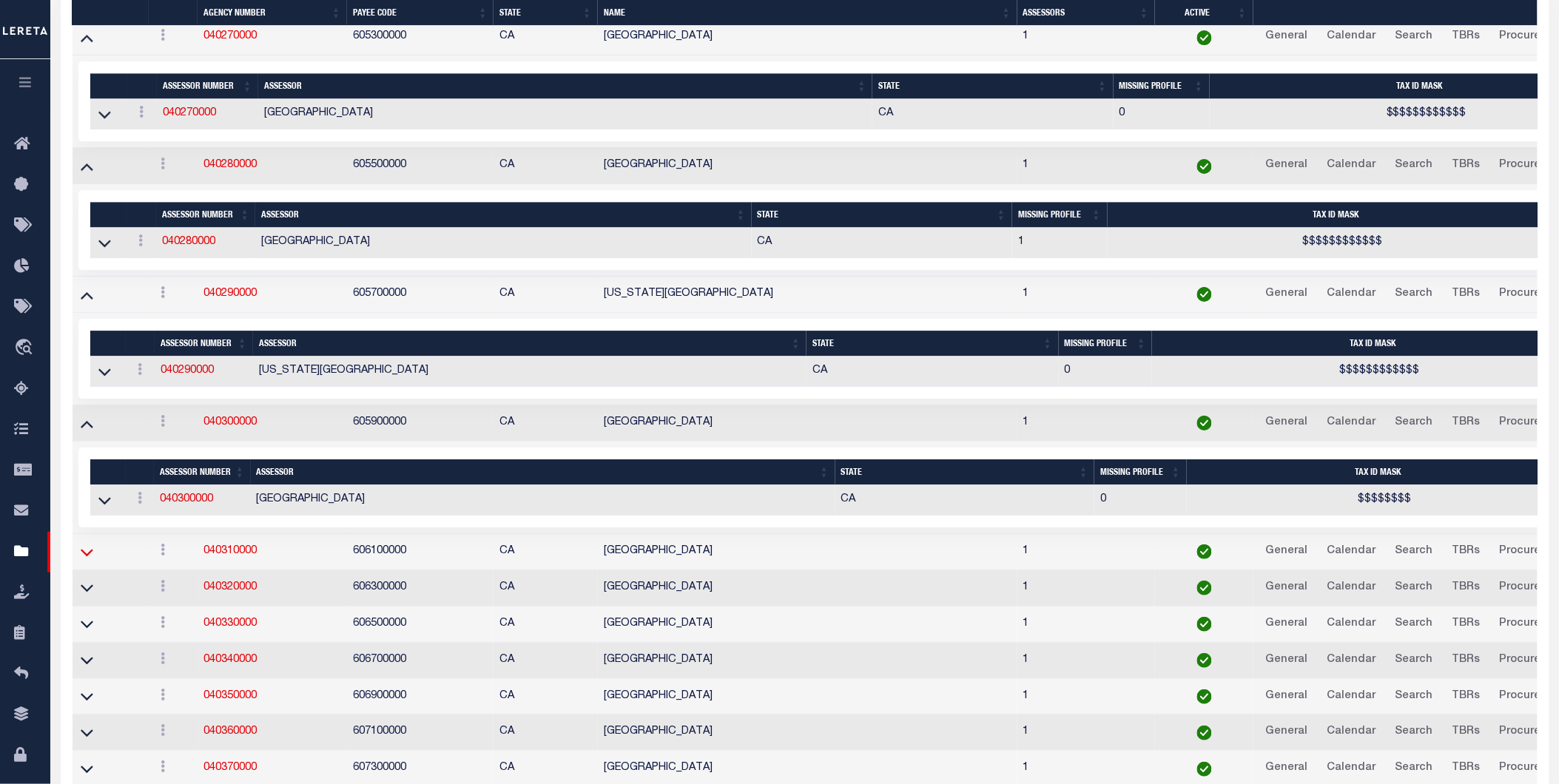
click at [87, 560] on icon at bounding box center [86, 552] width 13 height 15
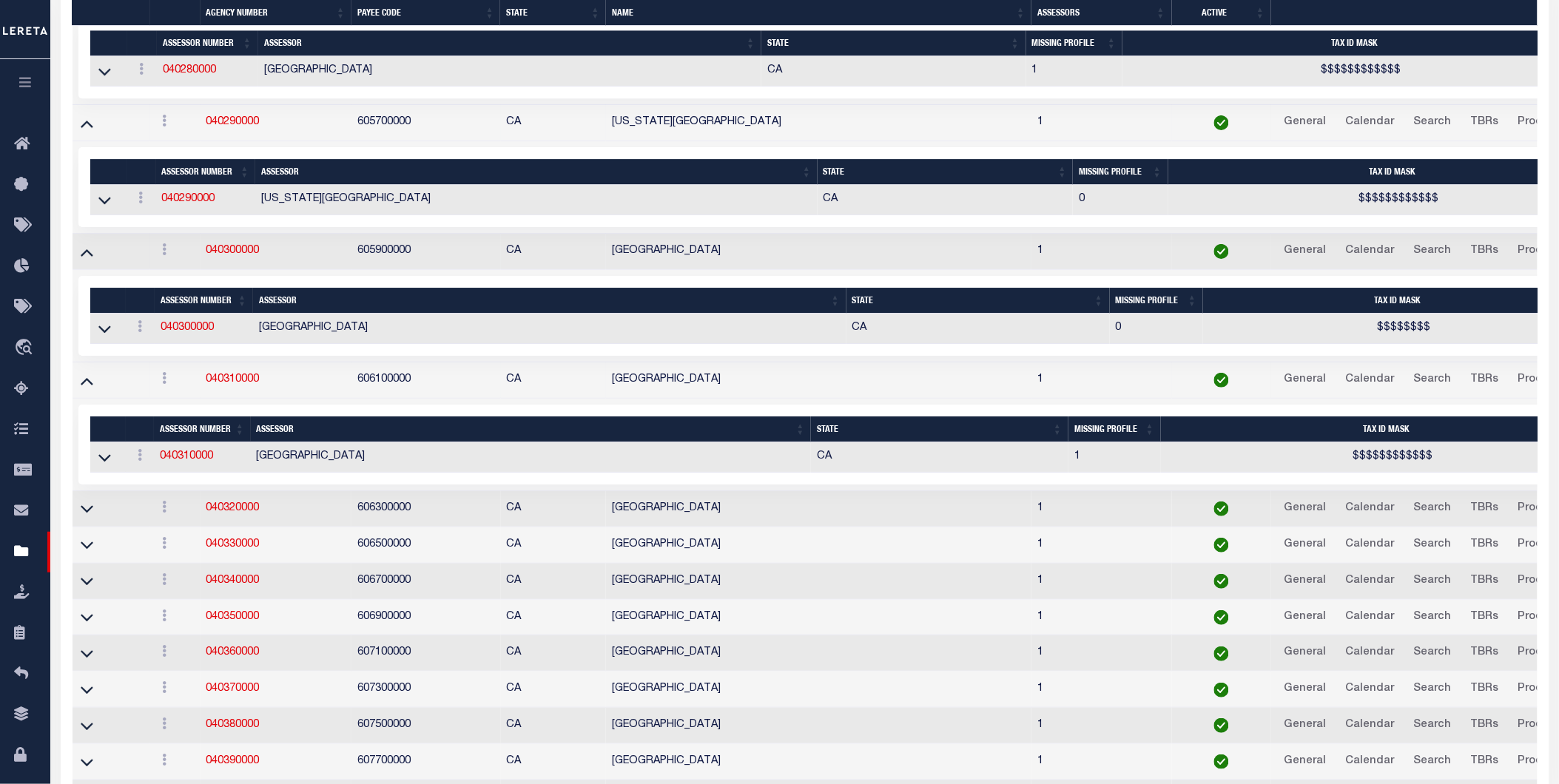
scroll to position [3996, 0]
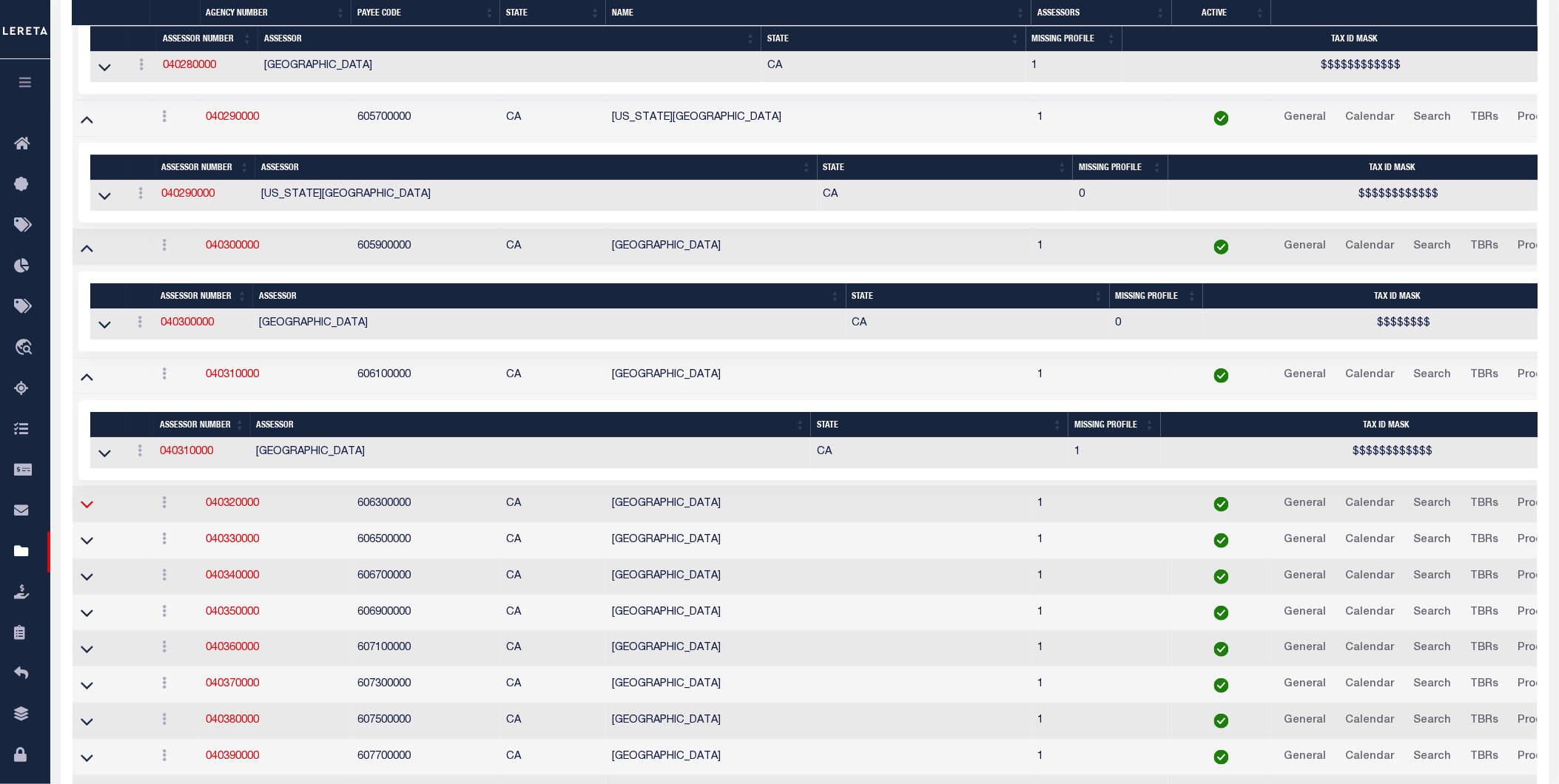
click at [90, 512] on icon at bounding box center [86, 503] width 13 height 15
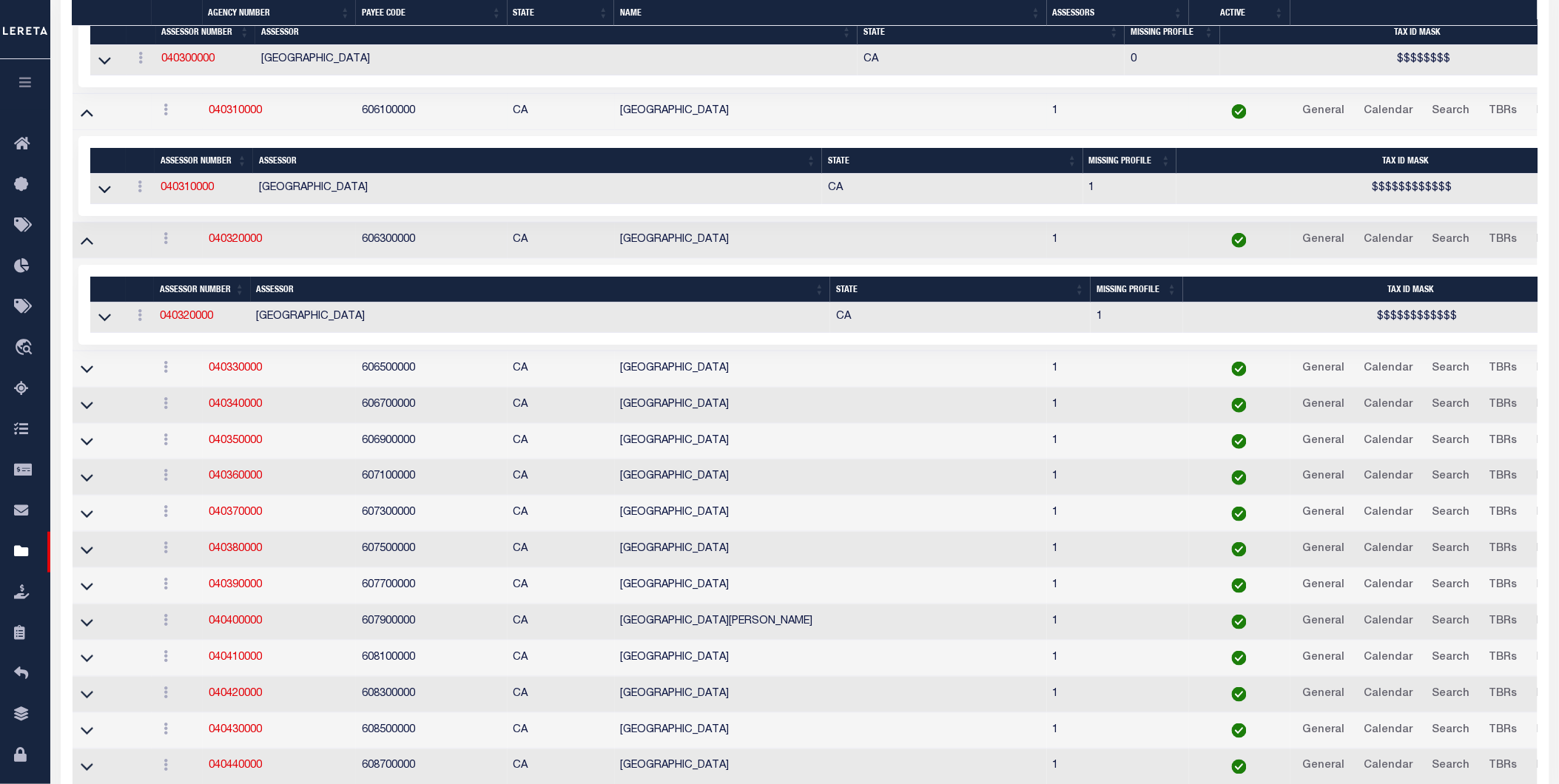
scroll to position [4273, 0]
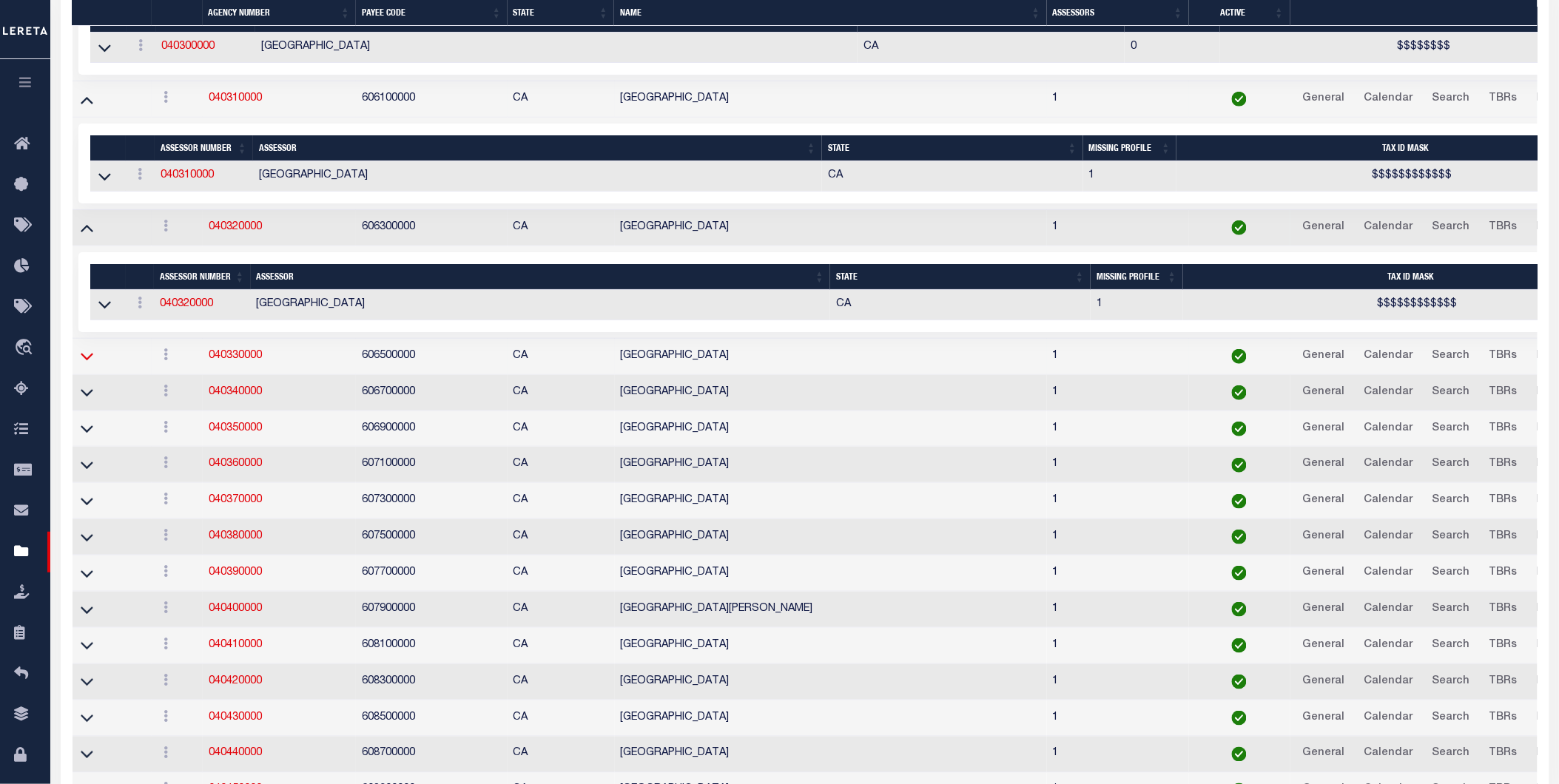
click at [83, 364] on icon at bounding box center [86, 356] width 13 height 15
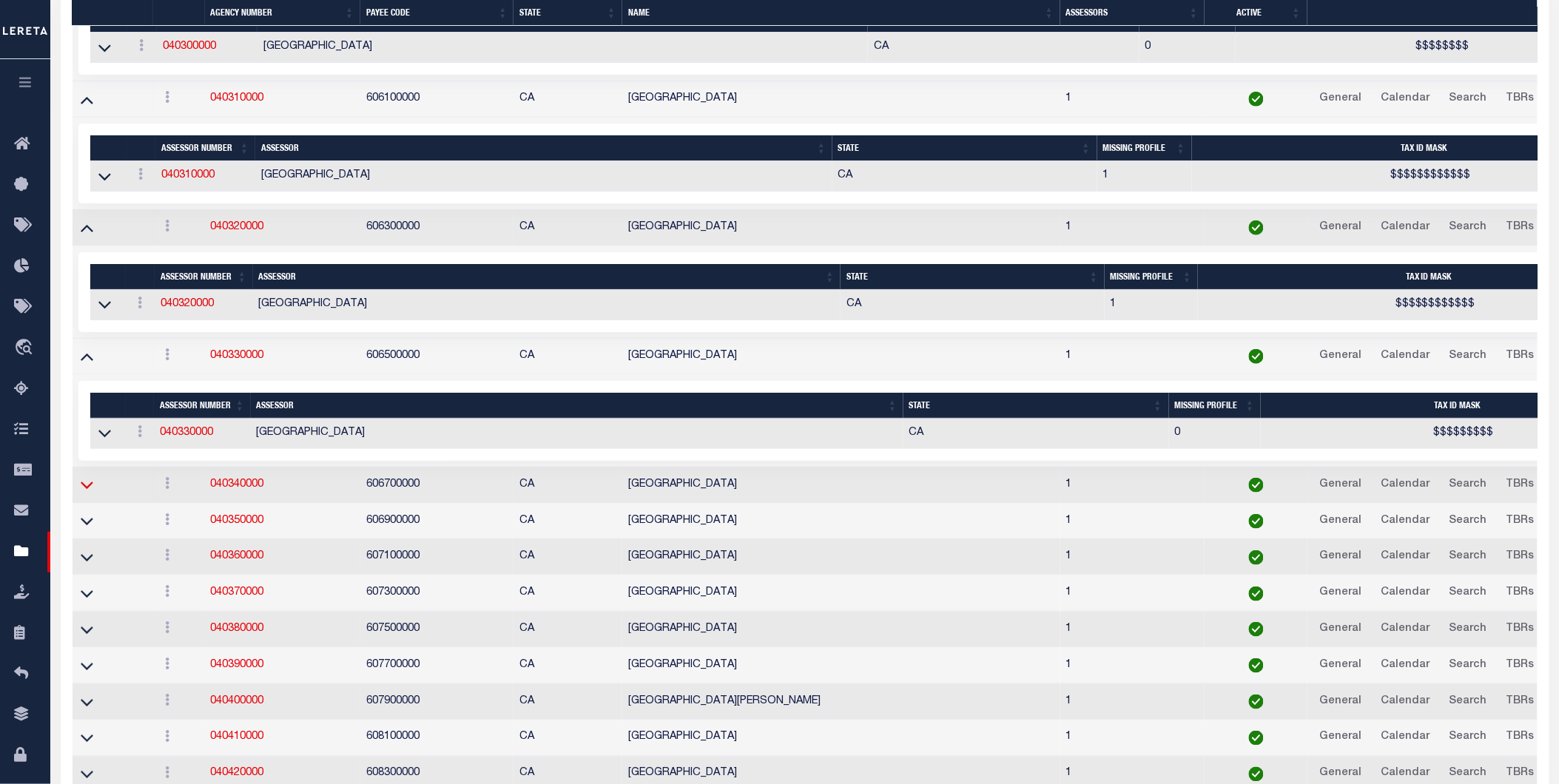
click at [82, 490] on icon at bounding box center [86, 486] width 13 height 8
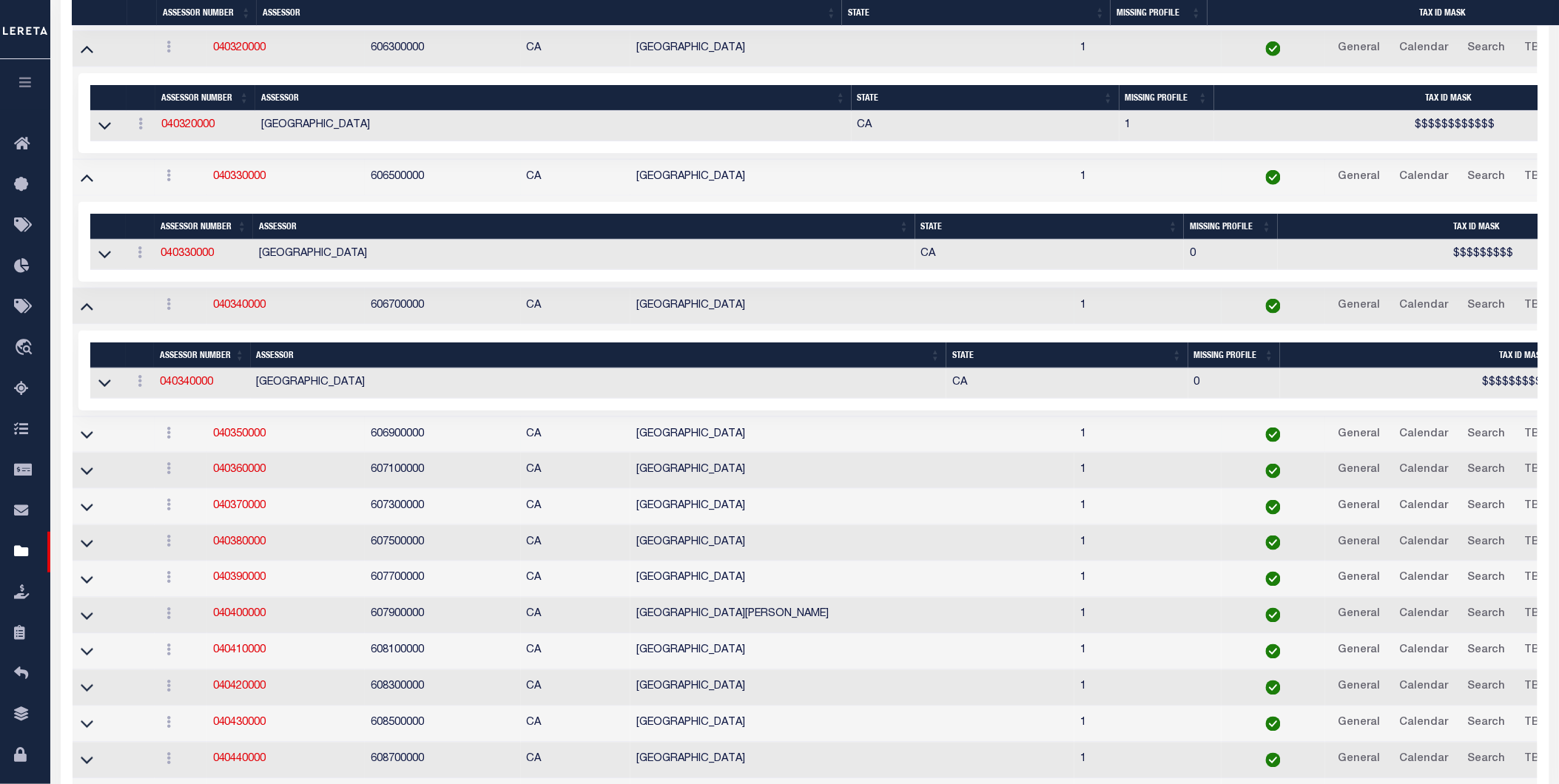
scroll to position [4452, 0]
click at [85, 441] on icon at bounding box center [86, 434] width 13 height 15
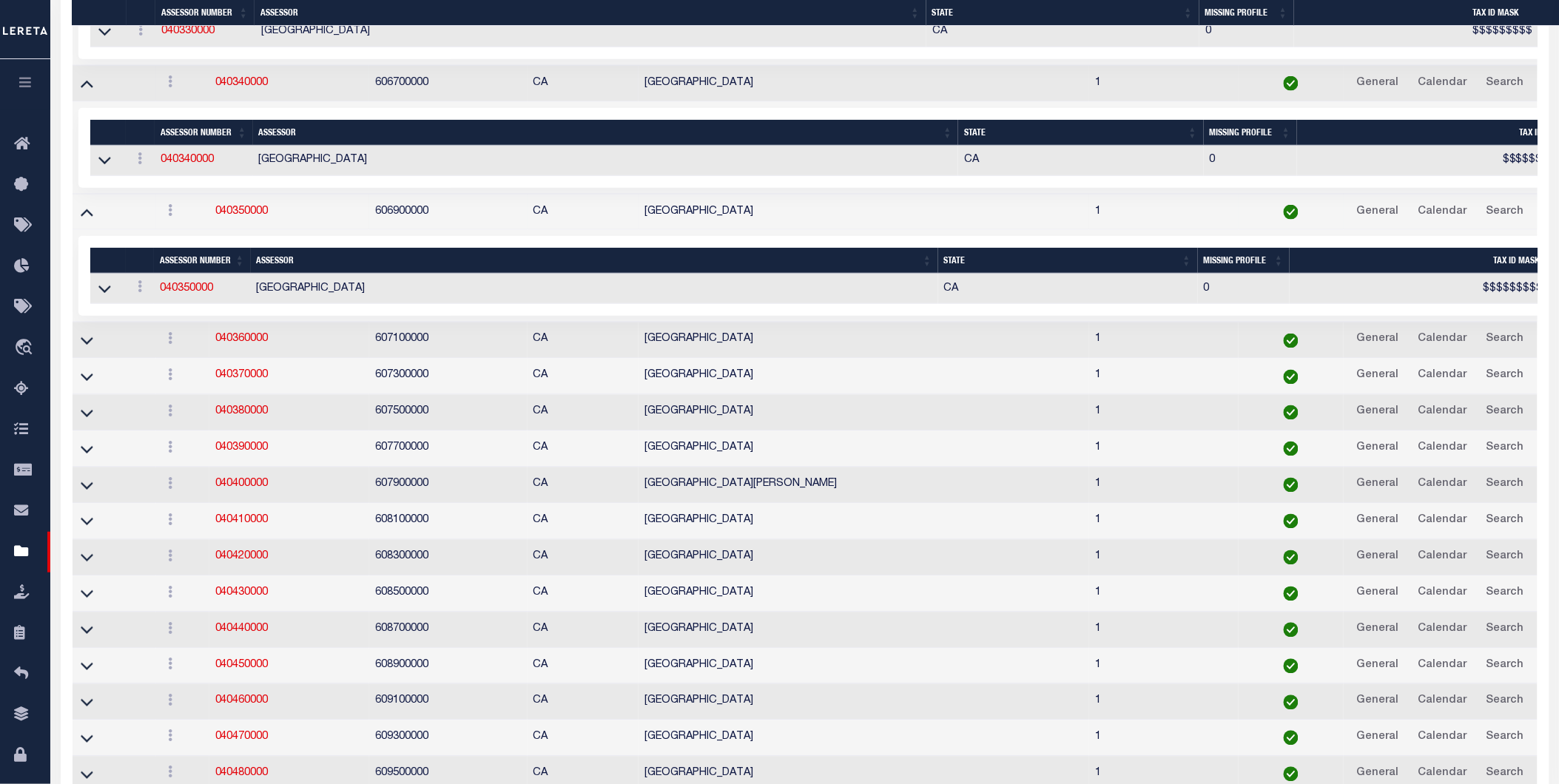
scroll to position [4768, 0]
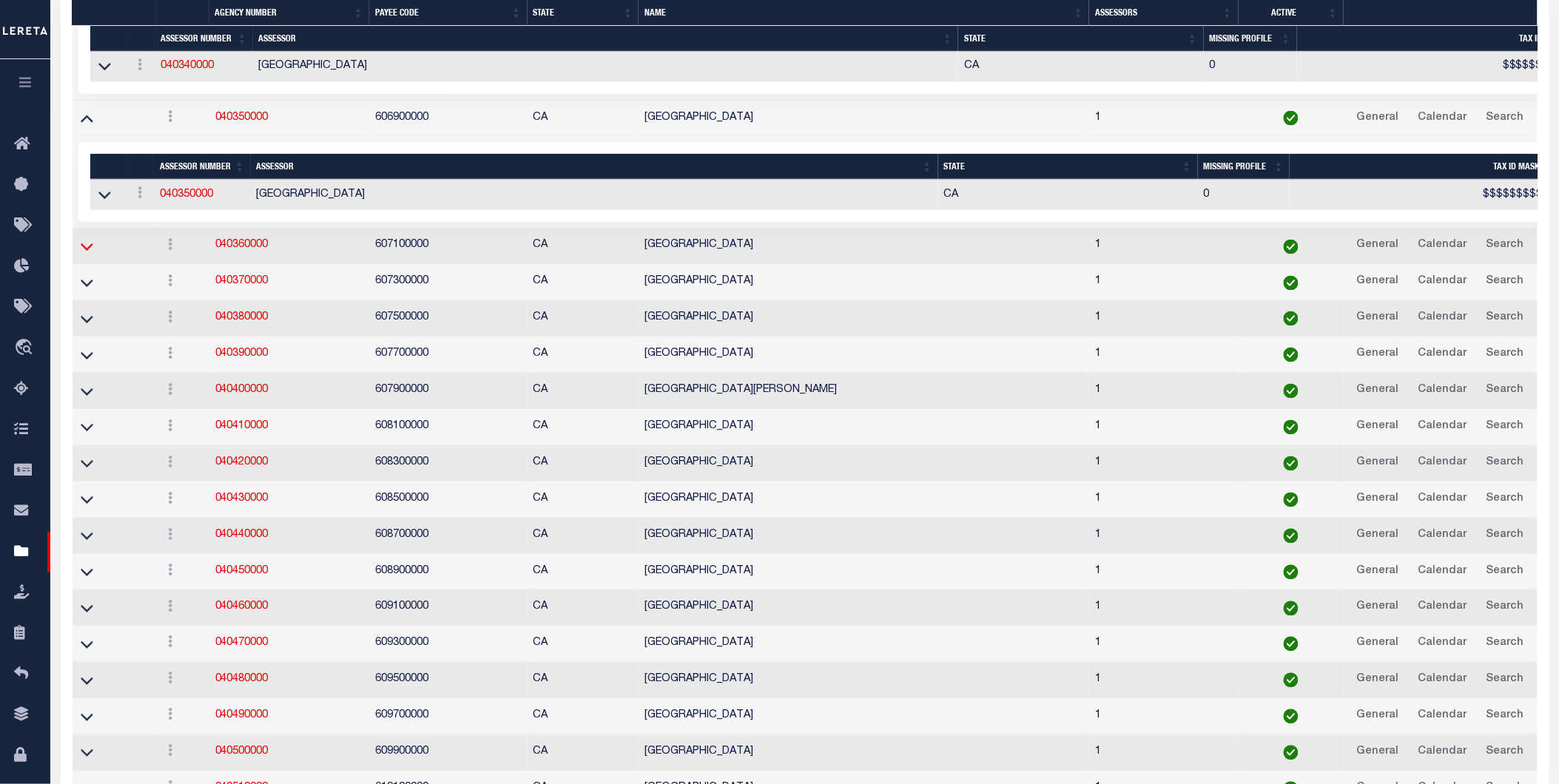
click at [81, 252] on icon at bounding box center [86, 248] width 13 height 8
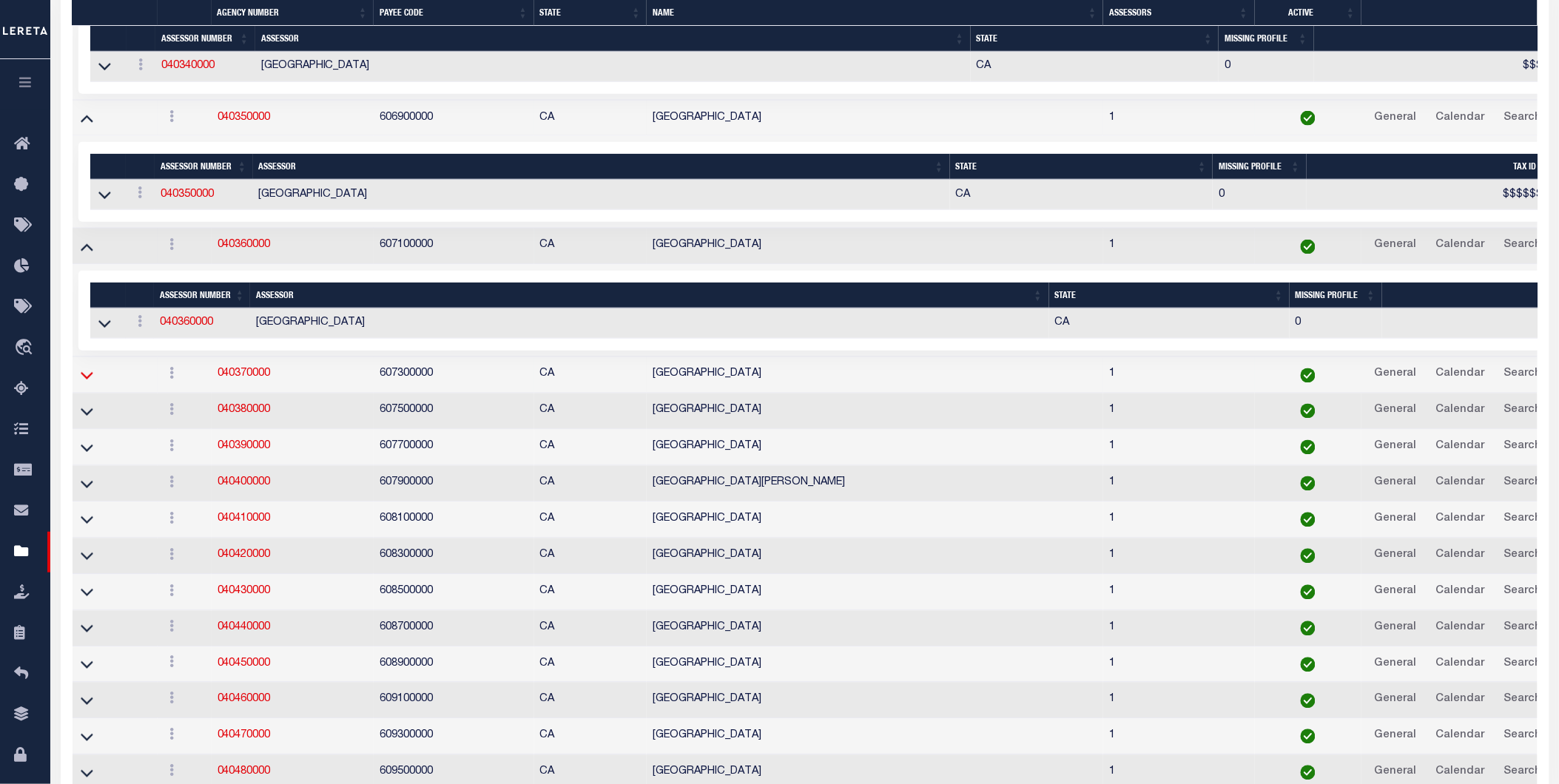
click at [85, 383] on icon at bounding box center [86, 375] width 13 height 15
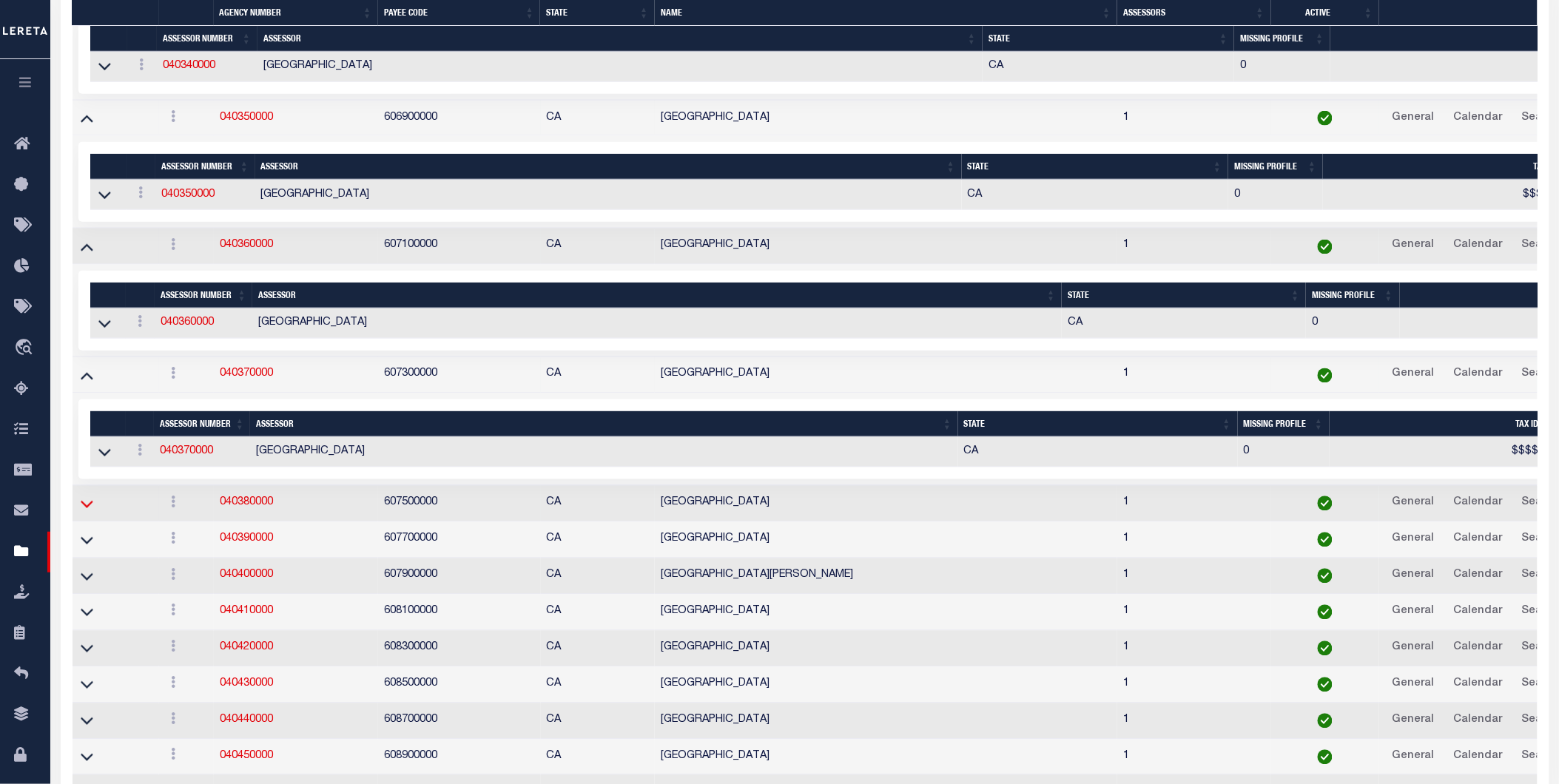
click at [86, 512] on icon at bounding box center [86, 503] width 13 height 15
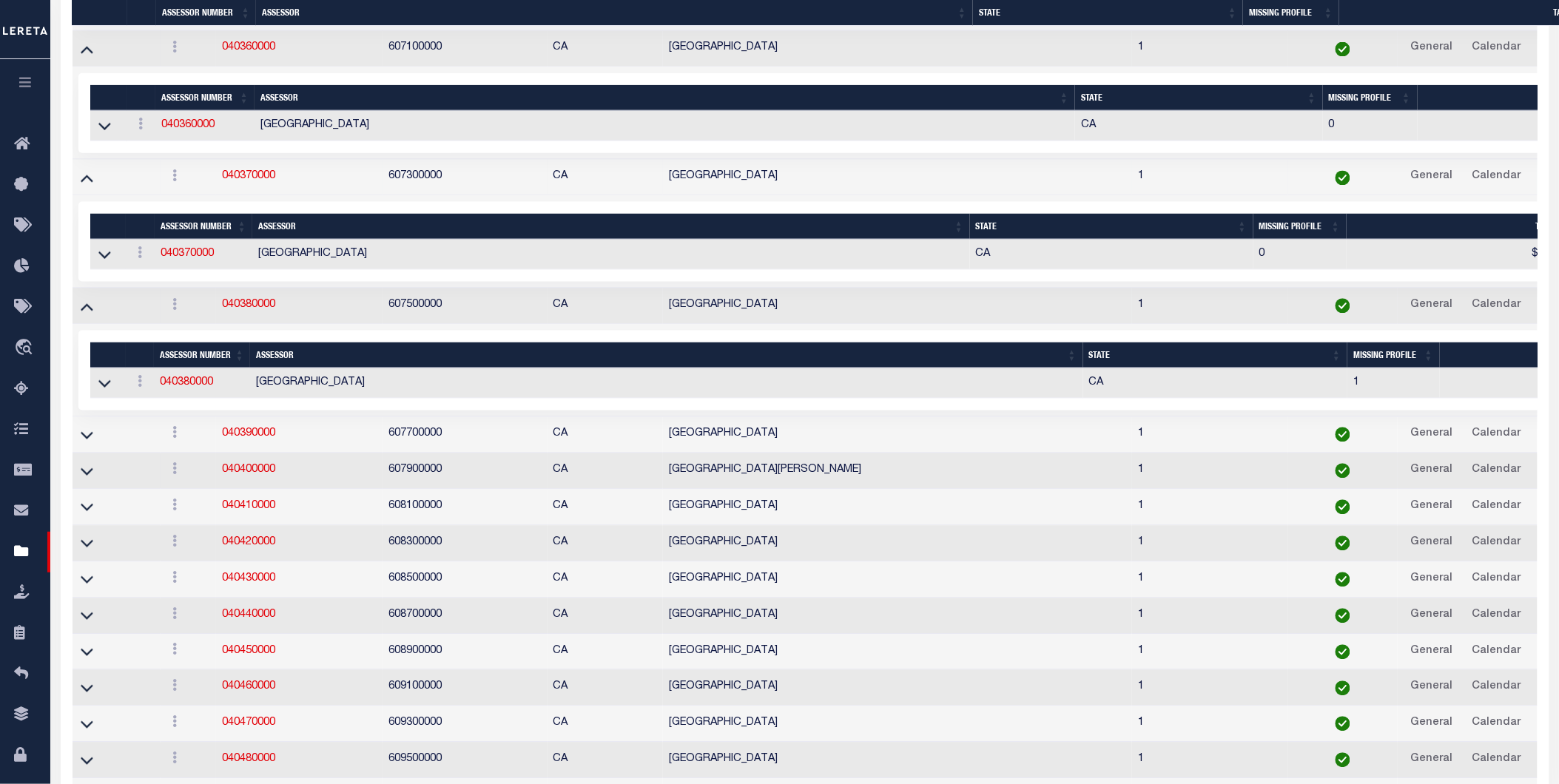
scroll to position [4966, 0]
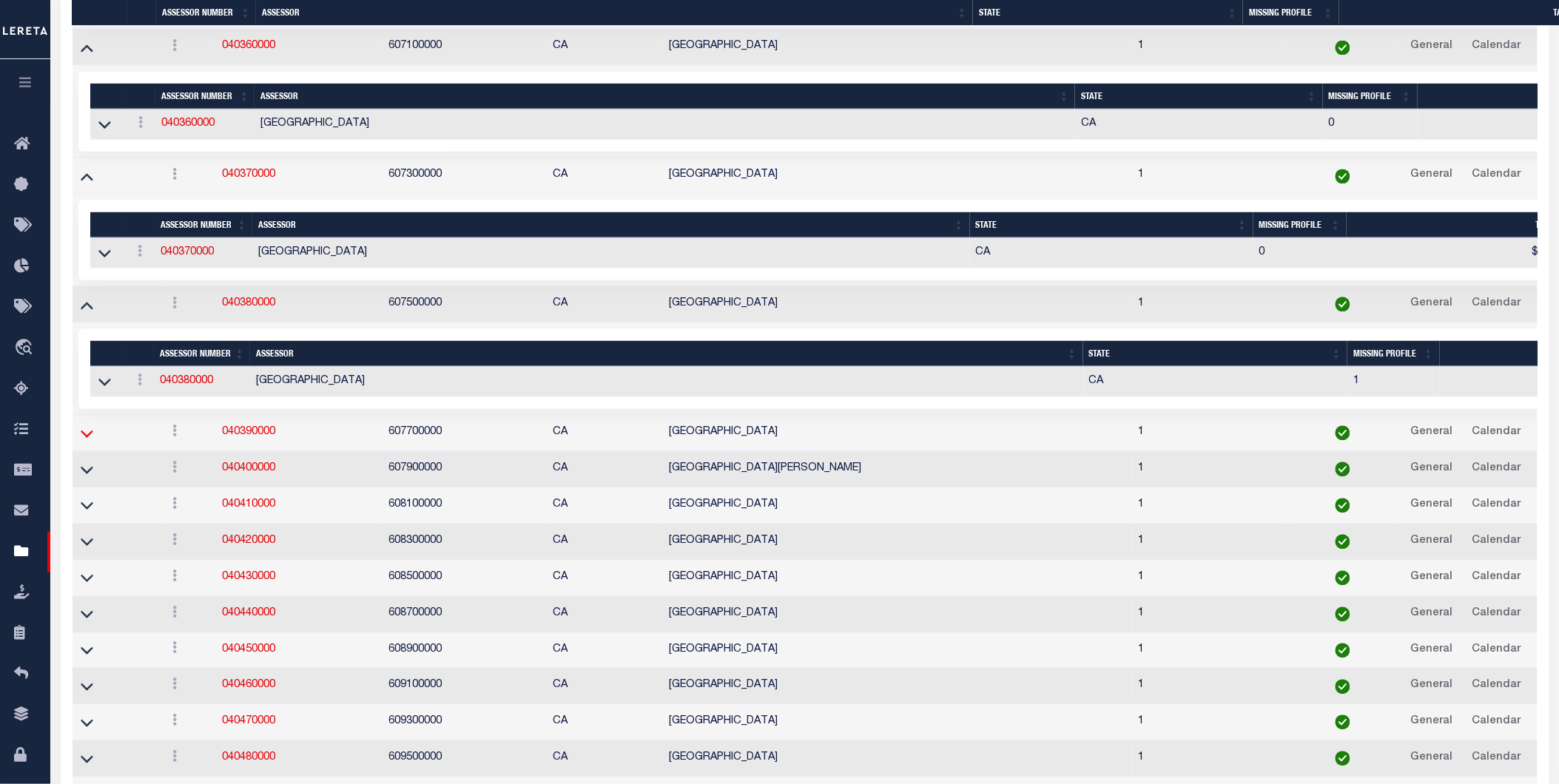
click at [85, 441] on icon at bounding box center [86, 434] width 13 height 15
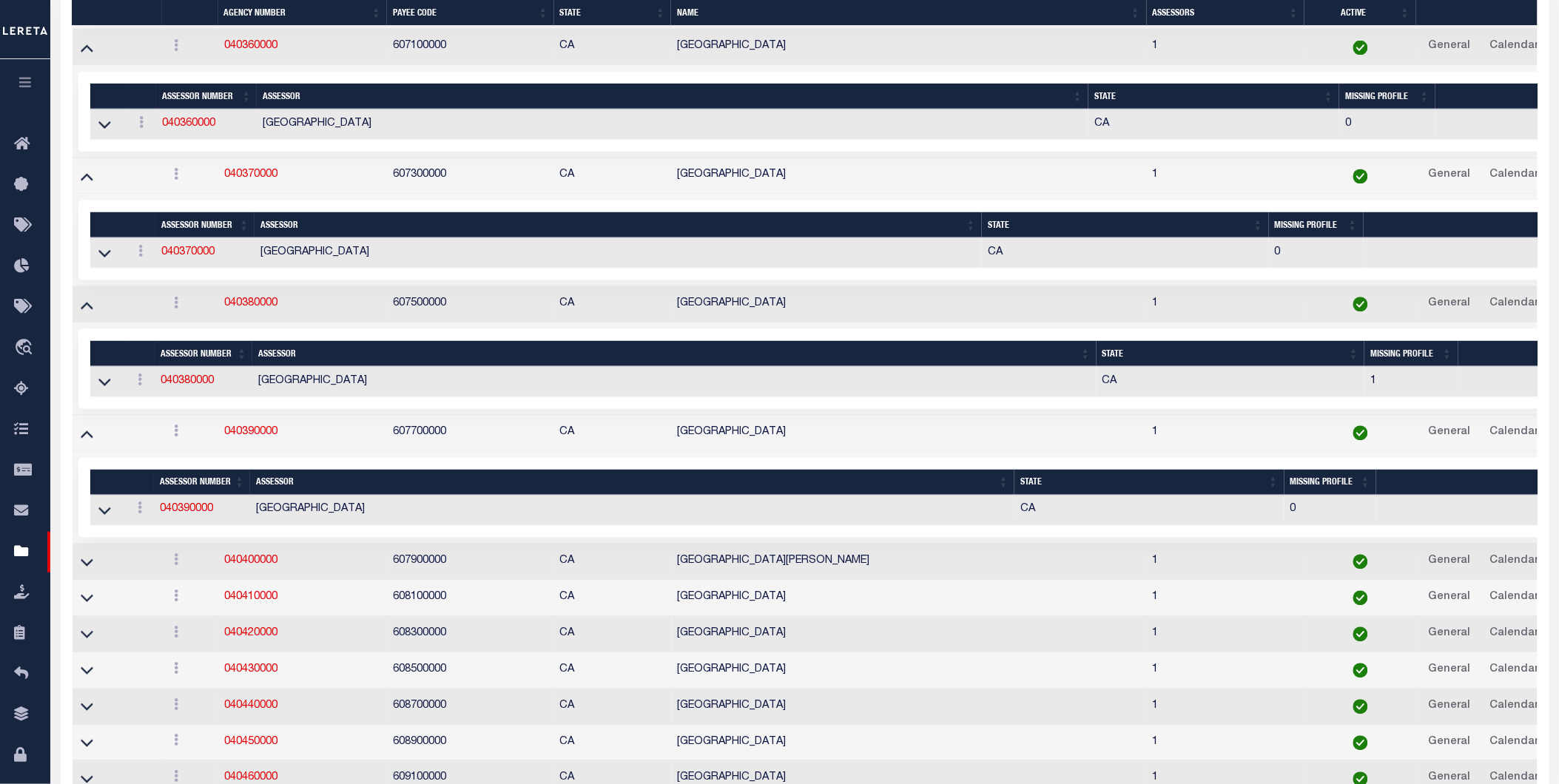
scroll to position [5193, 0]
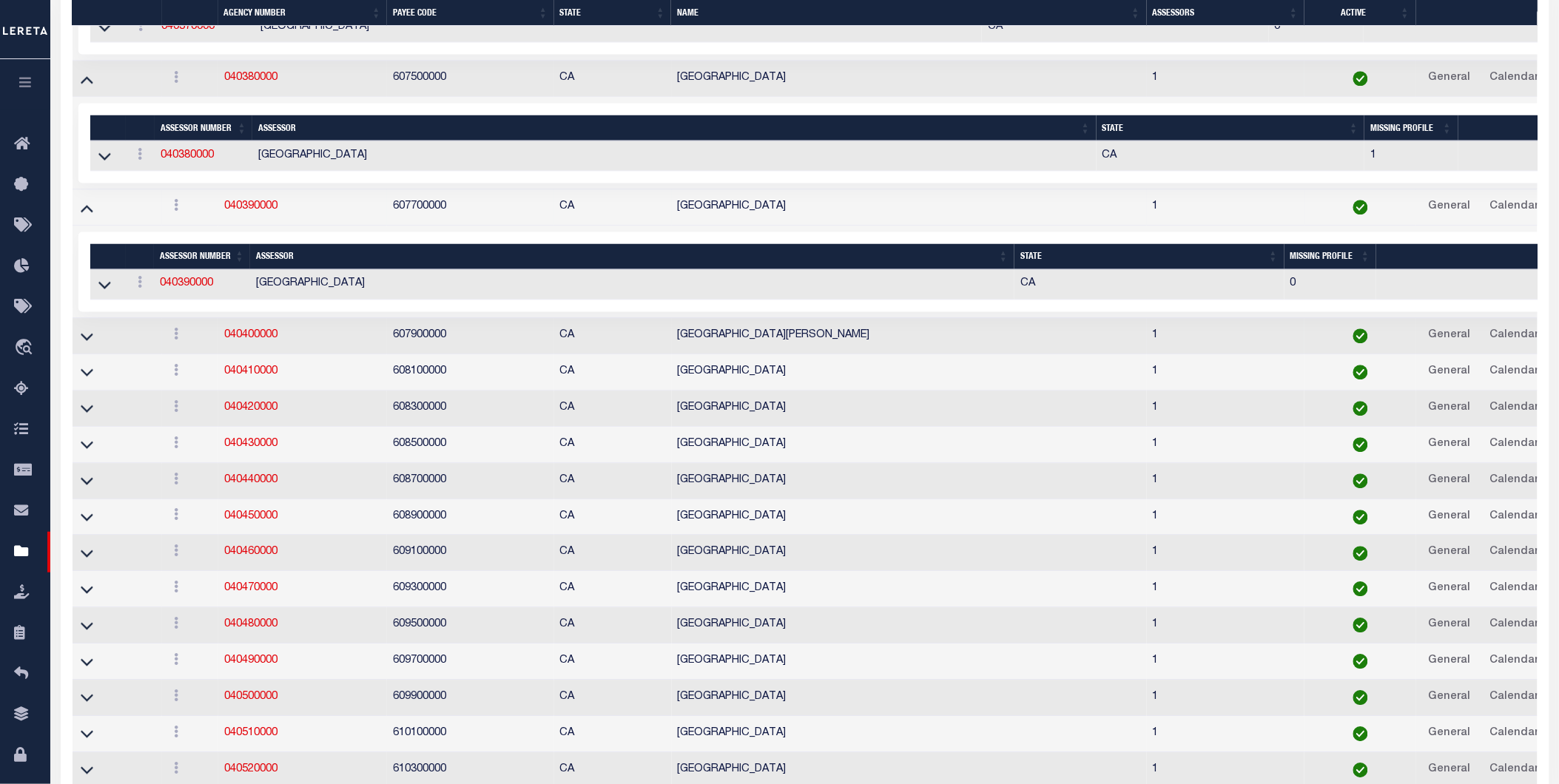
click at [93, 340] on link at bounding box center [86, 335] width 17 height 11
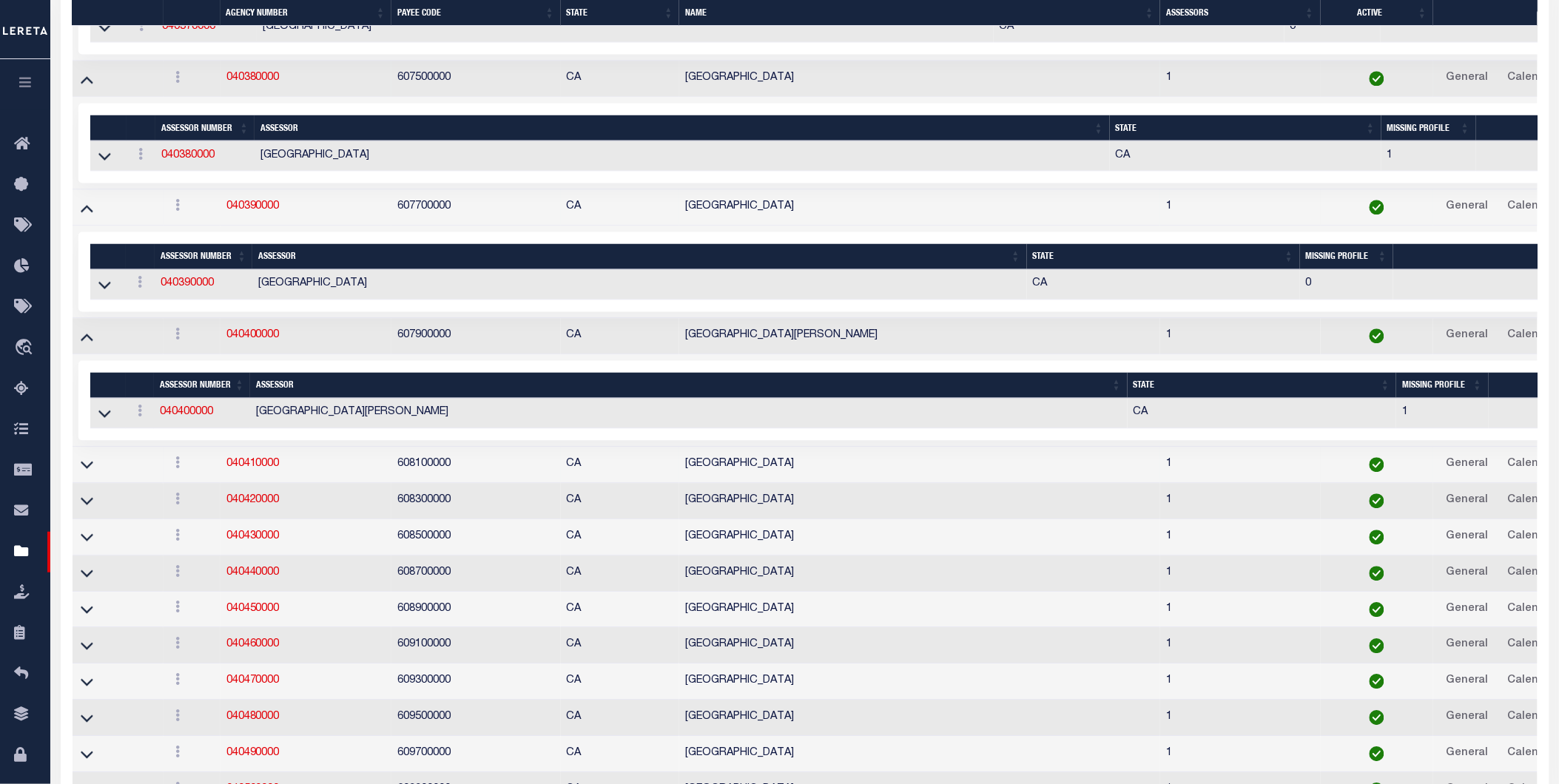
click at [75, 483] on td at bounding box center [118, 465] width 91 height 36
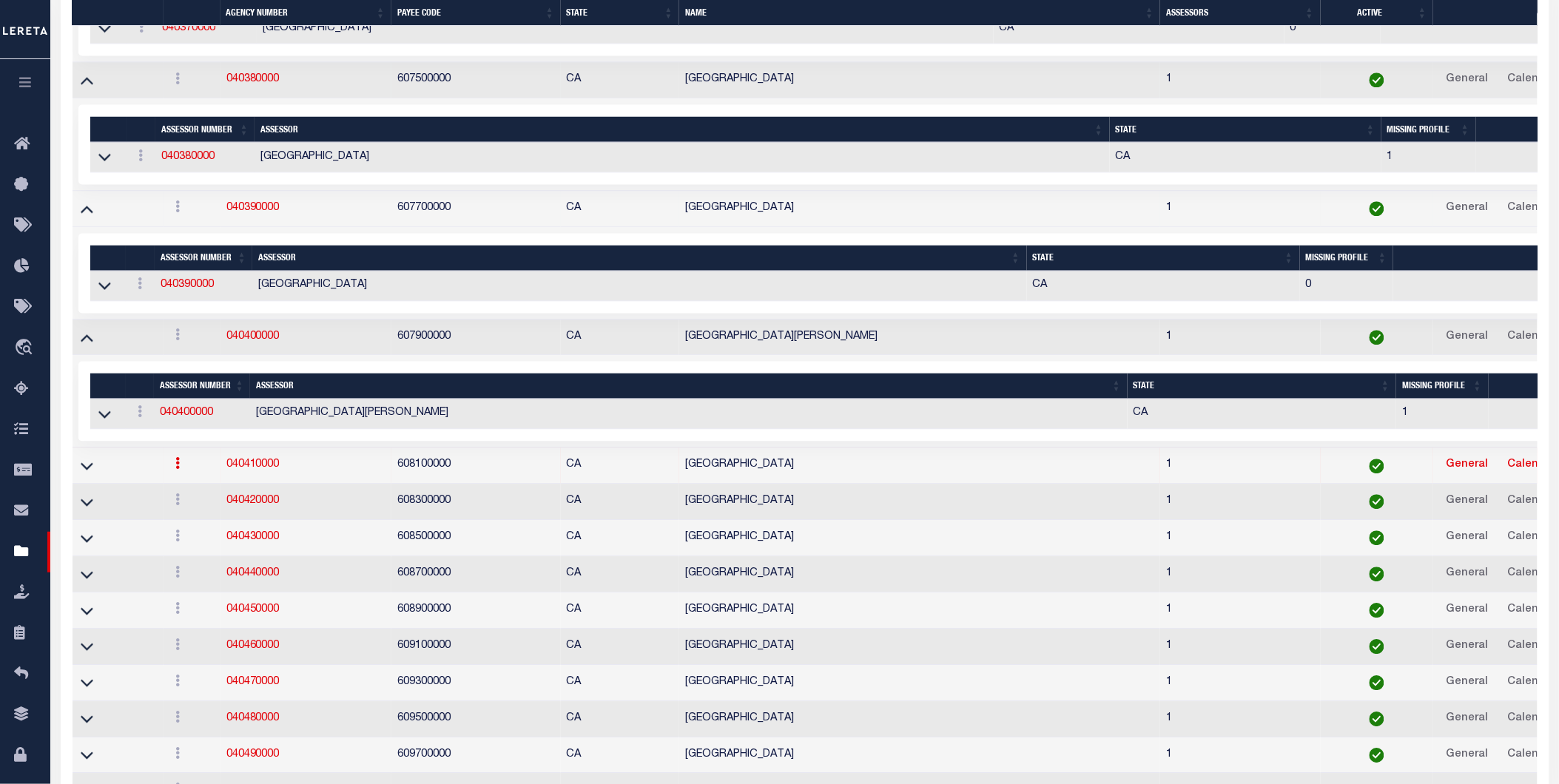
click at [77, 484] on td at bounding box center [118, 466] width 91 height 36
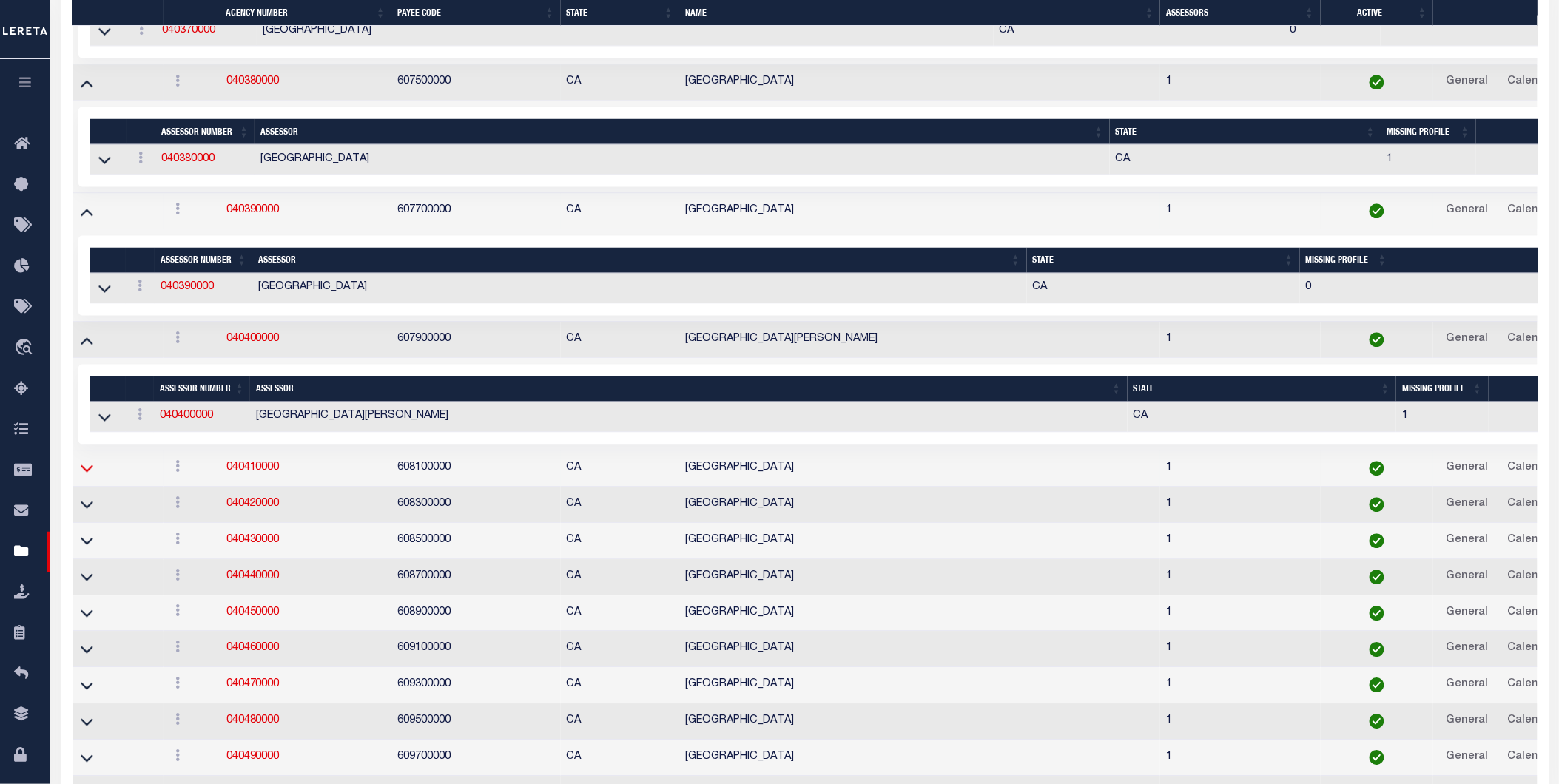
click at [86, 475] on icon at bounding box center [86, 468] width 13 height 15
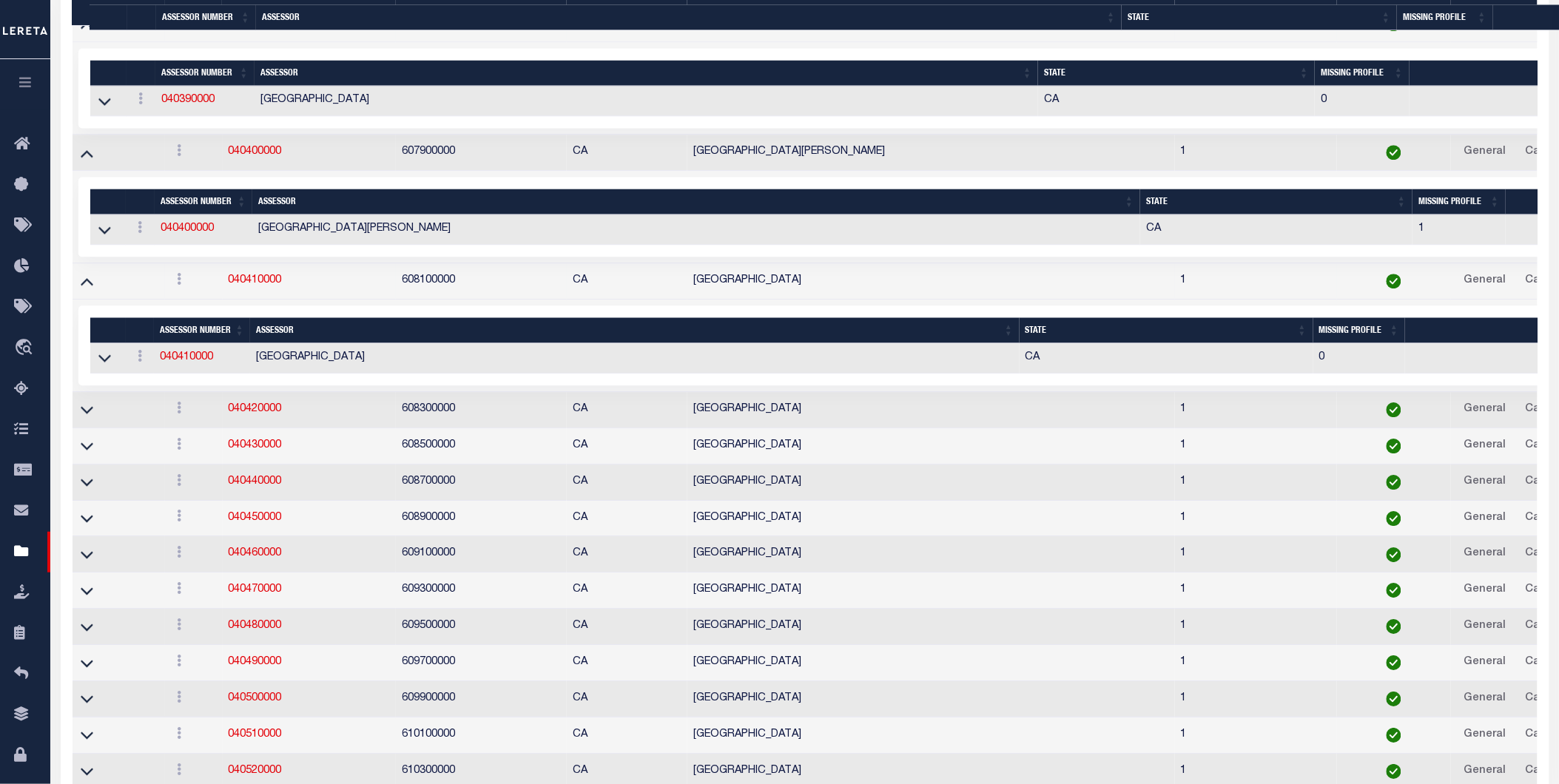
scroll to position [5381, 0]
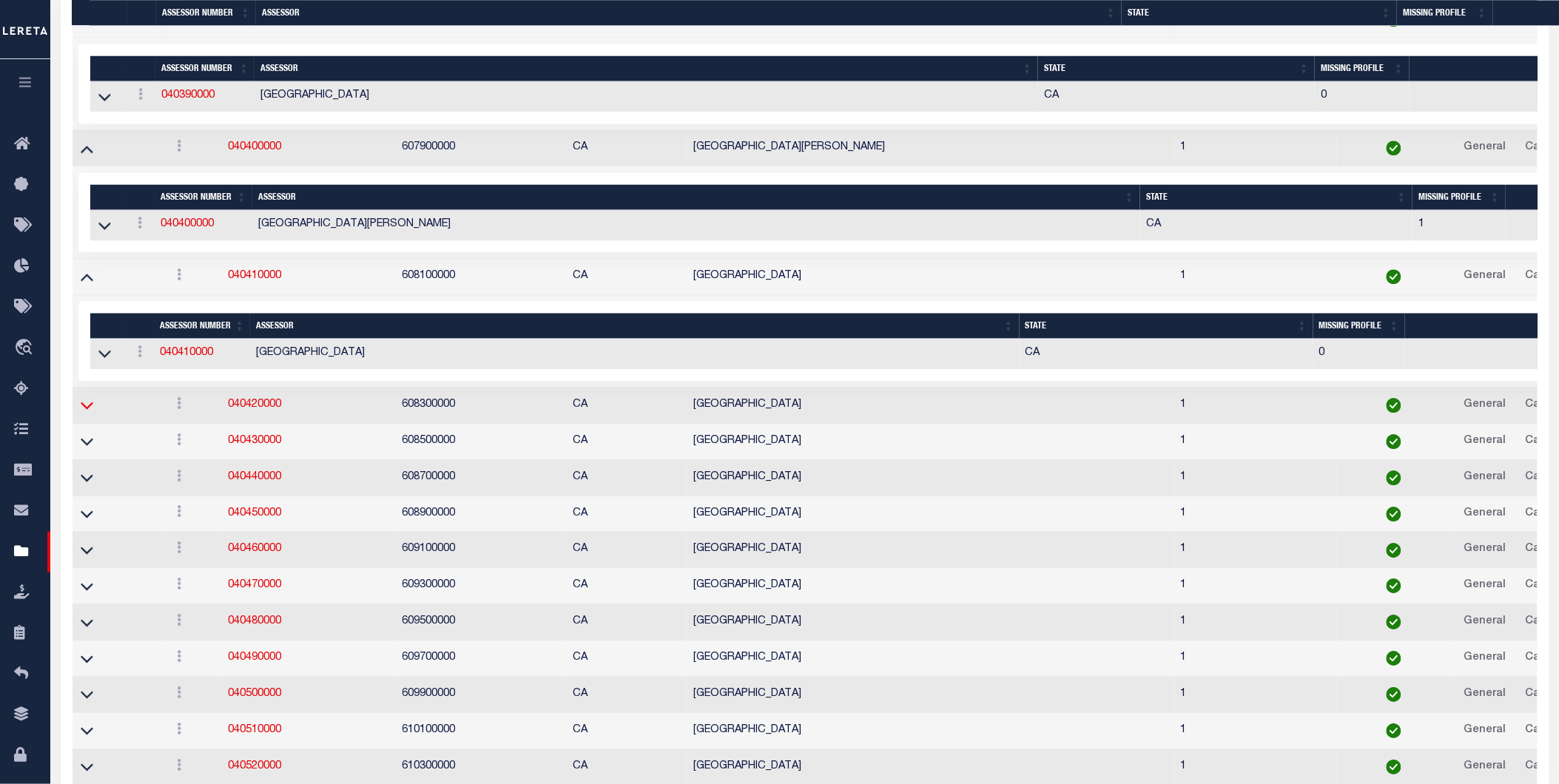
click at [86, 412] on icon at bounding box center [86, 405] width 13 height 15
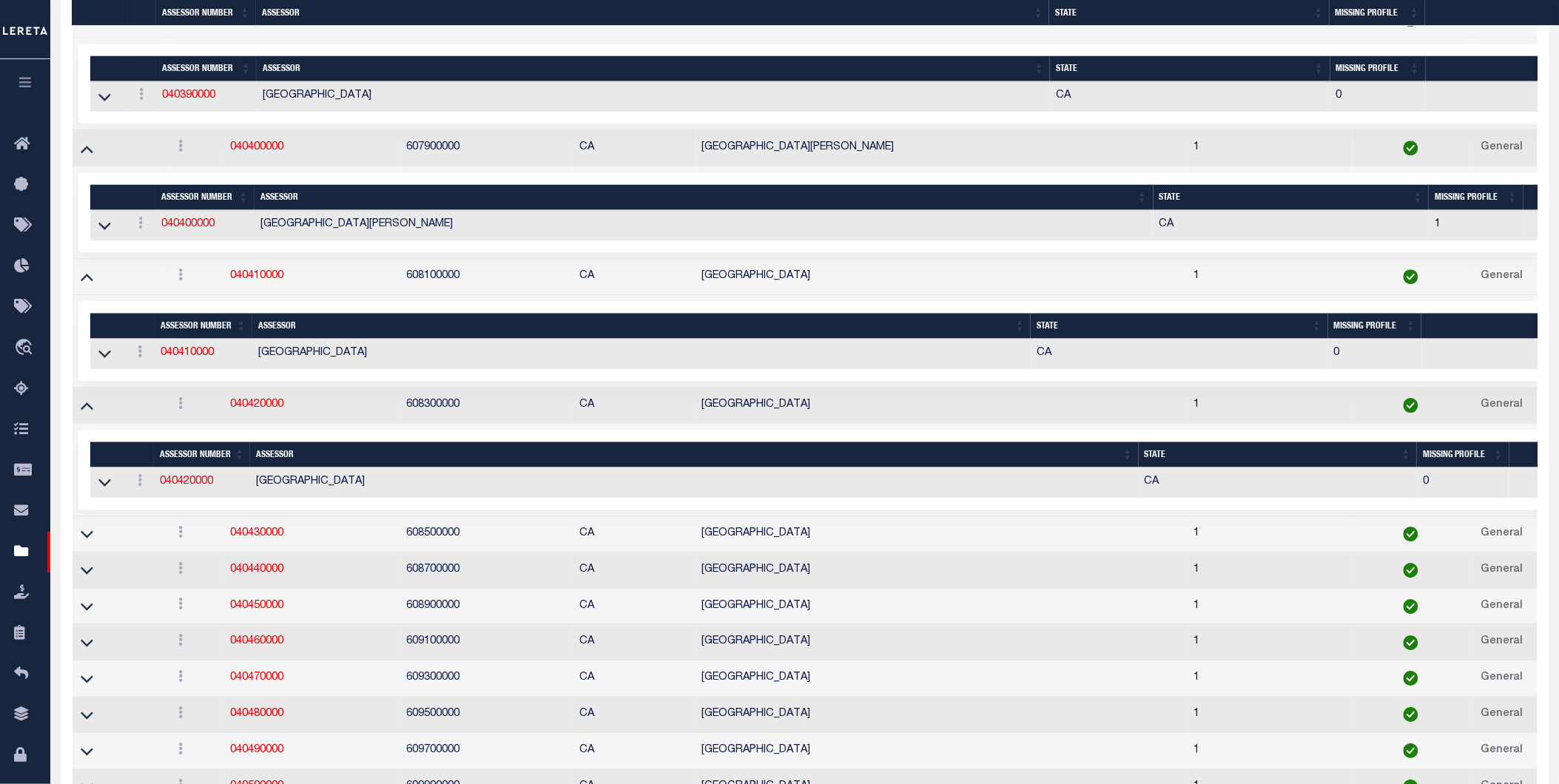
scroll to position [5547, 0]
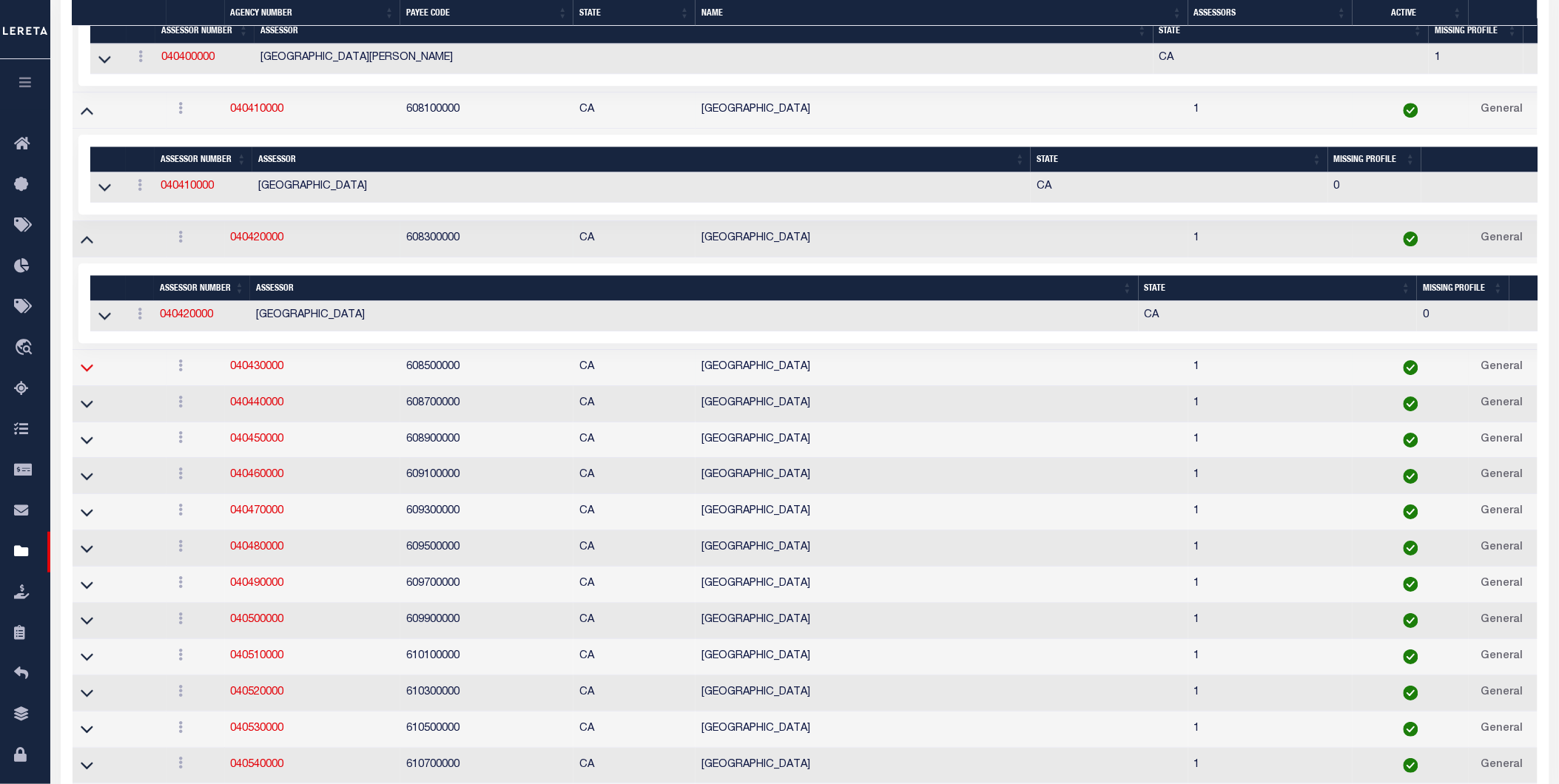
click at [86, 375] on icon at bounding box center [86, 367] width 13 height 15
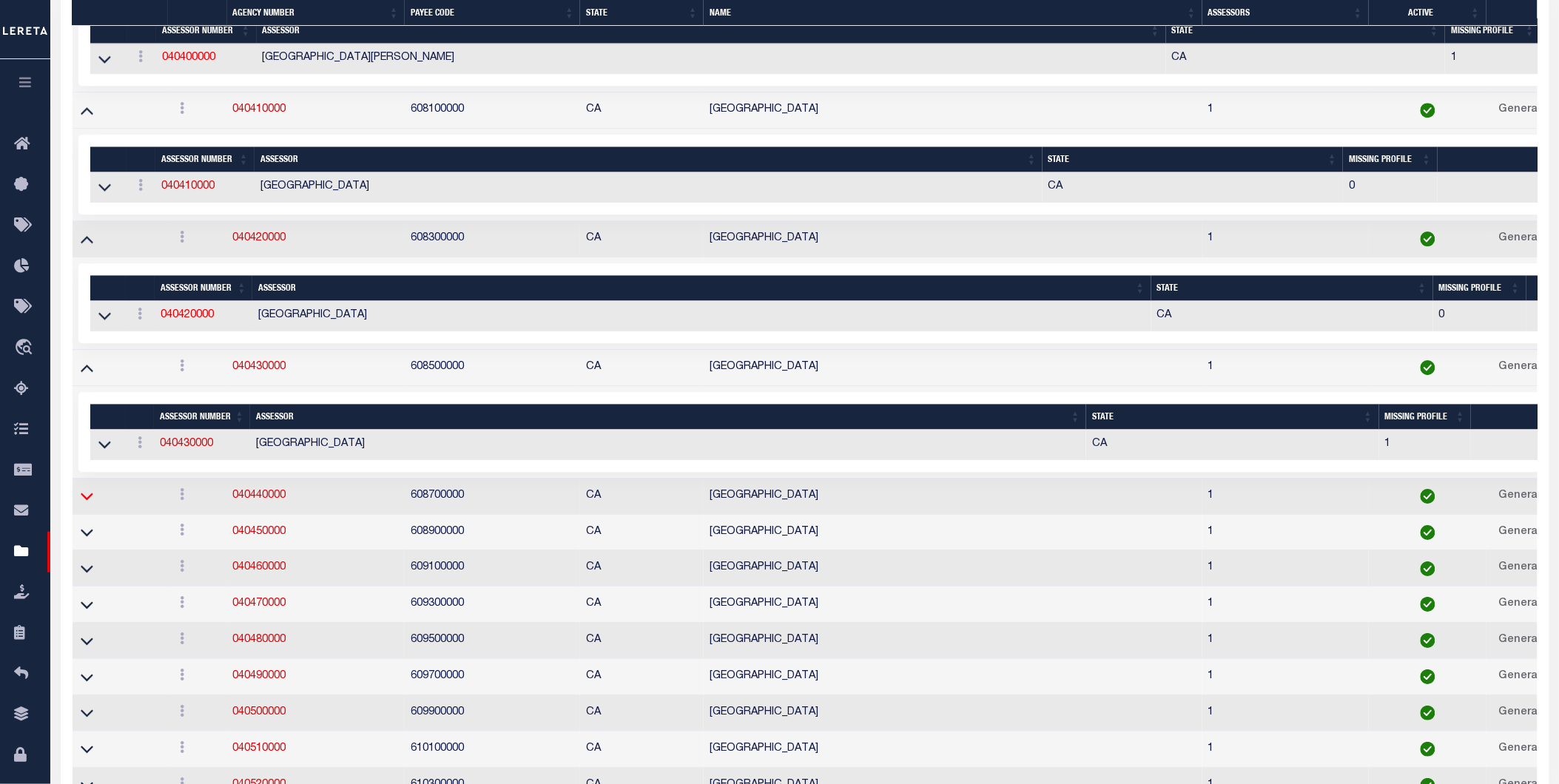
click at [84, 503] on icon at bounding box center [86, 496] width 13 height 15
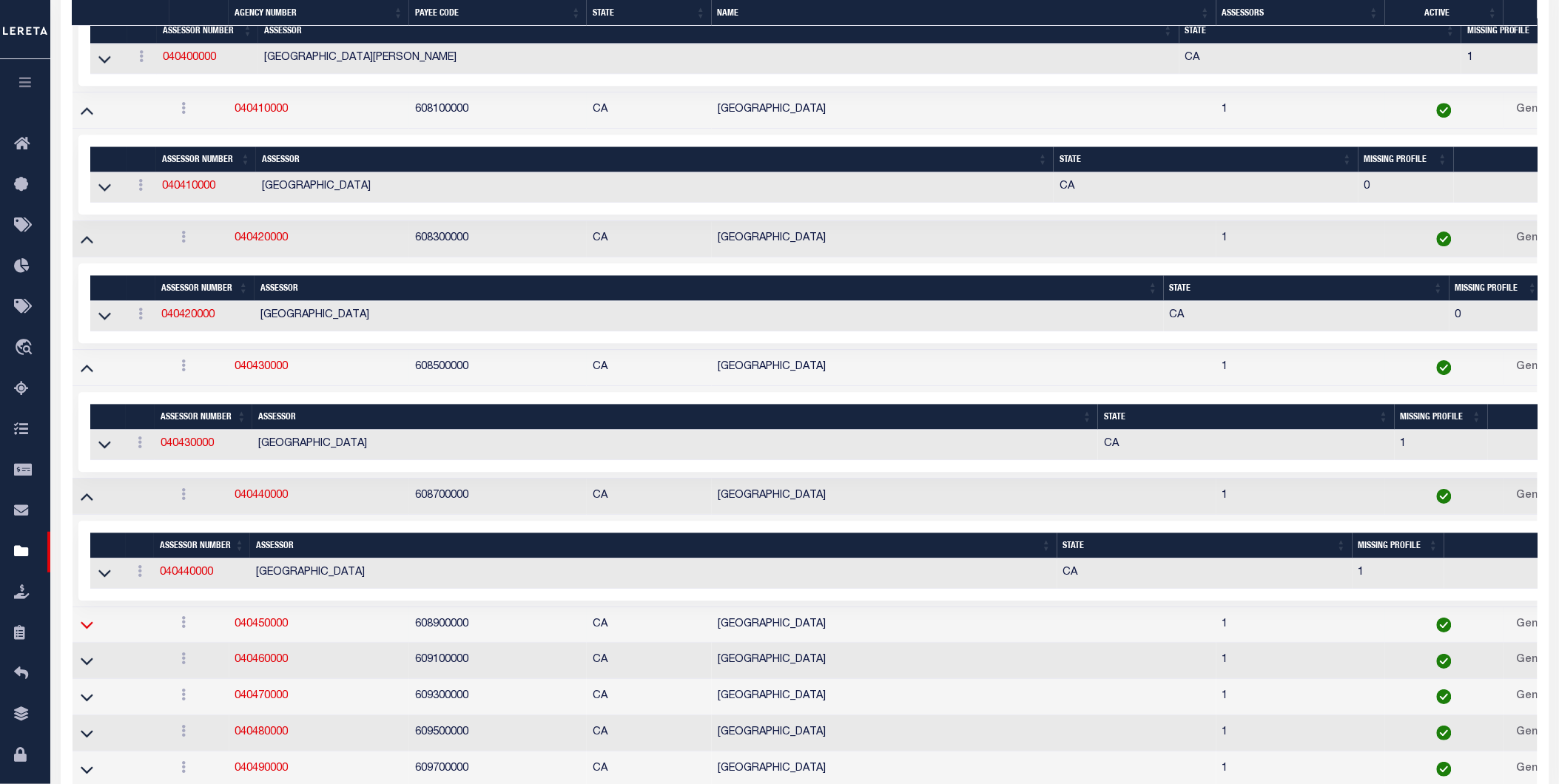
click at [84, 632] on icon at bounding box center [86, 624] width 13 height 15
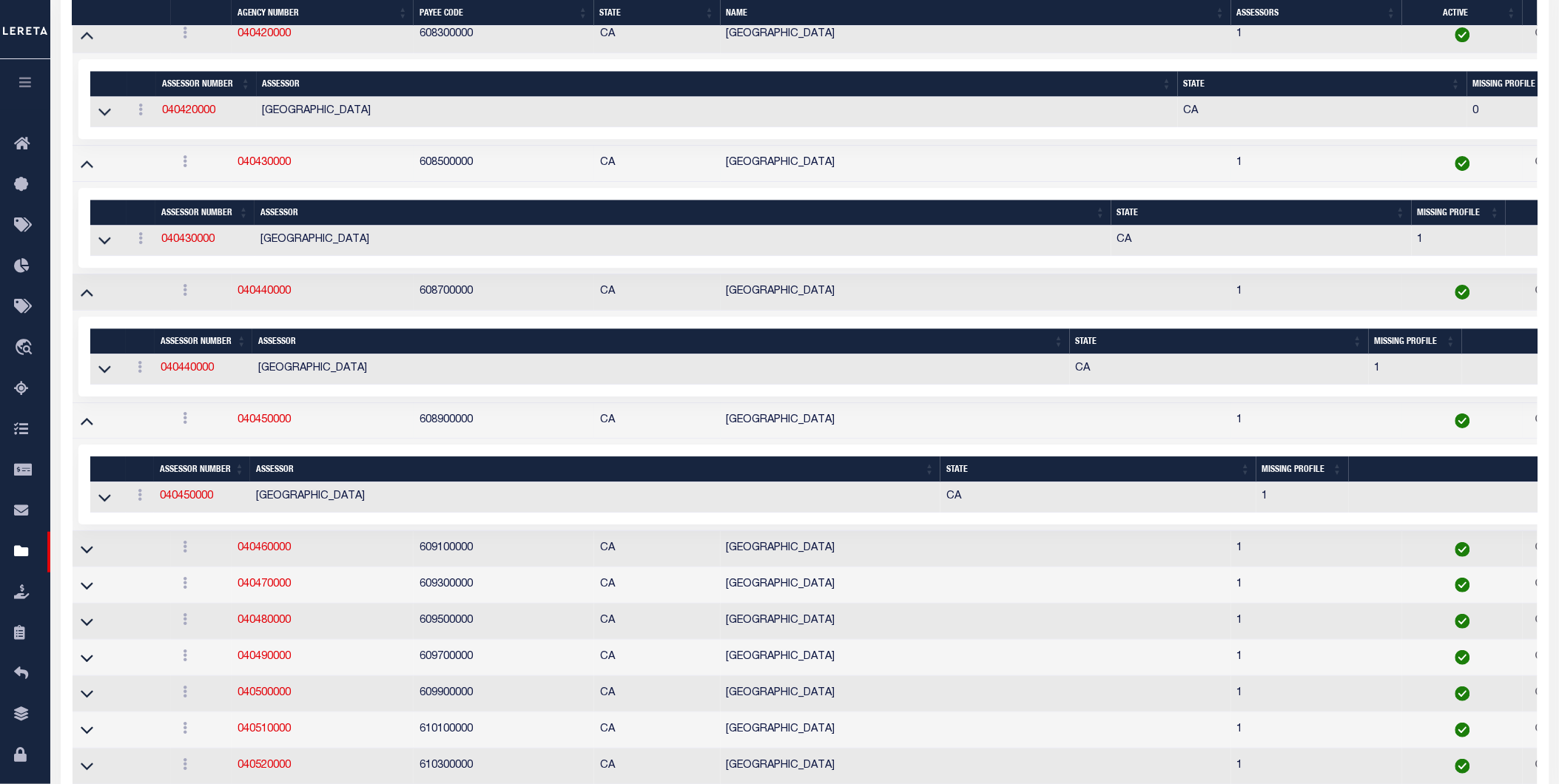
scroll to position [5814, 0]
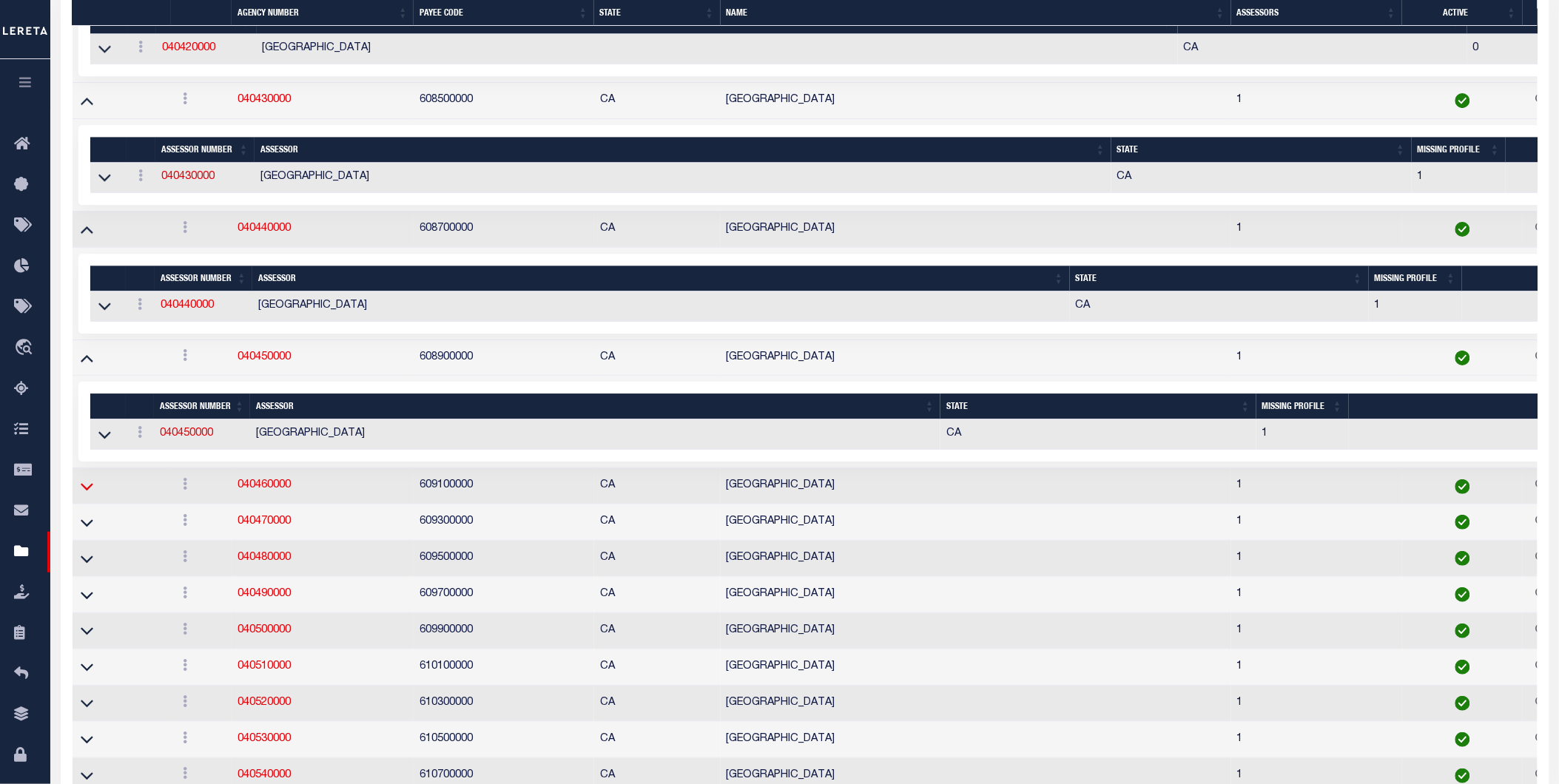
click at [83, 494] on icon at bounding box center [86, 486] width 13 height 15
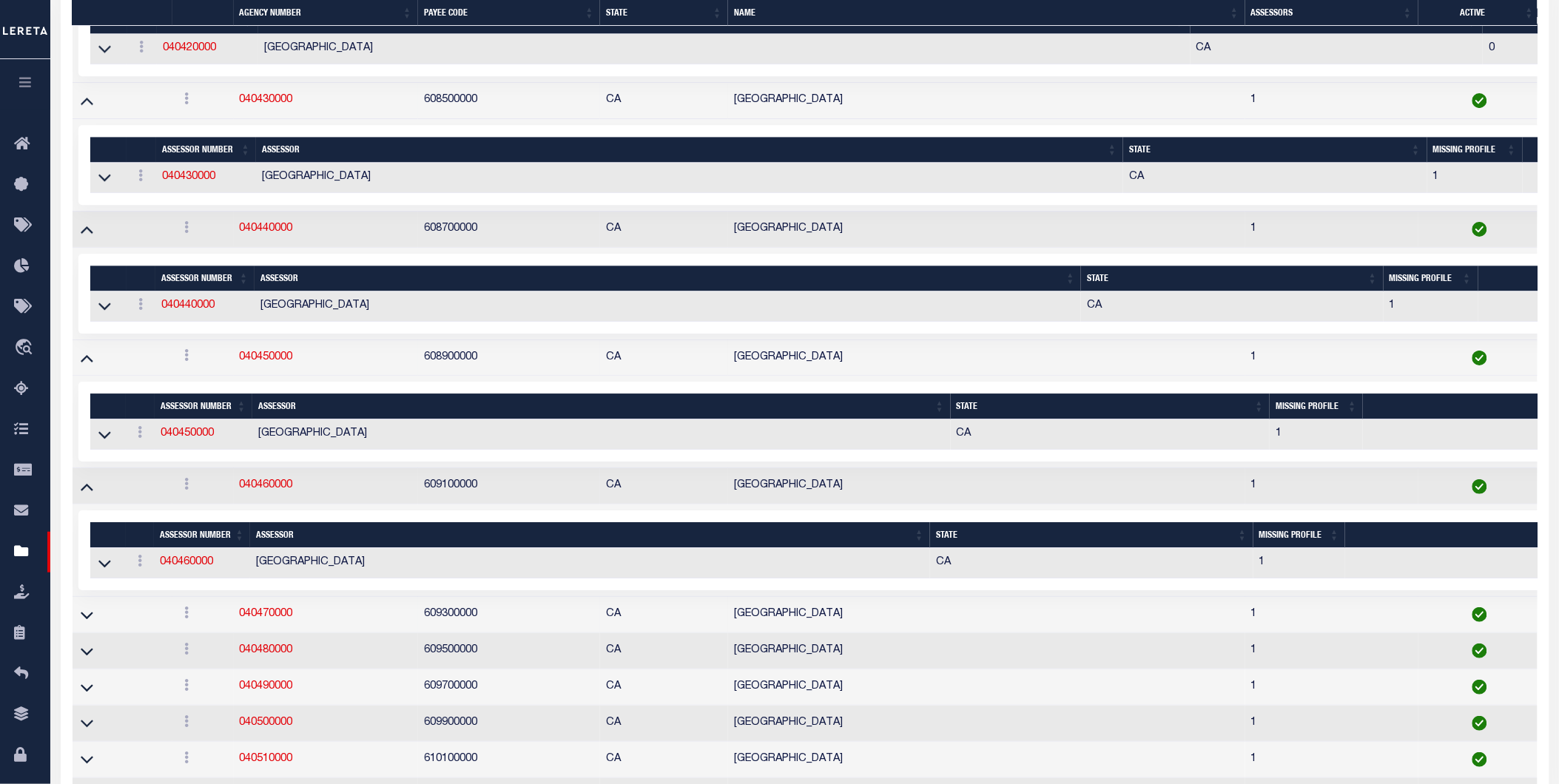
scroll to position [5923, 0]
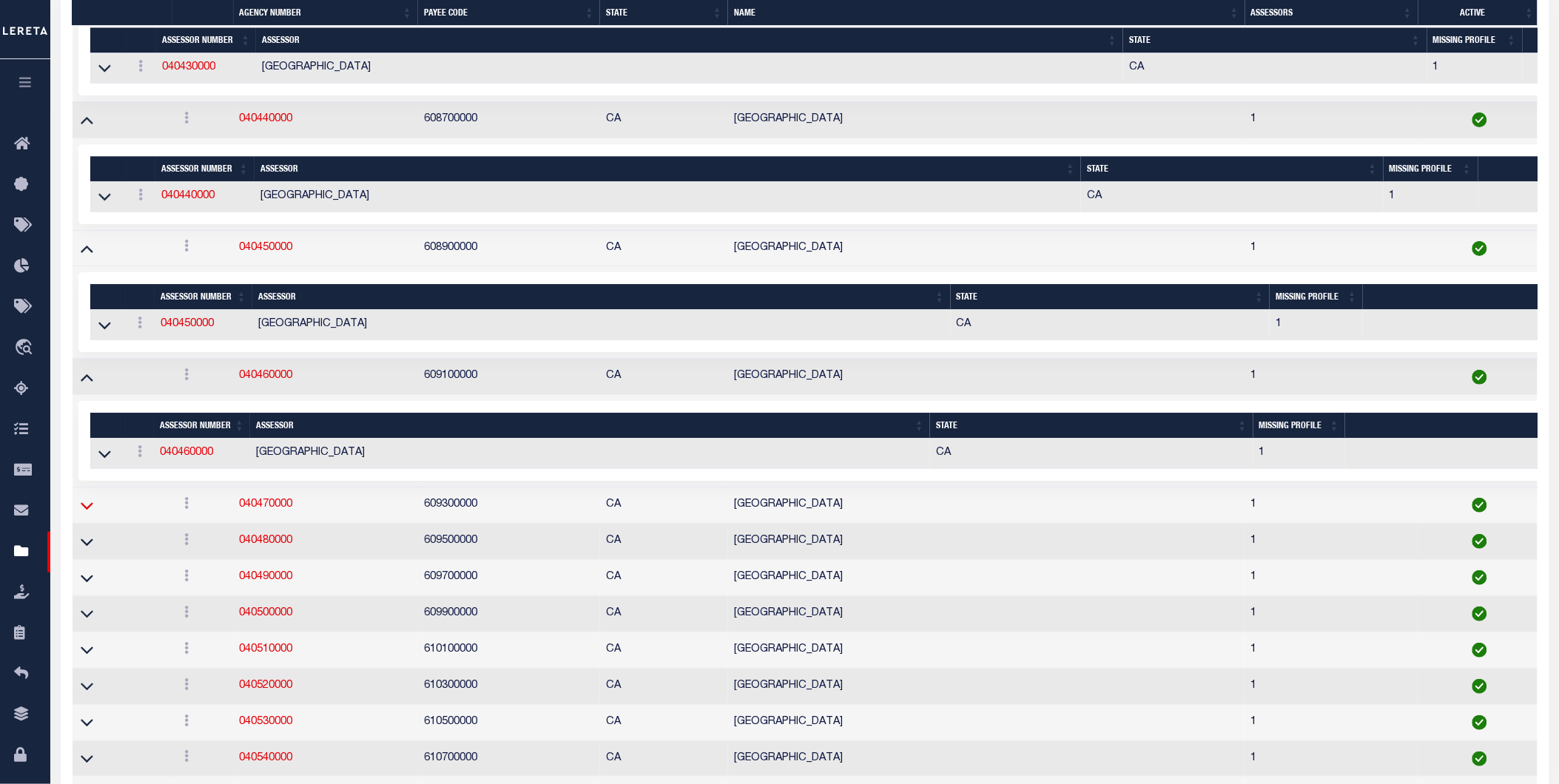
click at [87, 513] on icon at bounding box center [86, 505] width 13 height 15
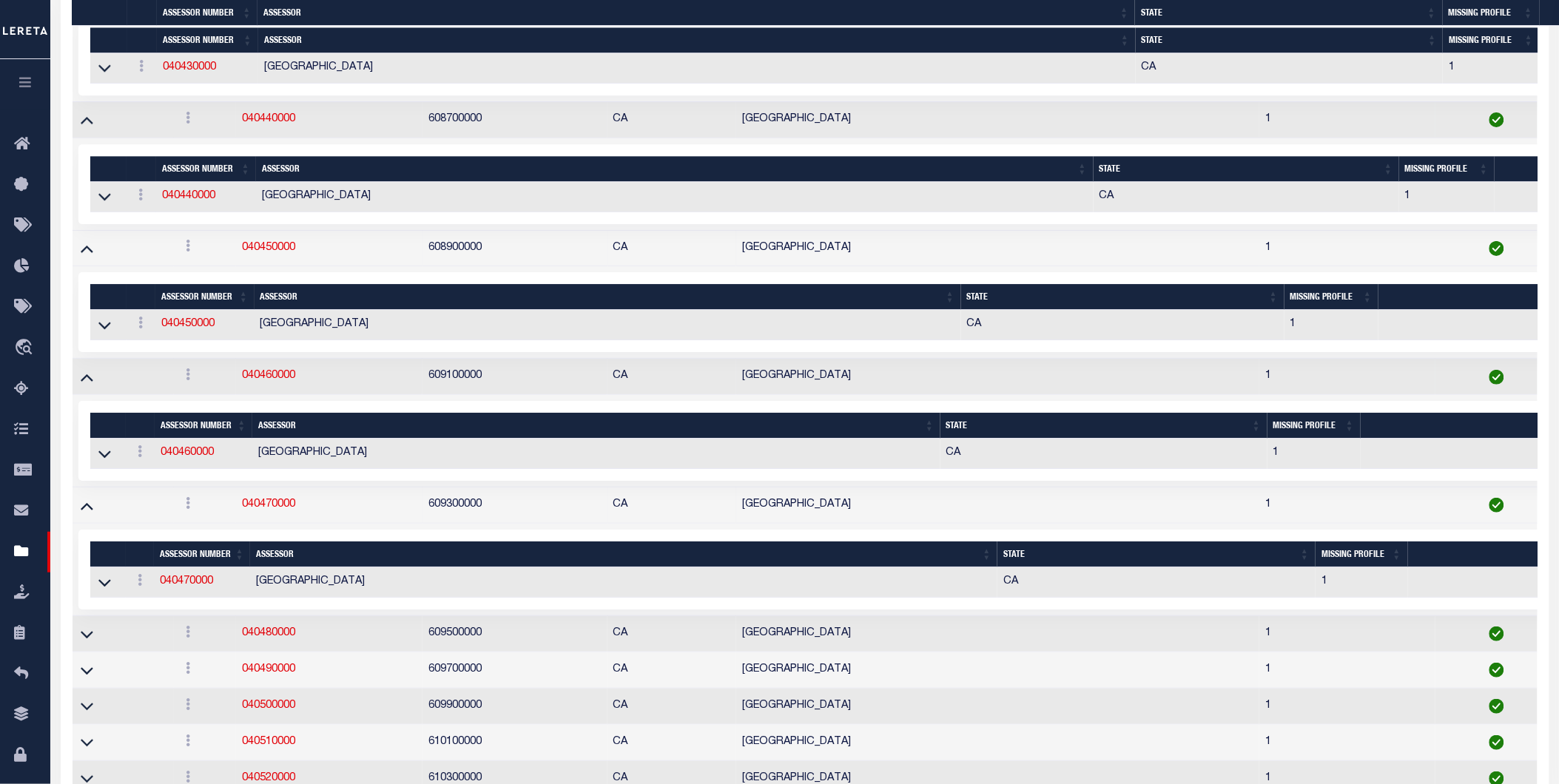
scroll to position [6023, 0]
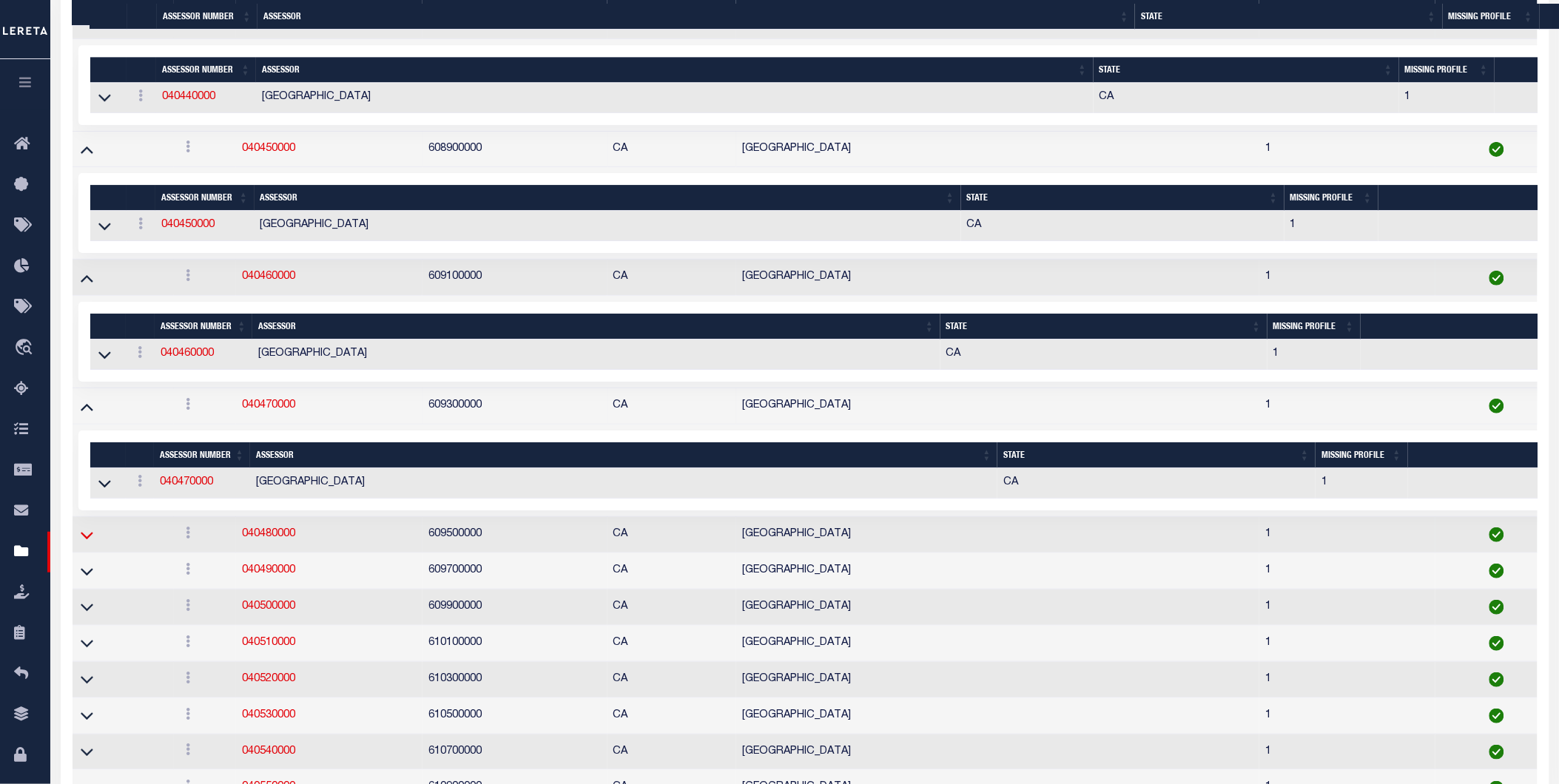
click at [85, 539] on icon at bounding box center [86, 535] width 13 height 8
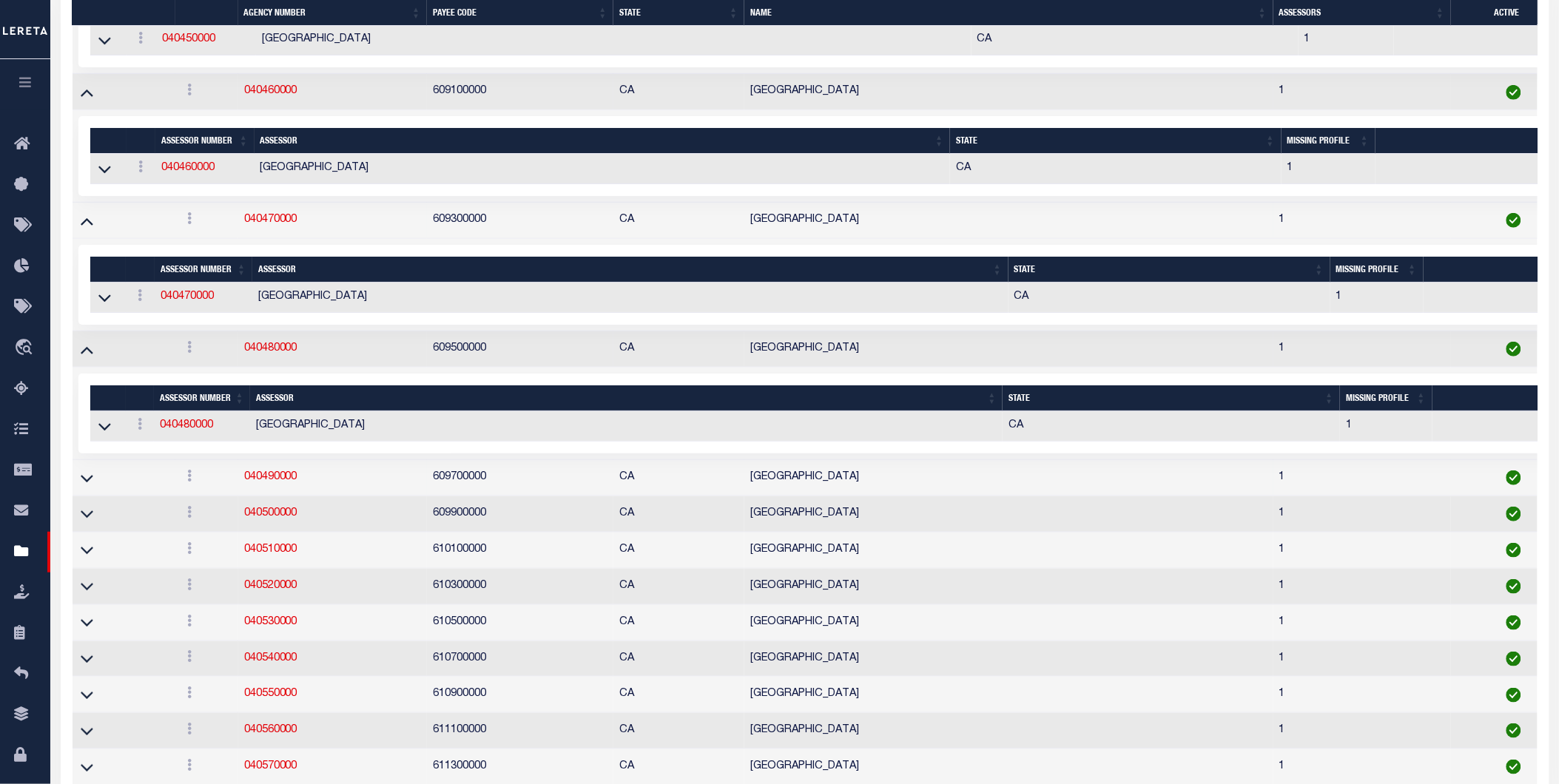
scroll to position [6209, 0]
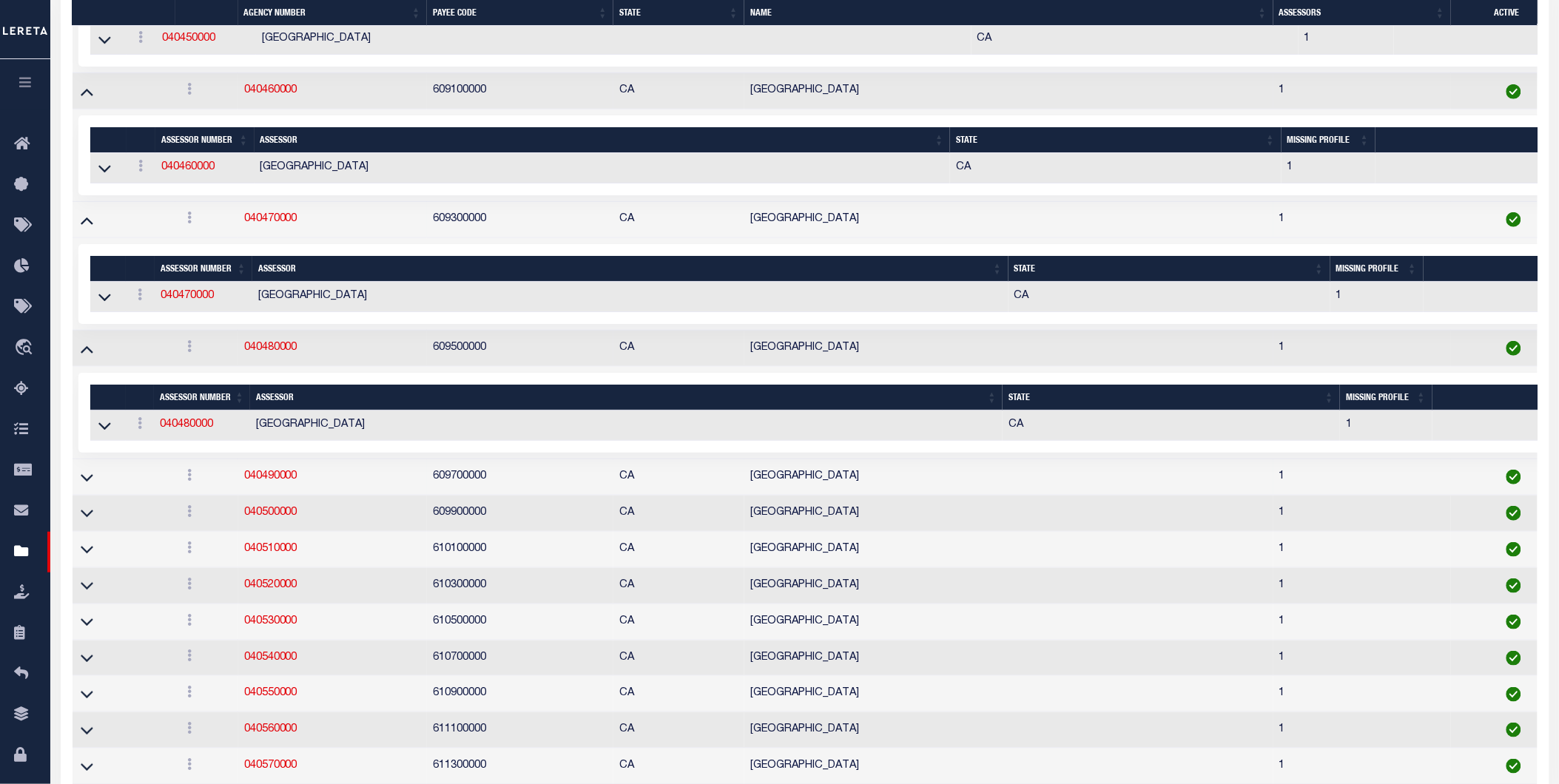
click at [93, 481] on link at bounding box center [86, 476] width 17 height 11
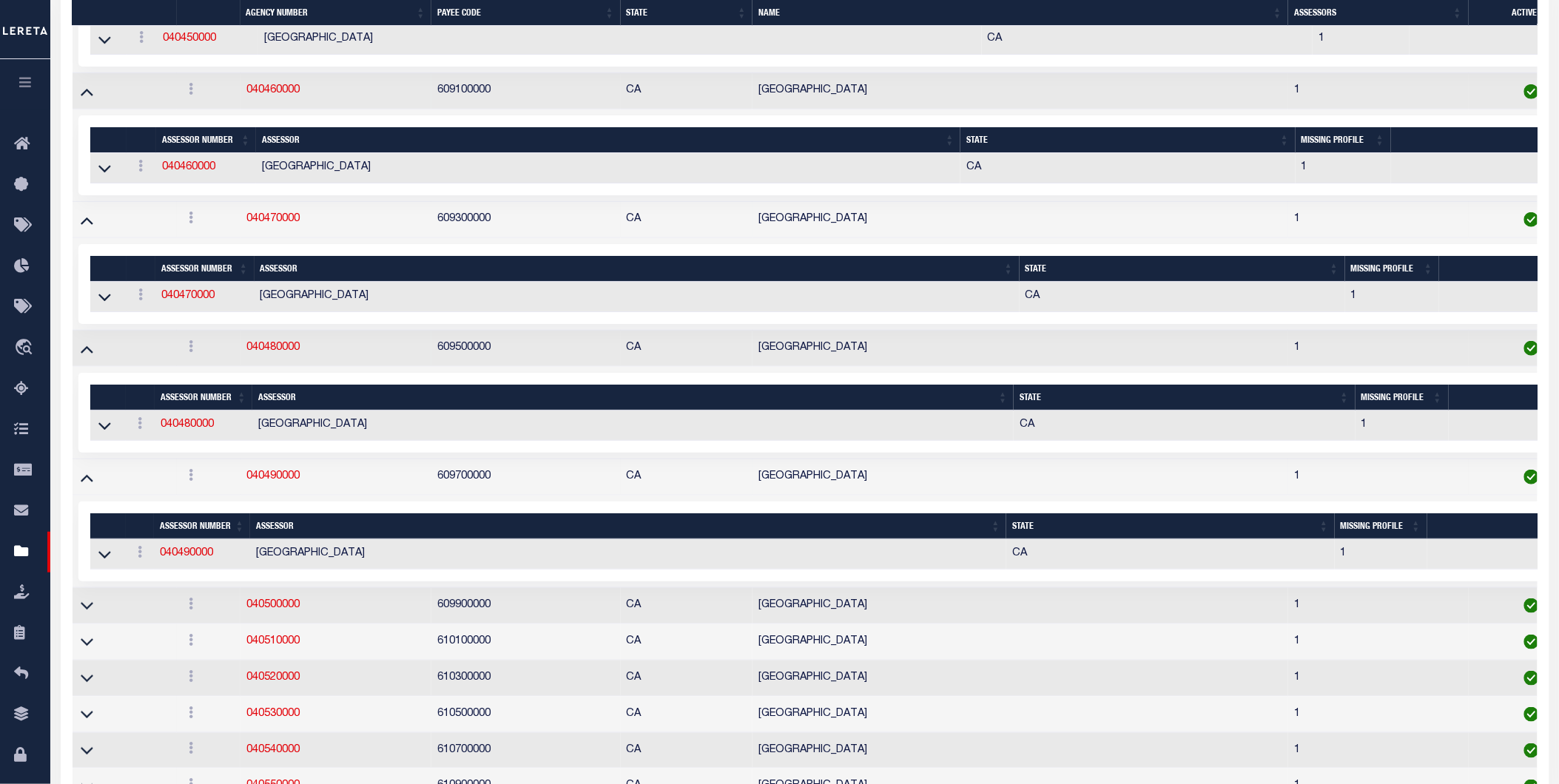
scroll to position [6365, 0]
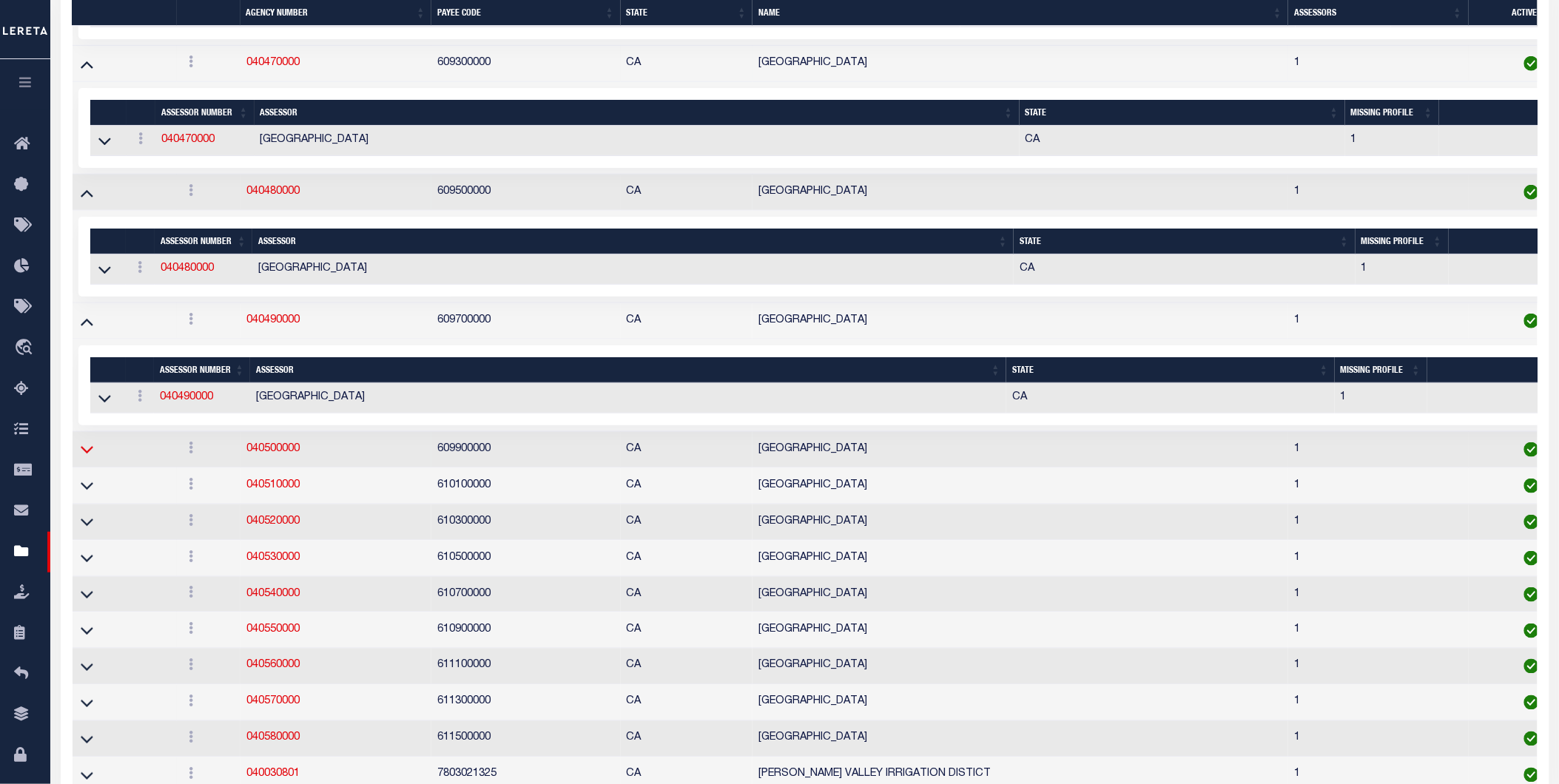
click at [90, 457] on icon at bounding box center [86, 449] width 13 height 15
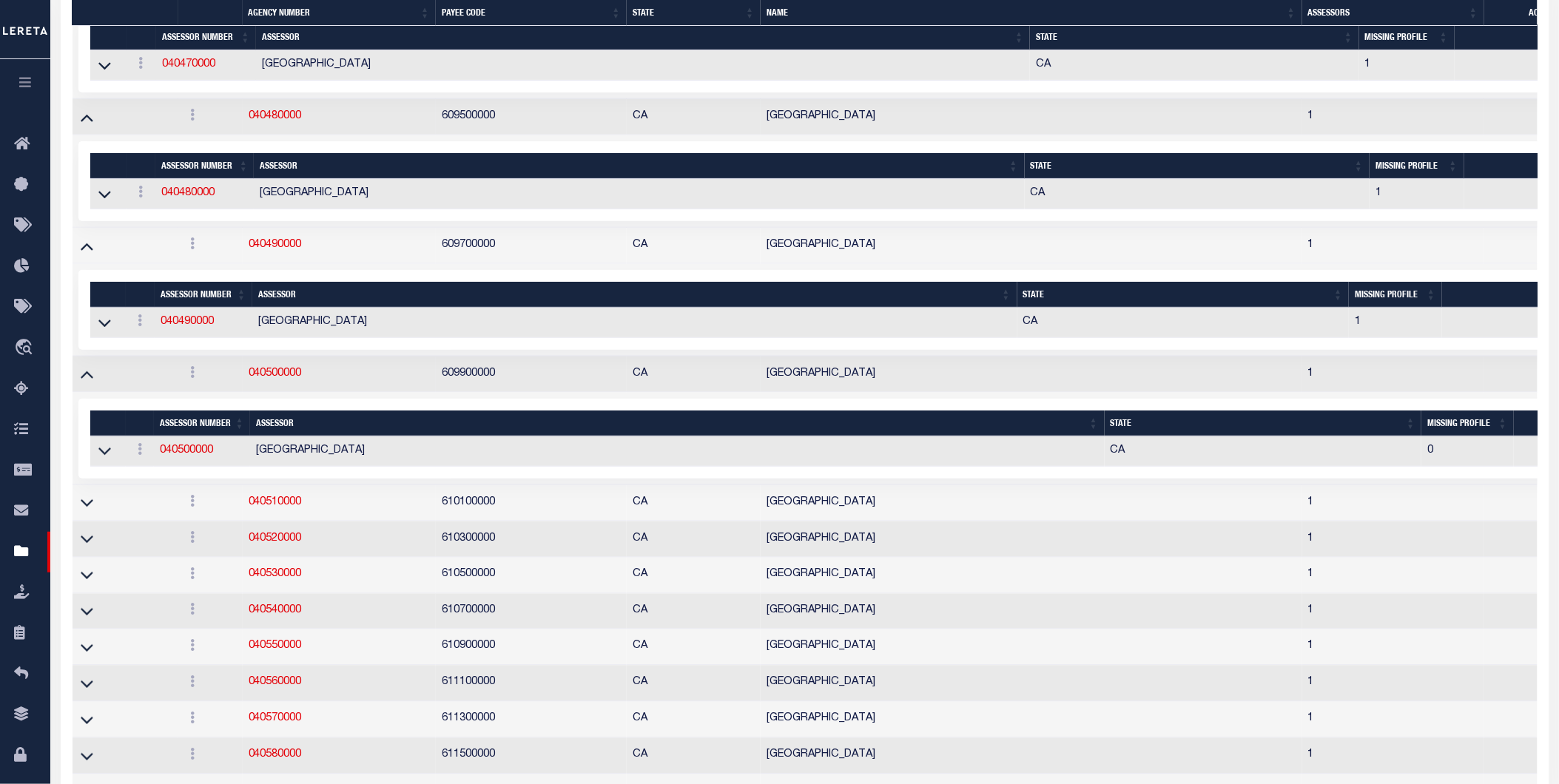
scroll to position [6478, 0]
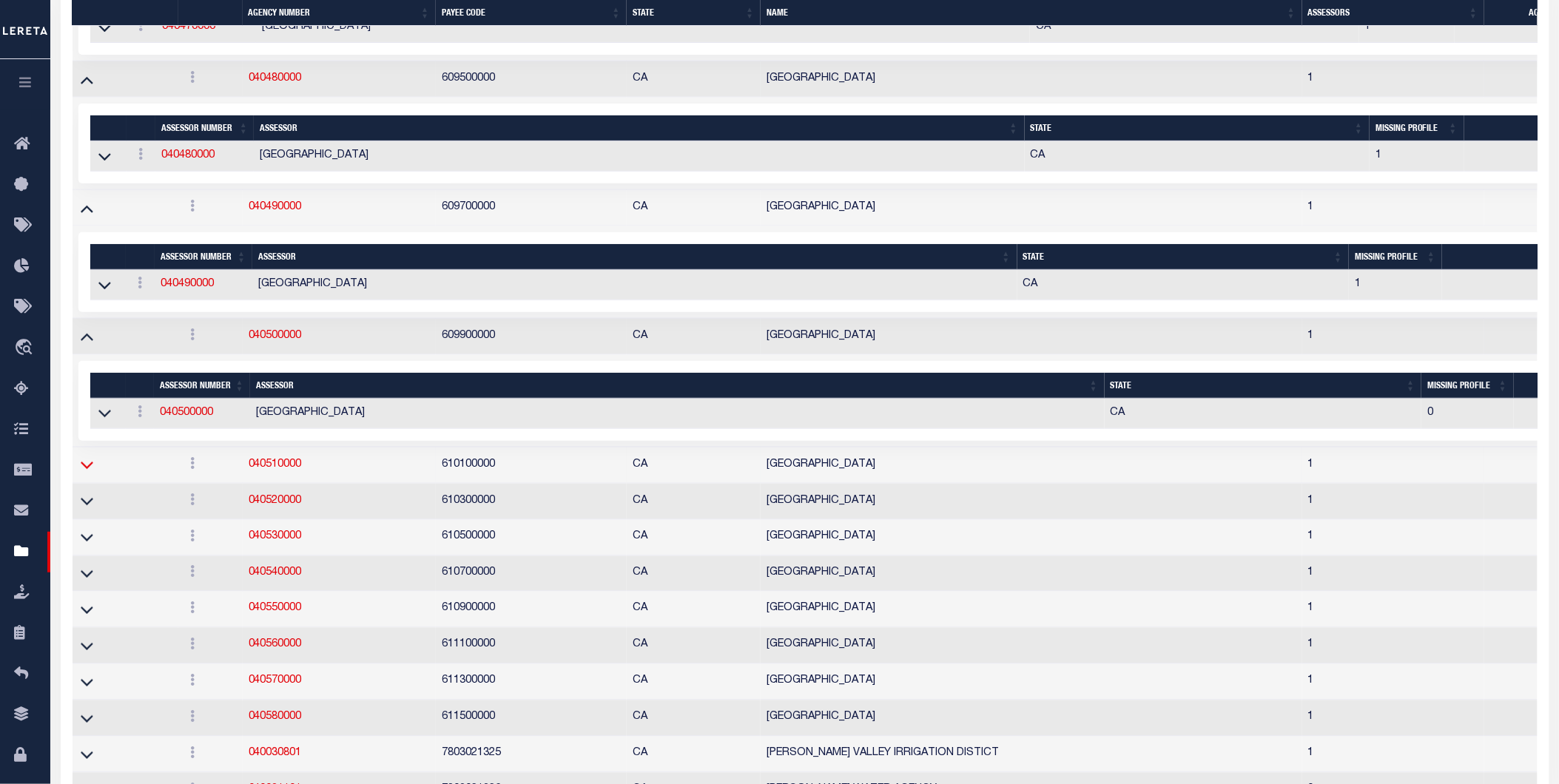
click at [86, 472] on icon at bounding box center [86, 465] width 13 height 15
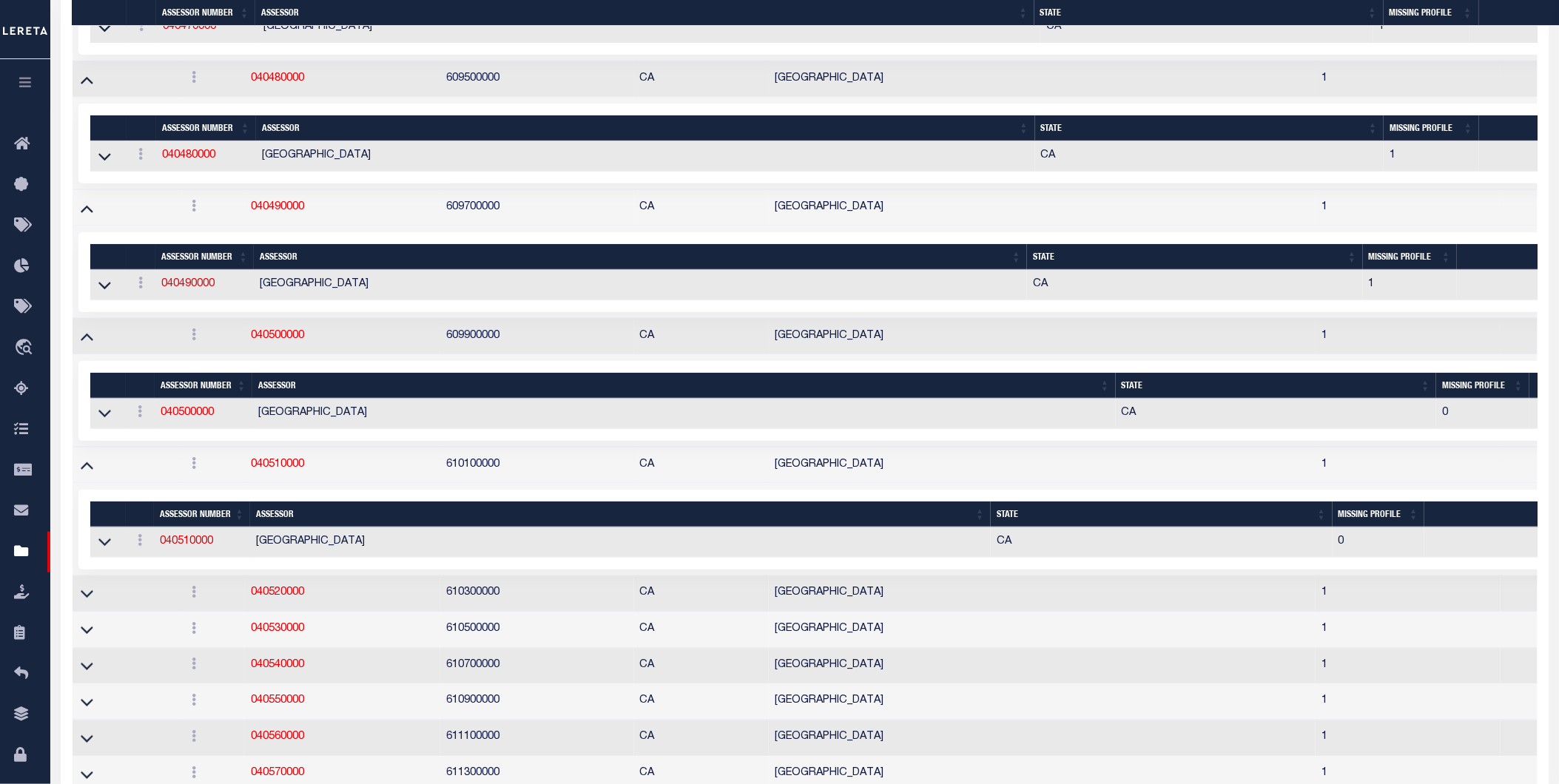
scroll to position [6678, 0]
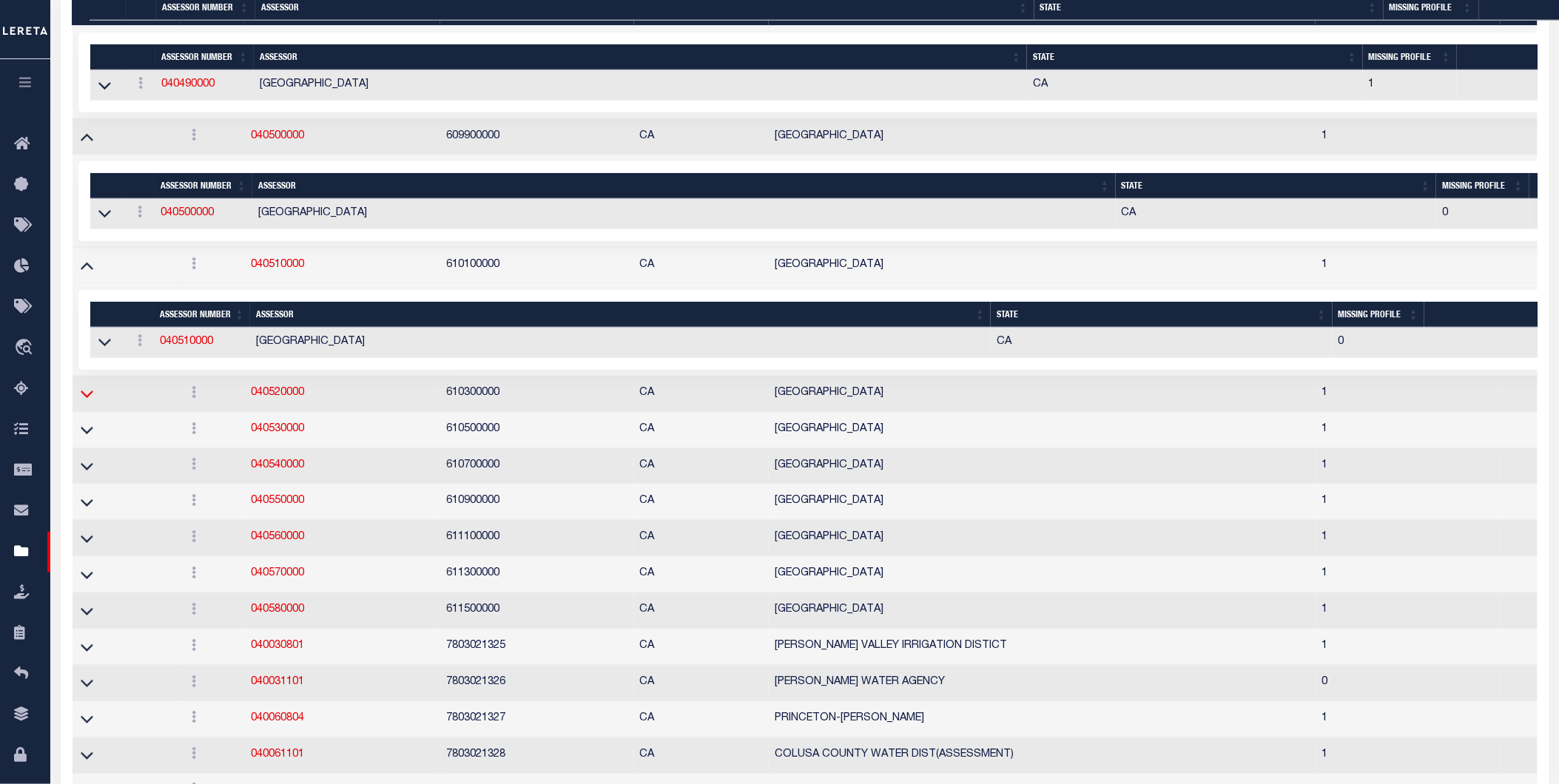
click at [86, 402] on icon at bounding box center [86, 394] width 13 height 15
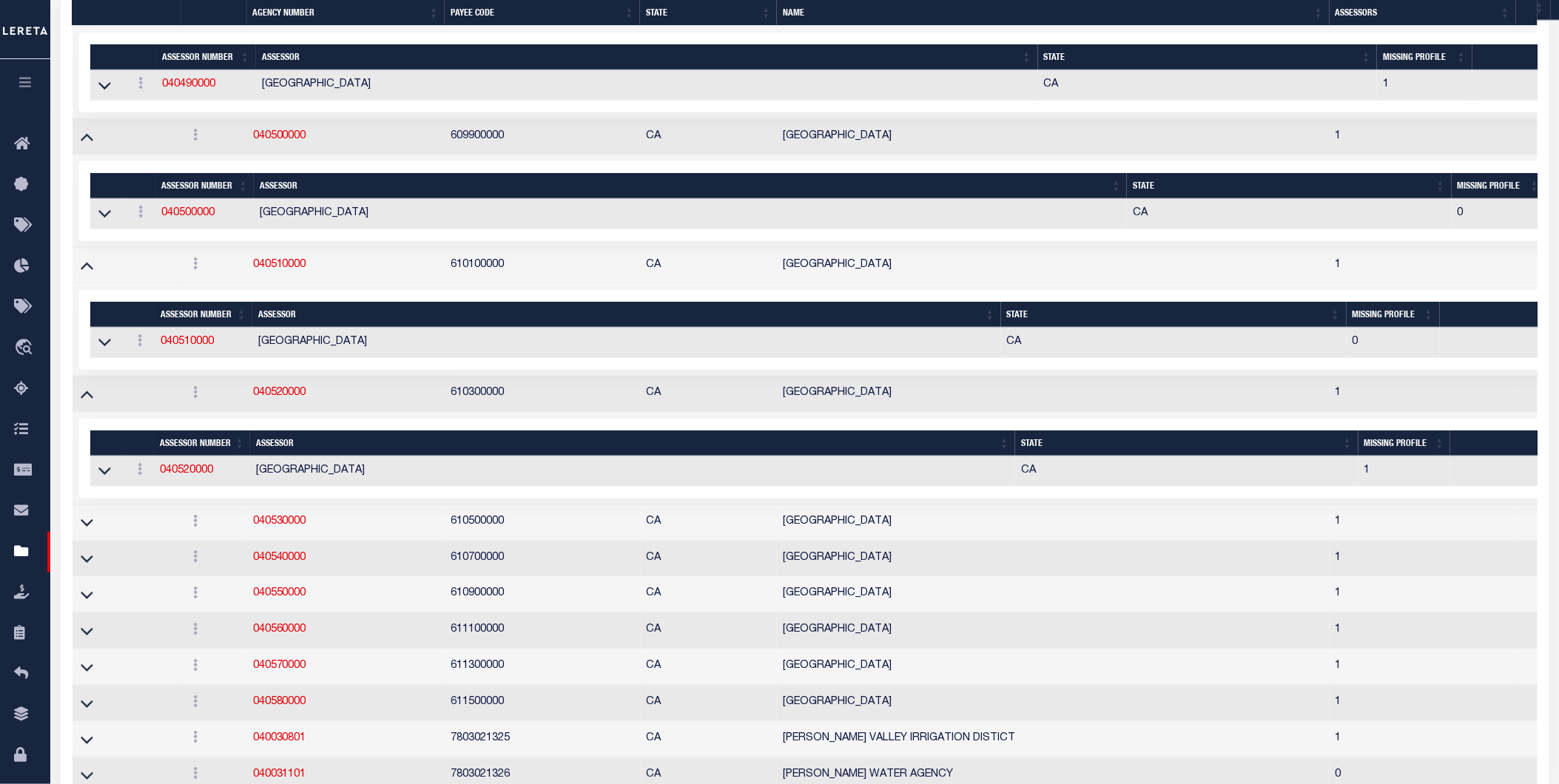
scroll to position [6860, 0]
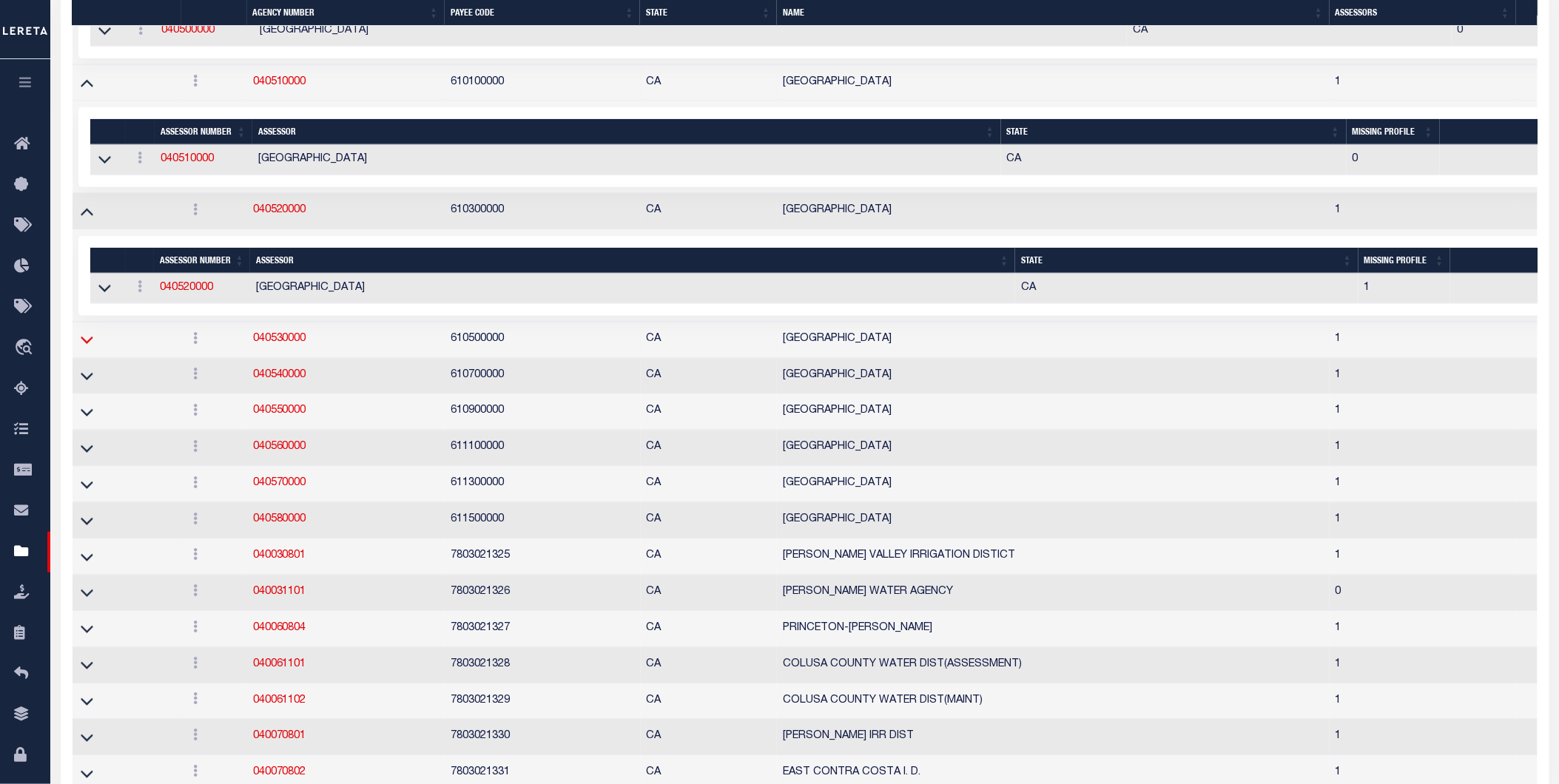
click at [90, 347] on icon at bounding box center [86, 340] width 13 height 15
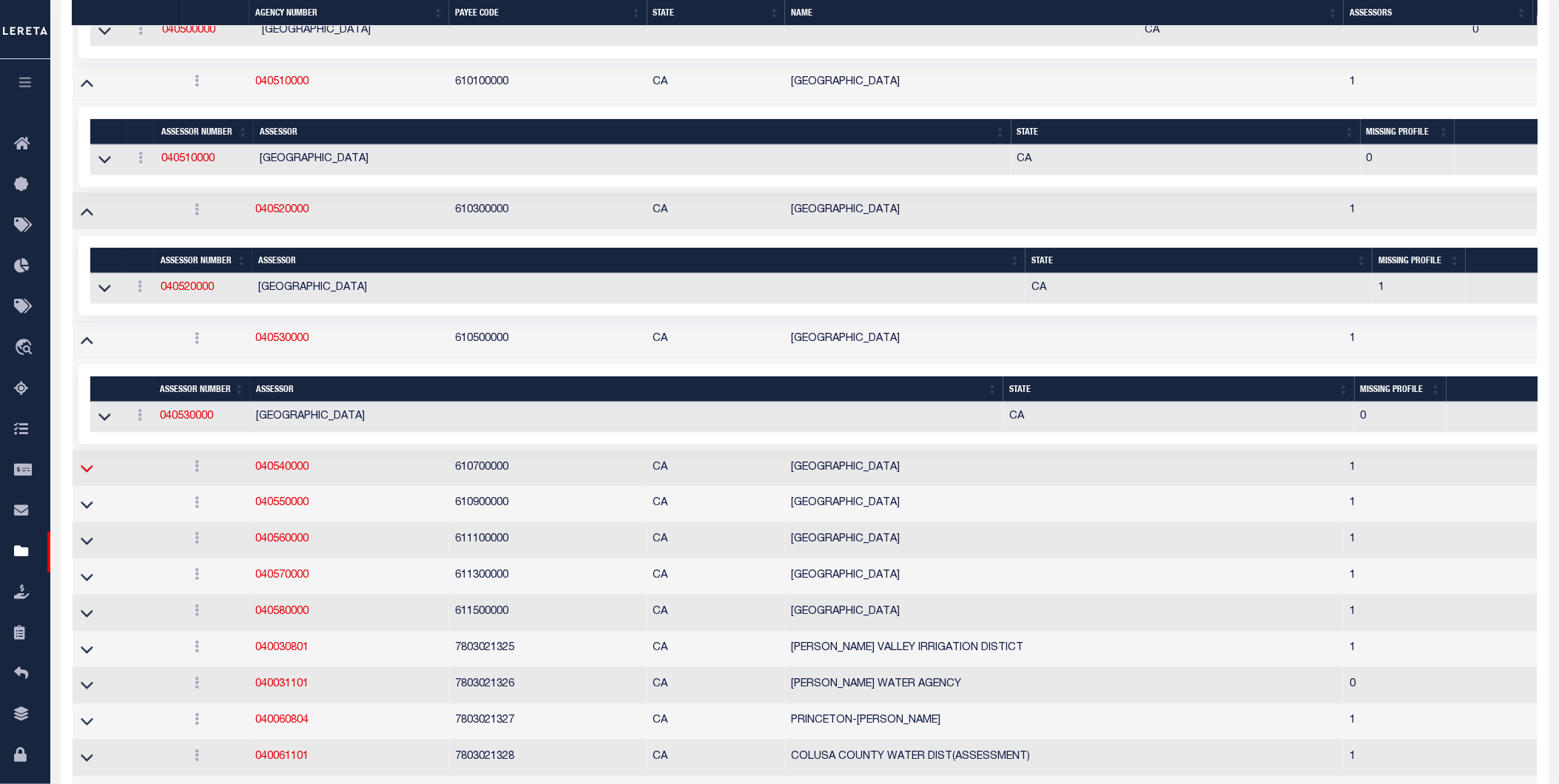
click at [84, 476] on icon at bounding box center [86, 469] width 13 height 15
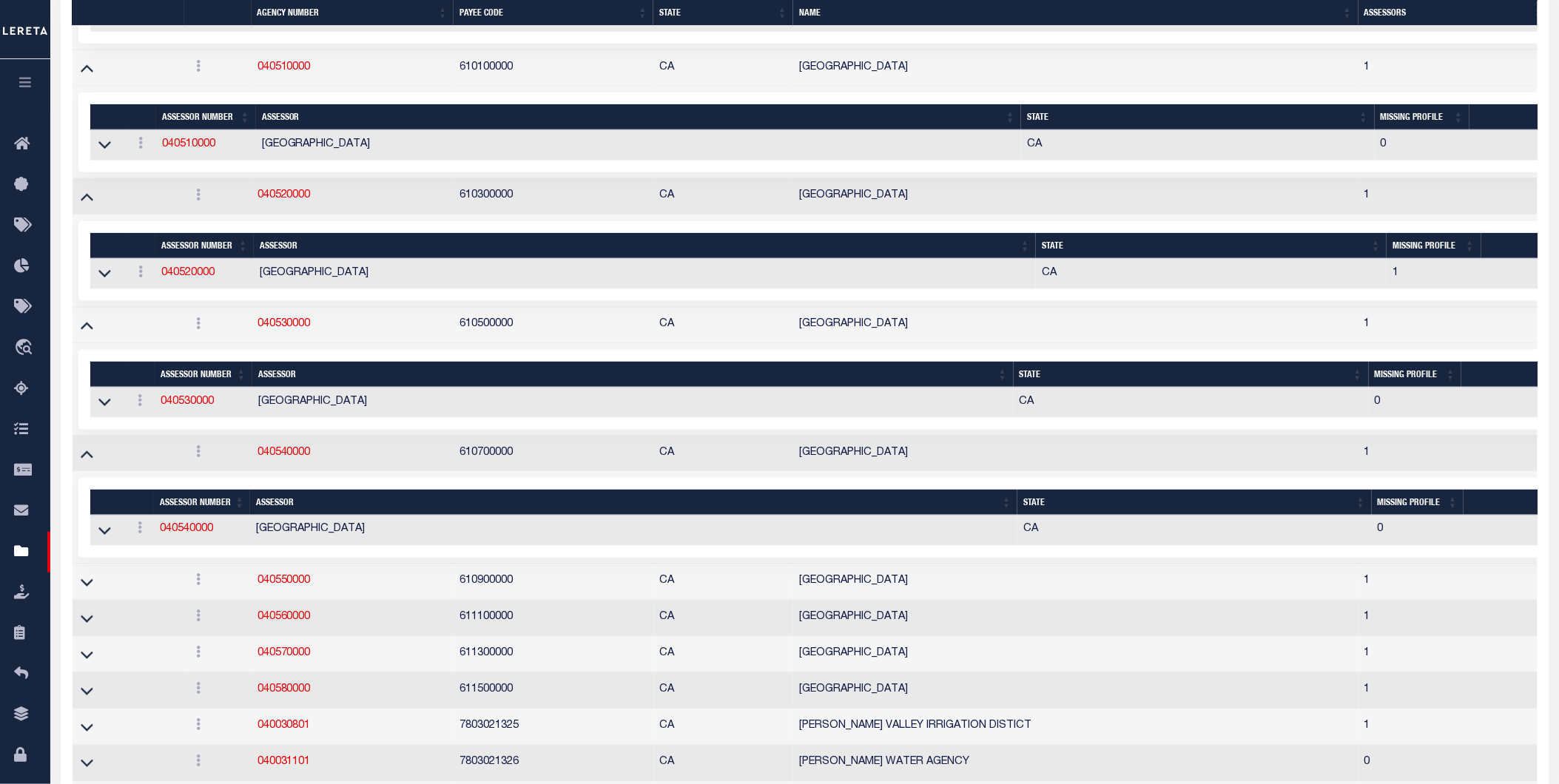
scroll to position [6973, 0]
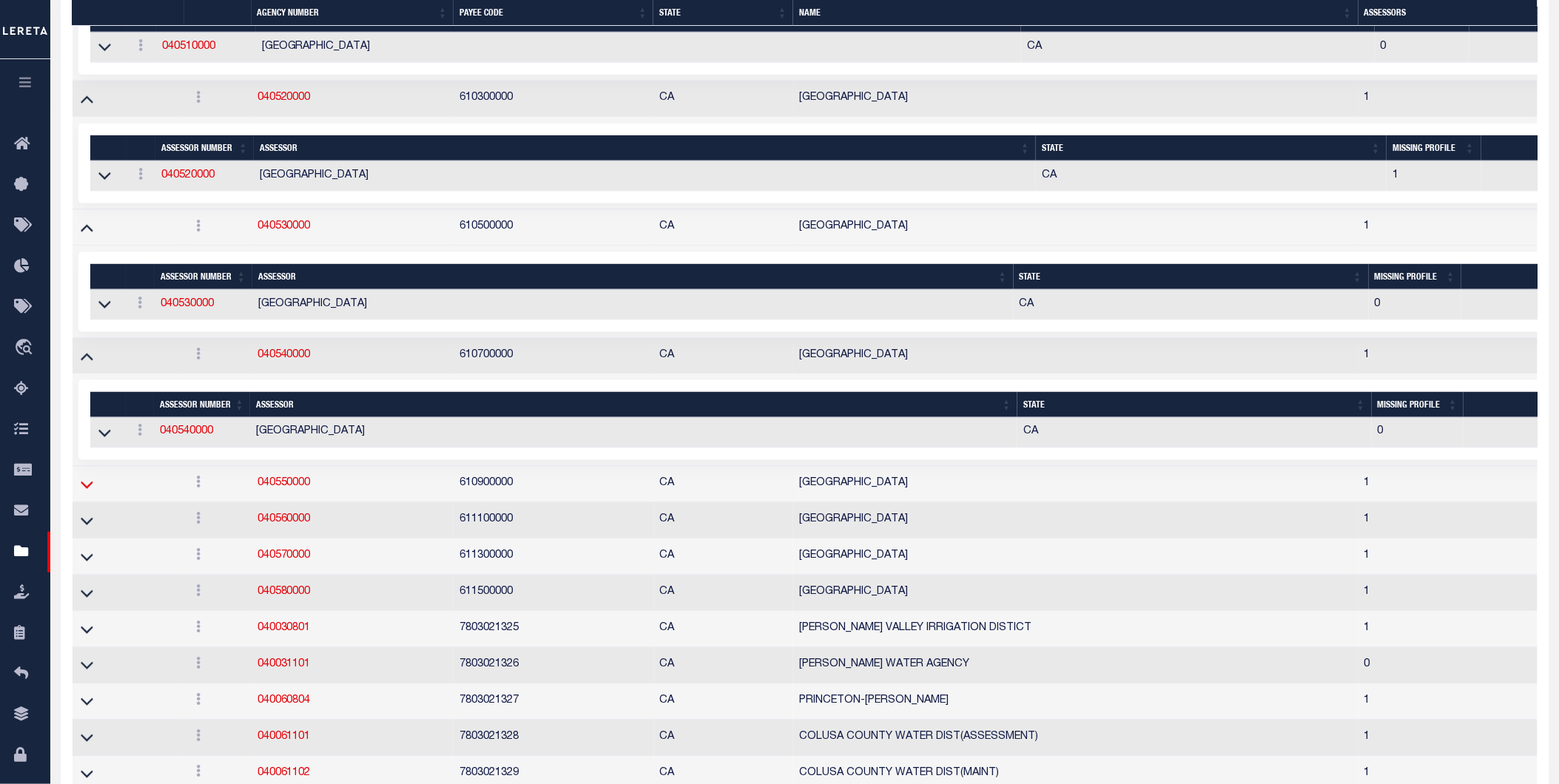
click at [83, 492] on icon at bounding box center [86, 485] width 13 height 15
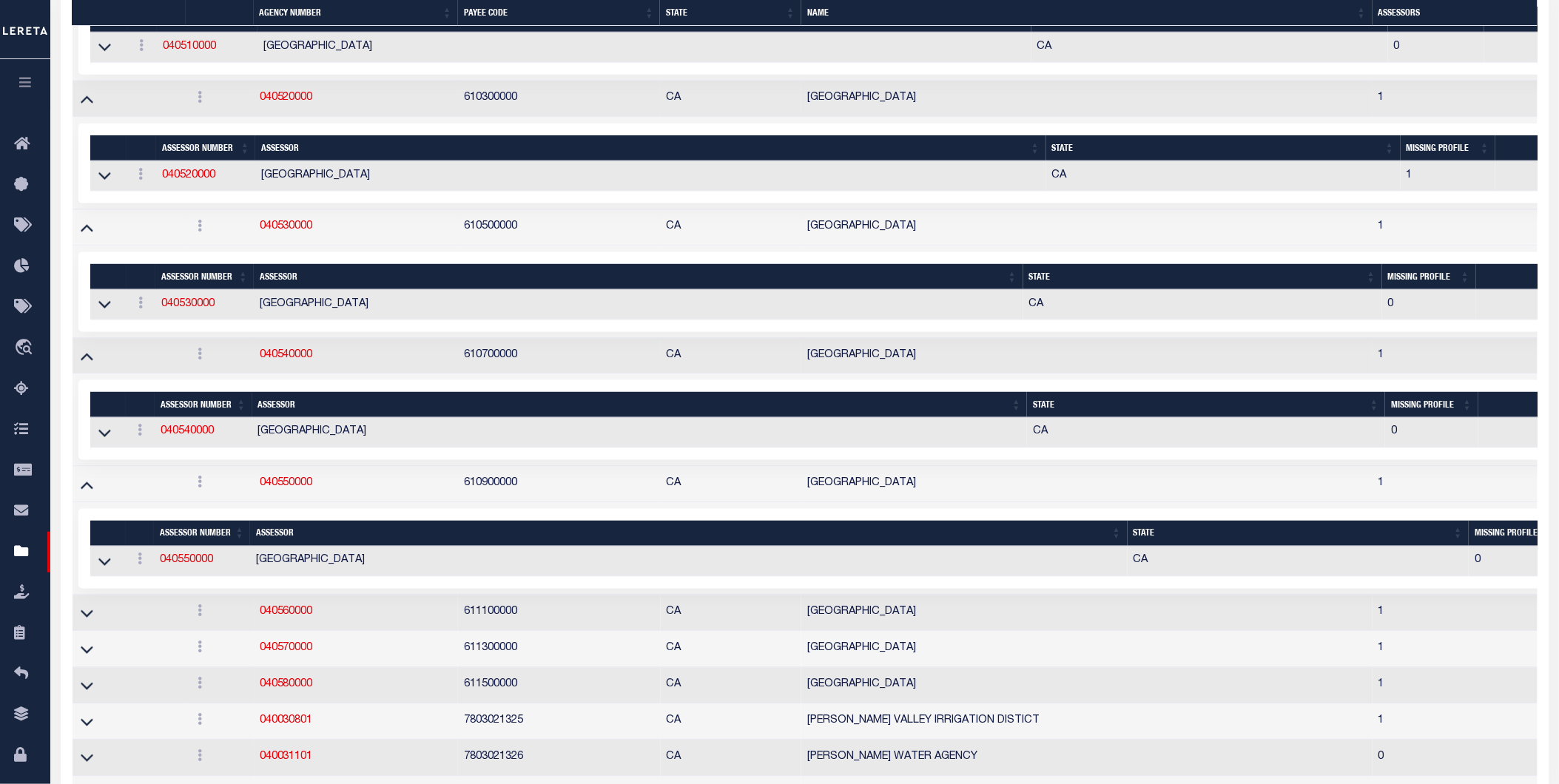
scroll to position [7184, 0]
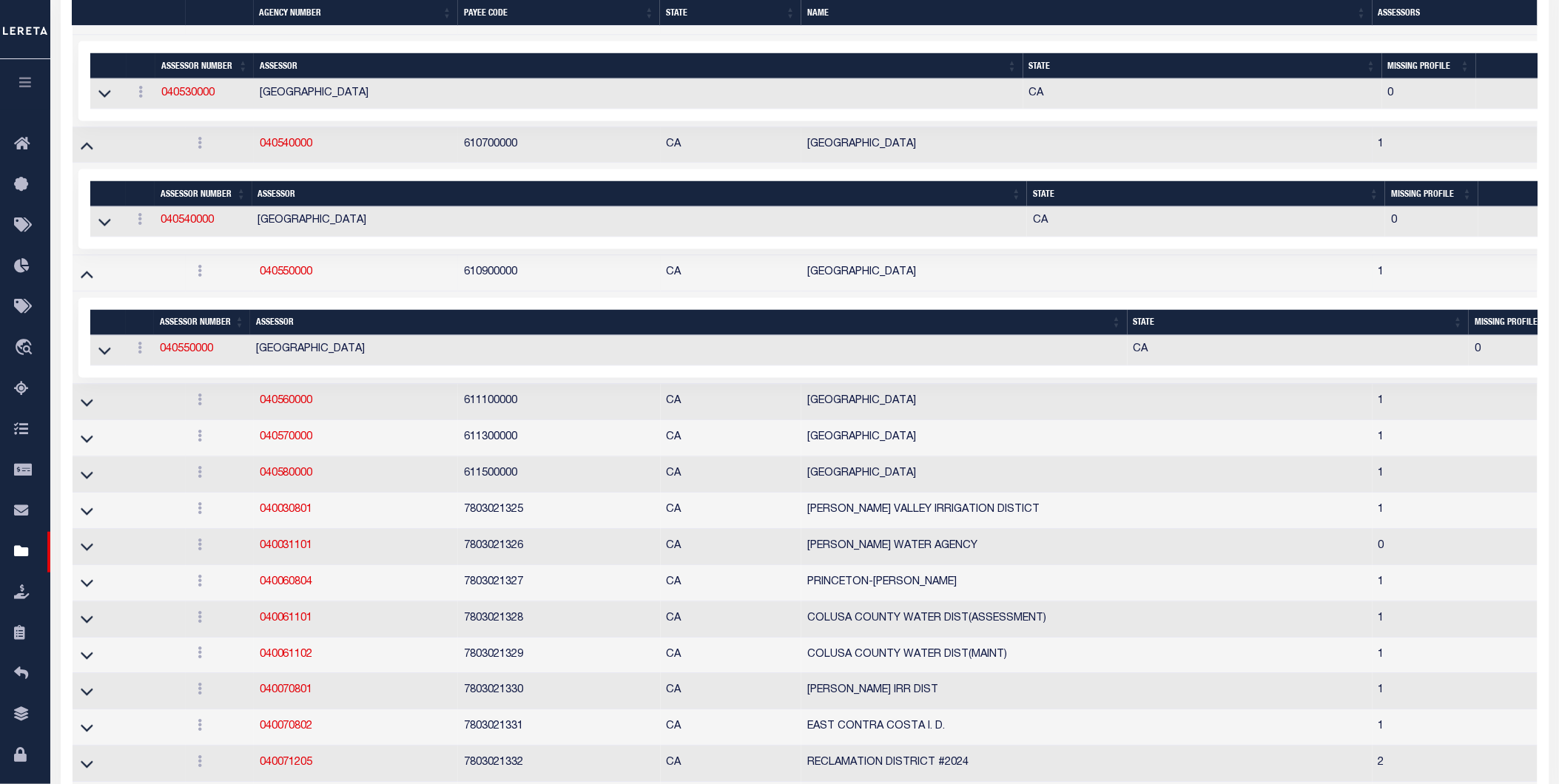
drag, startPoint x: 90, startPoint y: 446, endPoint x: 314, endPoint y: 89, distance: 421.5
click at [90, 409] on icon at bounding box center [86, 402] width 13 height 15
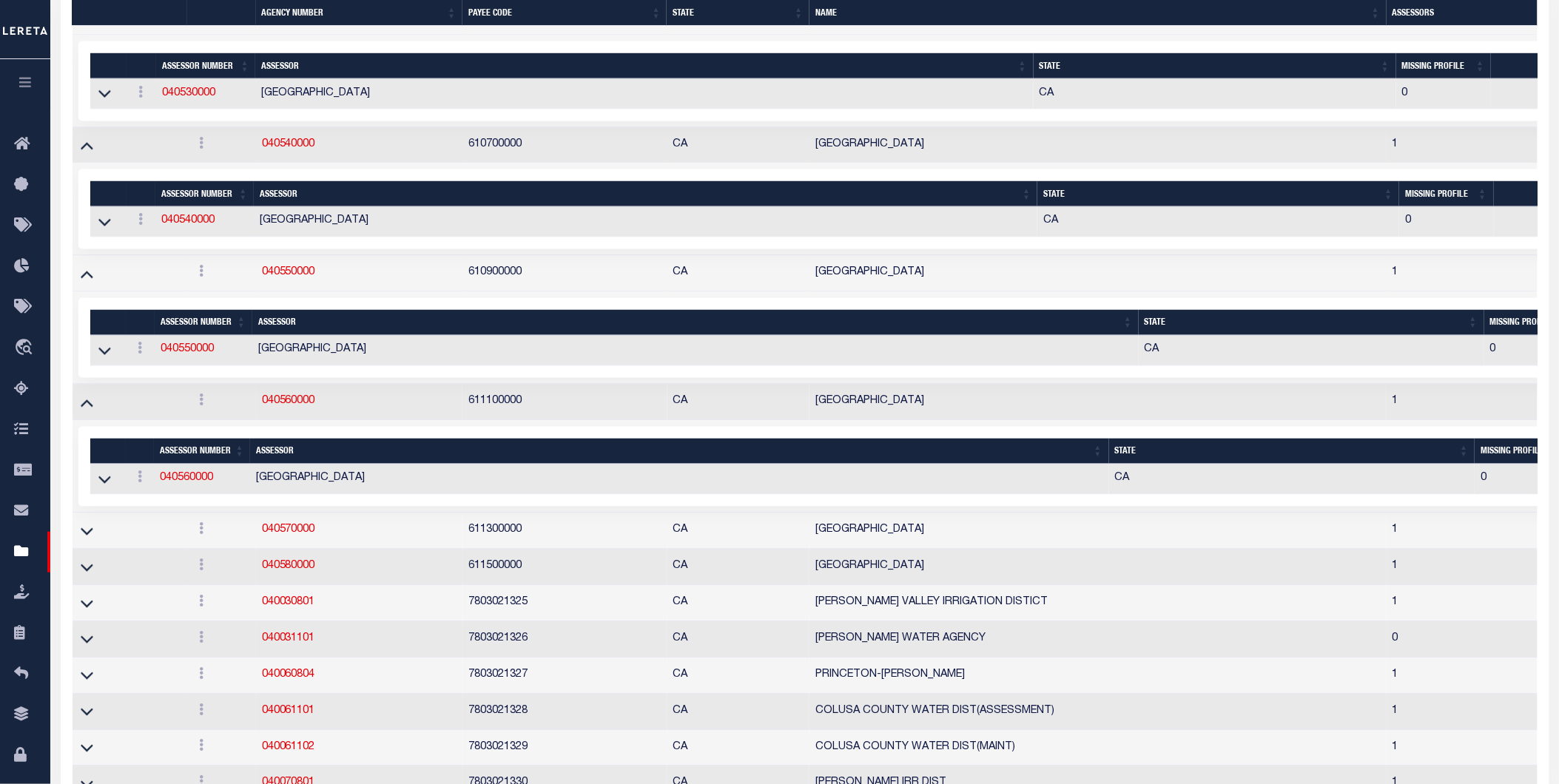
drag, startPoint x: 86, startPoint y: 567, endPoint x: 299, endPoint y: 1, distance: 604.8
click at [86, 538] on icon at bounding box center [86, 530] width 13 height 15
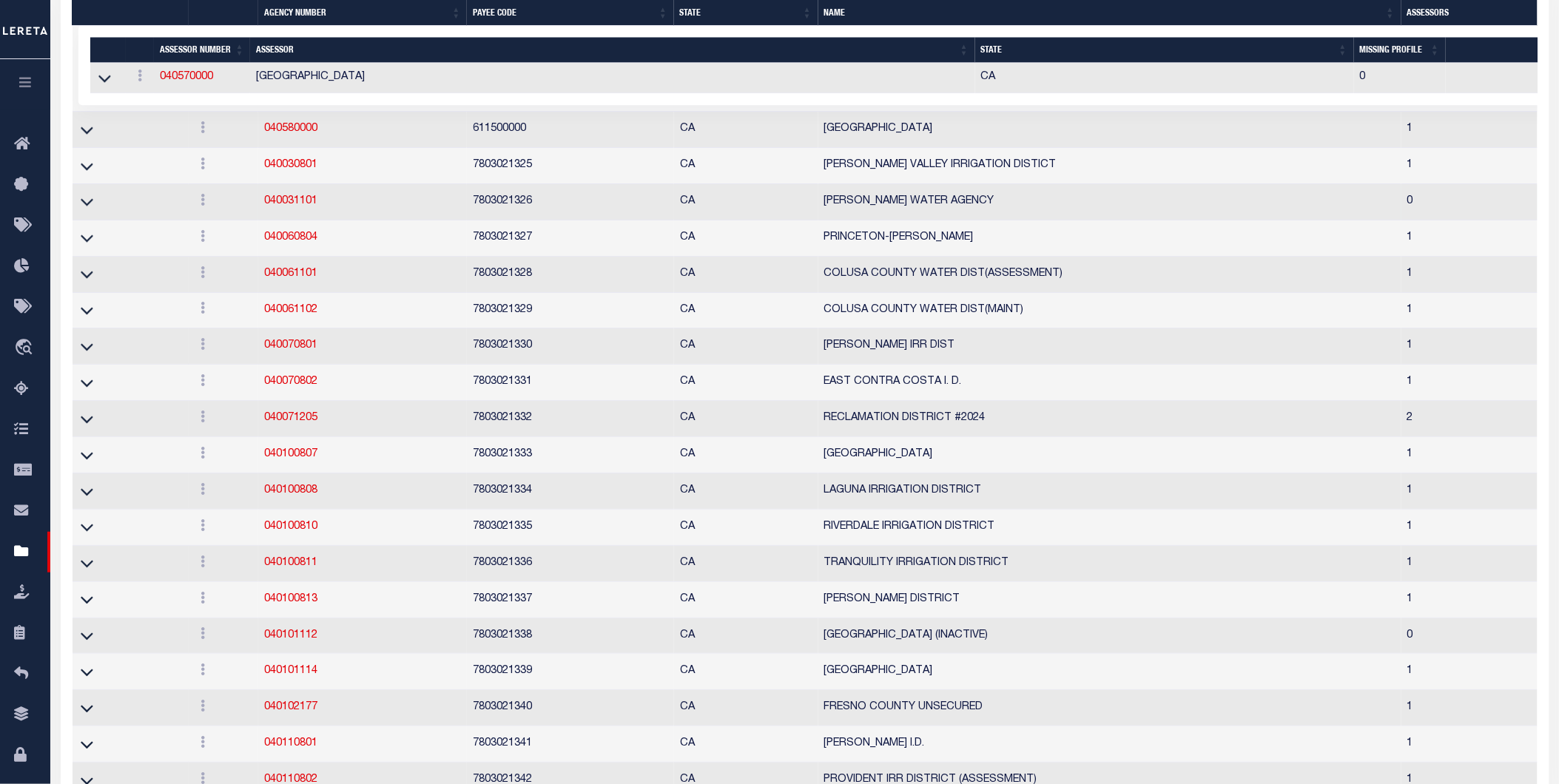
scroll to position [7716, 0]
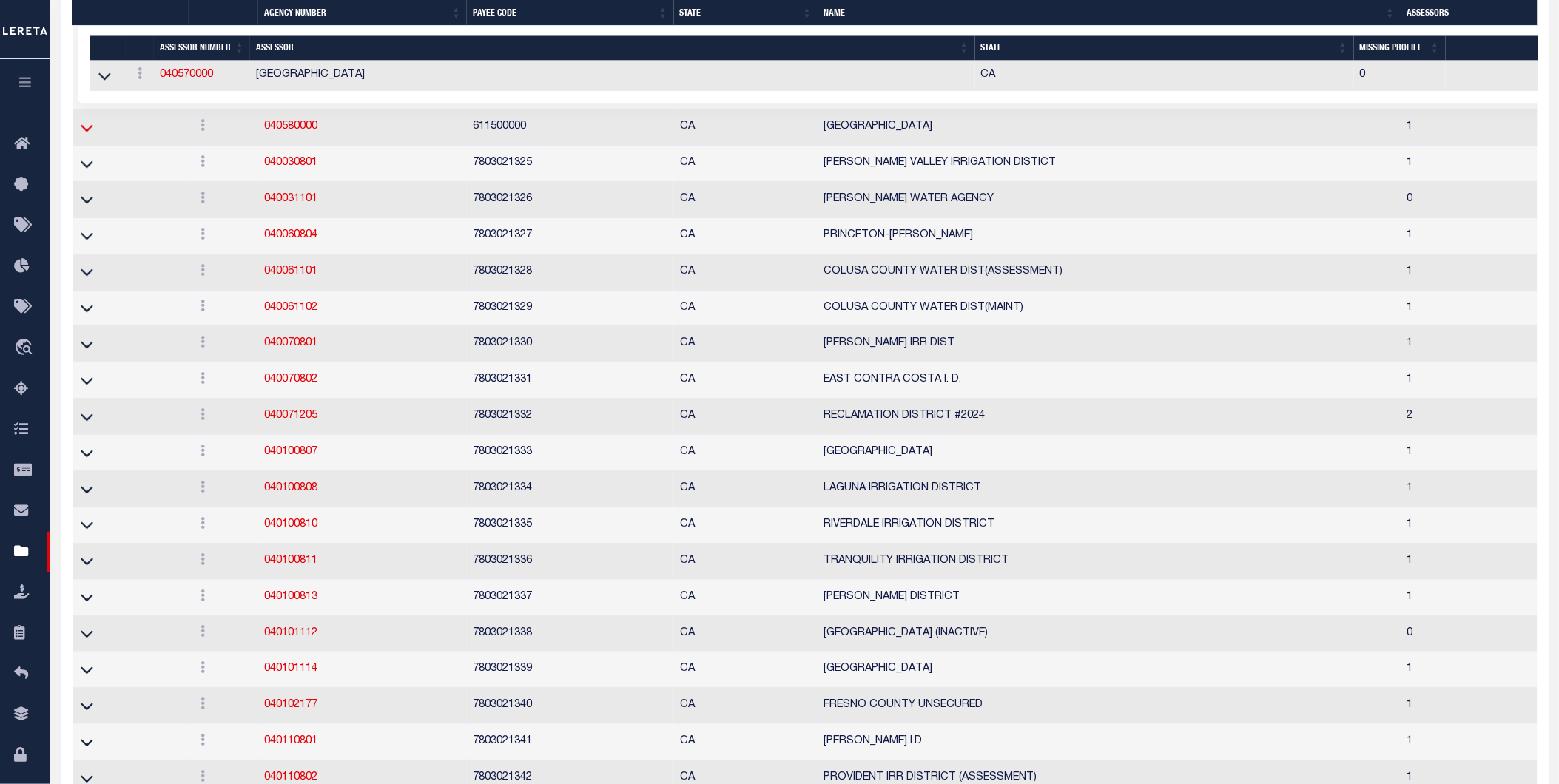
click at [86, 135] on icon at bounding box center [86, 127] width 13 height 15
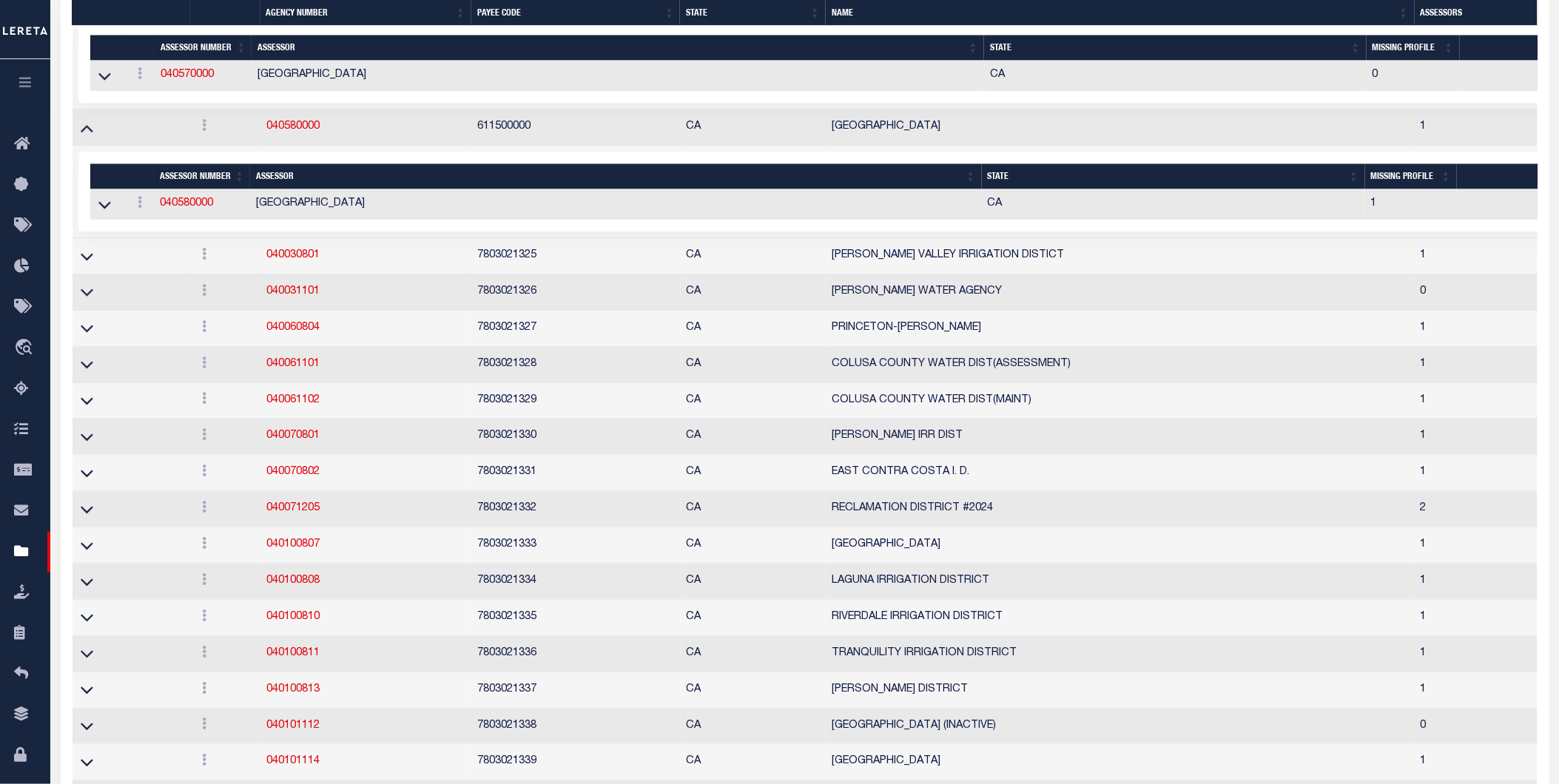
click at [93, 260] on link at bounding box center [86, 256] width 17 height 11
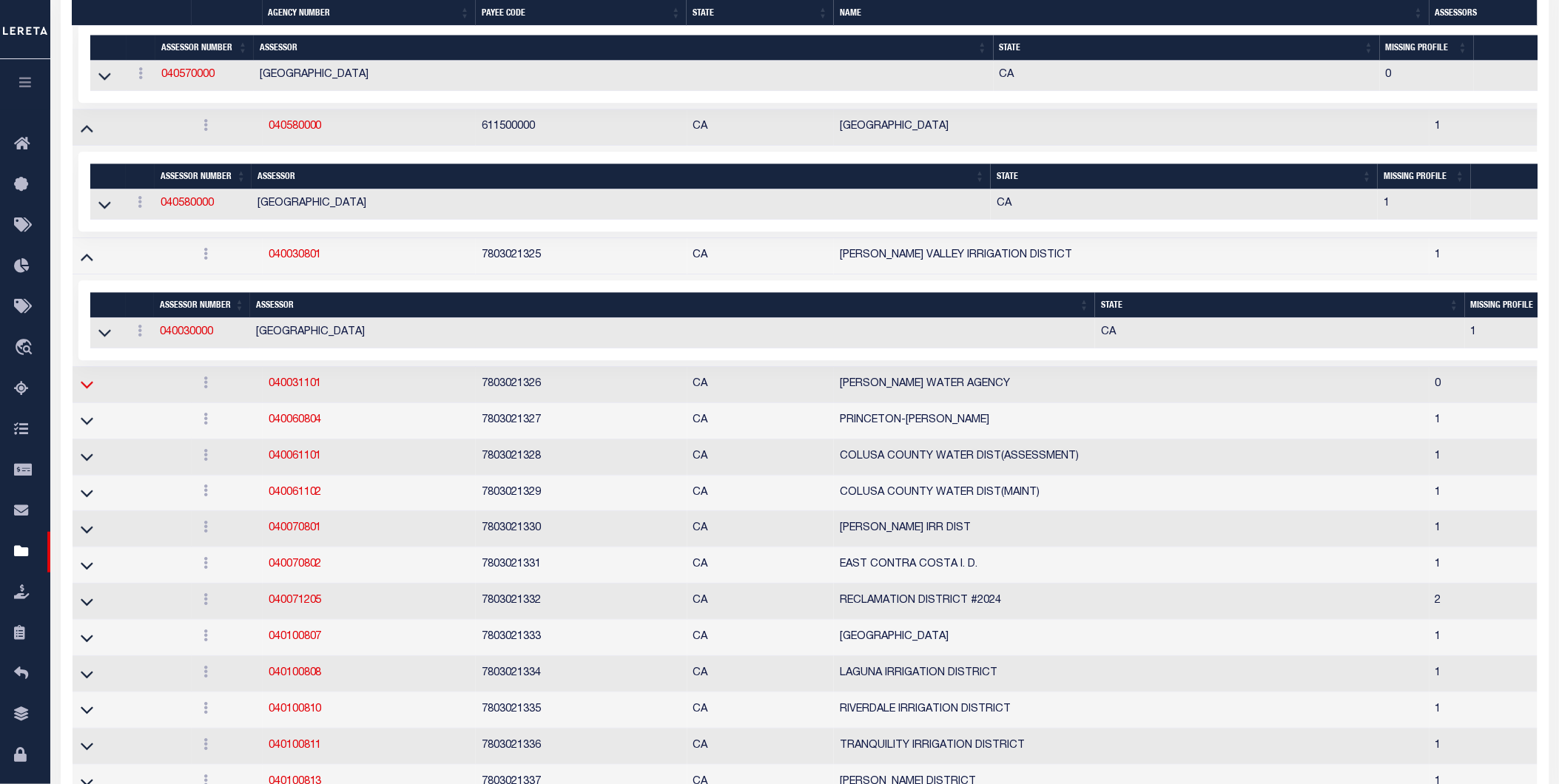
click at [83, 392] on icon at bounding box center [86, 384] width 13 height 15
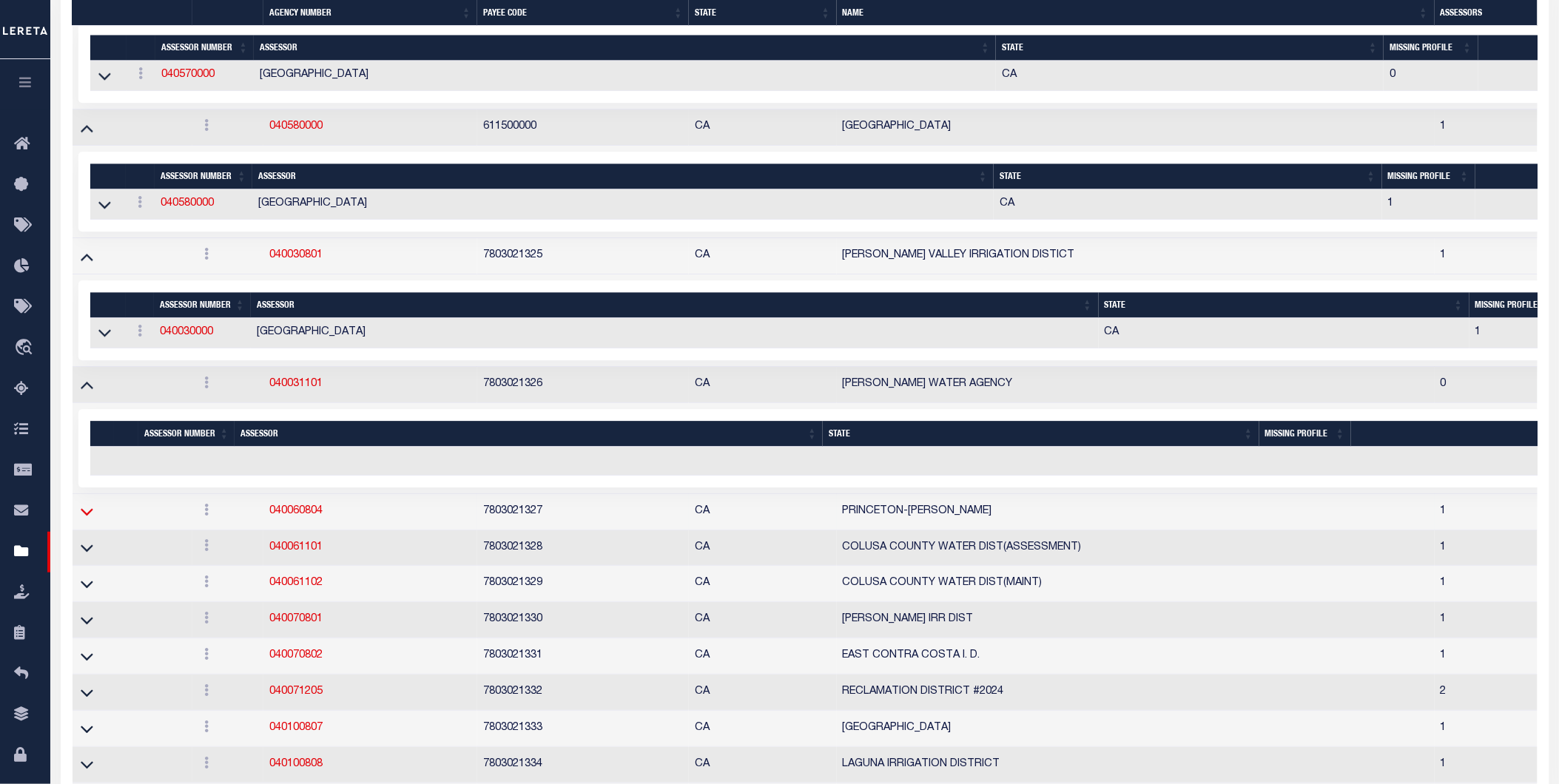
click at [87, 519] on icon at bounding box center [86, 511] width 13 height 15
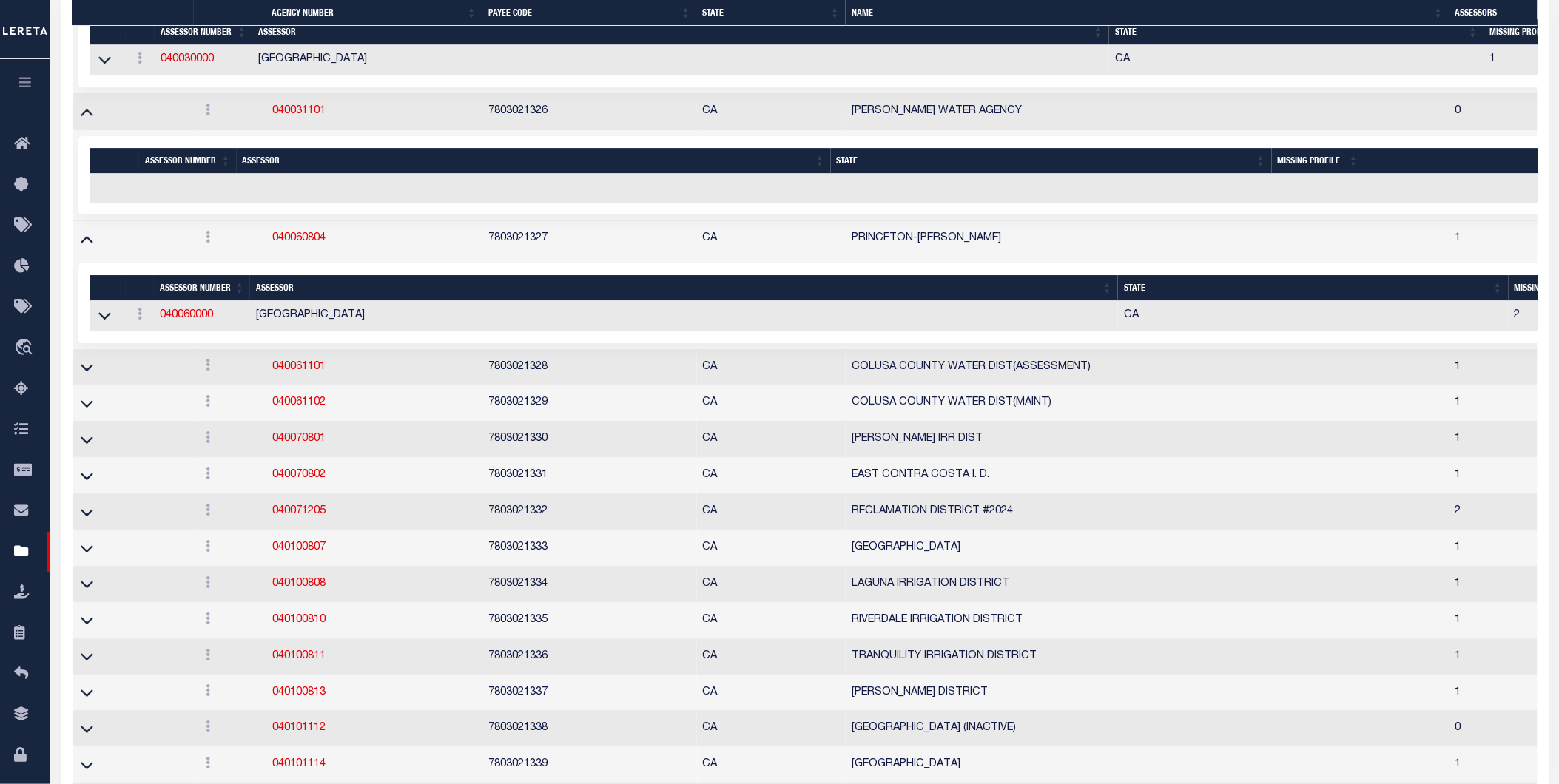
scroll to position [7982, 0]
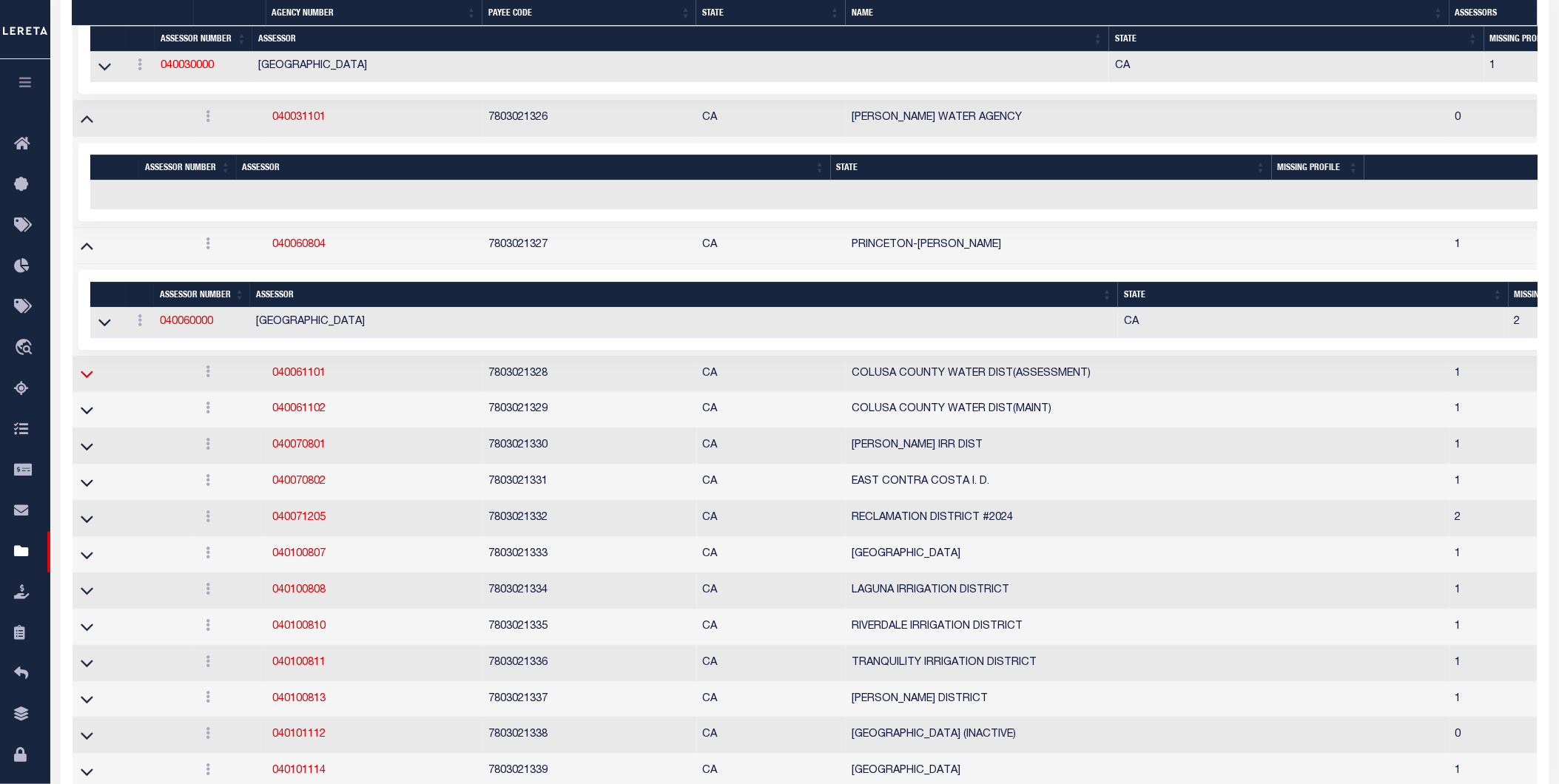
click at [91, 381] on icon at bounding box center [86, 374] width 13 height 15
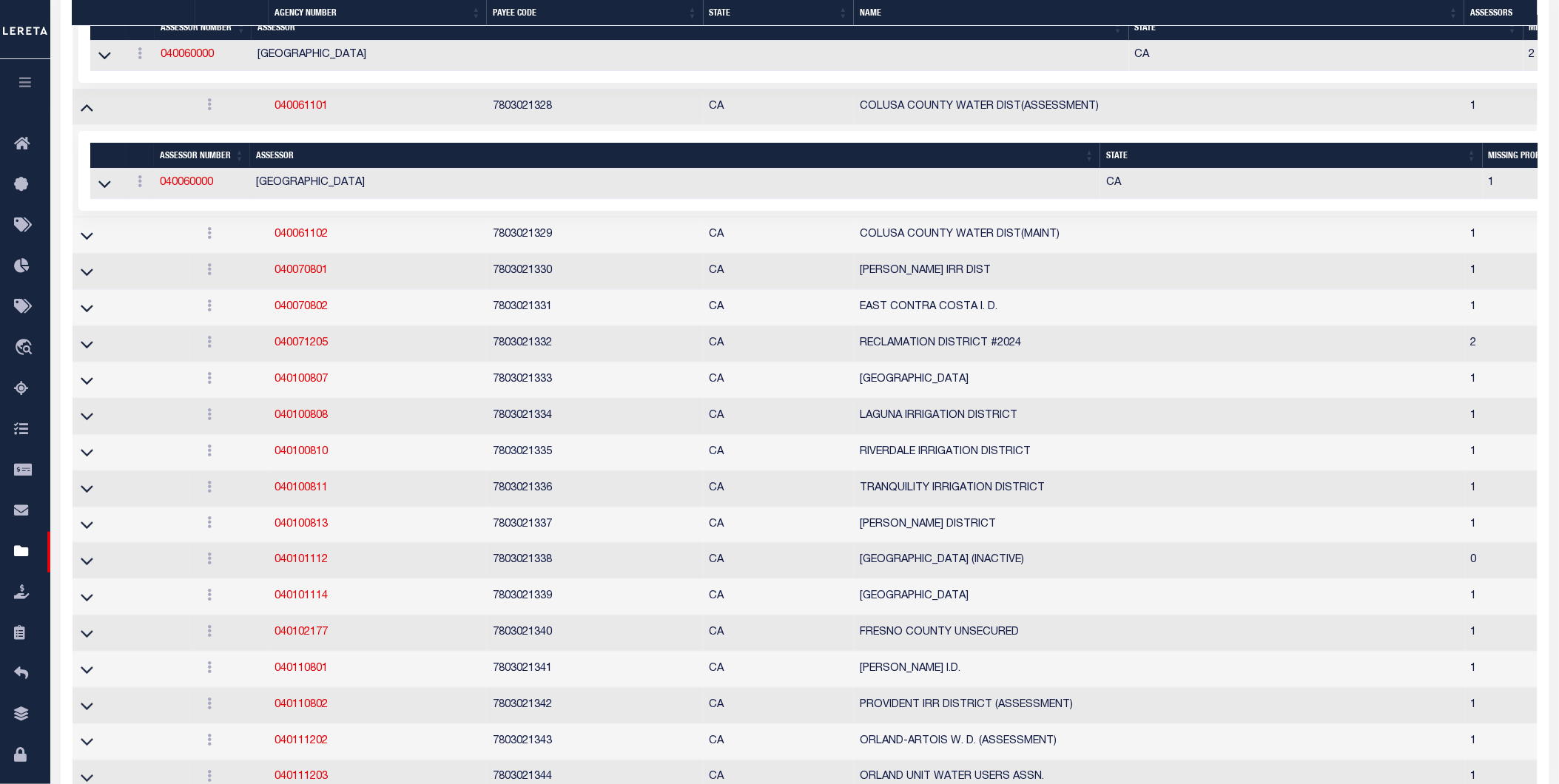
scroll to position [8279, 0]
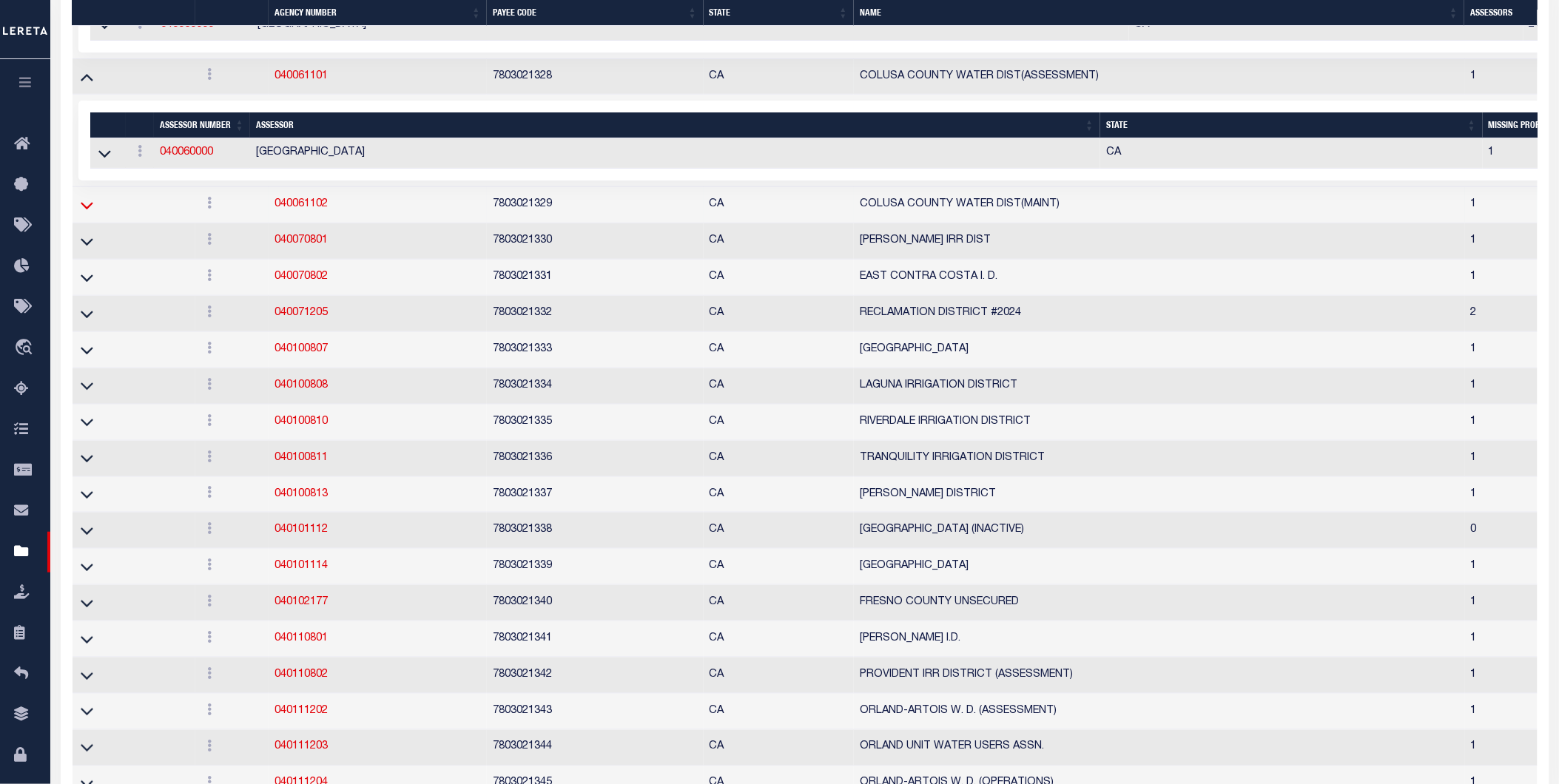
click at [85, 213] on icon at bounding box center [86, 205] width 13 height 15
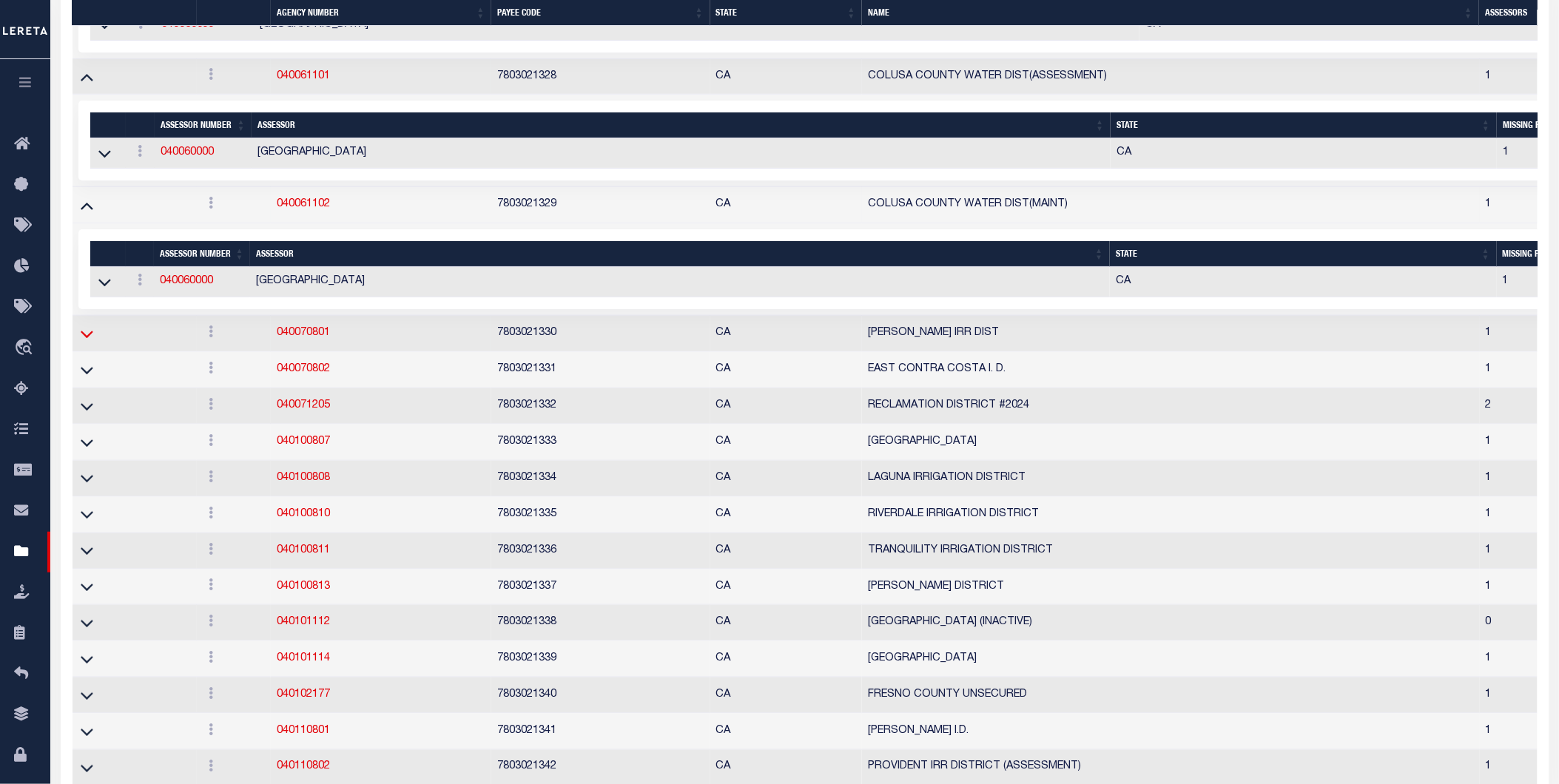
click at [82, 342] on icon at bounding box center [86, 334] width 13 height 15
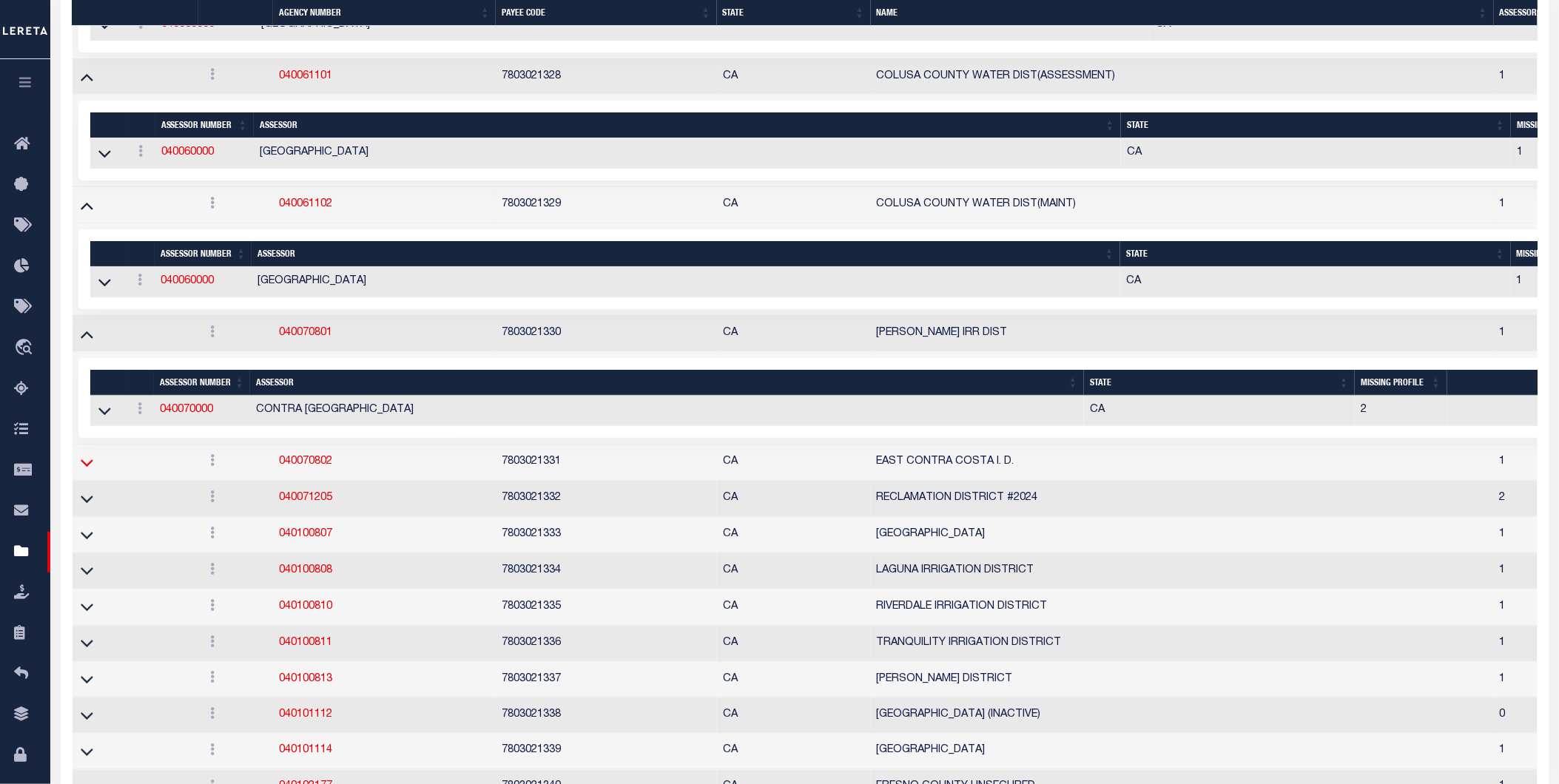
click at [84, 470] on icon at bounding box center [86, 463] width 13 height 15
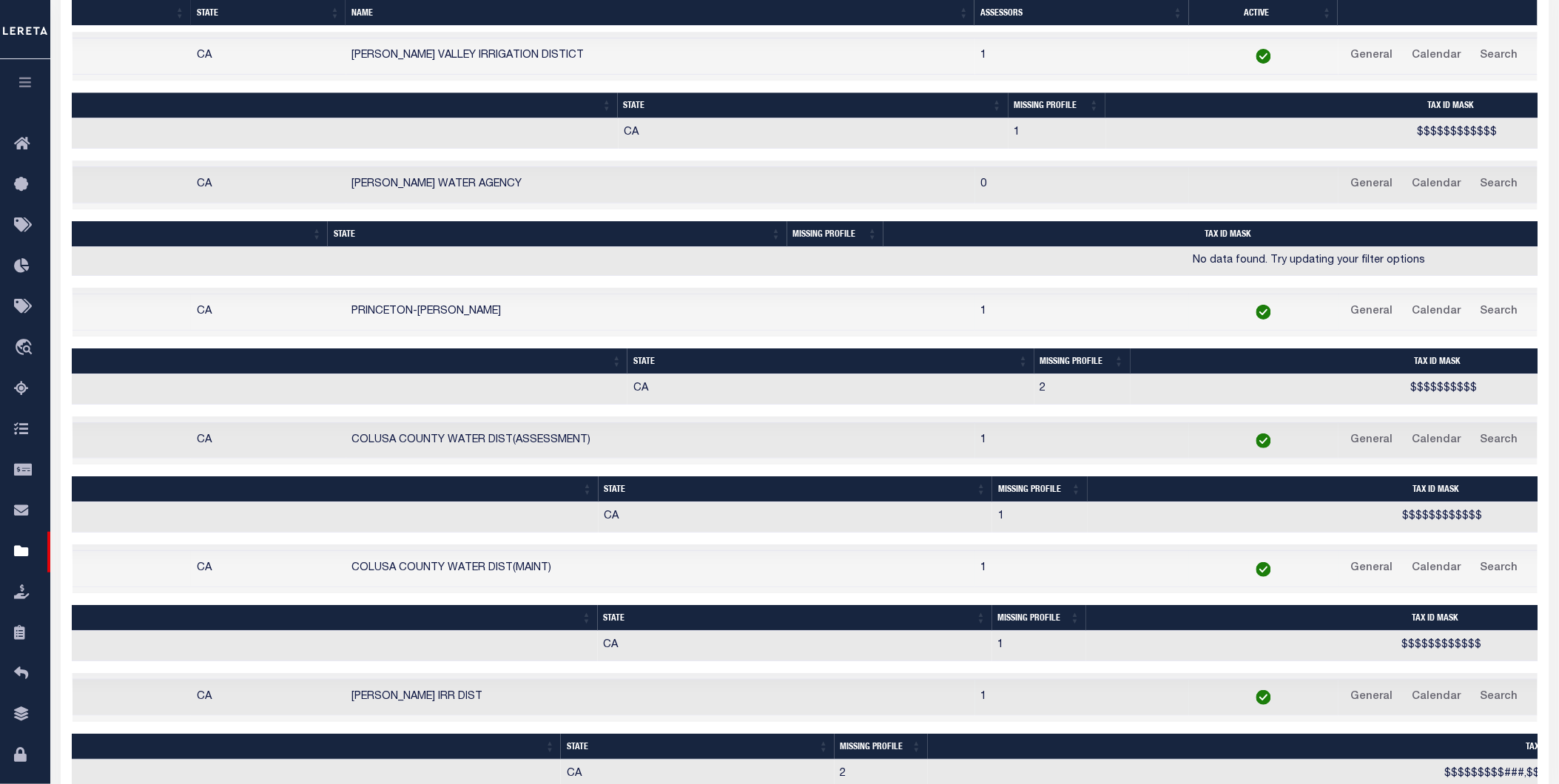
scroll to position [0, 680]
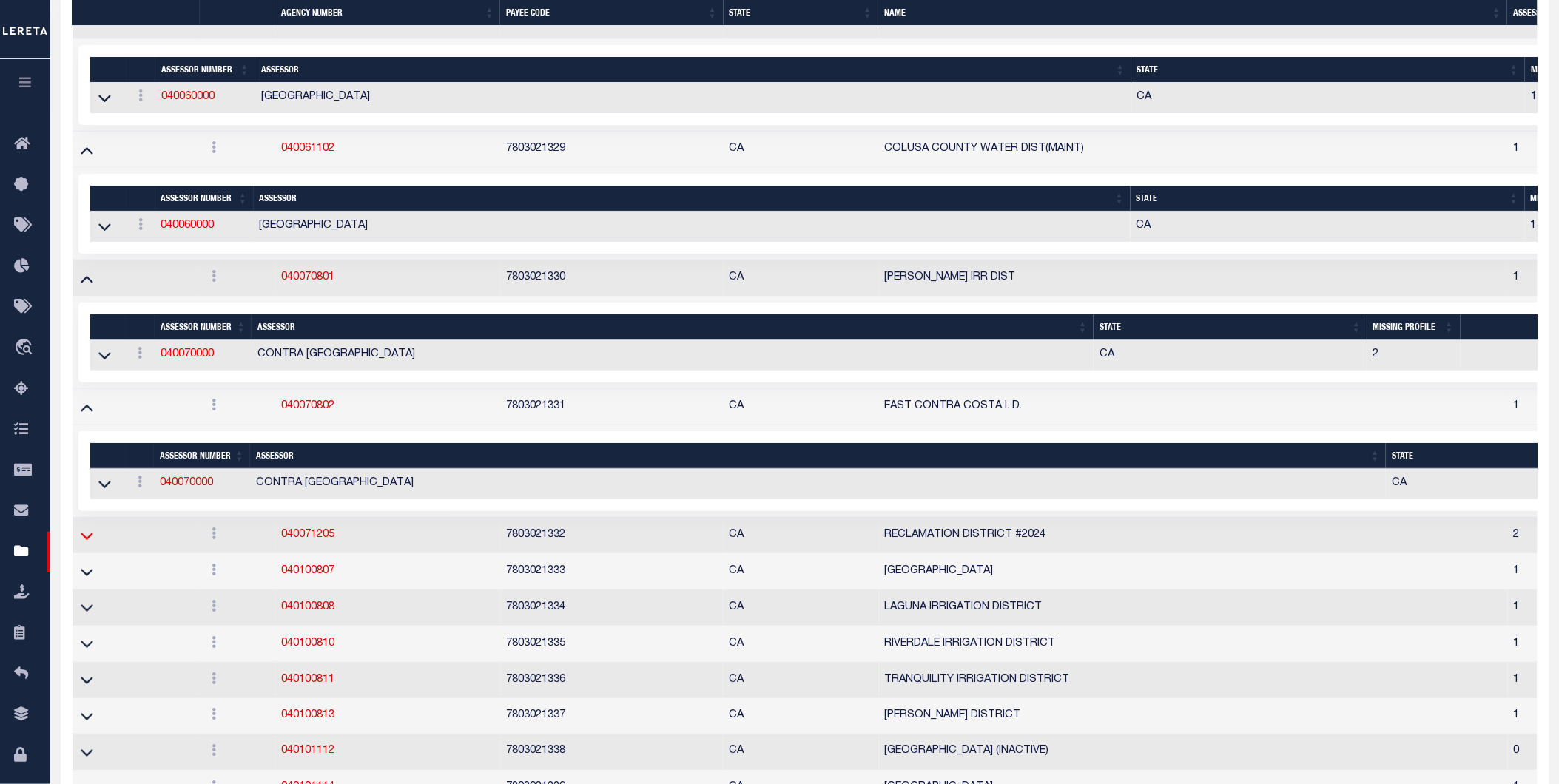
click at [89, 544] on icon at bounding box center [86, 535] width 13 height 15
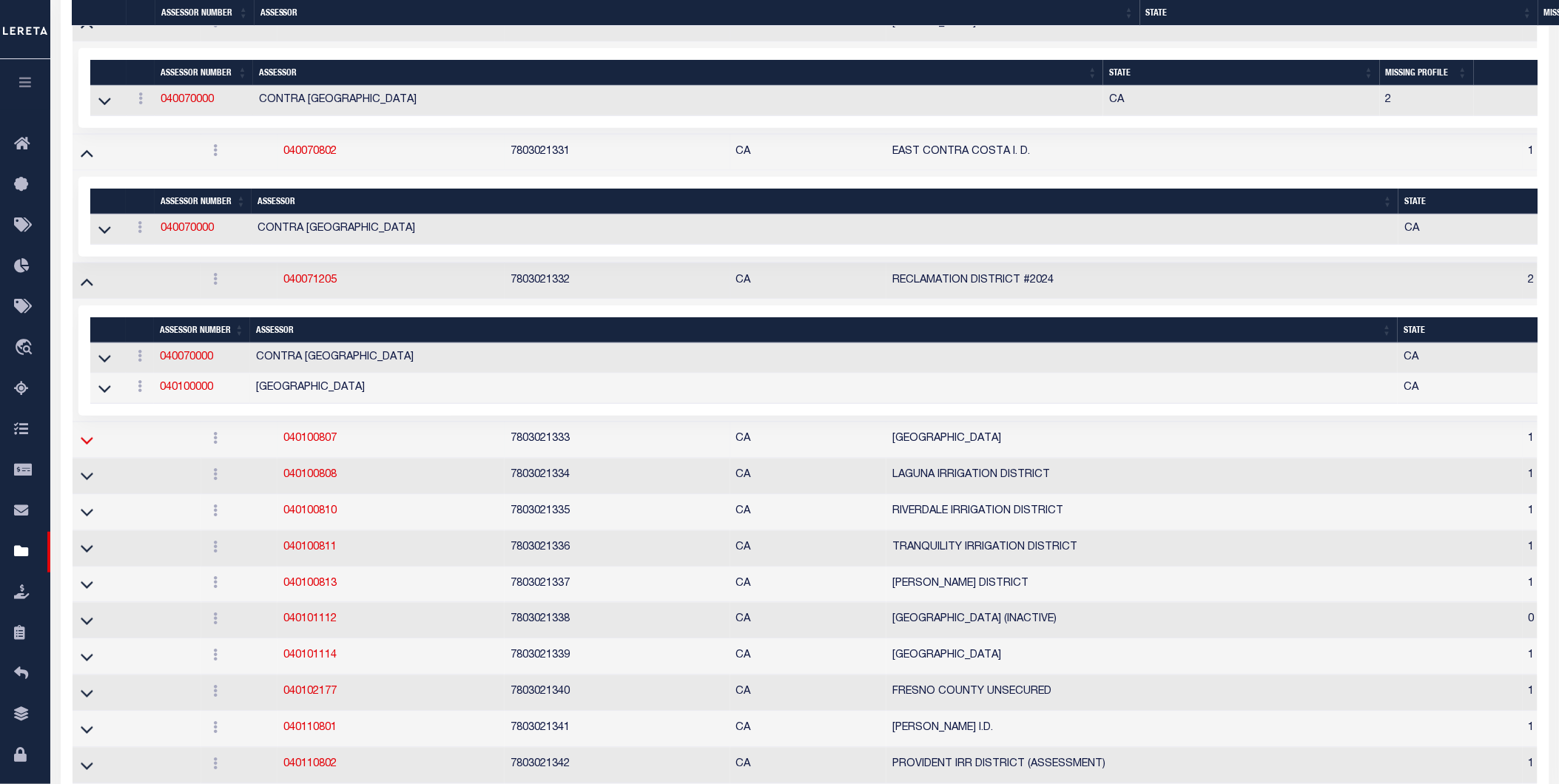
click at [84, 448] on icon at bounding box center [86, 440] width 13 height 15
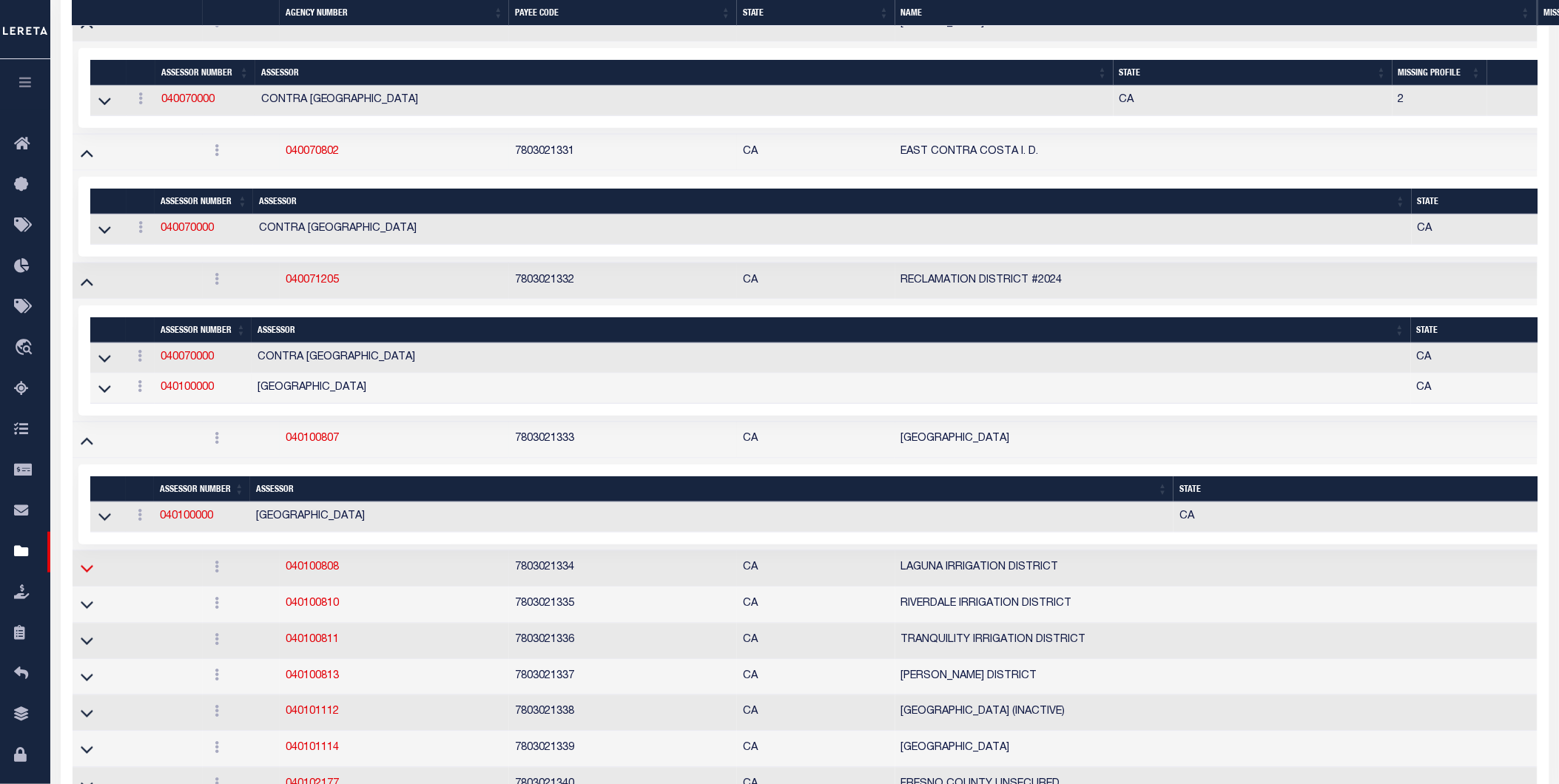
click at [87, 576] on icon at bounding box center [86, 568] width 13 height 15
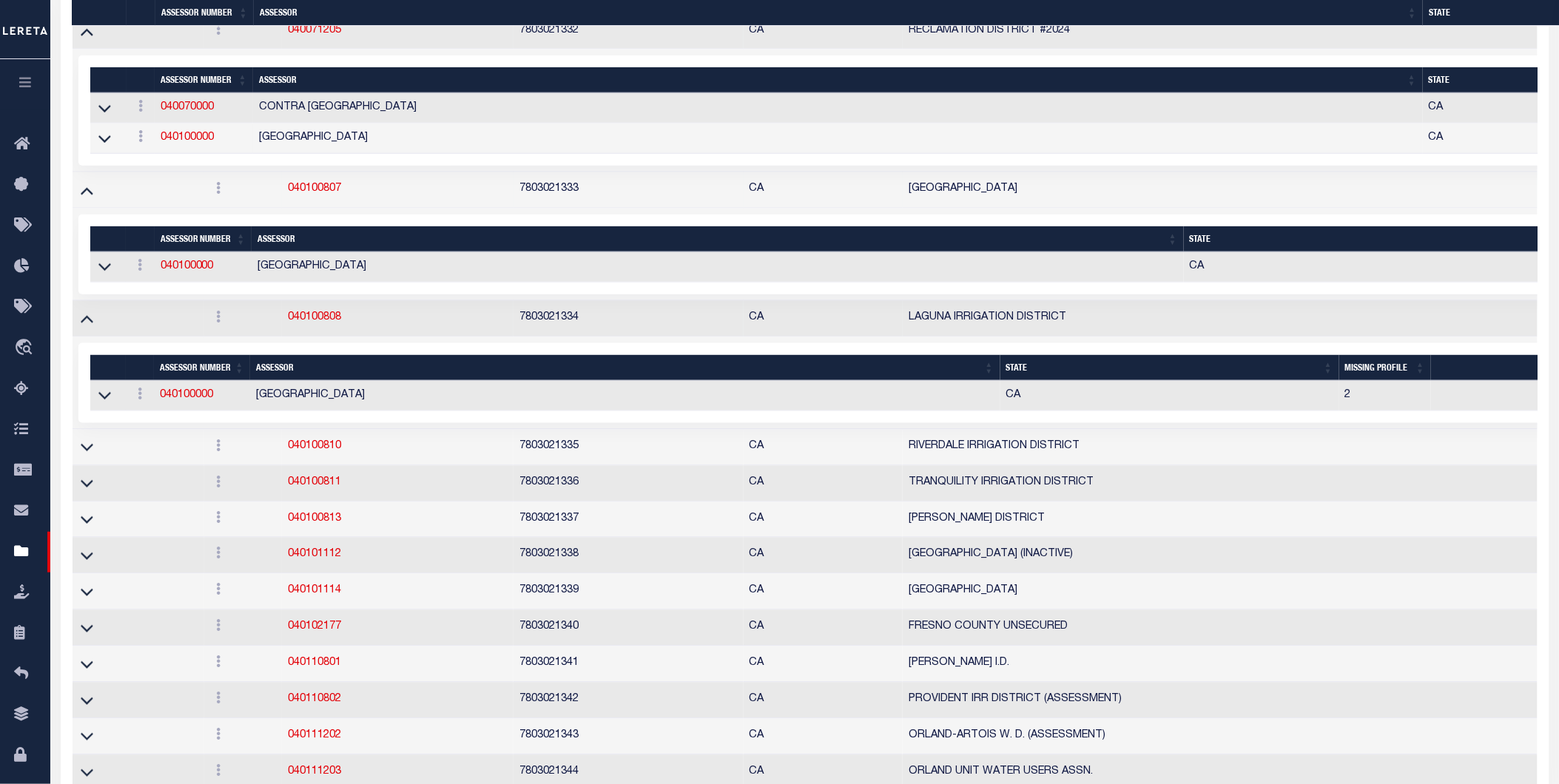
scroll to position [8851, 0]
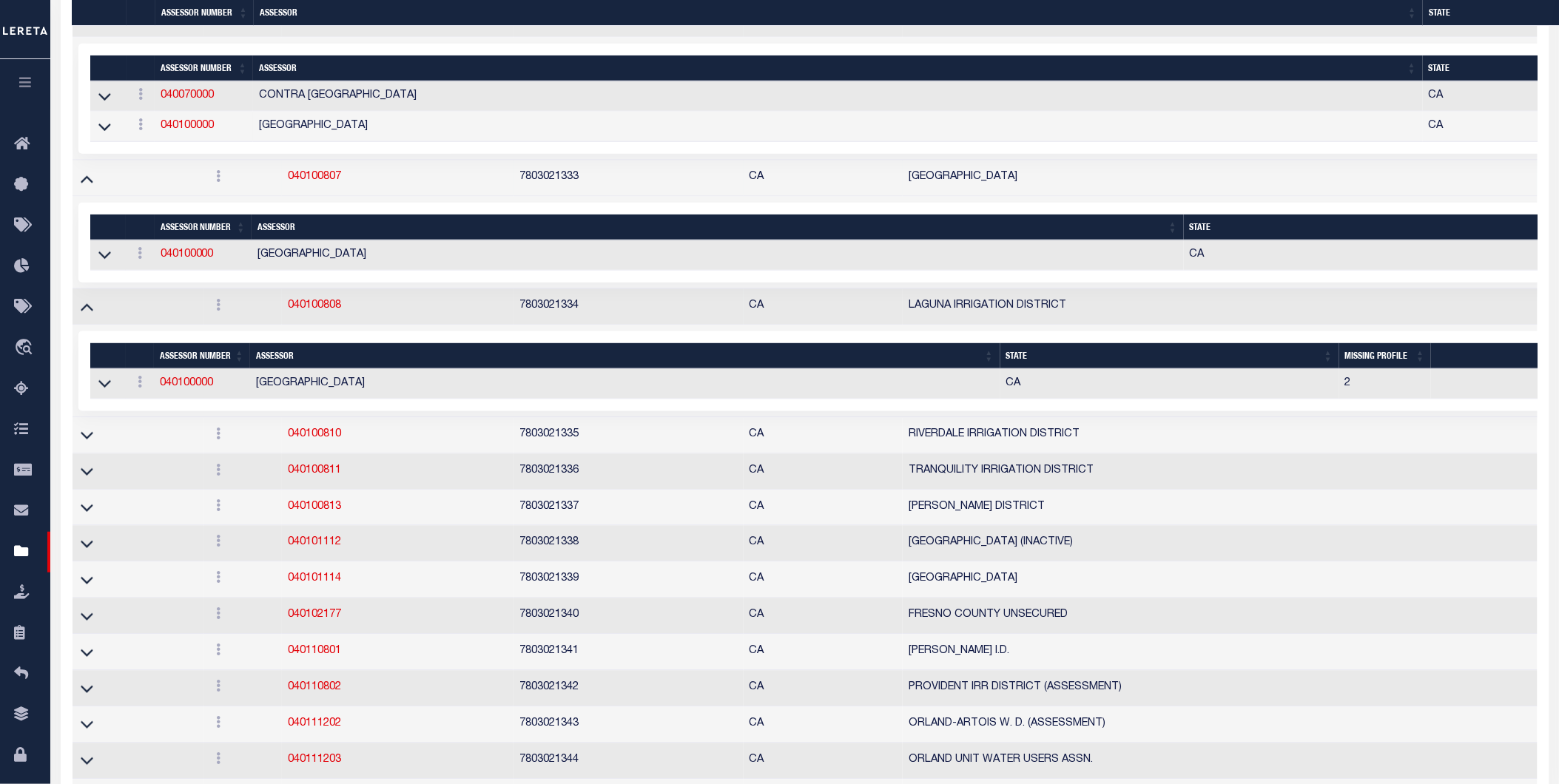
click at [94, 454] on td at bounding box center [139, 436] width 132 height 36
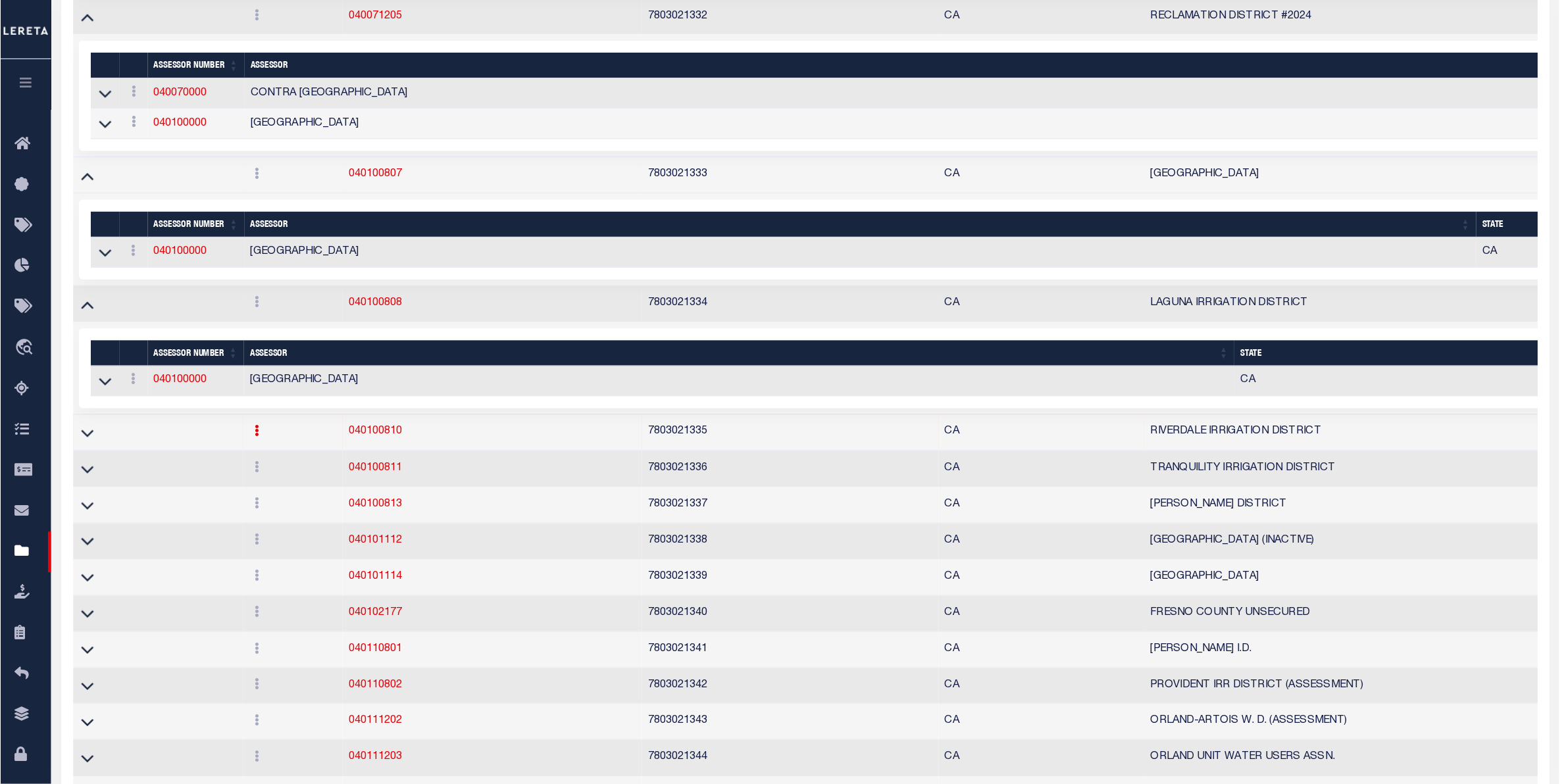
scroll to position [0, 0]
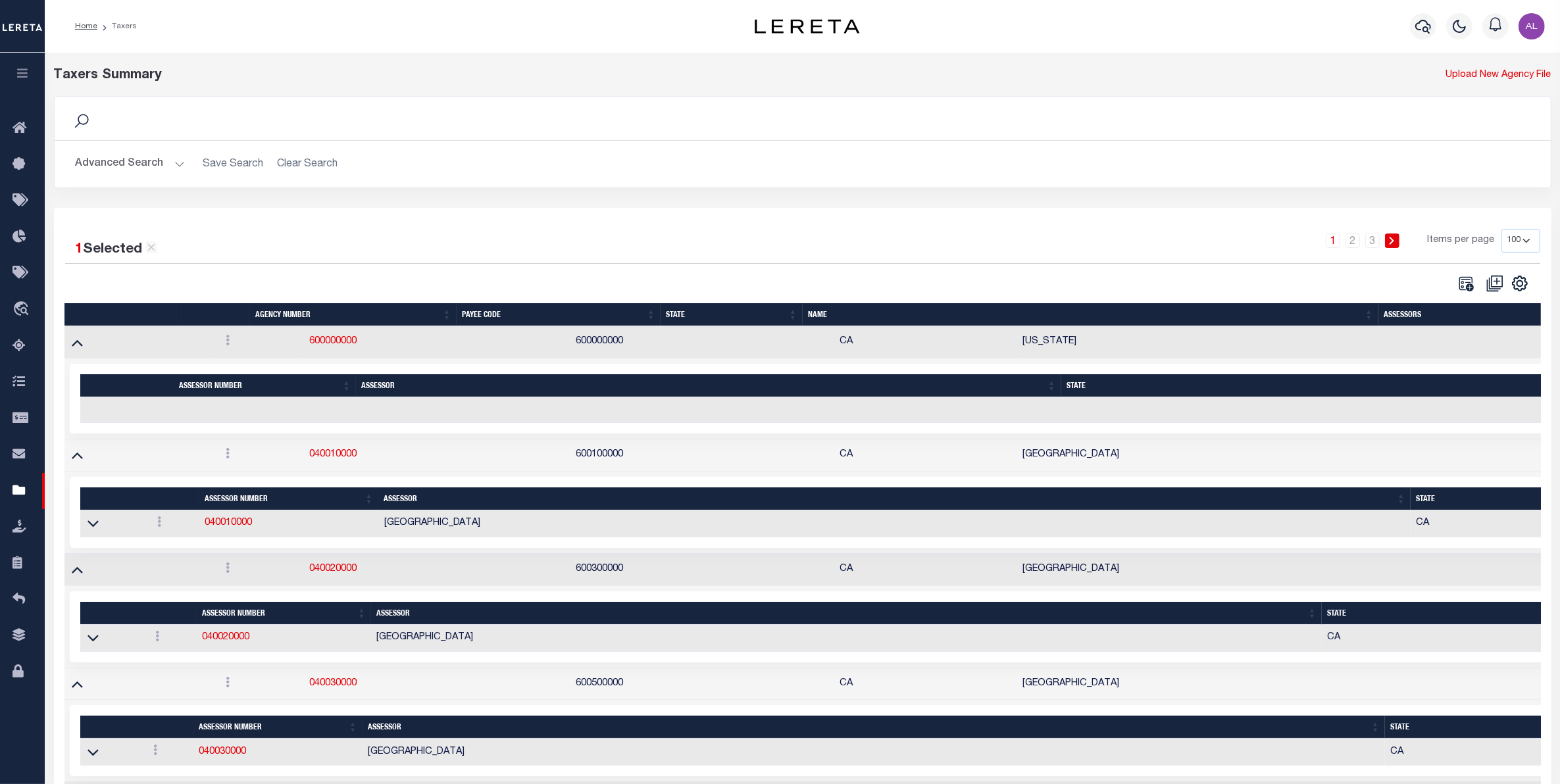
click at [179, 165] on button "Advanced Search" at bounding box center [130, 164] width 109 height 26
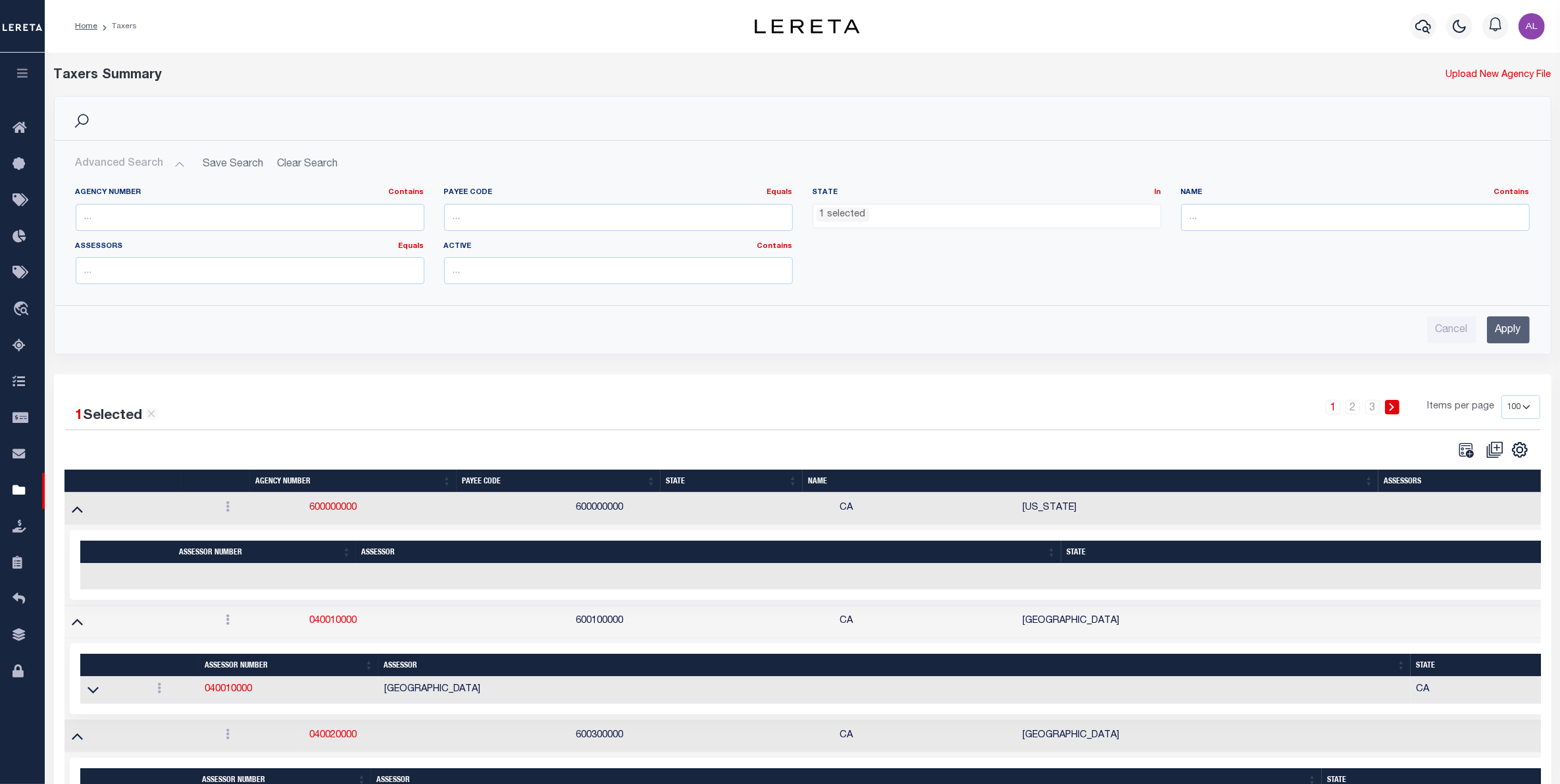
click at [953, 215] on ul "1 selected" at bounding box center [986, 213] width 347 height 18
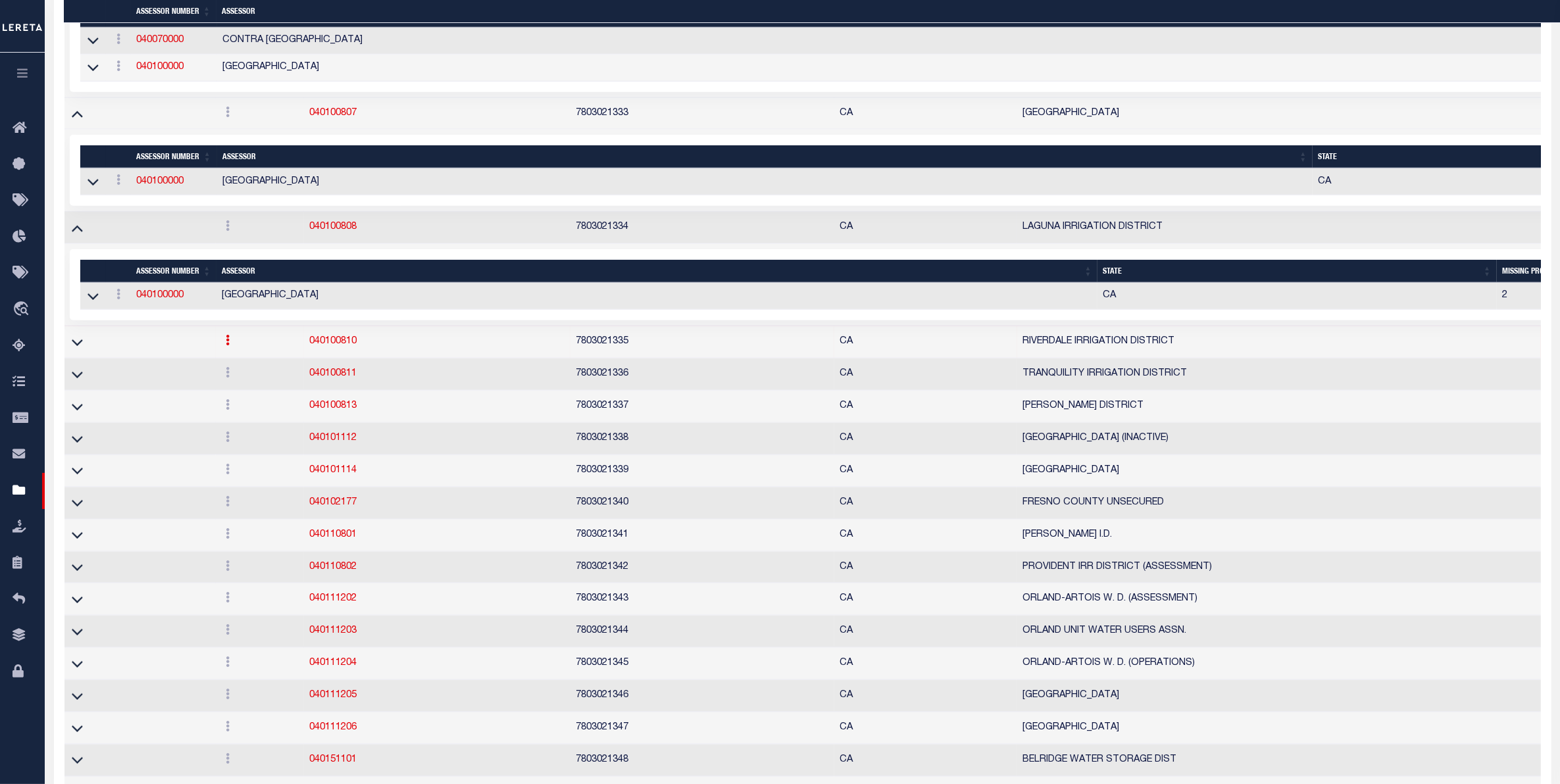
scroll to position [8328, 0]
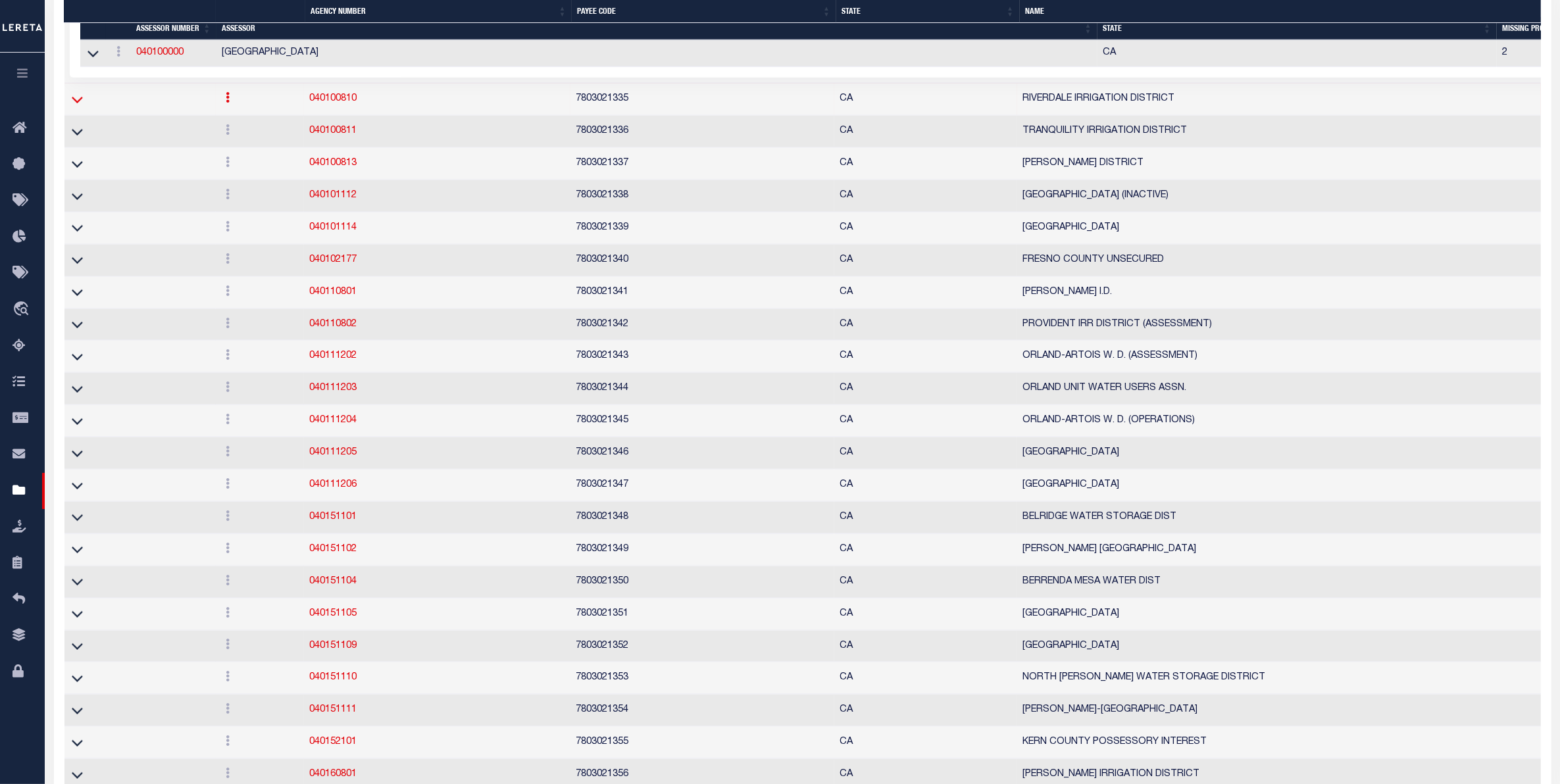
click at [81, 107] on icon at bounding box center [77, 100] width 11 height 13
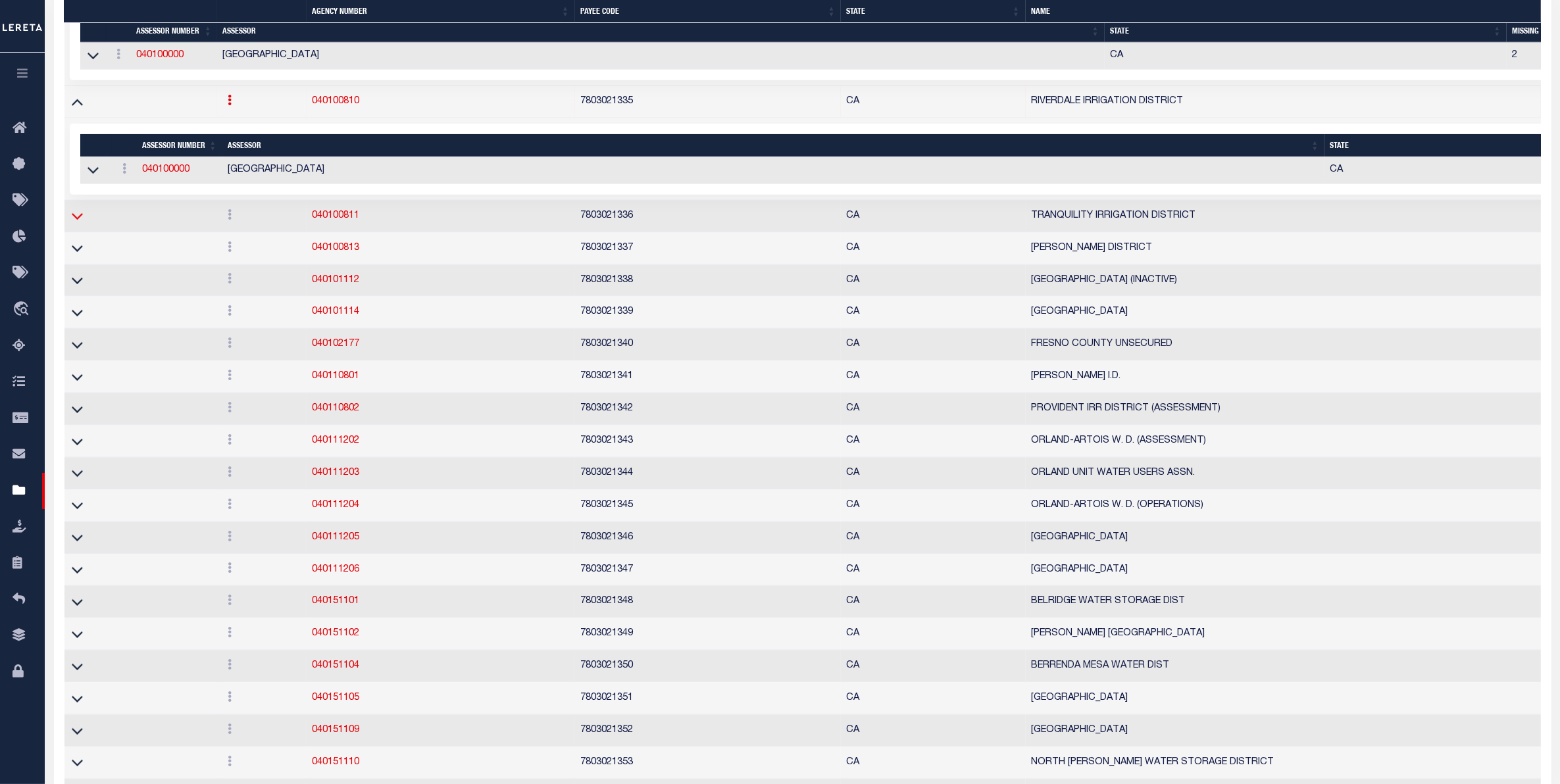
click at [76, 223] on icon at bounding box center [77, 216] width 11 height 13
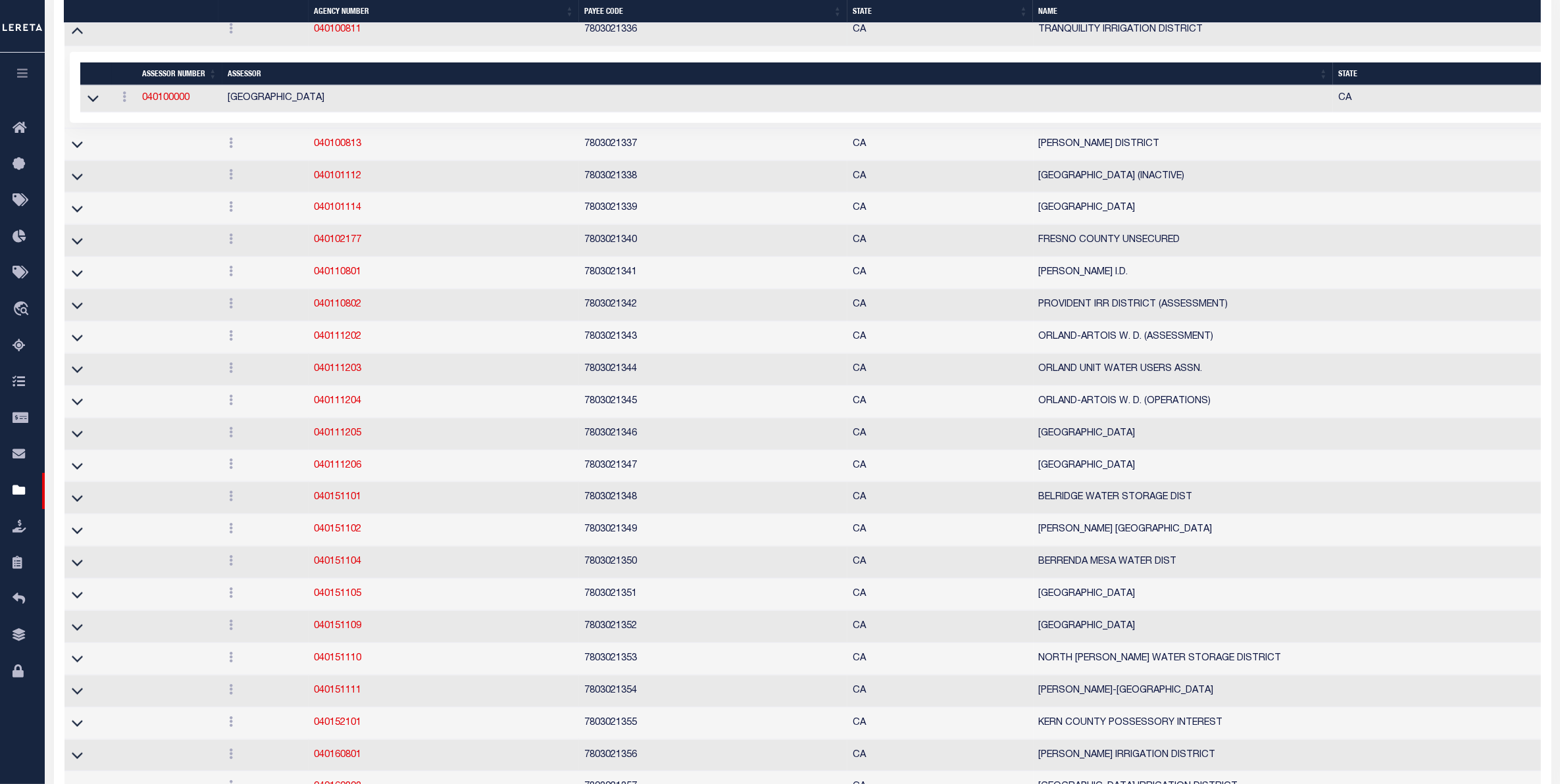
scroll to position [8515, 0]
click at [80, 150] on icon at bounding box center [77, 144] width 11 height 13
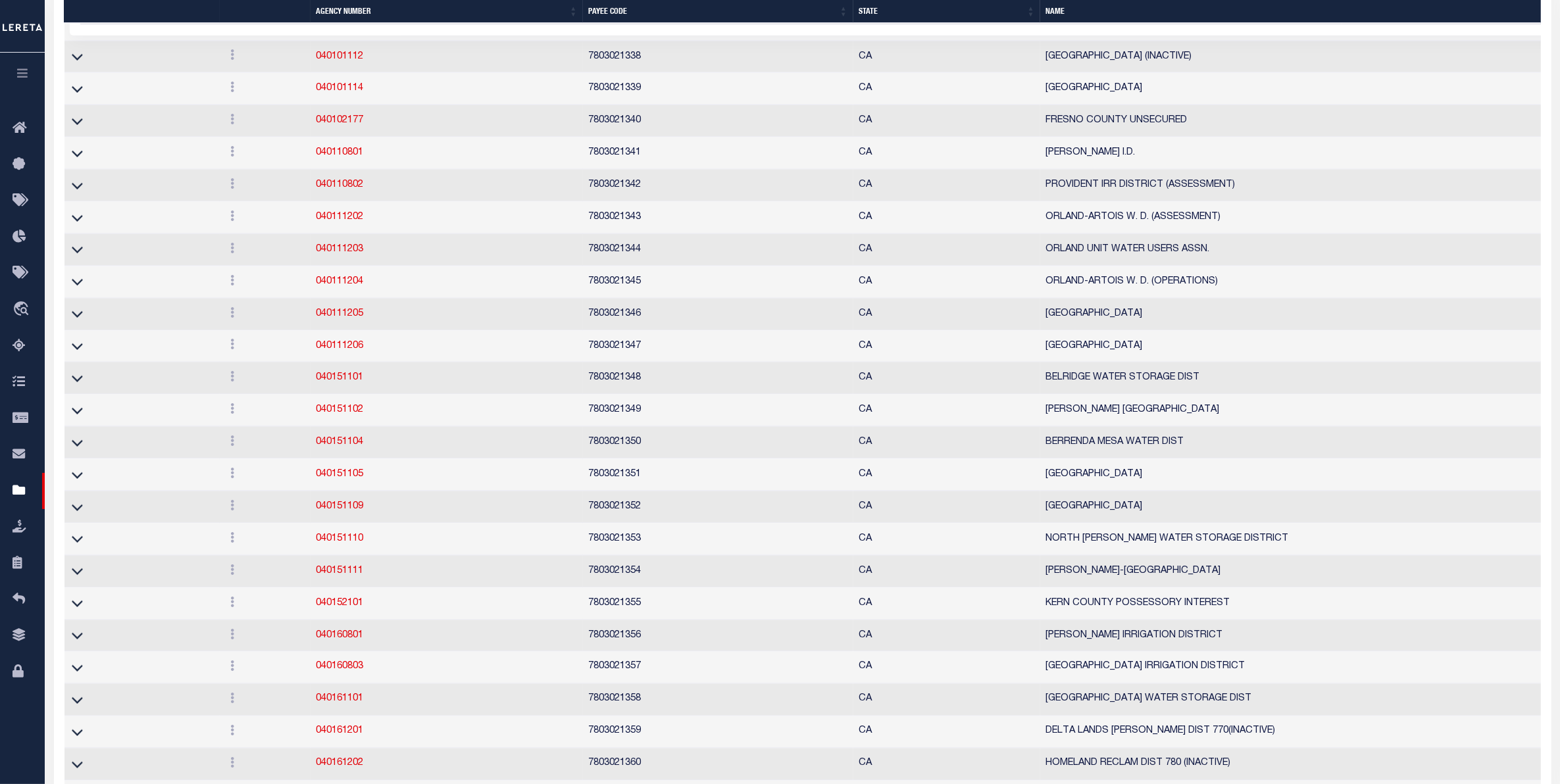
scroll to position [8758, 0]
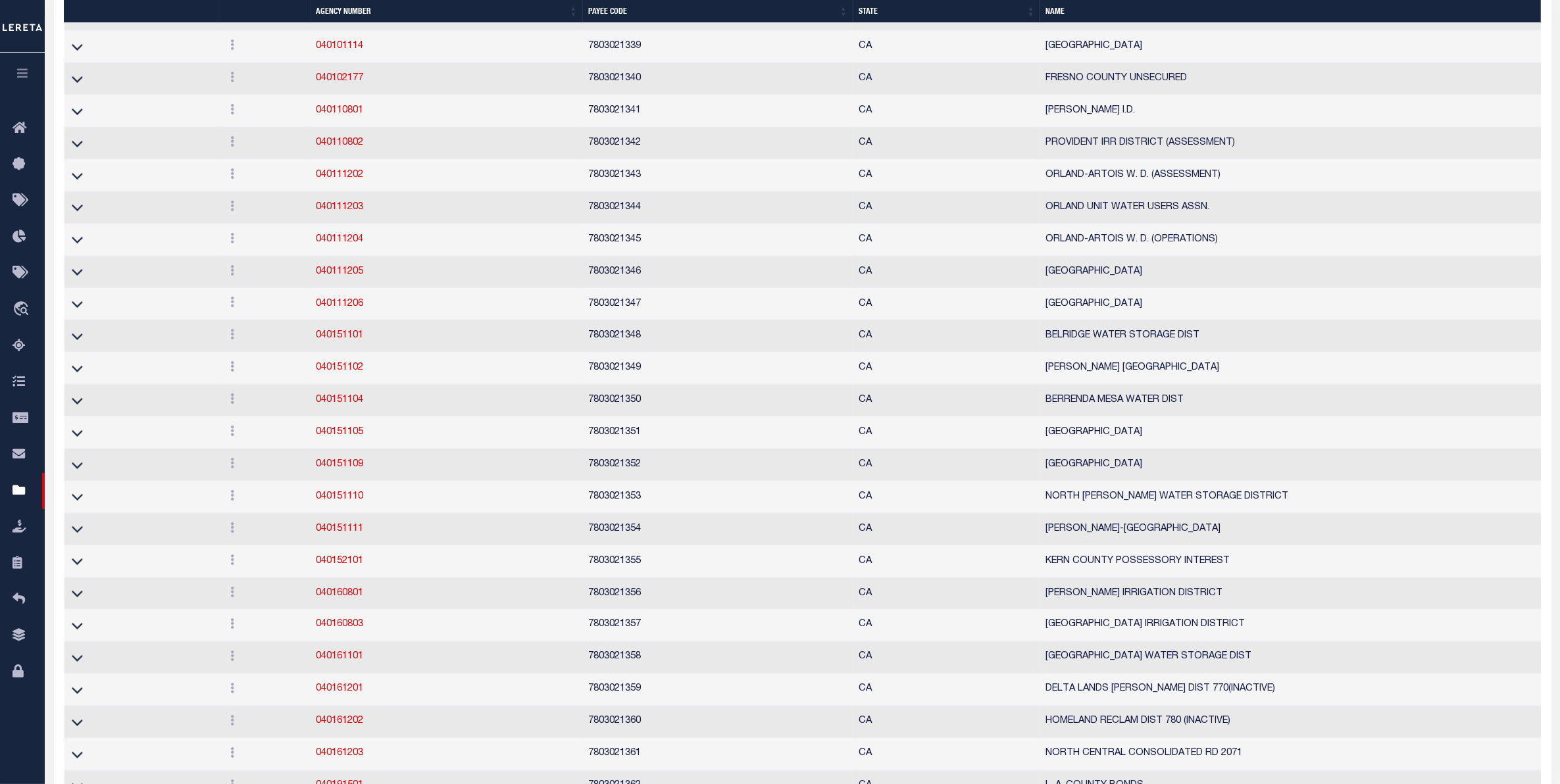
click at [76, 22] on icon at bounding box center [77, 15] width 11 height 13
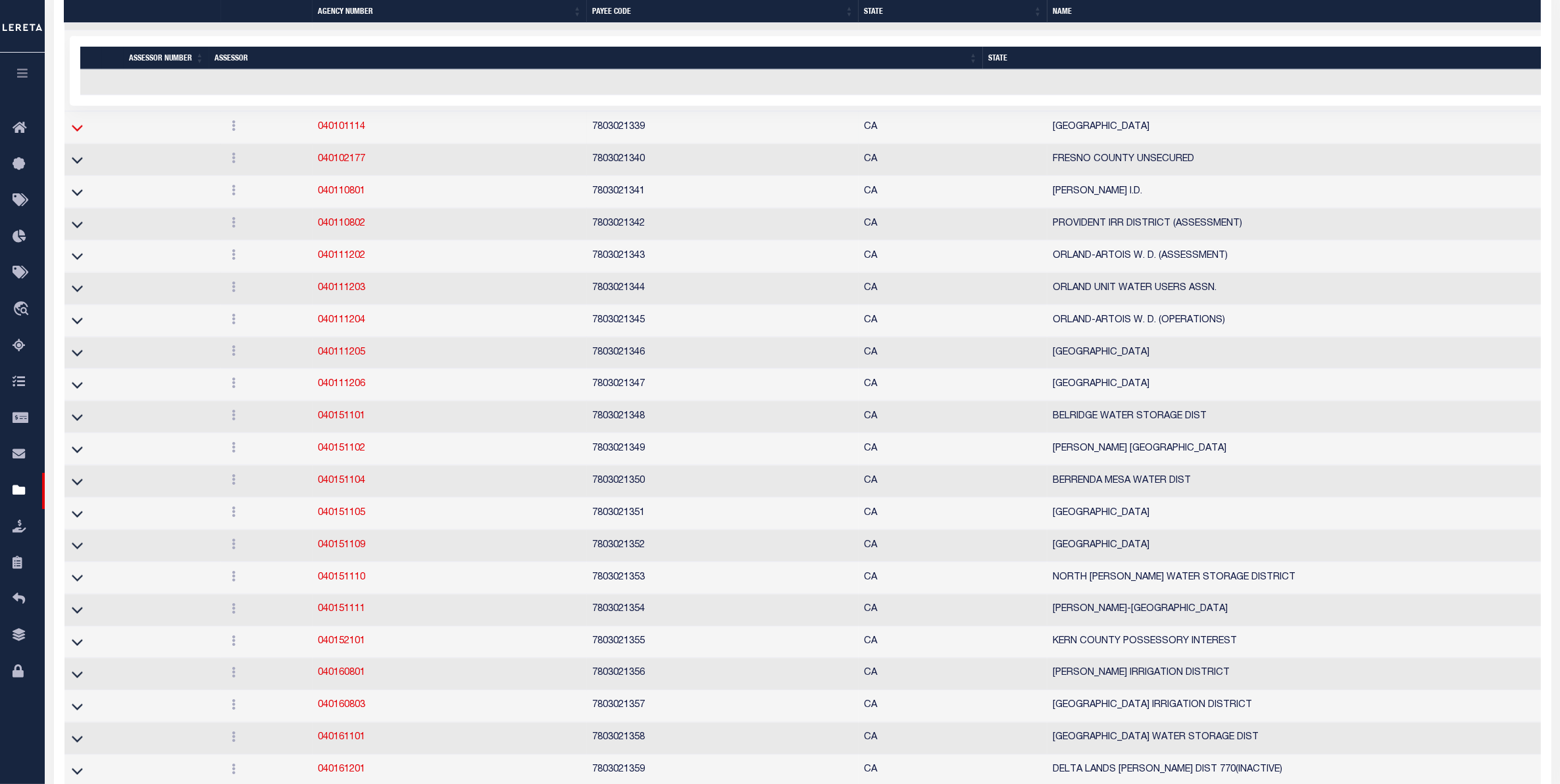
click at [77, 135] on icon at bounding box center [77, 128] width 11 height 13
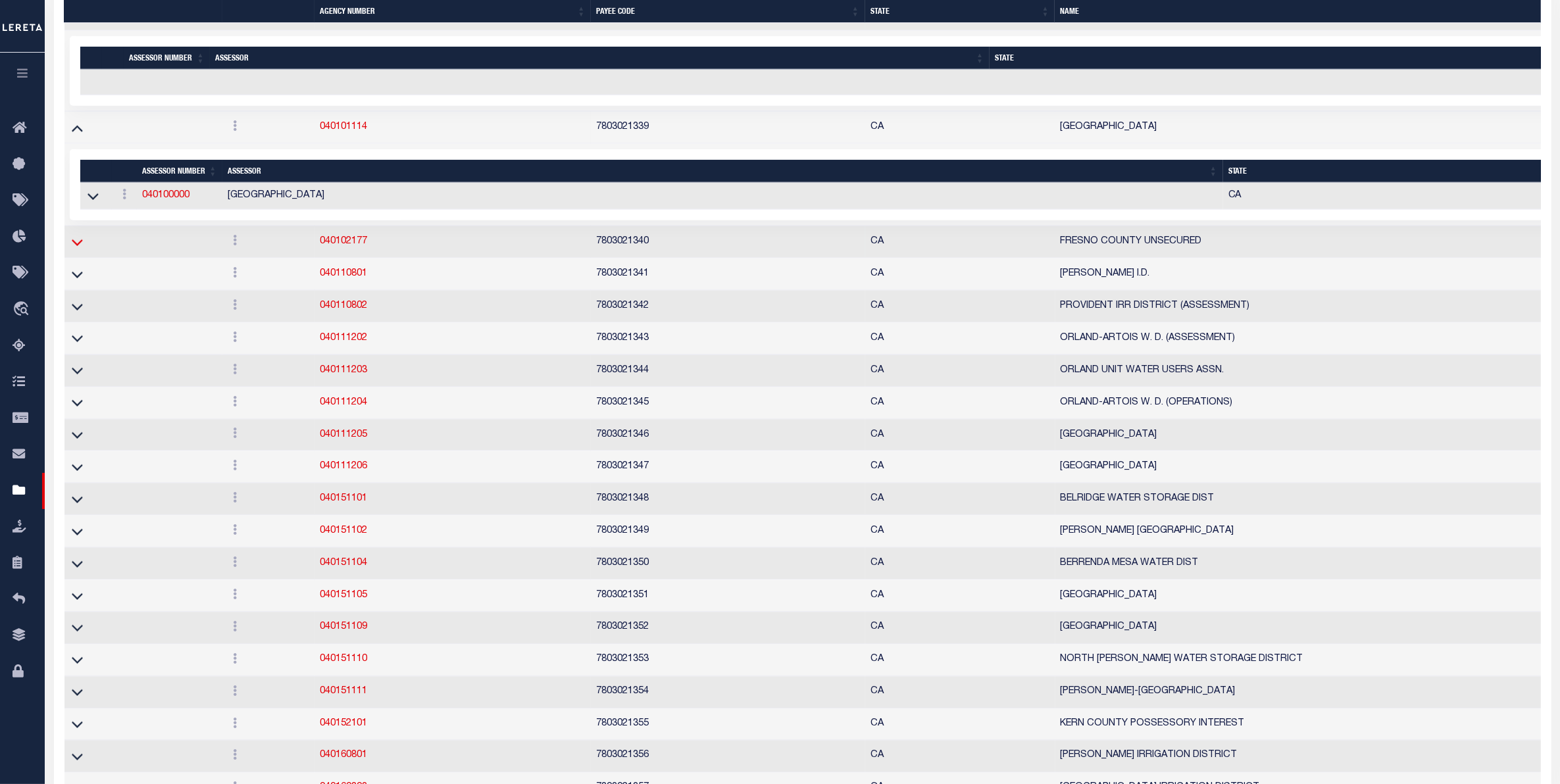
click at [78, 250] on icon at bounding box center [77, 242] width 11 height 13
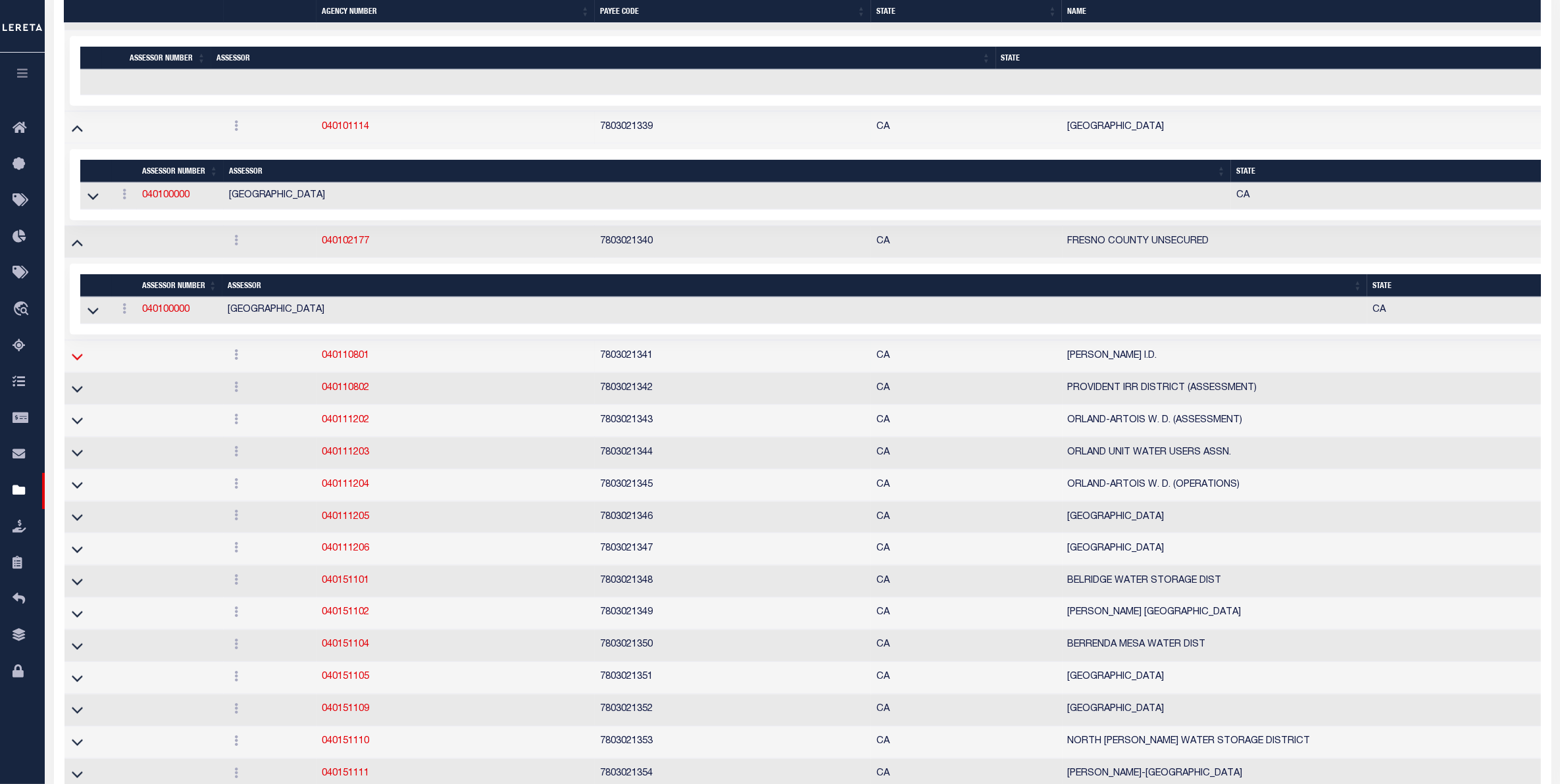
click at [77, 364] on icon at bounding box center [77, 357] width 11 height 13
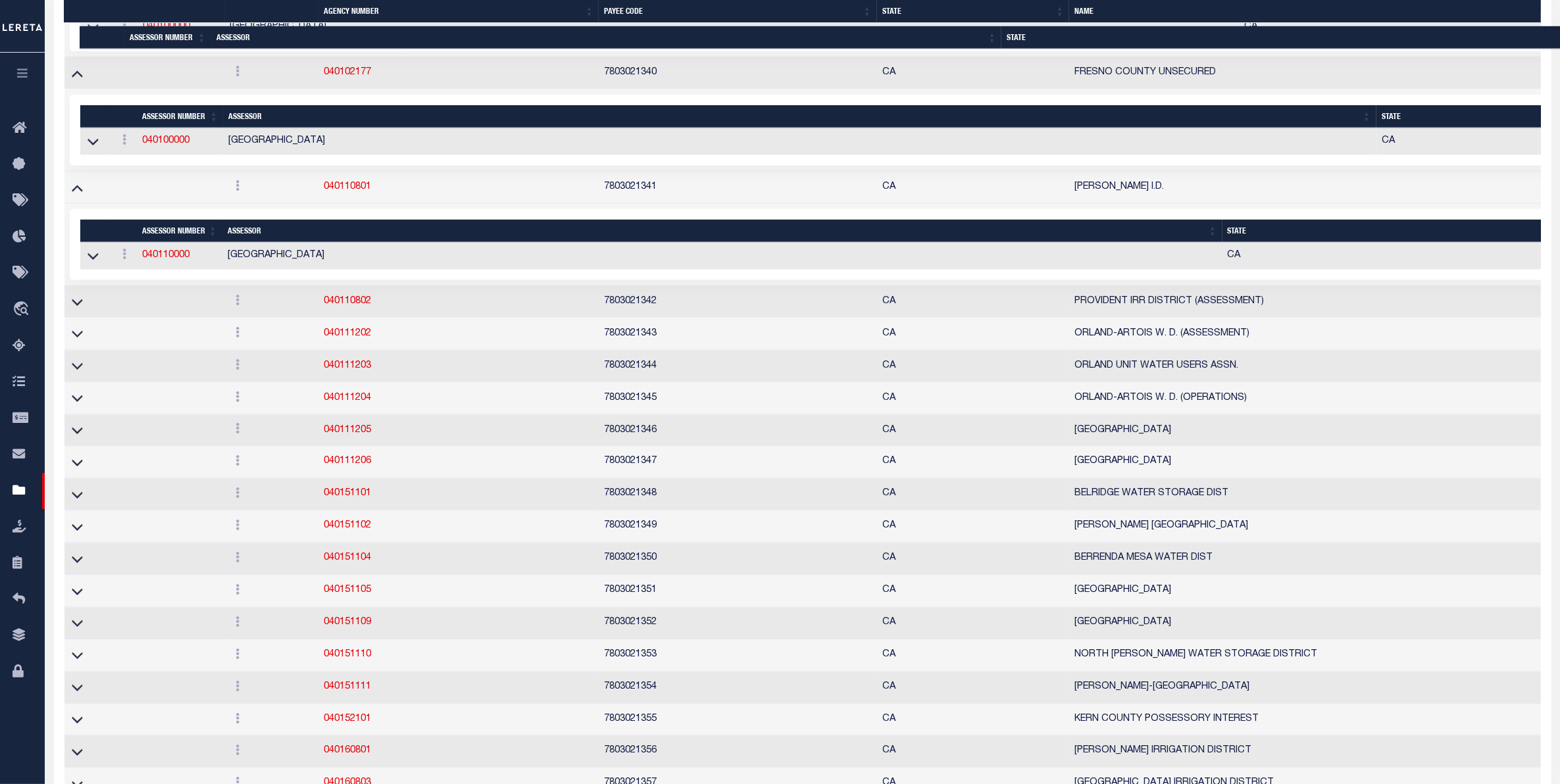
scroll to position [9016, 0]
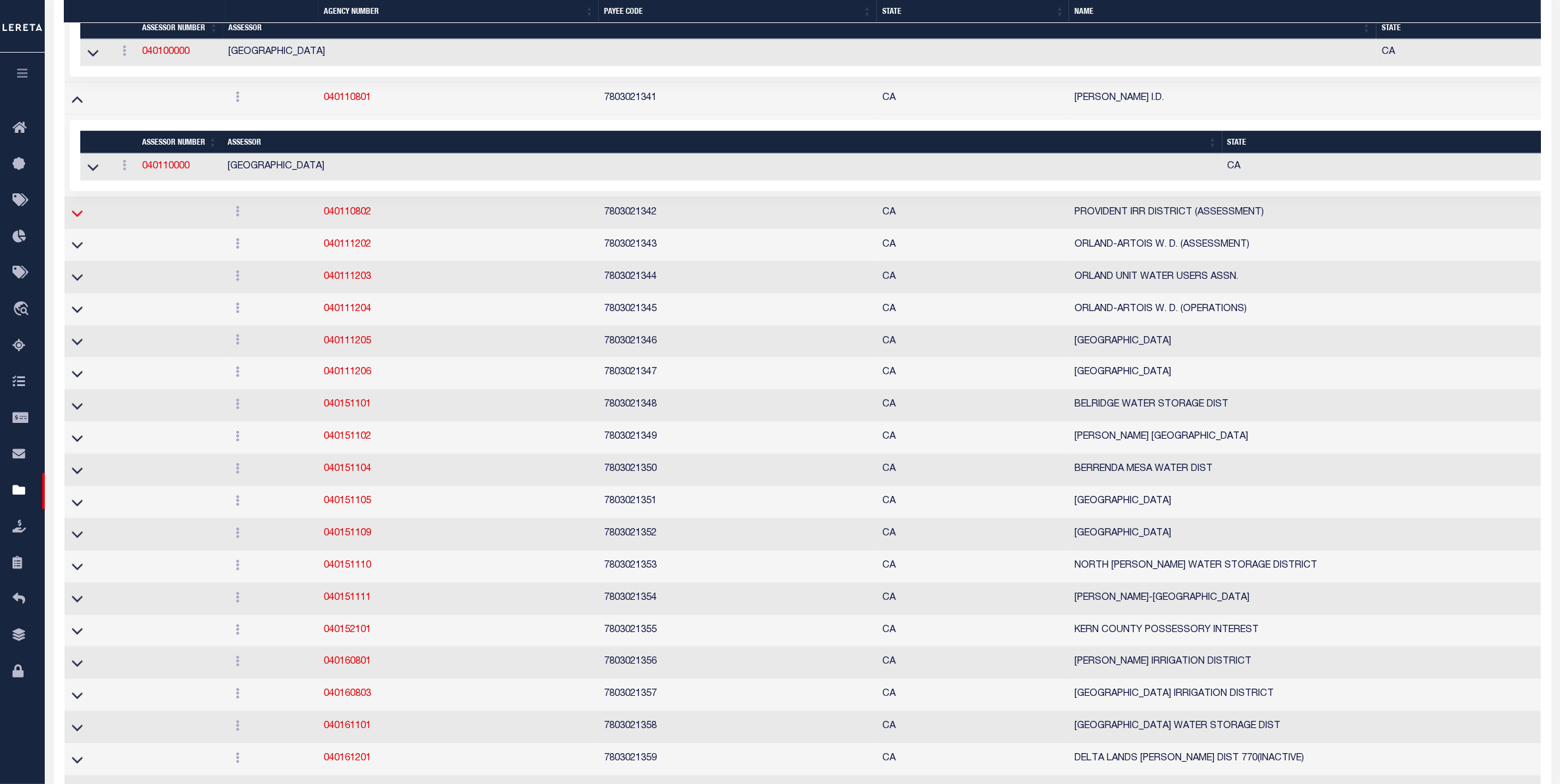
click at [76, 221] on icon at bounding box center [77, 213] width 11 height 13
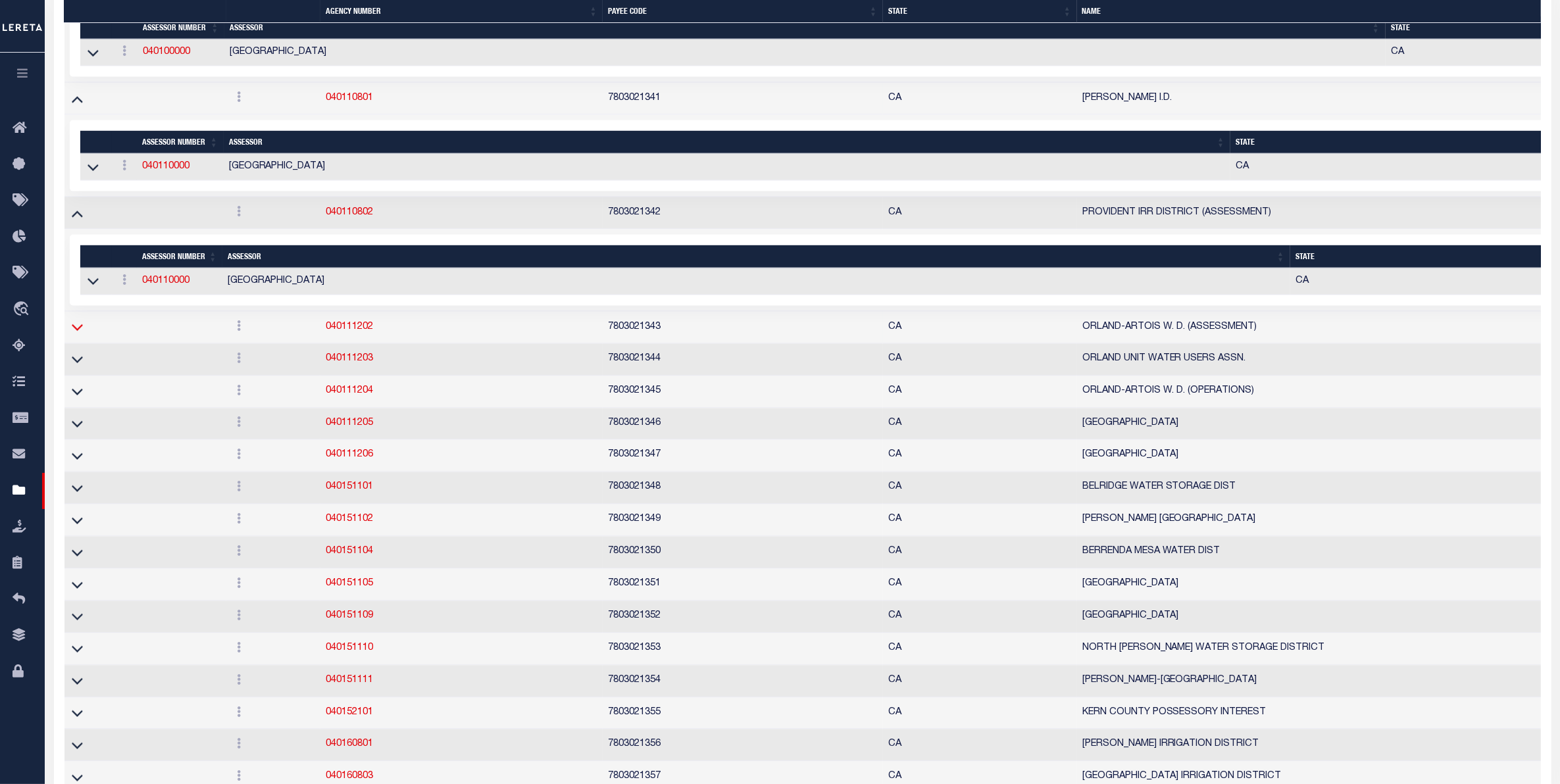
click at [79, 334] on icon at bounding box center [77, 327] width 11 height 13
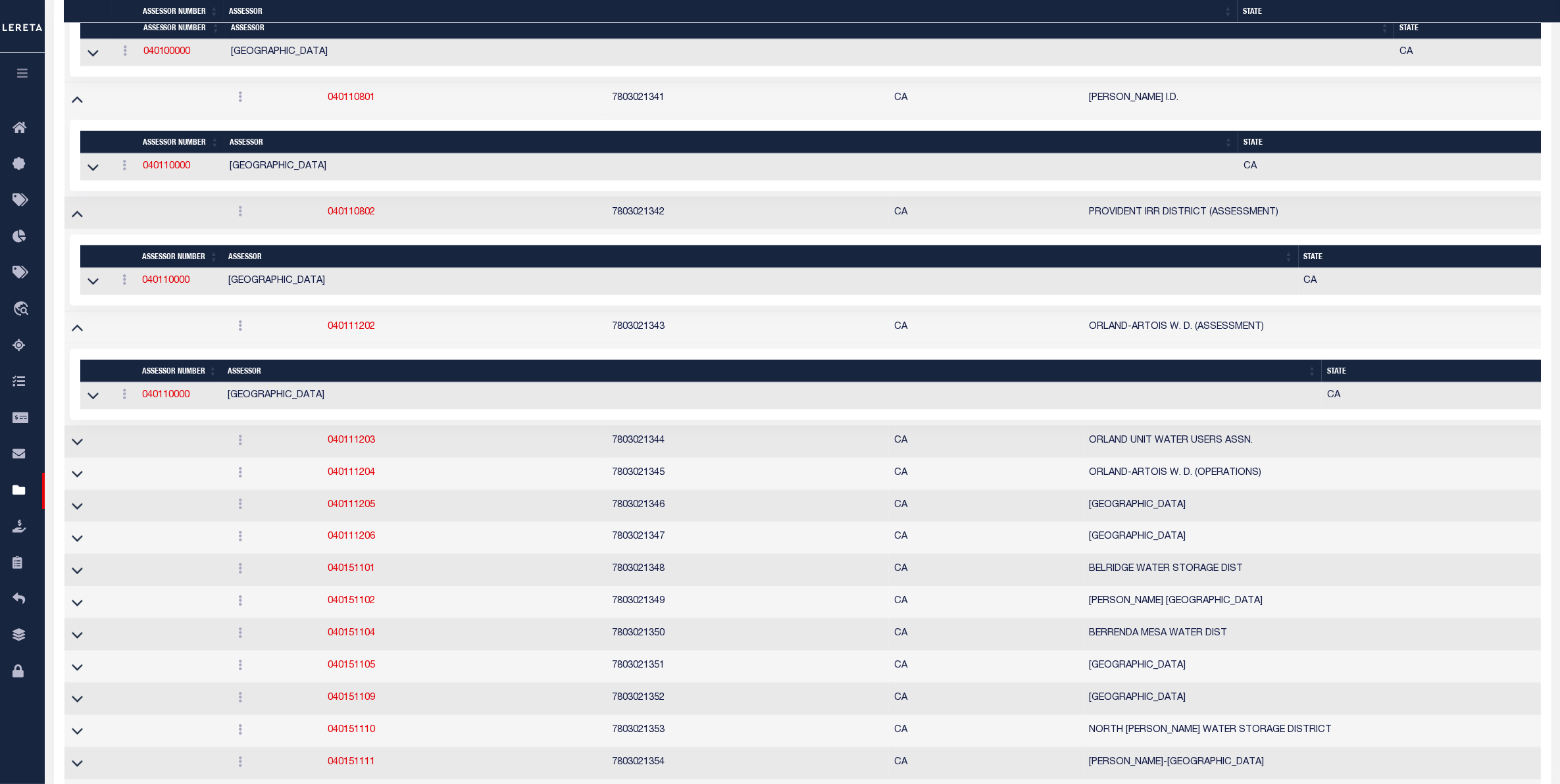
scroll to position [9337, 0]
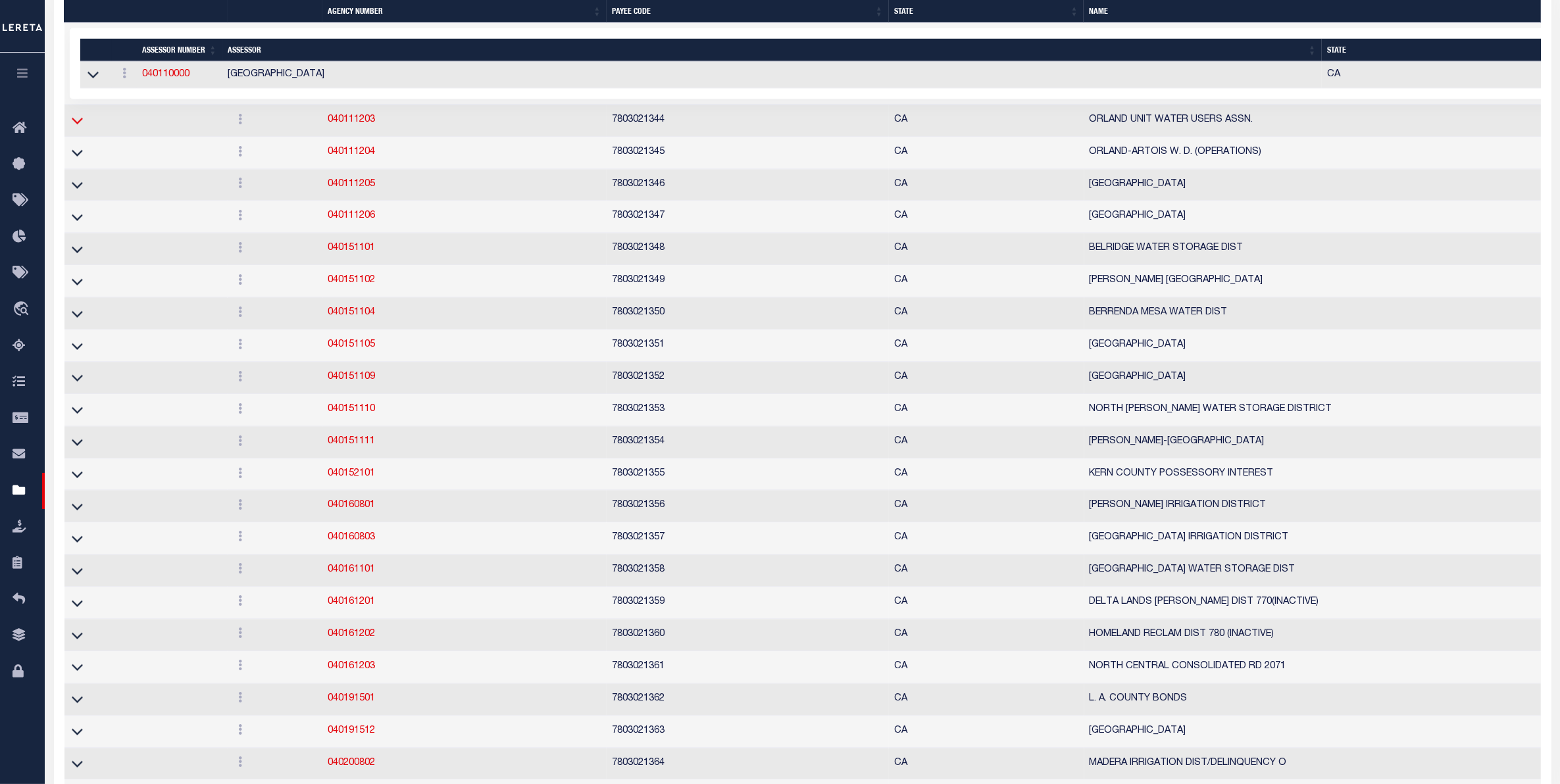
click at [73, 128] on icon at bounding box center [77, 121] width 11 height 13
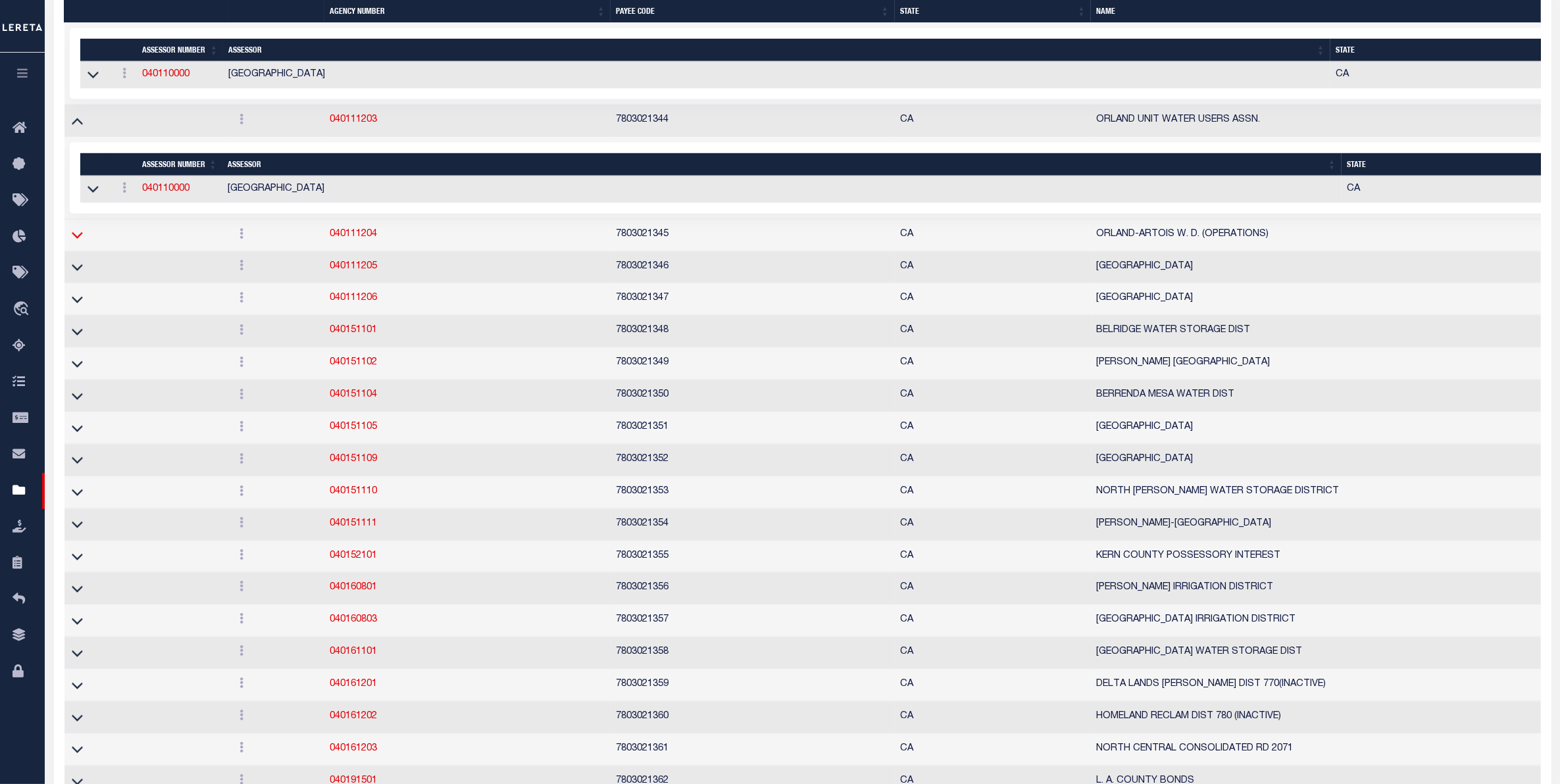
click at [76, 242] on icon at bounding box center [77, 235] width 11 height 13
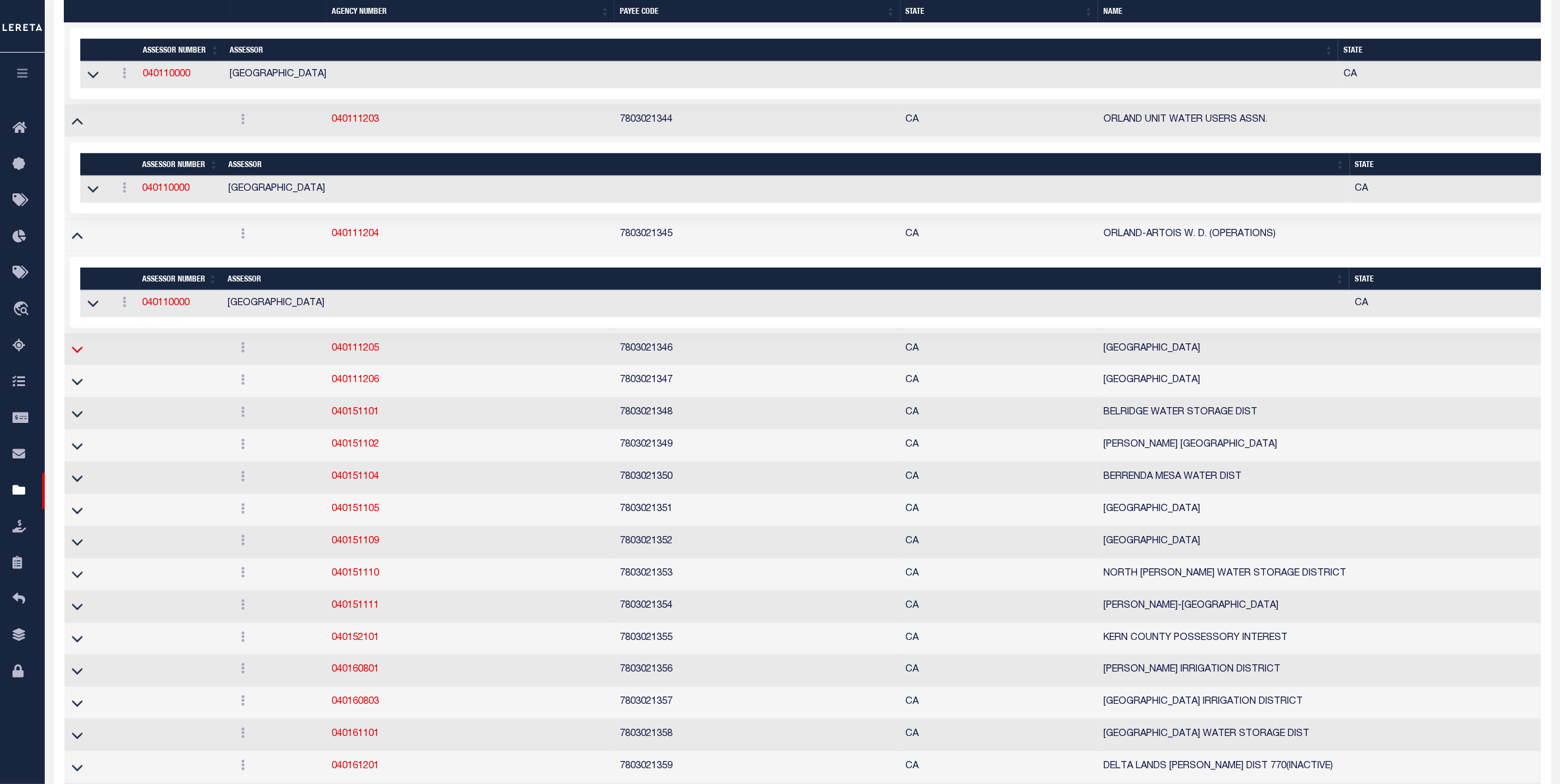
click at [74, 357] on icon at bounding box center [77, 349] width 11 height 13
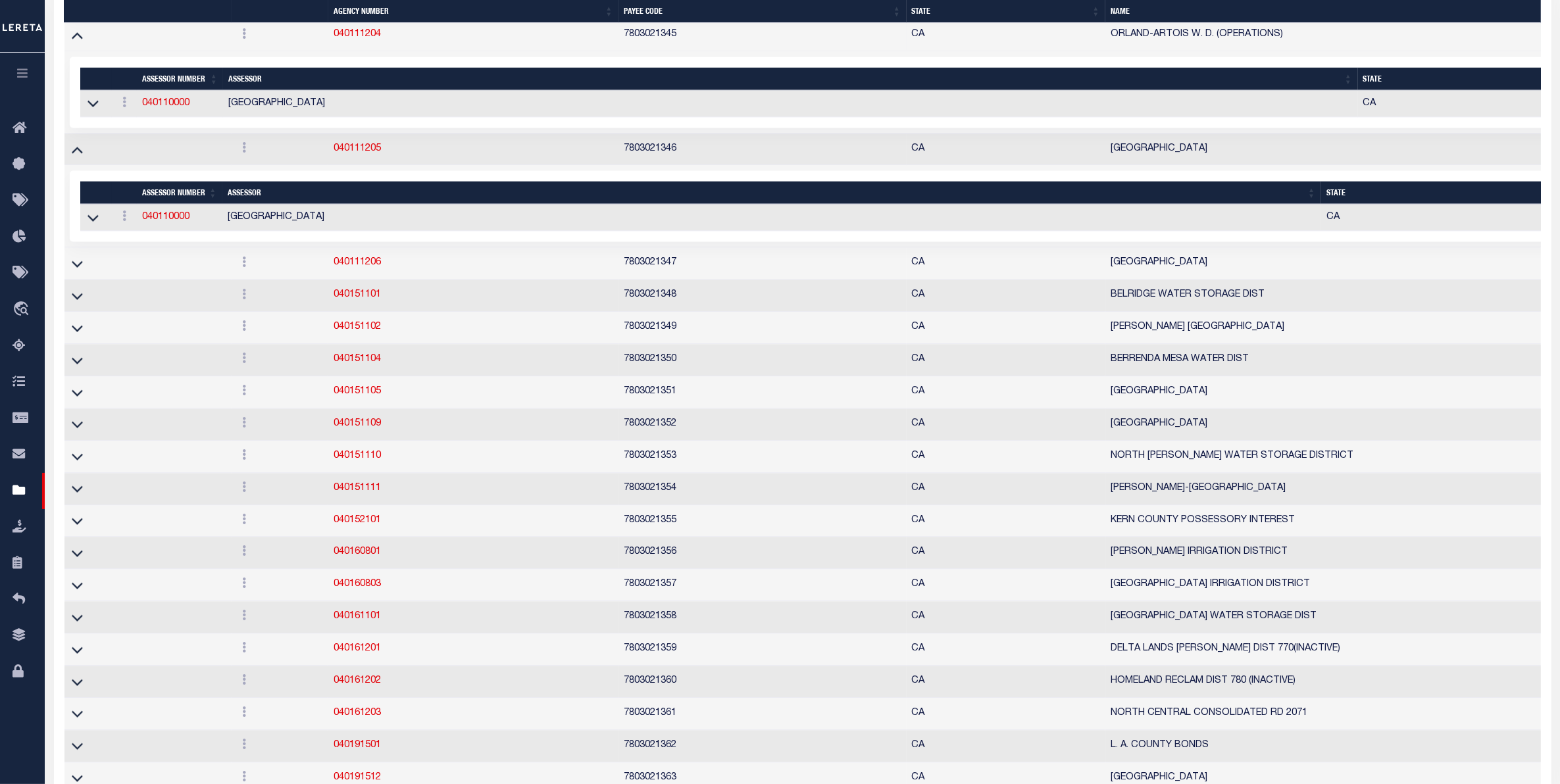
scroll to position [9569, 0]
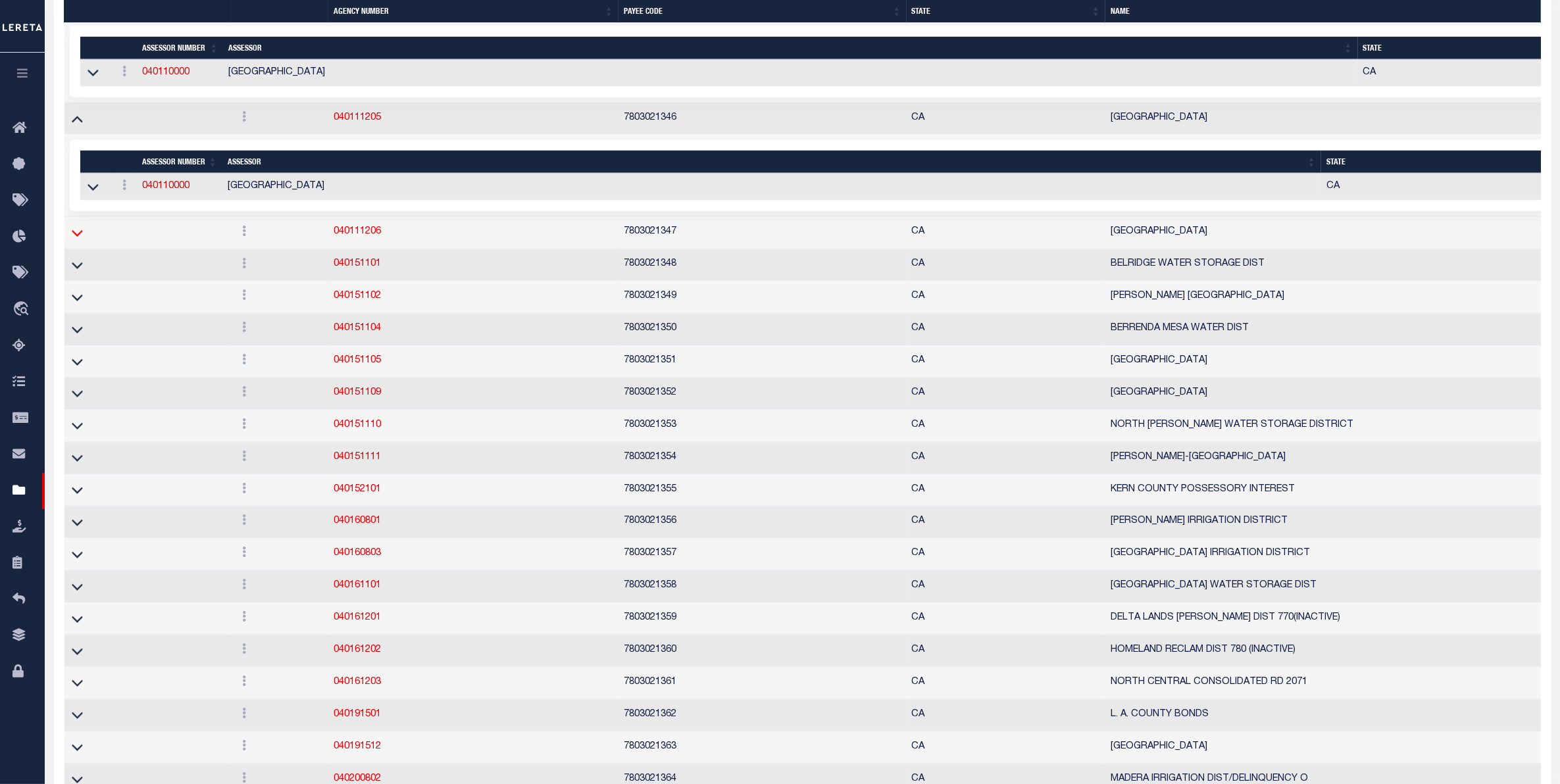
click at [79, 240] on icon at bounding box center [77, 232] width 11 height 13
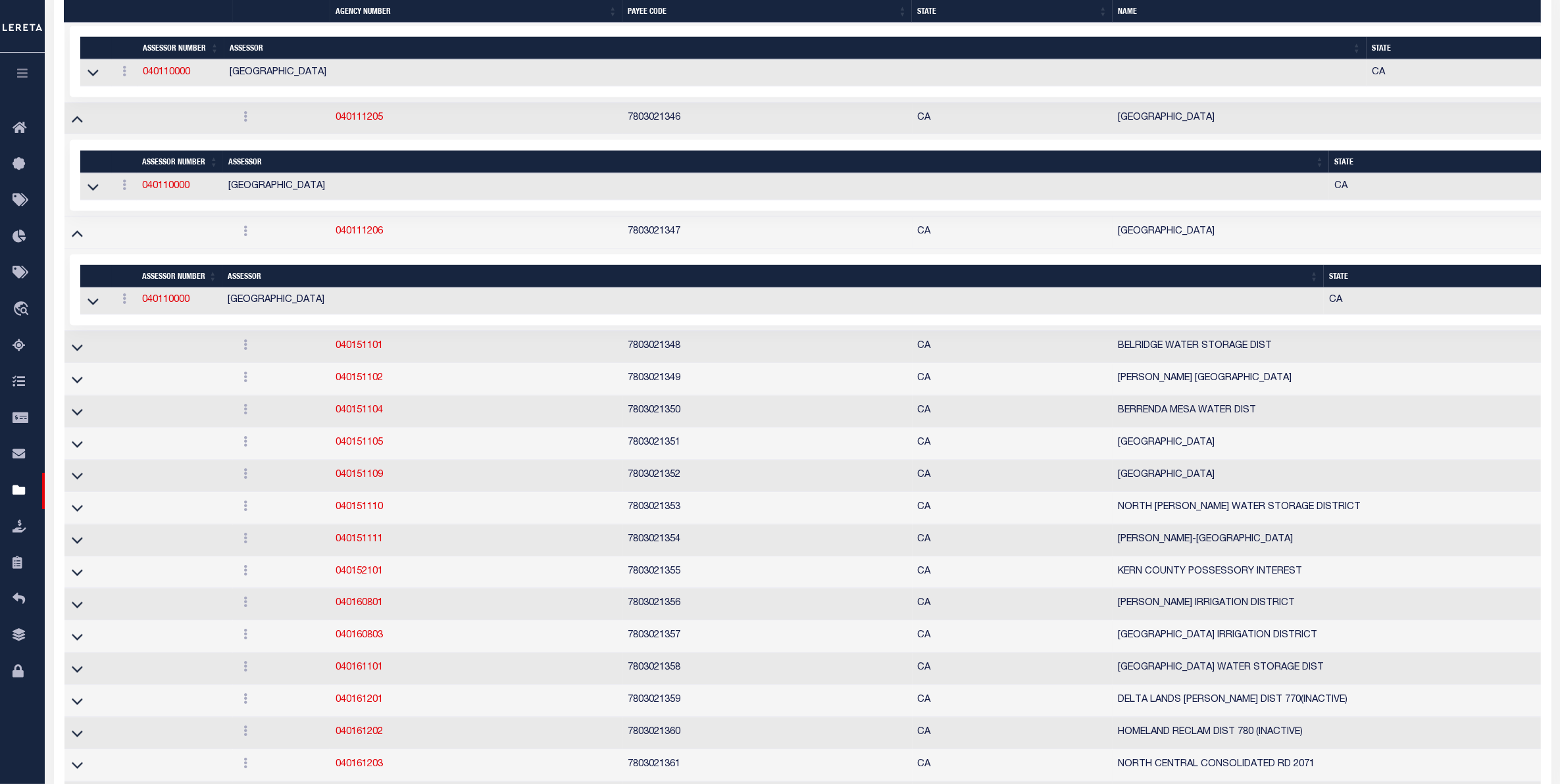
scroll to position [9726, 0]
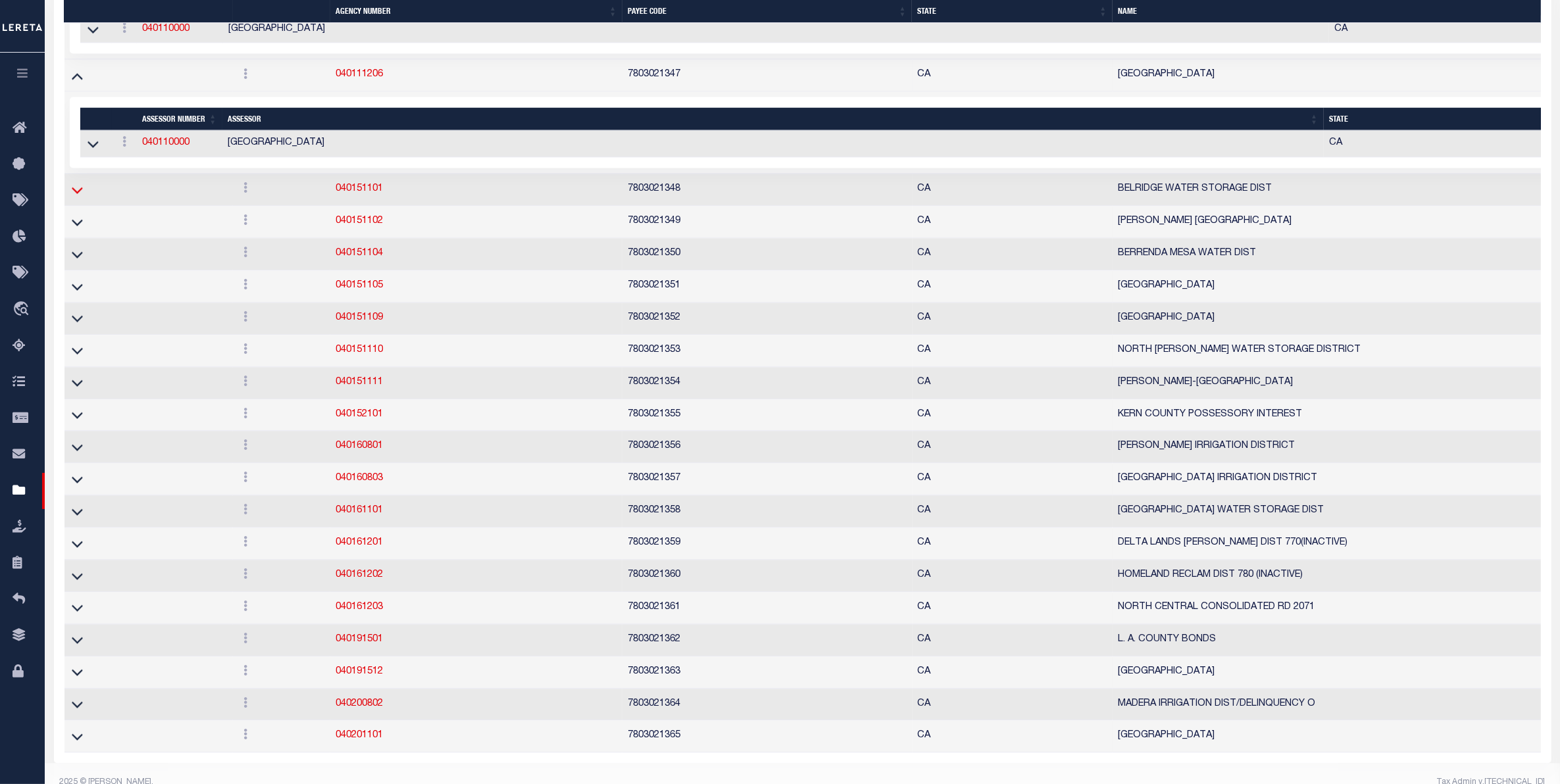
click at [76, 197] on icon at bounding box center [77, 190] width 11 height 13
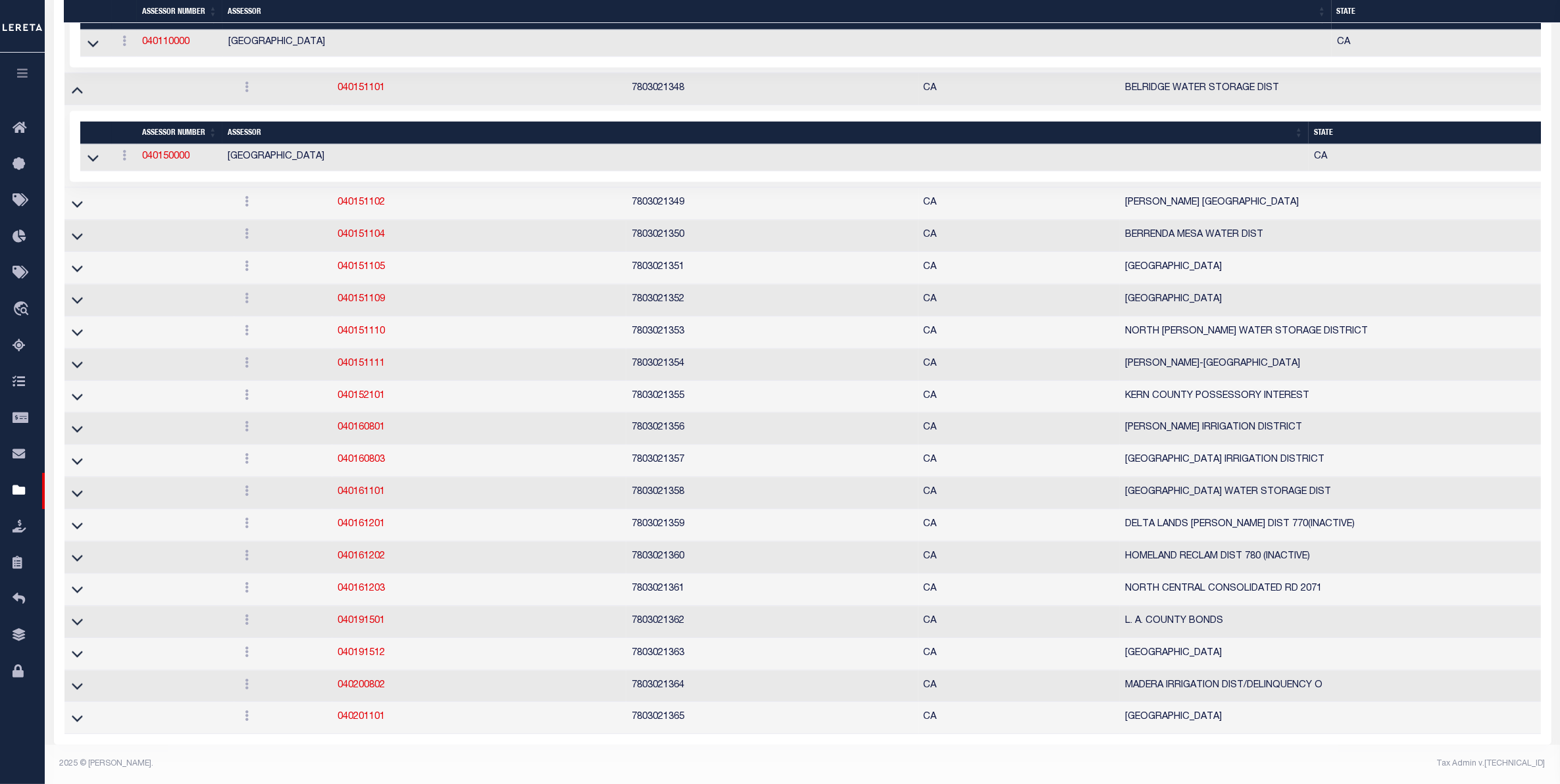
scroll to position [9977, 0]
click at [74, 197] on icon at bounding box center [77, 204] width 11 height 13
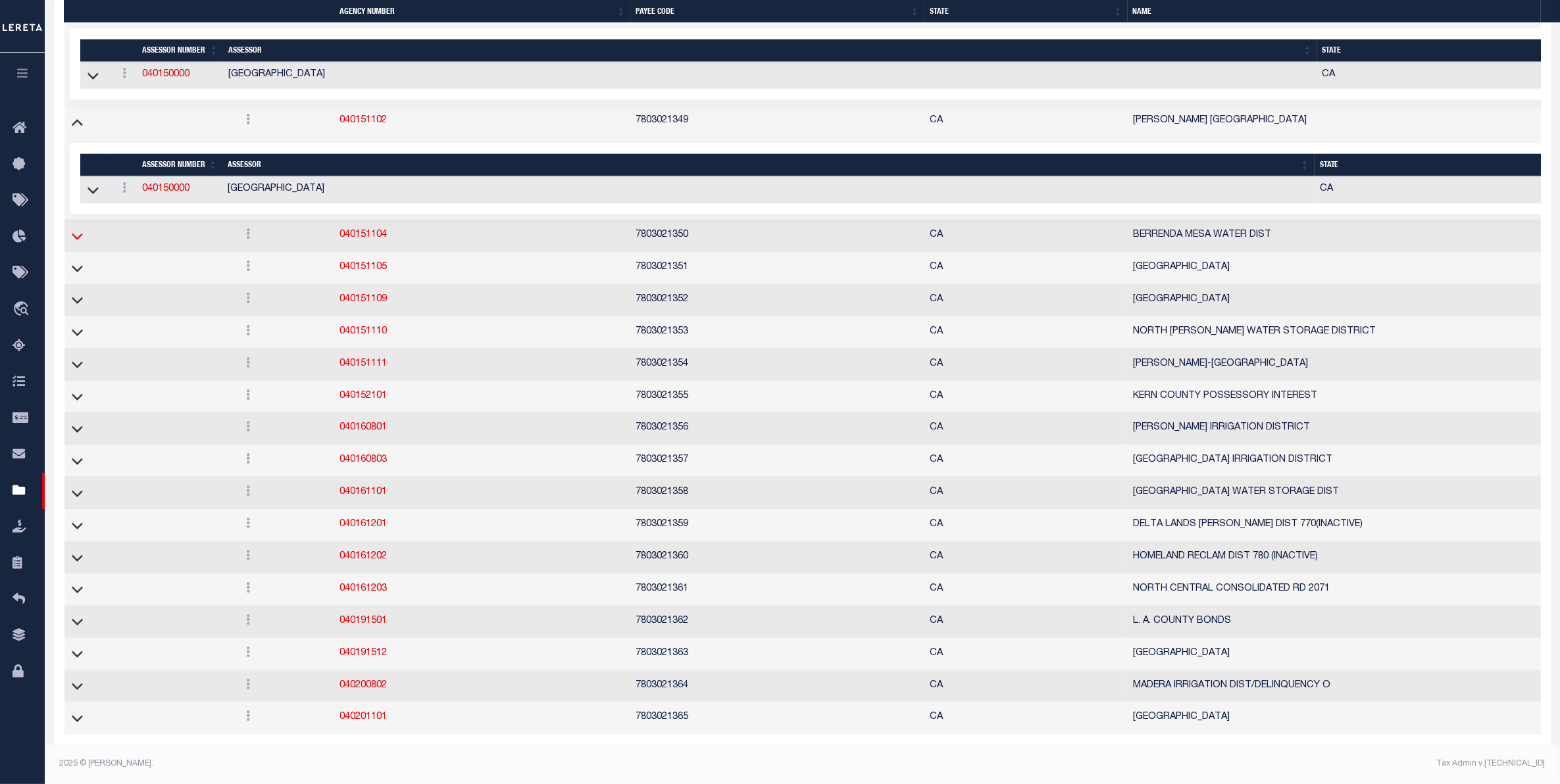
click at [74, 243] on icon at bounding box center [77, 235] width 11 height 13
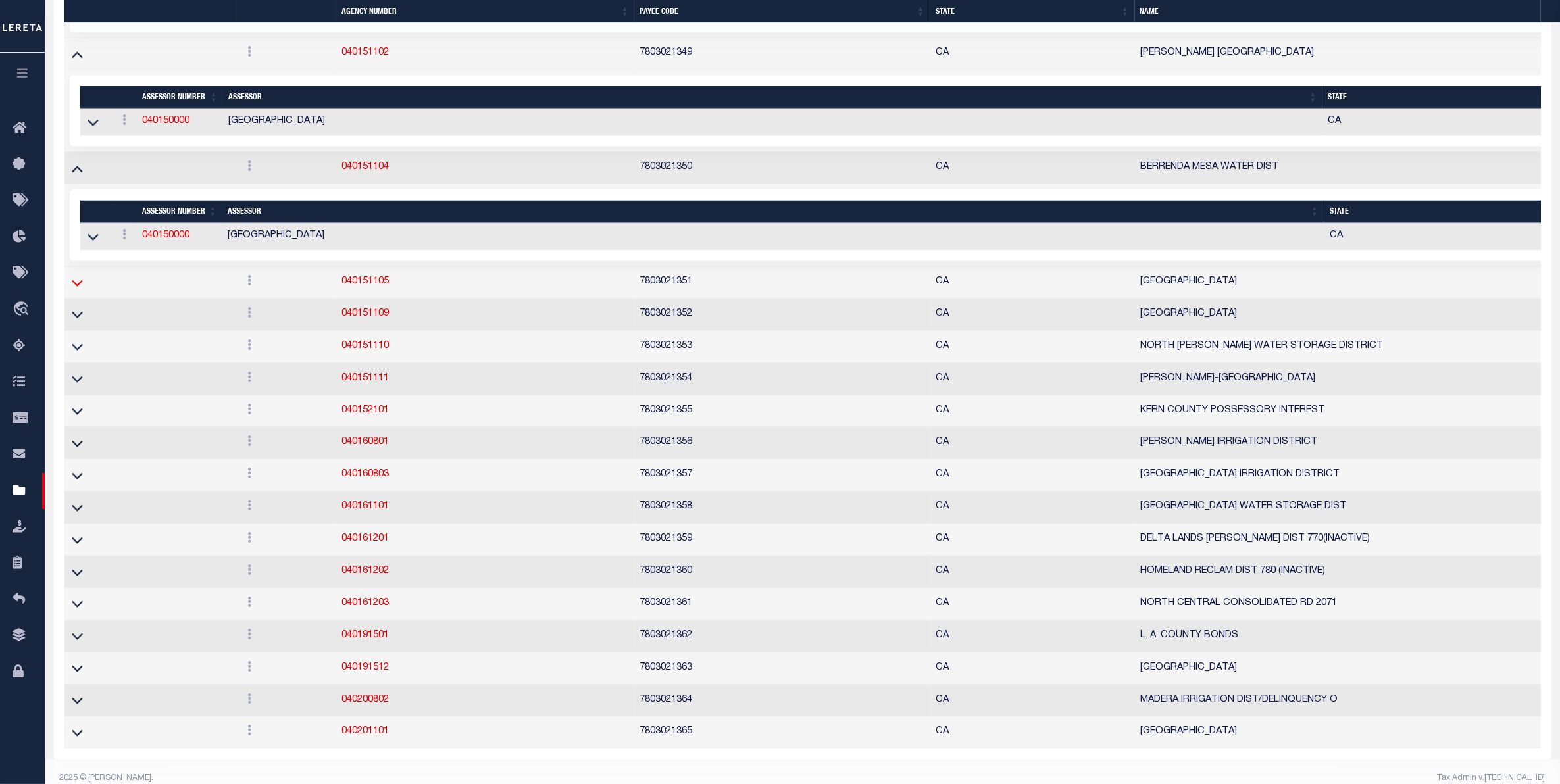
click at [76, 289] on icon at bounding box center [77, 283] width 11 height 13
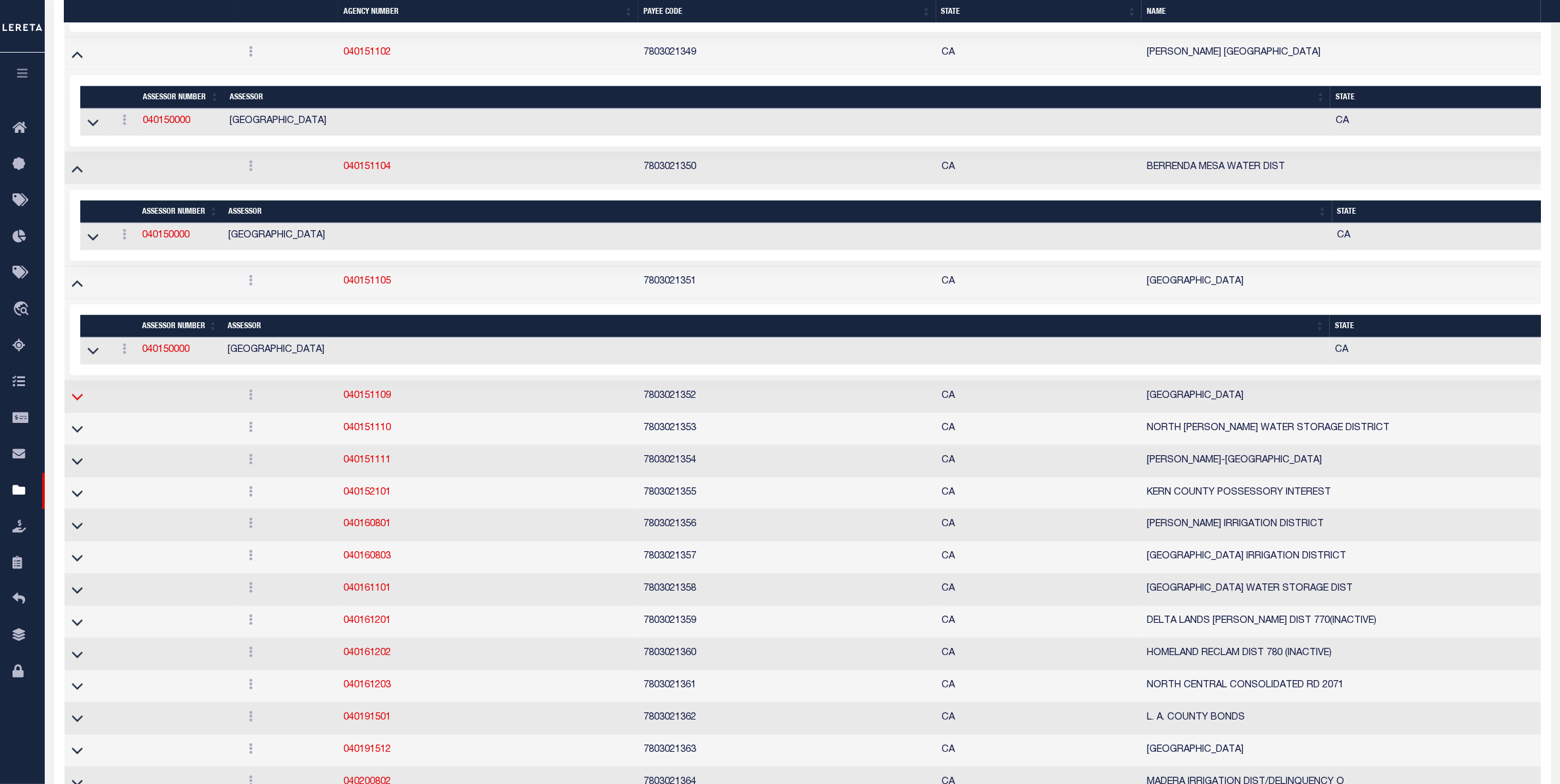
click at [80, 403] on icon at bounding box center [77, 396] width 11 height 13
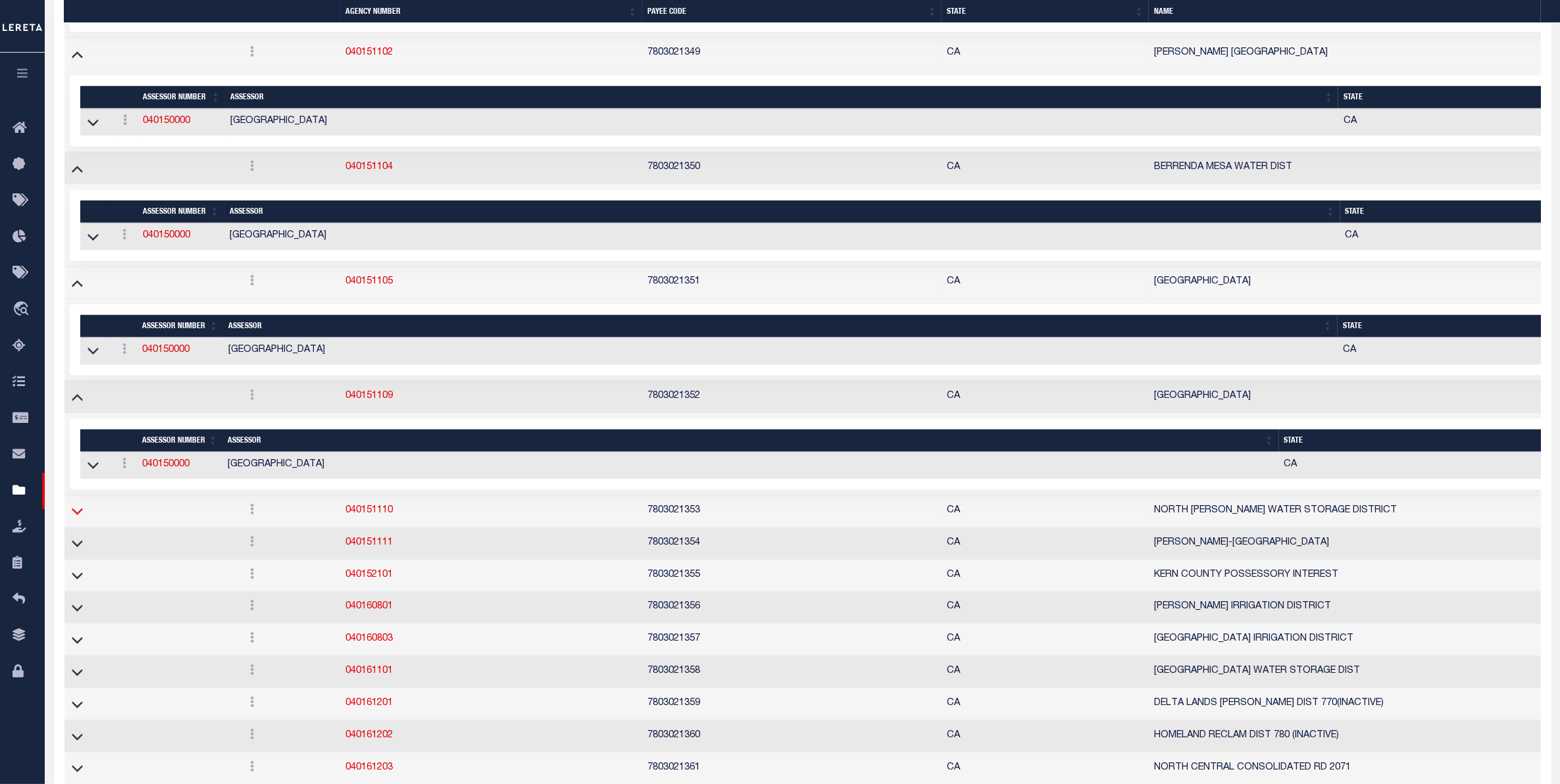
click at [77, 515] on icon at bounding box center [77, 512] width 11 height 7
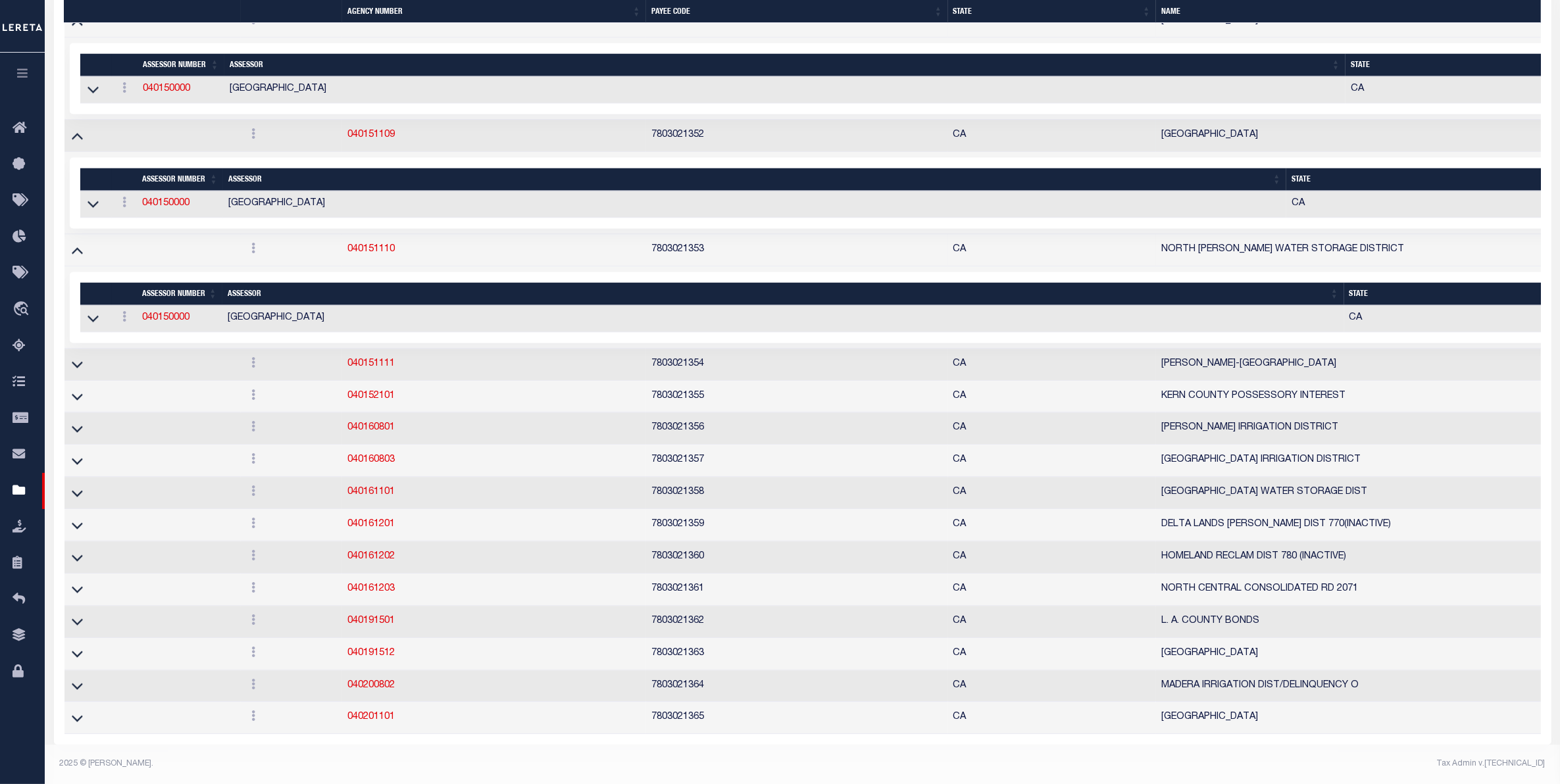
scroll to position [10394, 0]
click at [73, 358] on icon at bounding box center [77, 364] width 11 height 13
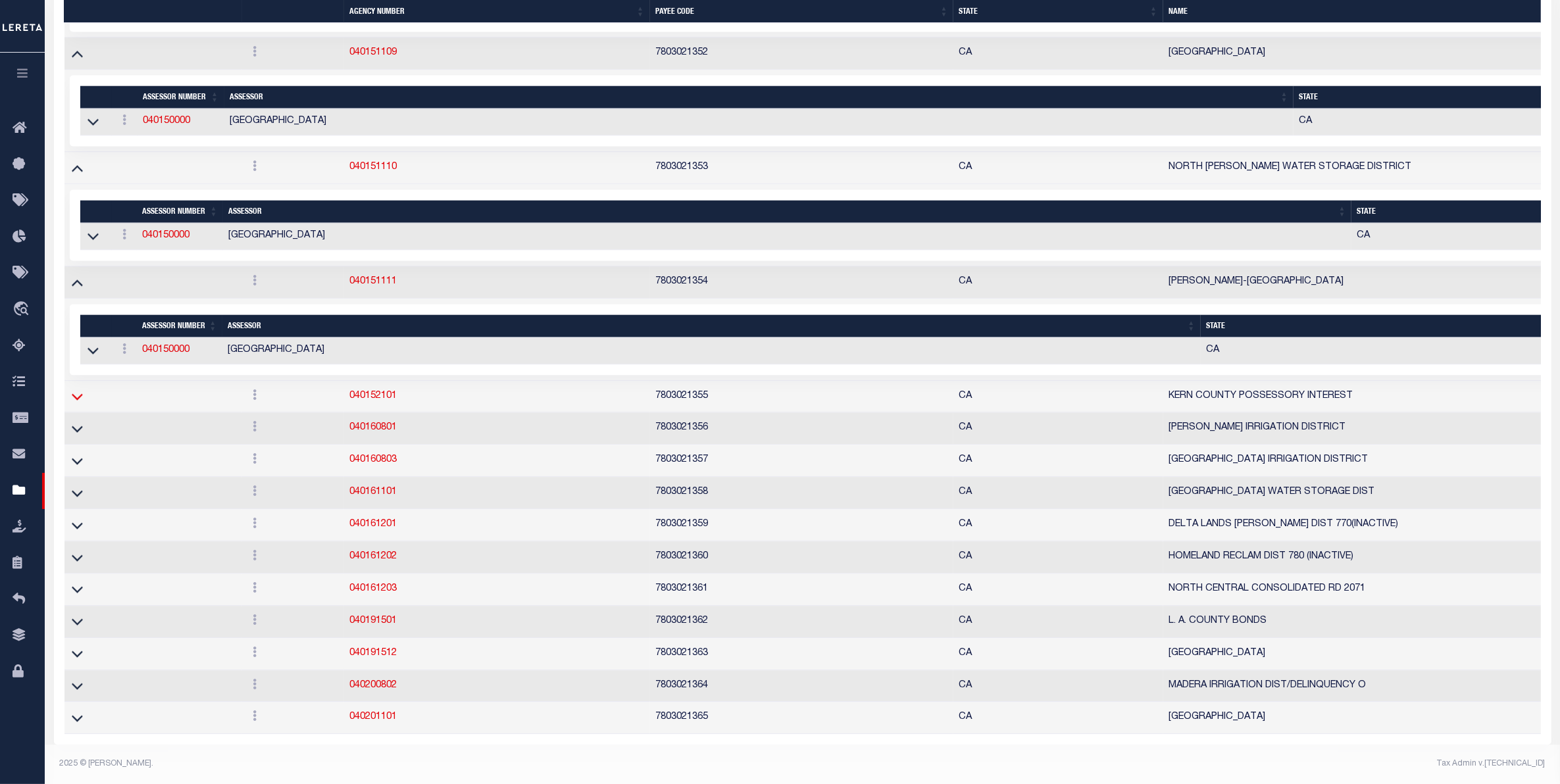
click at [78, 403] on icon at bounding box center [77, 396] width 11 height 13
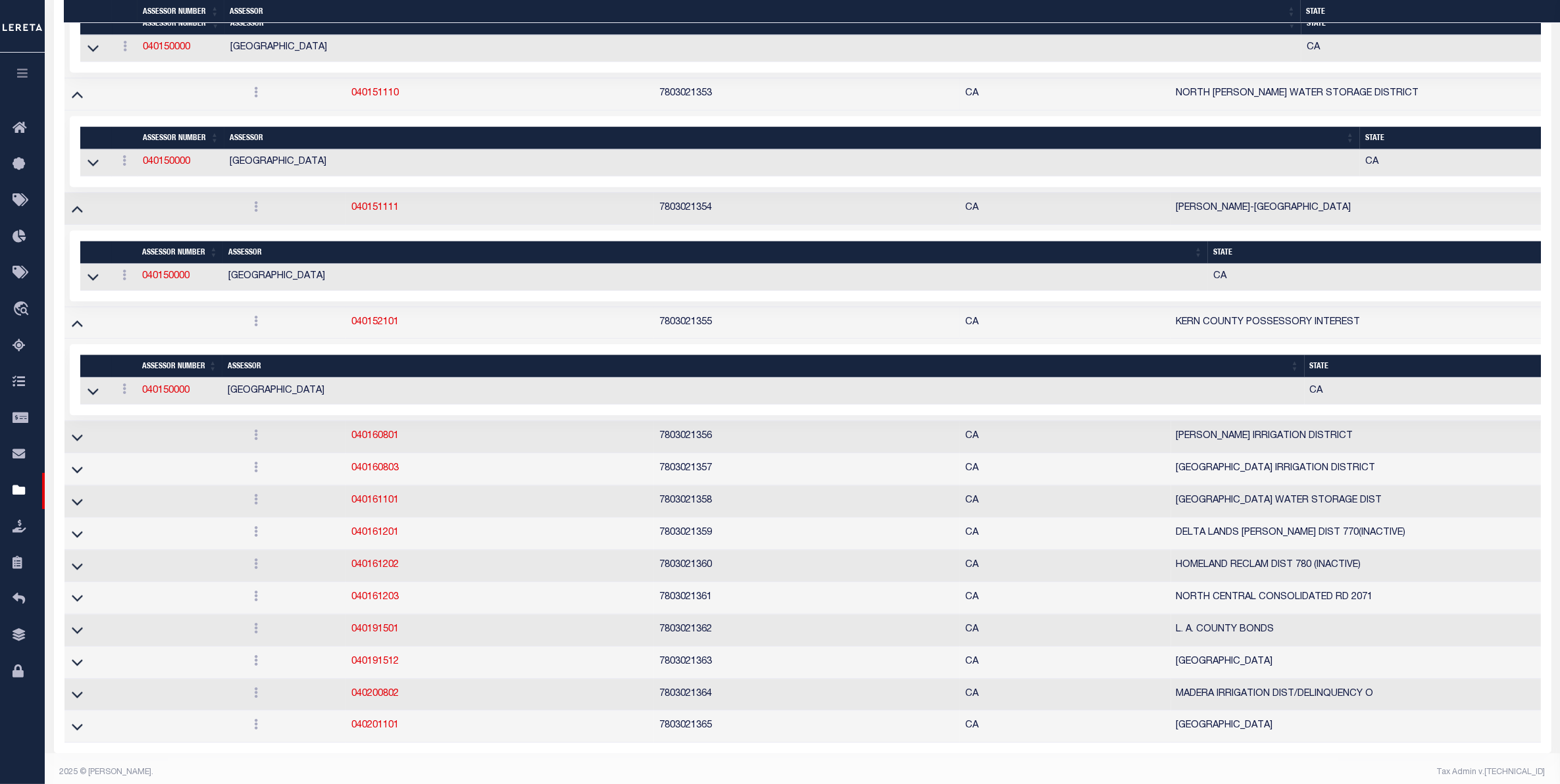
scroll to position [10561, 0]
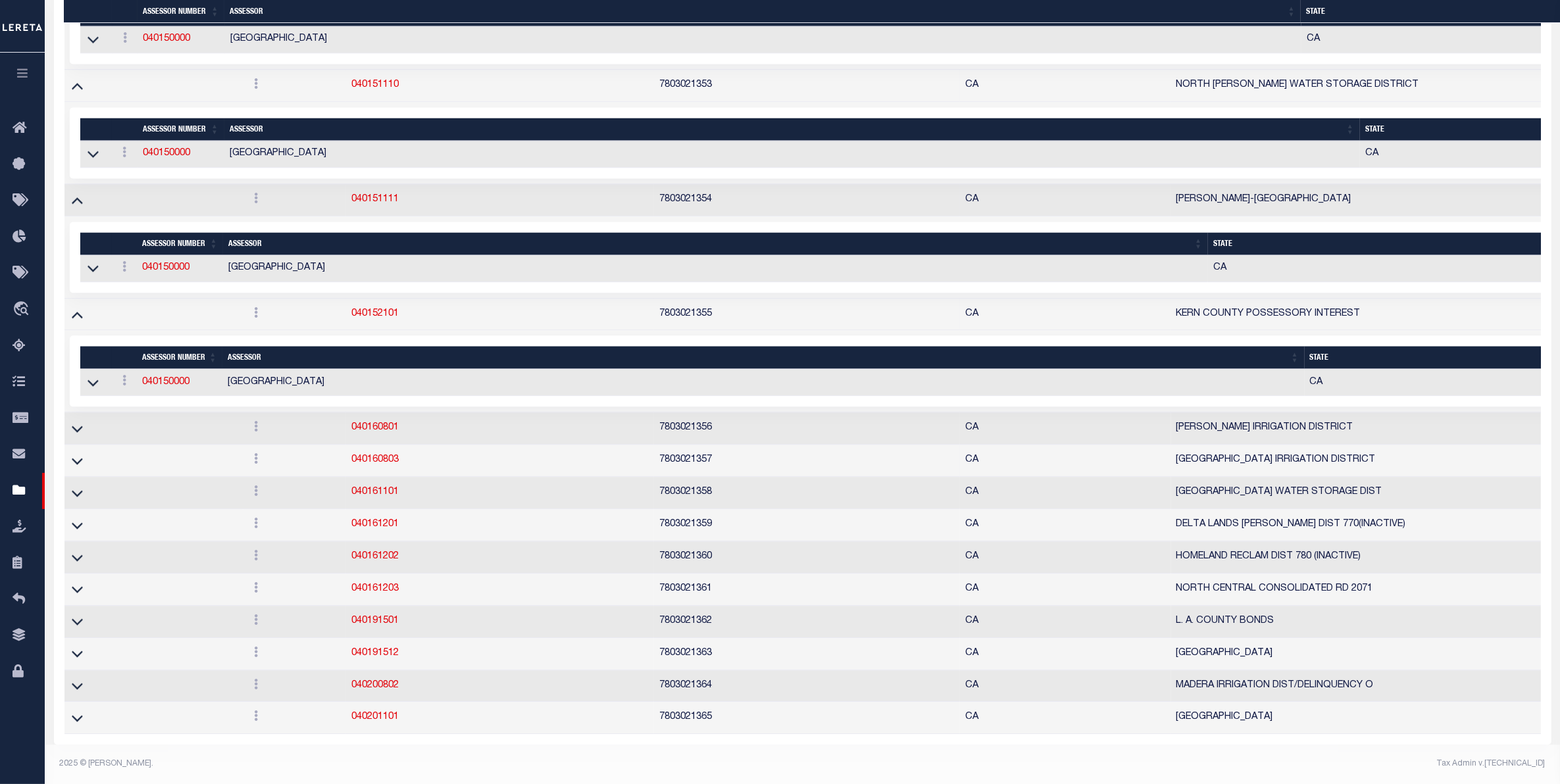
click at [77, 422] on icon at bounding box center [77, 428] width 11 height 13
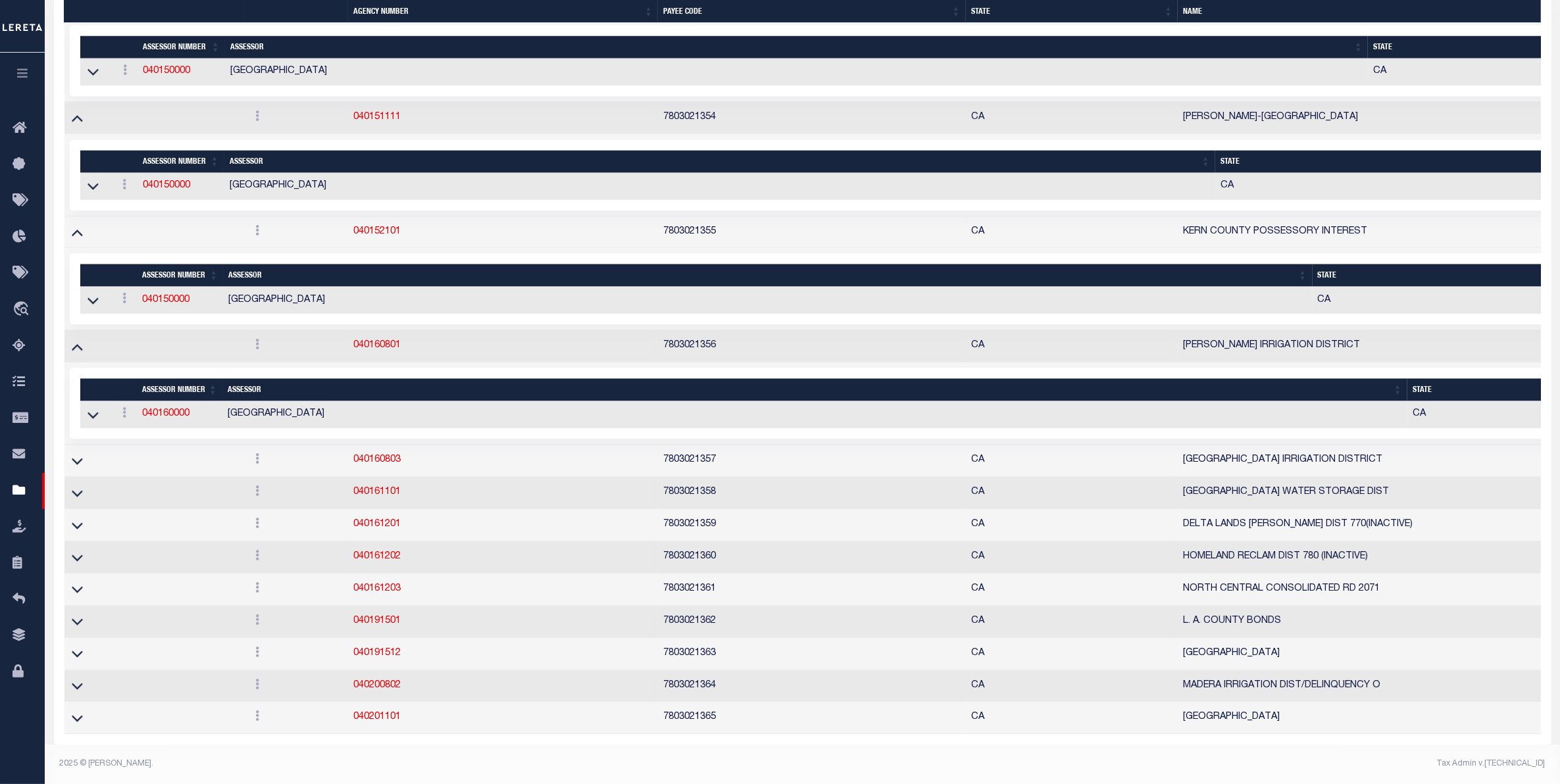
scroll to position [10644, 0]
click at [77, 454] on icon at bounding box center [77, 461] width 11 height 13
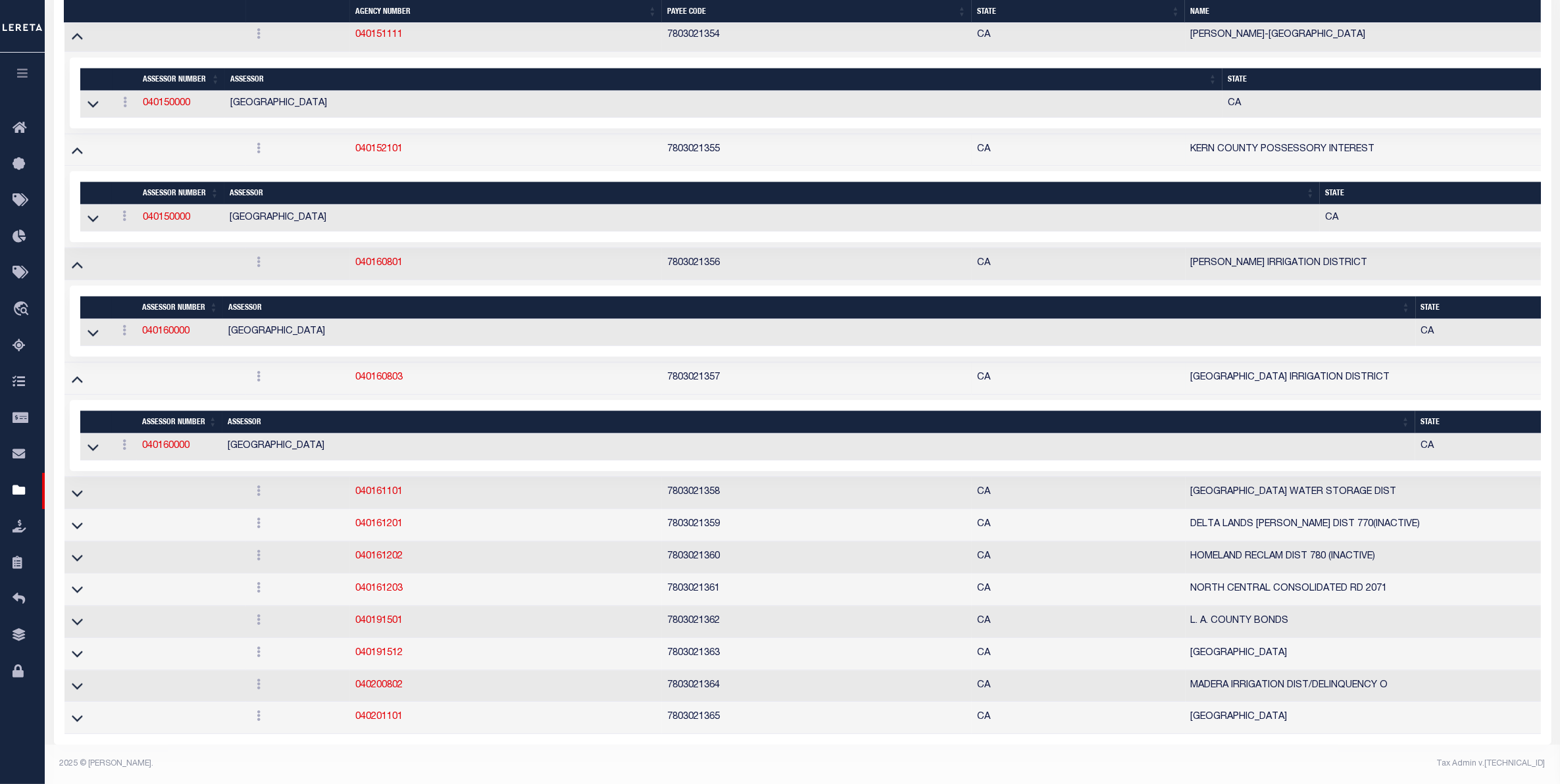
scroll to position [10728, 0]
click at [76, 486] on icon at bounding box center [77, 493] width 11 height 13
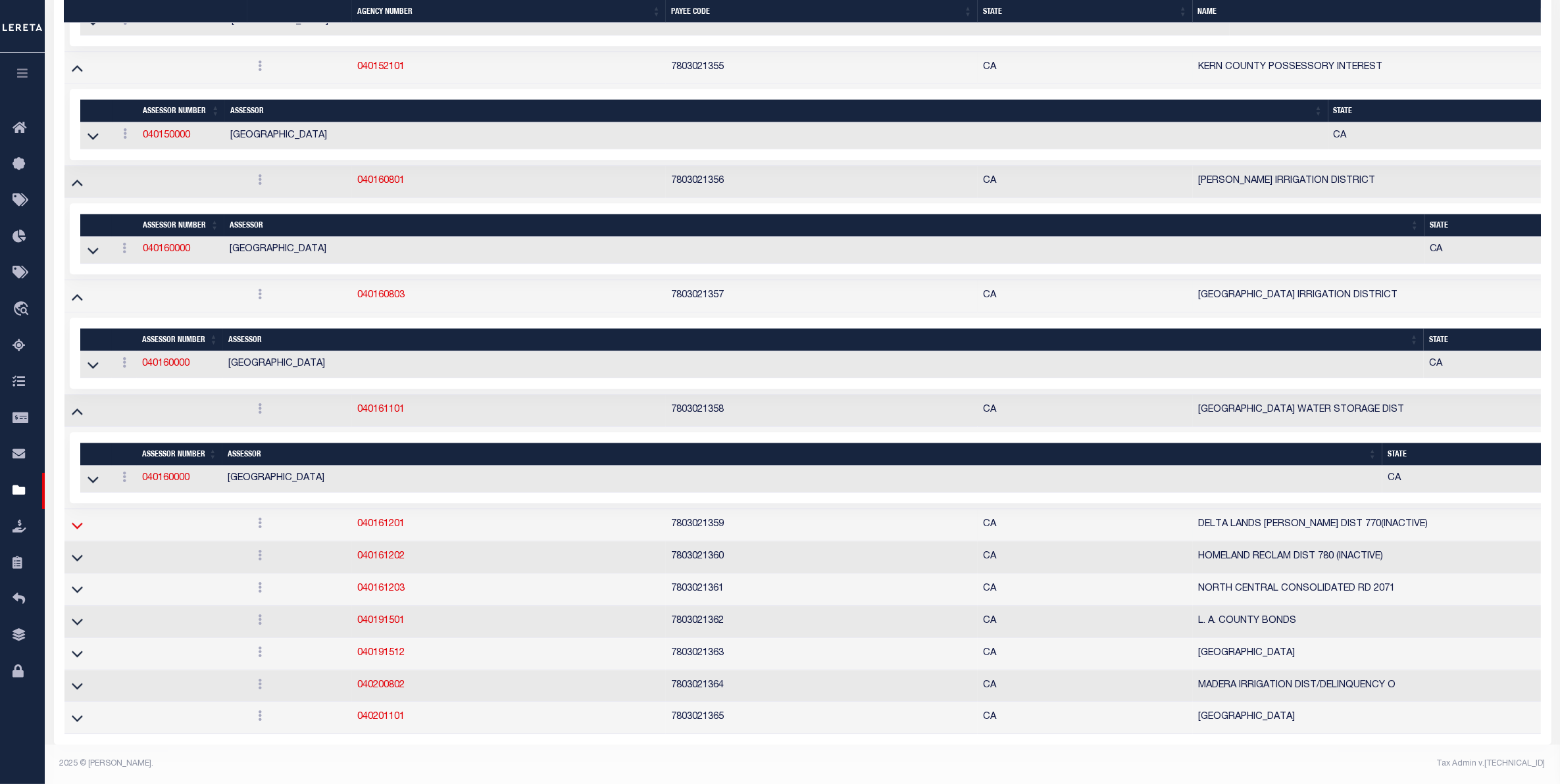
click at [76, 532] on icon at bounding box center [77, 525] width 11 height 13
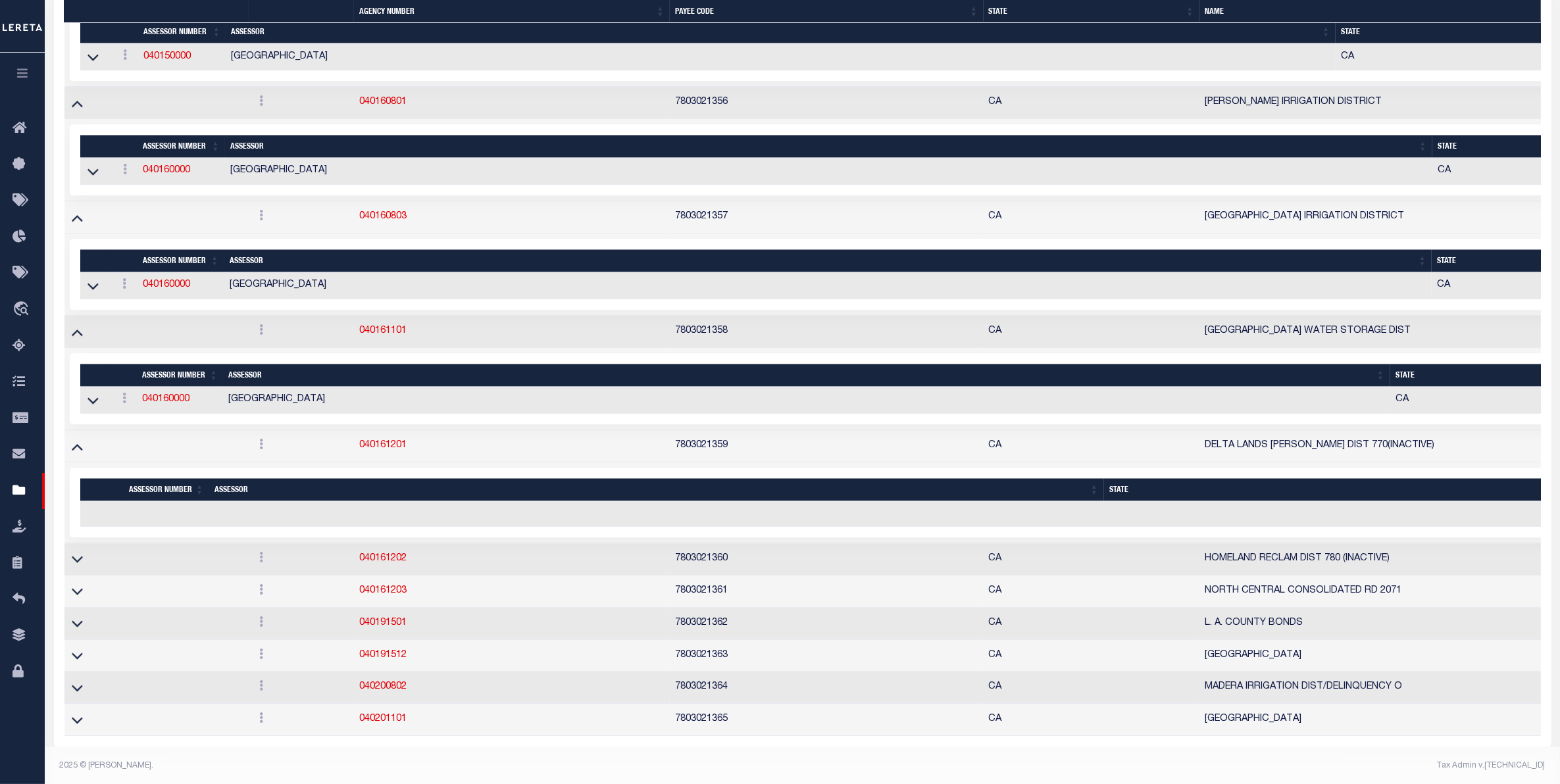
scroll to position [10893, 0]
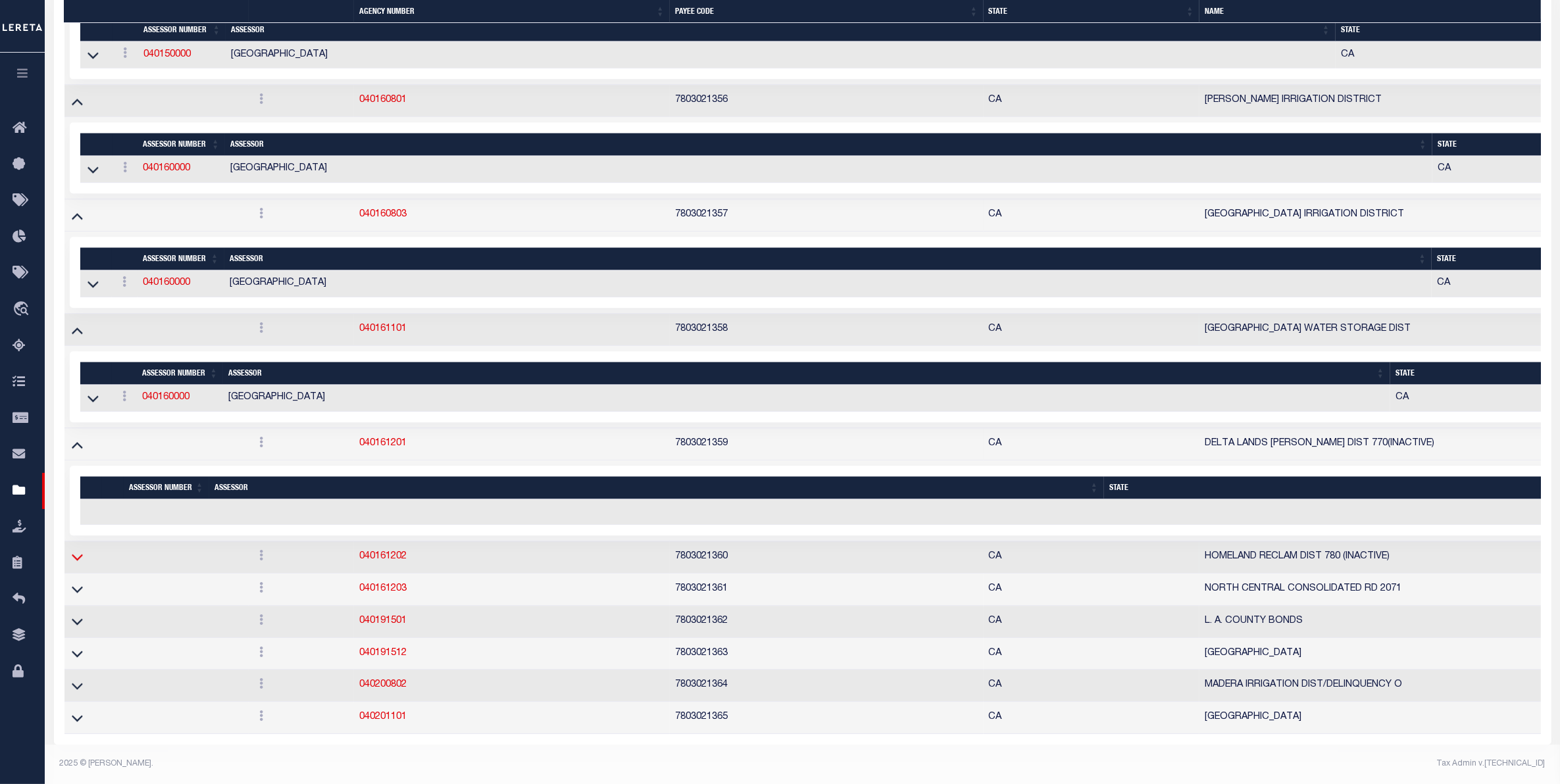
click at [82, 550] on icon at bounding box center [77, 557] width 11 height 13
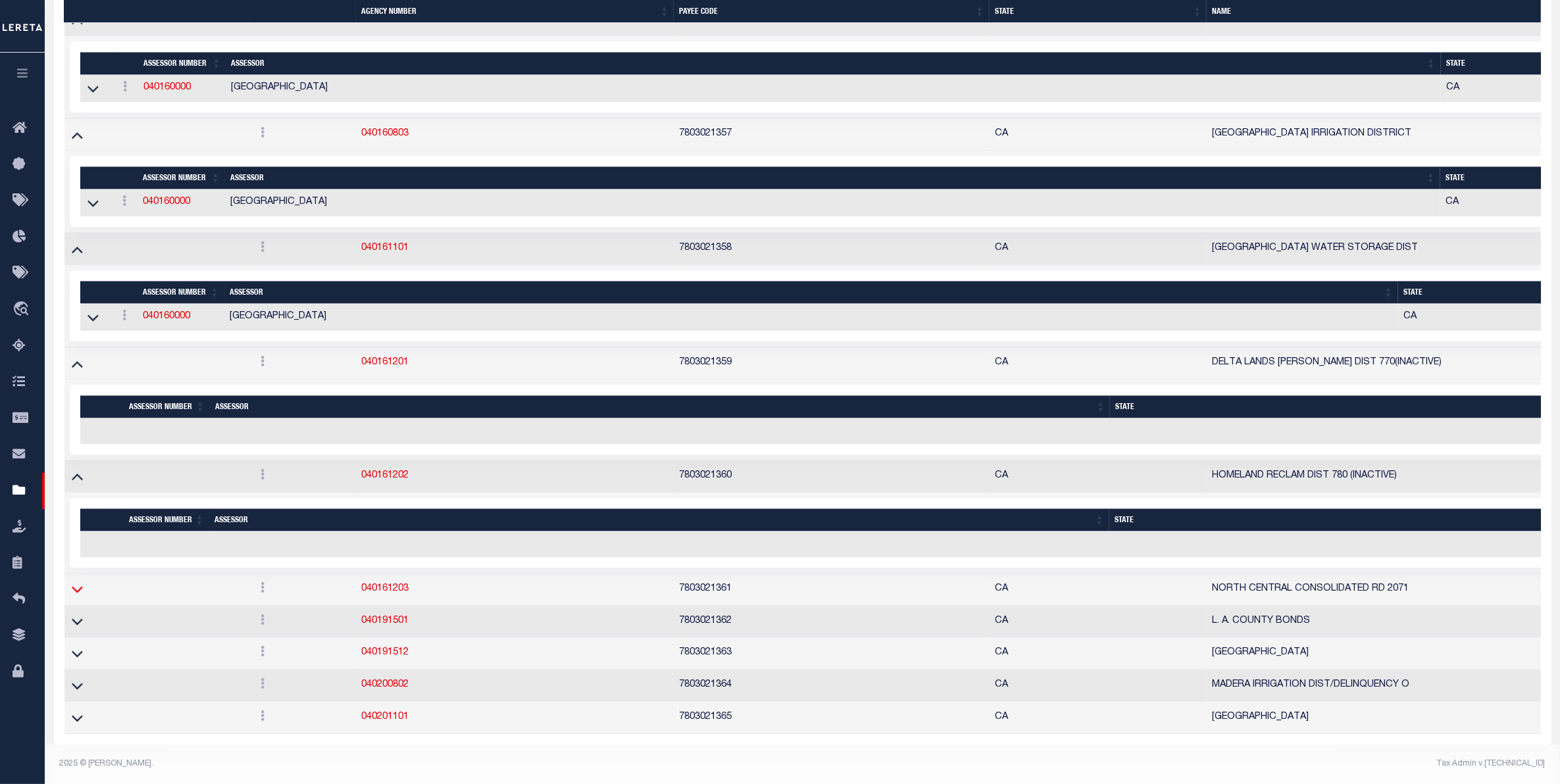
click at [72, 596] on icon at bounding box center [77, 589] width 11 height 13
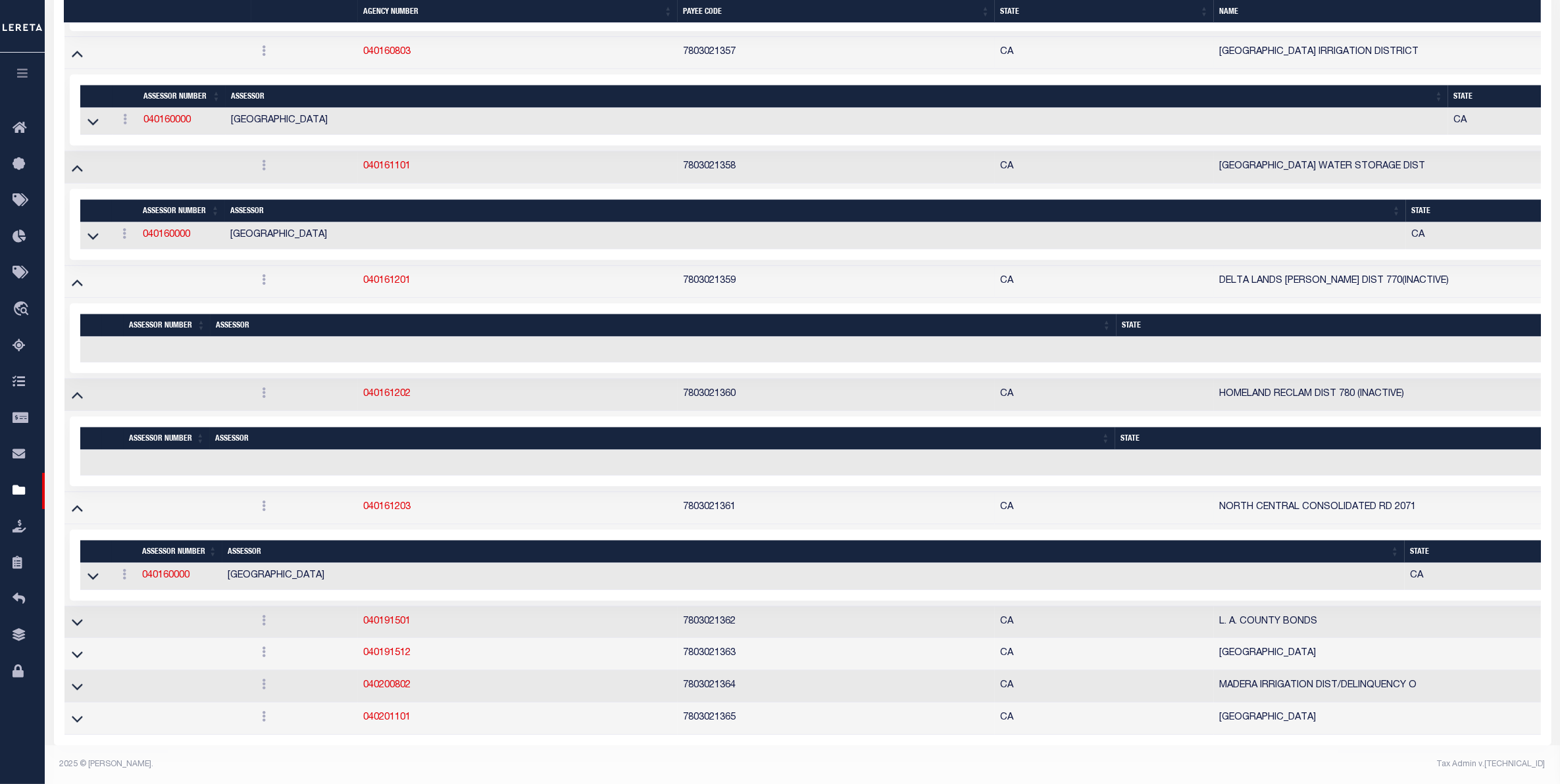
scroll to position [11057, 0]
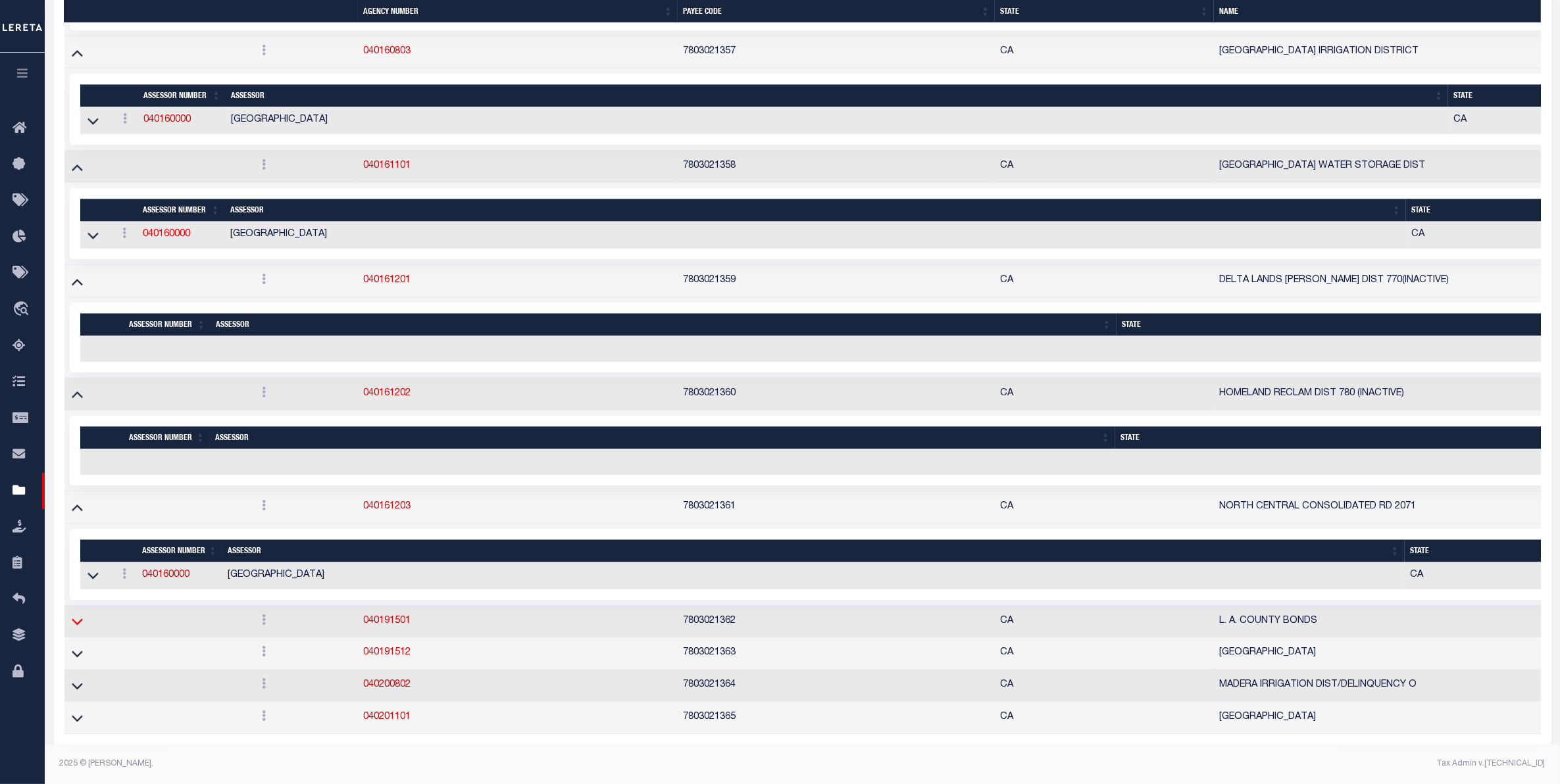
click at [80, 615] on icon at bounding box center [77, 621] width 11 height 13
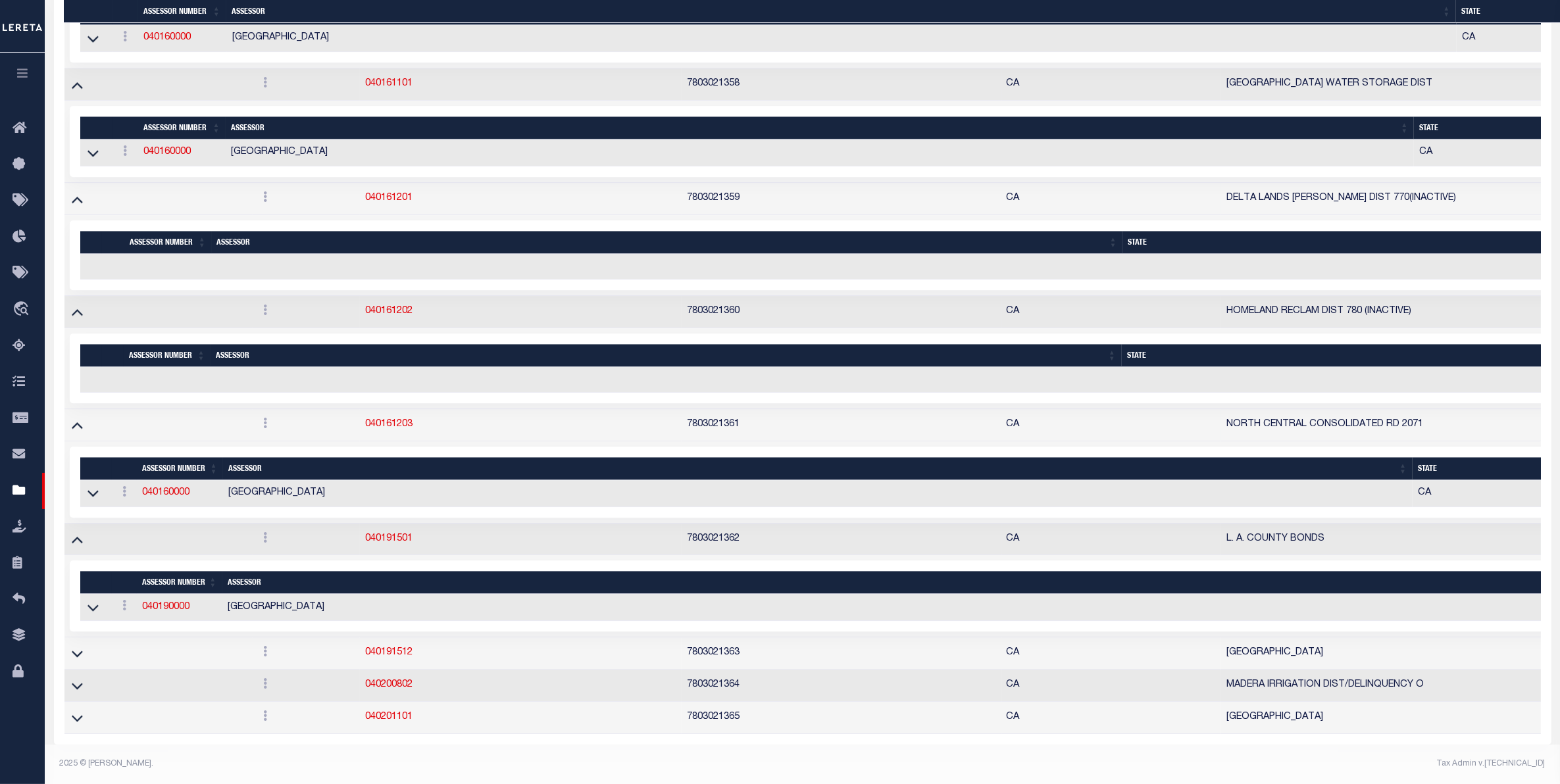
scroll to position [11140, 0]
click at [74, 638] on td at bounding box center [159, 654] width 188 height 32
click at [74, 647] on icon at bounding box center [77, 654] width 11 height 13
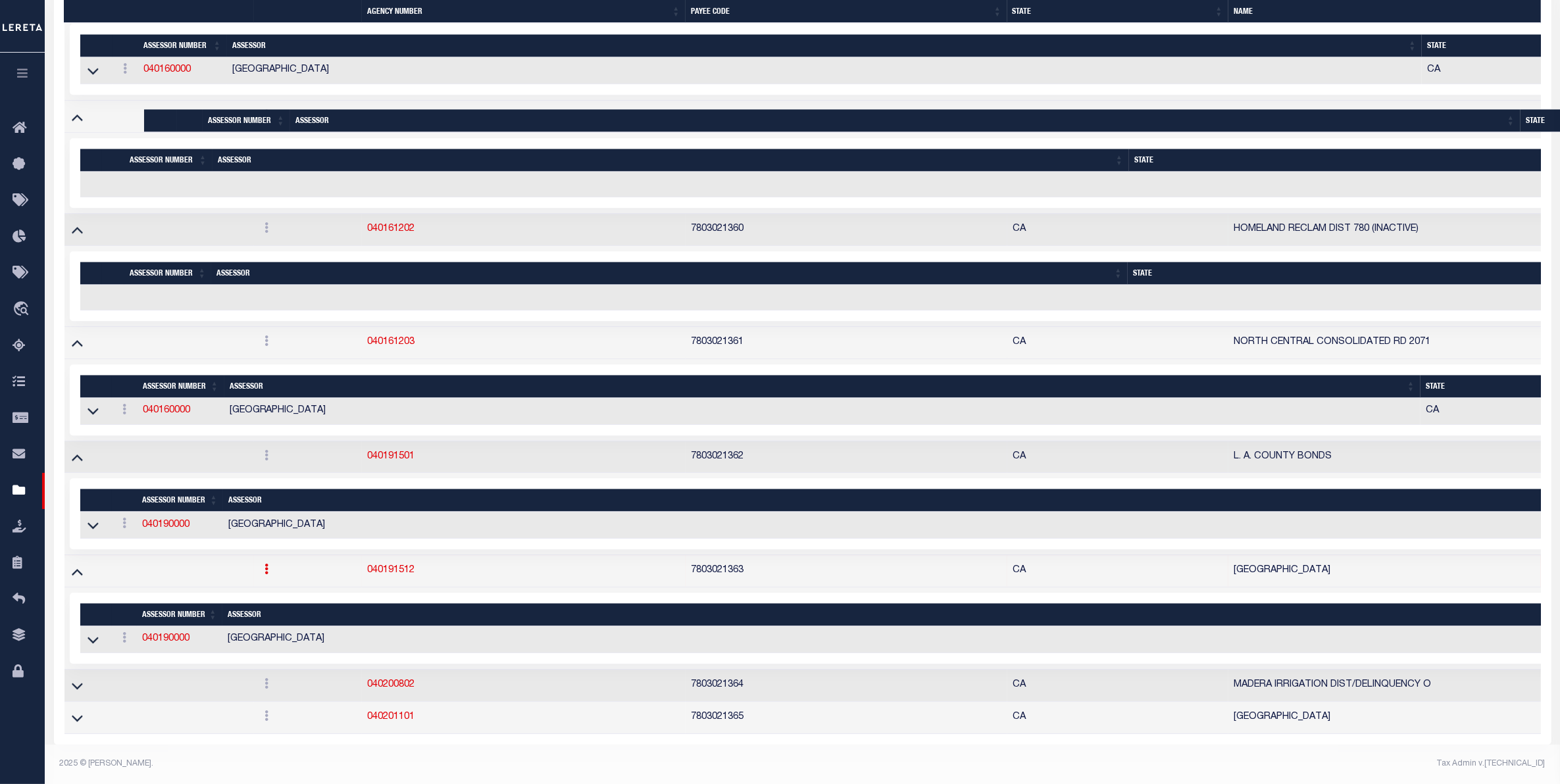
scroll to position [11224, 0]
click at [74, 679] on icon at bounding box center [77, 685] width 11 height 13
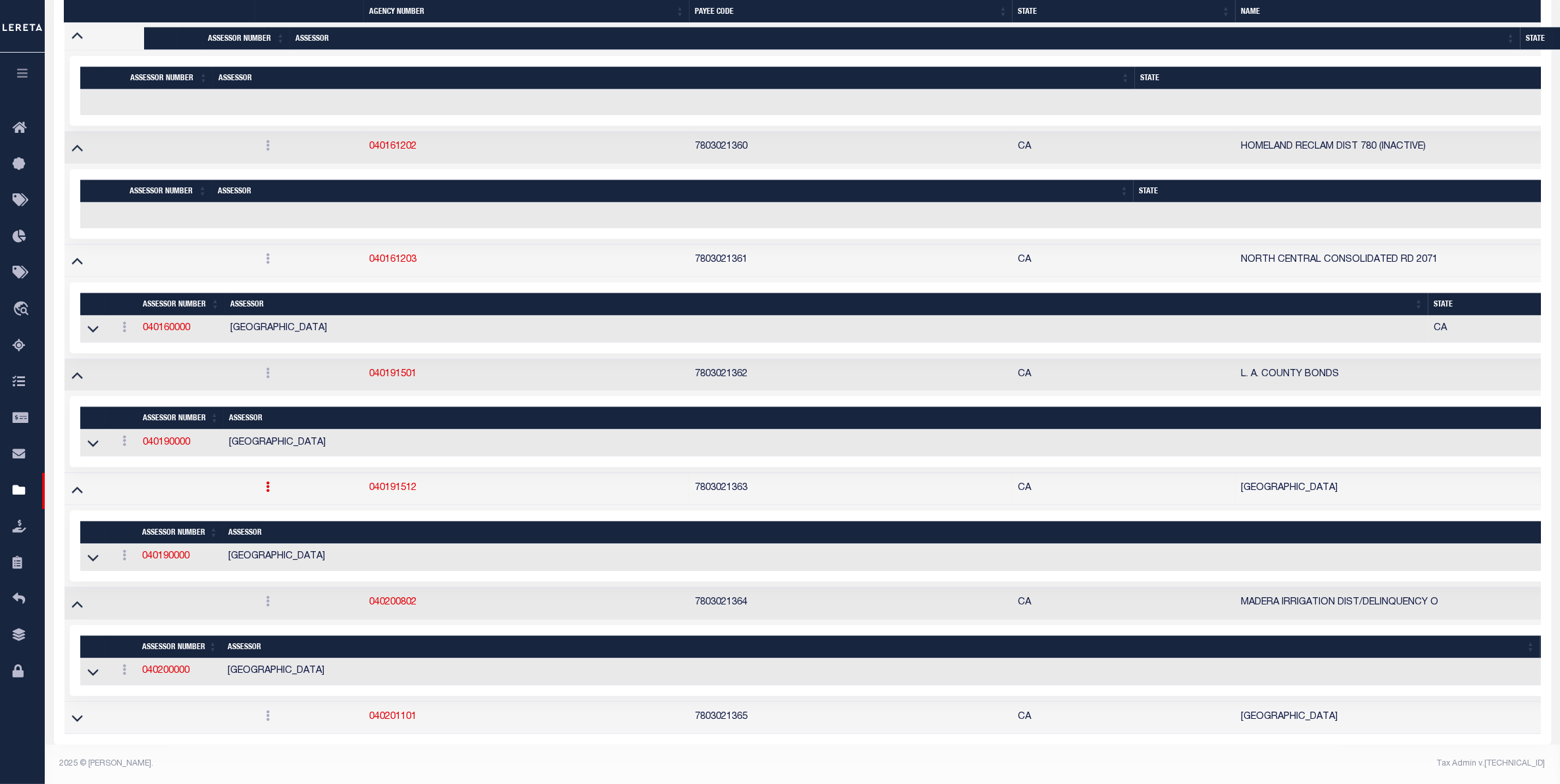
scroll to position [11307, 0]
click at [79, 697] on icon at bounding box center [77, 718] width 11 height 13
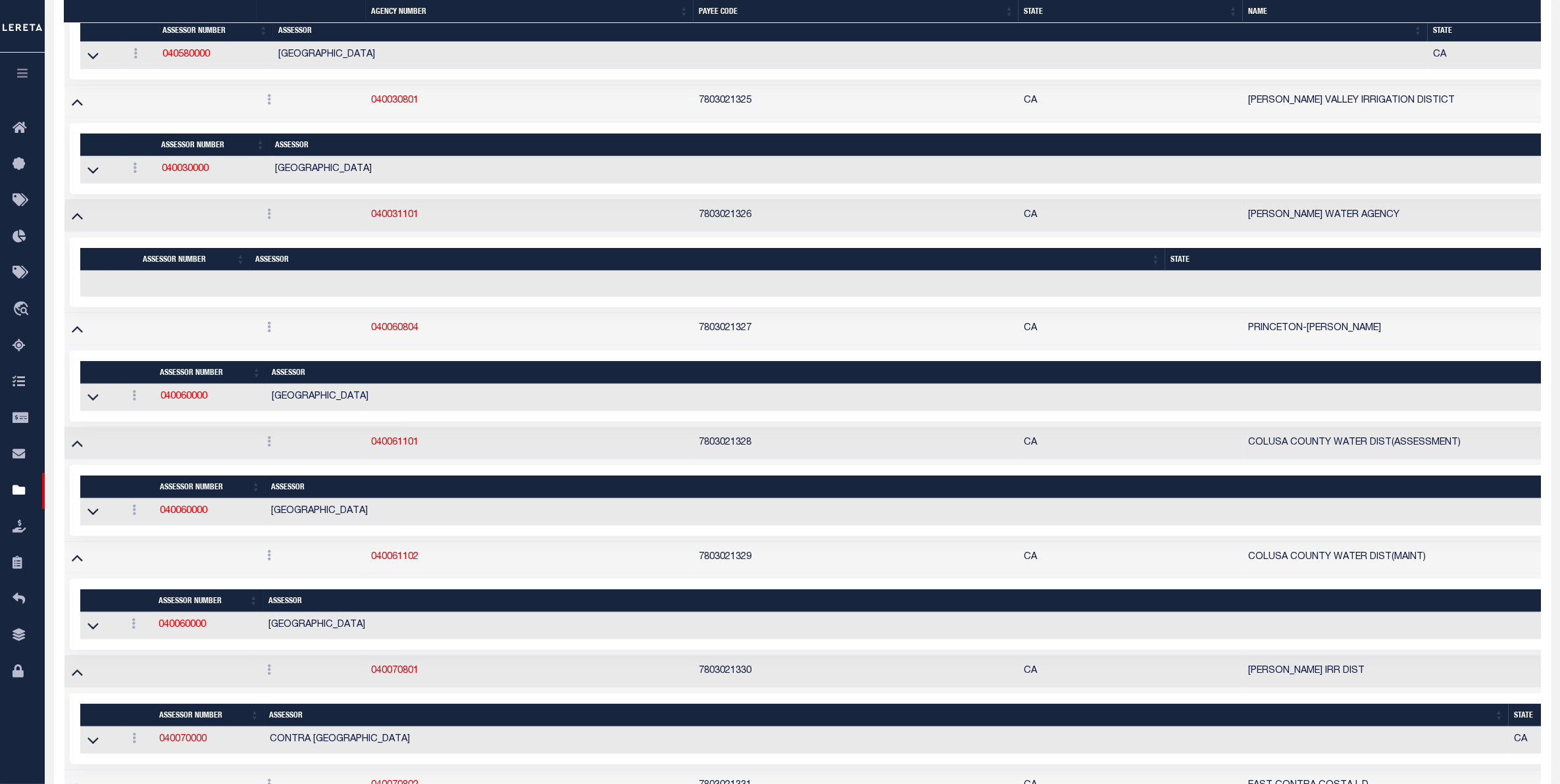
scroll to position [7022, 0]
